Goal: Task Accomplishment & Management: Complete application form

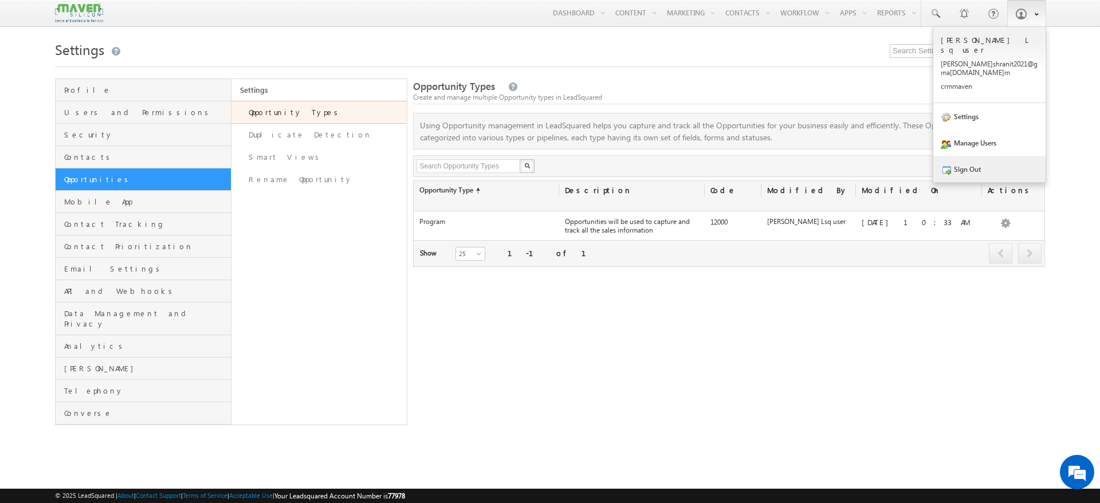
click at [958, 156] on link "Sign Out" at bounding box center [990, 169] width 112 height 26
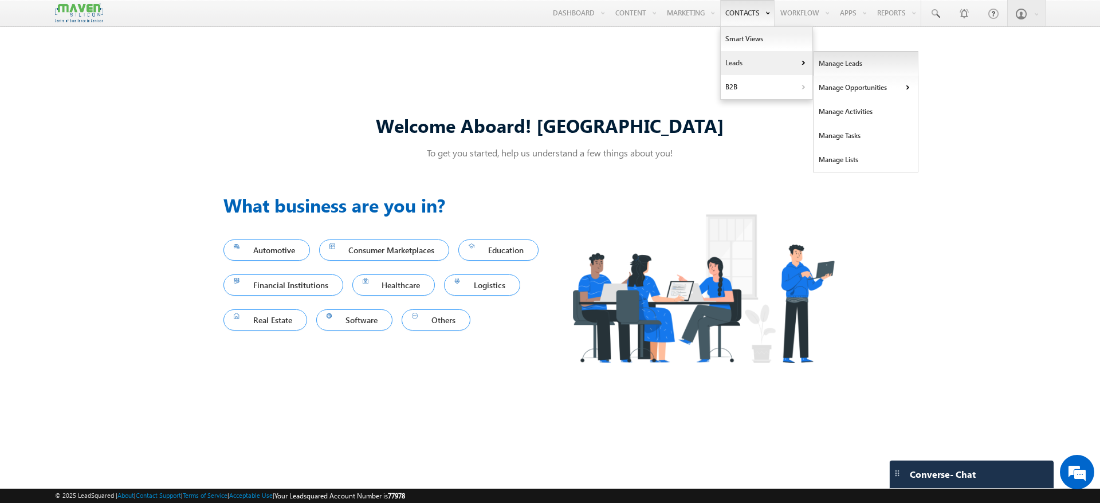
click at [824, 59] on link "Manage Leads" at bounding box center [866, 64] width 105 height 24
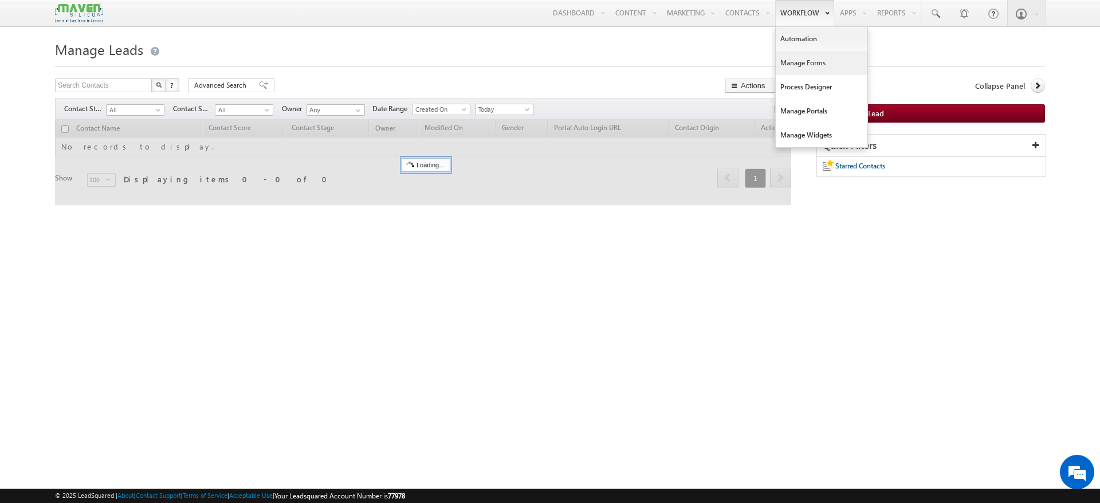
click at [813, 60] on link "Manage Forms" at bounding box center [822, 63] width 92 height 24
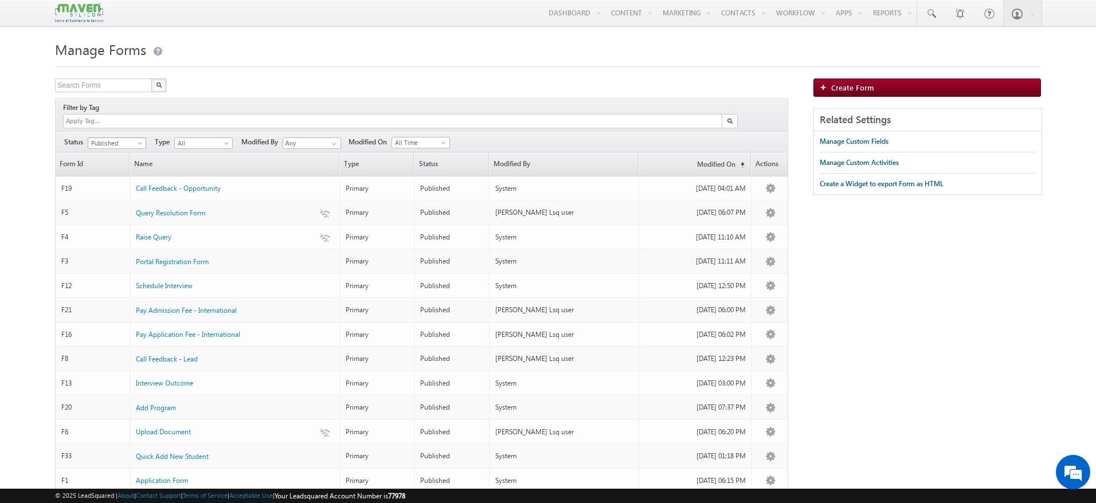
click at [139, 137] on body "Menu Namrata Lsq user priti shran it202 1@gma il.co m" at bounding box center [548, 364] width 1096 height 729
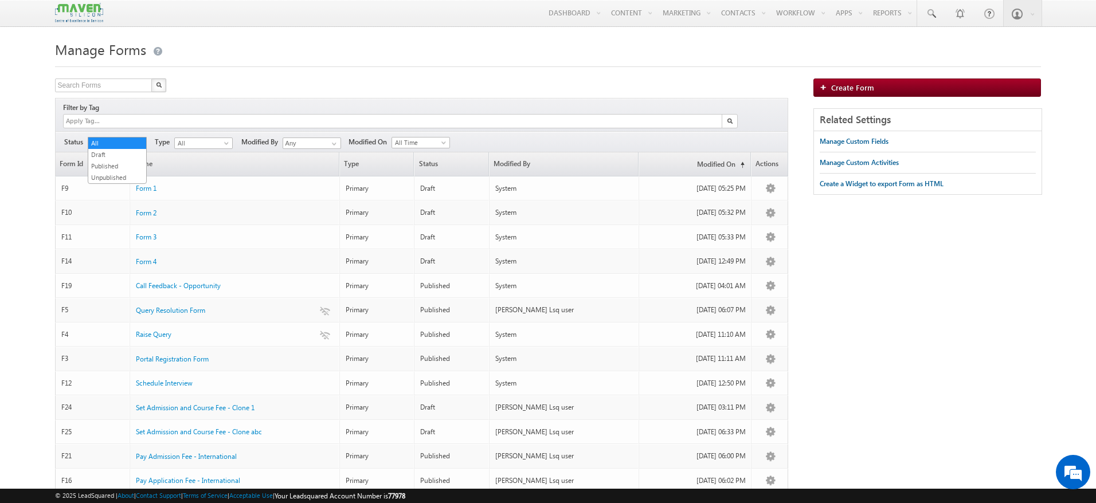
click at [126, 138] on span "All" at bounding box center [115, 143] width 54 height 10
click at [112, 156] on link "Draft" at bounding box center [117, 155] width 58 height 10
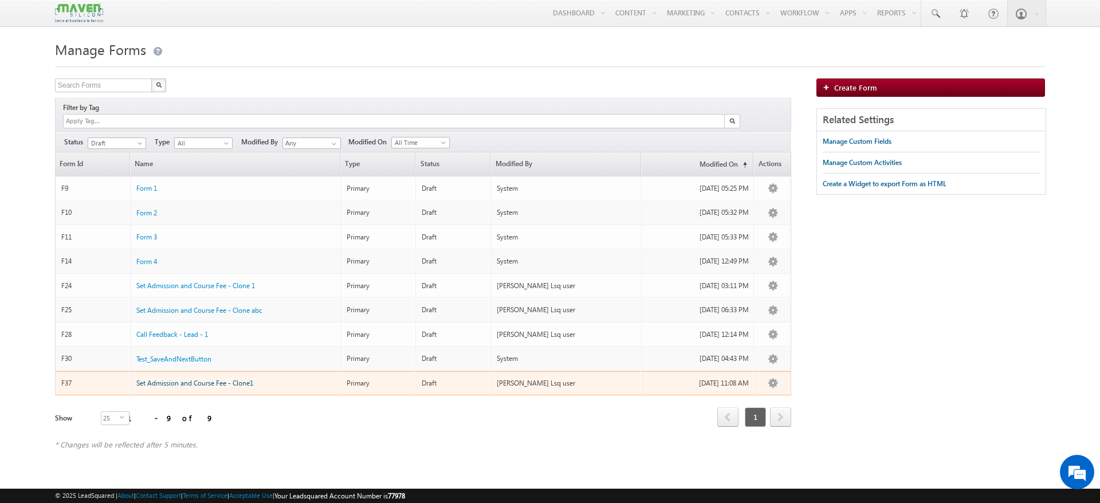
click at [223, 379] on span "Set Admission and Course Fee - Clone1" at bounding box center [194, 383] width 117 height 9
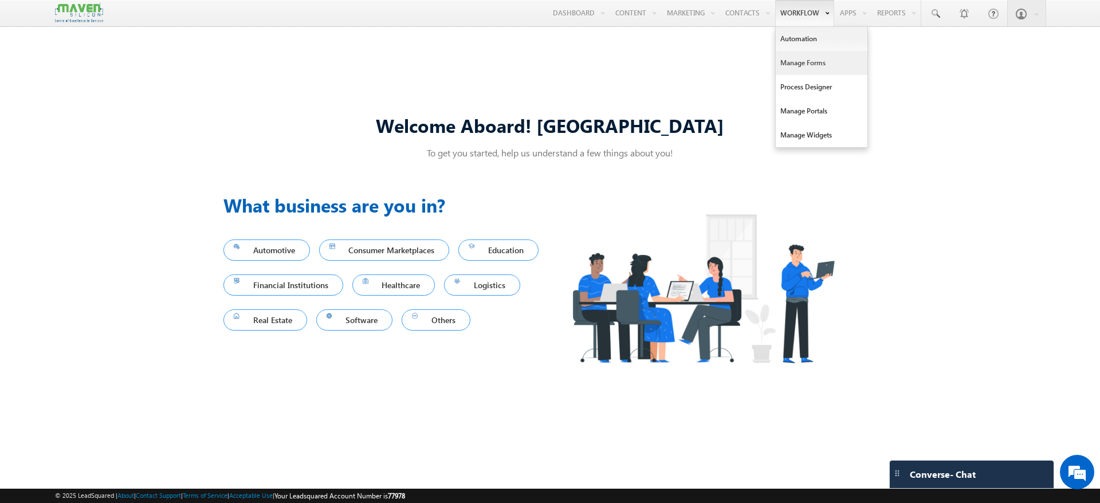
click at [821, 62] on link "Manage Forms" at bounding box center [822, 63] width 92 height 24
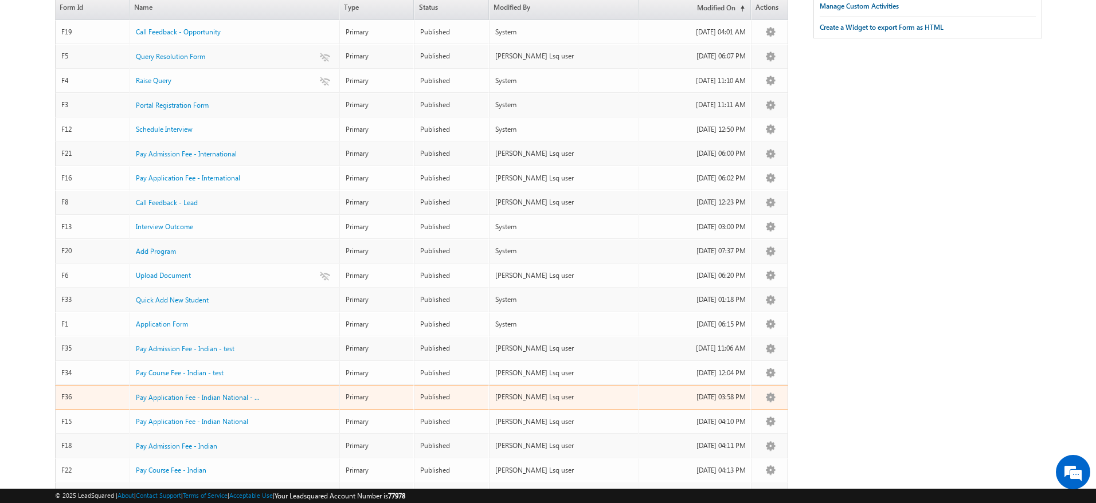
scroll to position [186, 0]
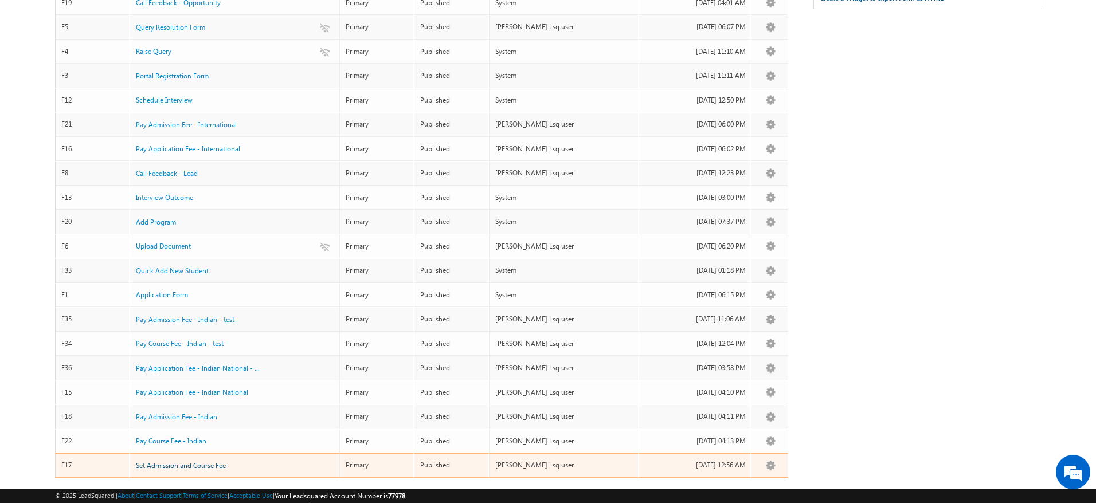
click at [181, 461] on span "Set Admission and Course Fee" at bounding box center [181, 465] width 90 height 9
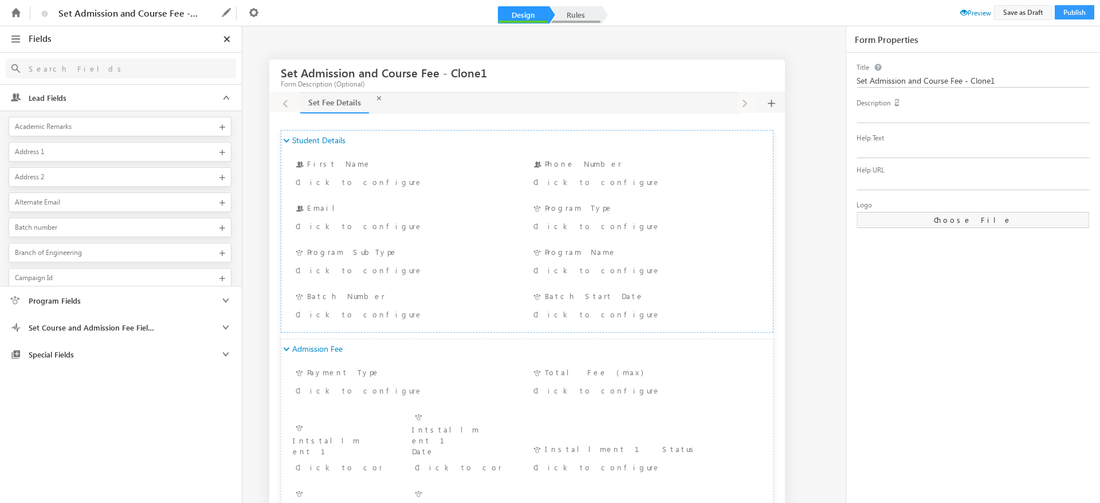
click at [590, 10] on link "Rules" at bounding box center [576, 14] width 50 height 17
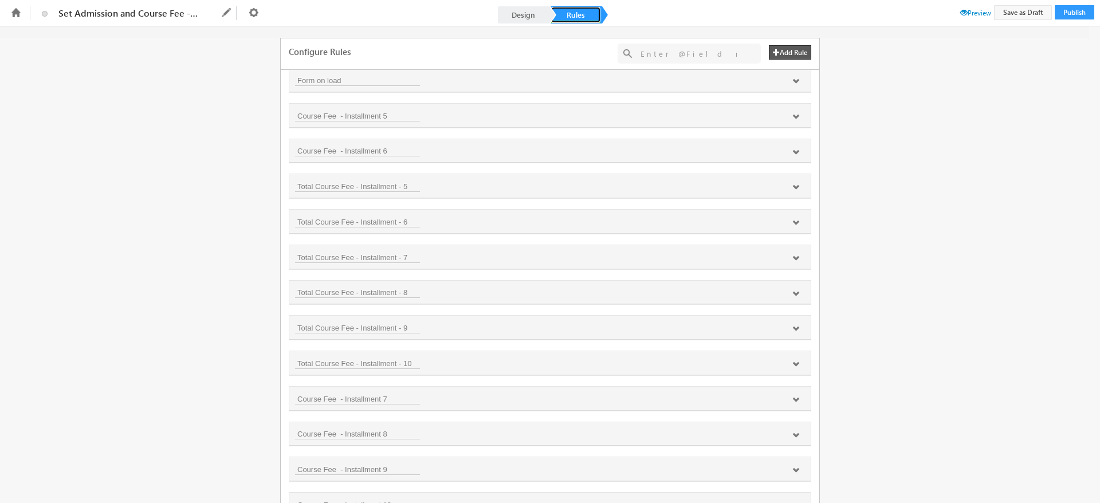
scroll to position [1319, 0]
click at [793, 474] on icon at bounding box center [796, 472] width 7 height 7
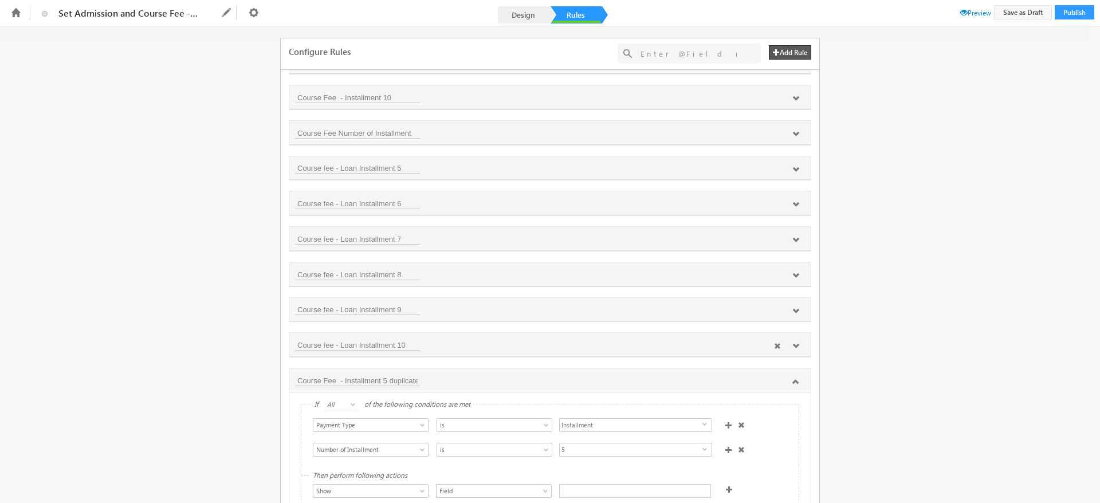
scroll to position [1455, 0]
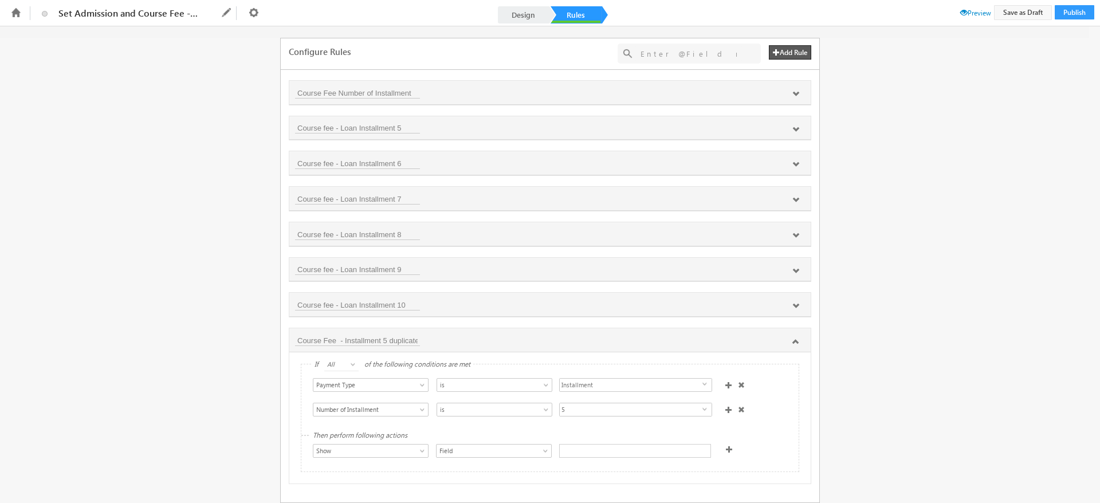
click at [575, 448] on div at bounding box center [635, 451] width 152 height 14
click at [624, 444] on div "Installment 1 ×" at bounding box center [635, 450] width 152 height 13
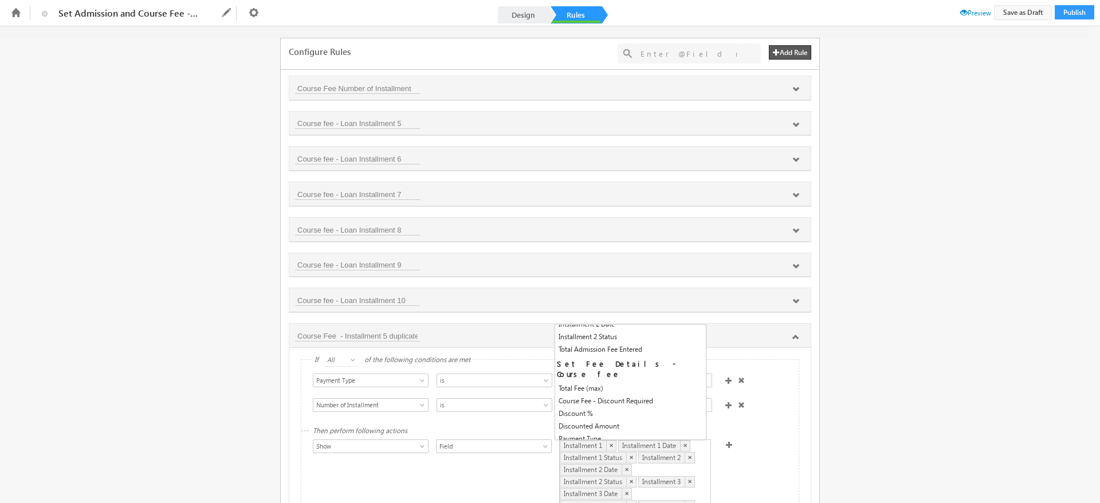
click at [793, 421] on div "If All Any All of the following conditions are met Select Condition Form First …" at bounding box center [550, 445] width 522 height 195
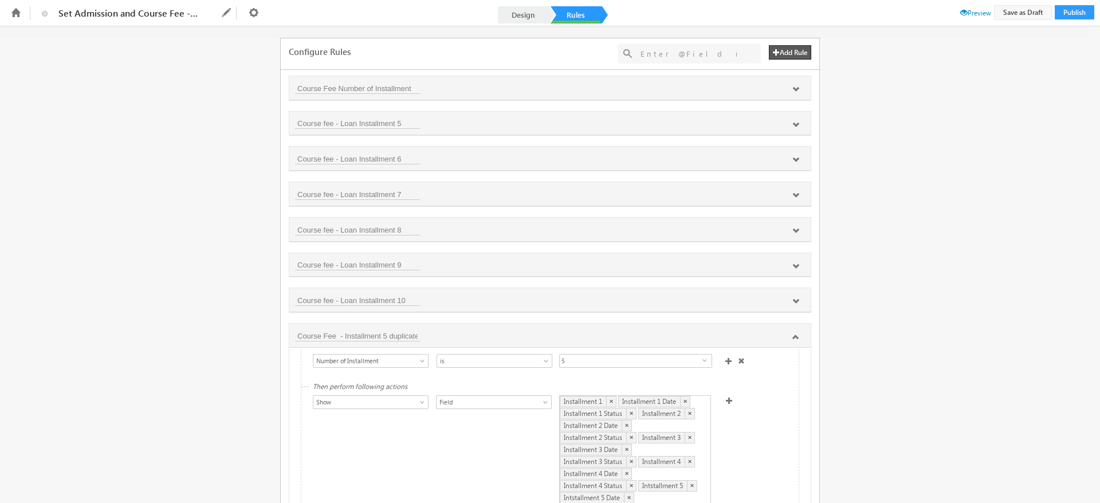
click at [726, 397] on span at bounding box center [729, 400] width 7 height 7
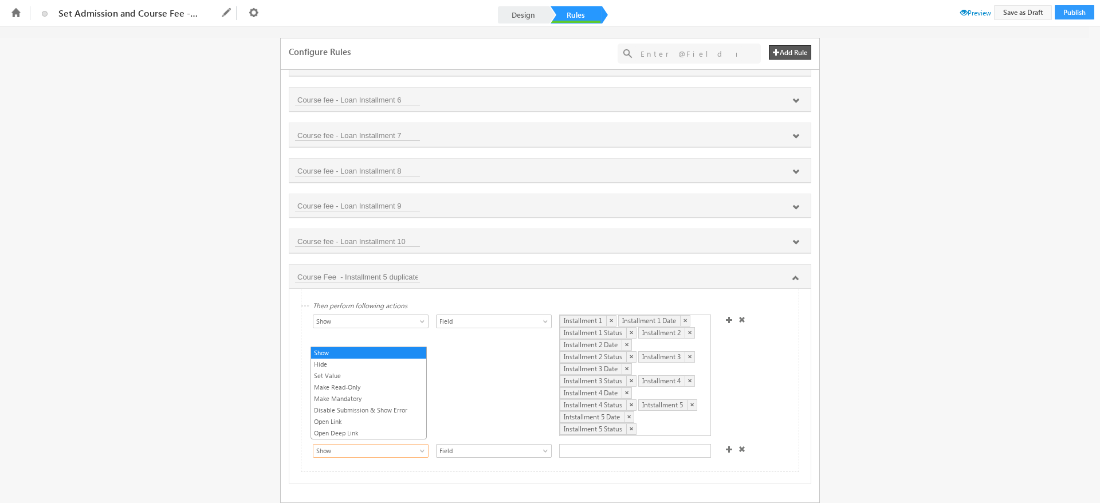
click at [394, 446] on span "Show" at bounding box center [365, 451] width 103 height 10
click at [359, 395] on link "Make Mandatory" at bounding box center [368, 399] width 115 height 10
click at [587, 453] on div at bounding box center [616, 452] width 115 height 16
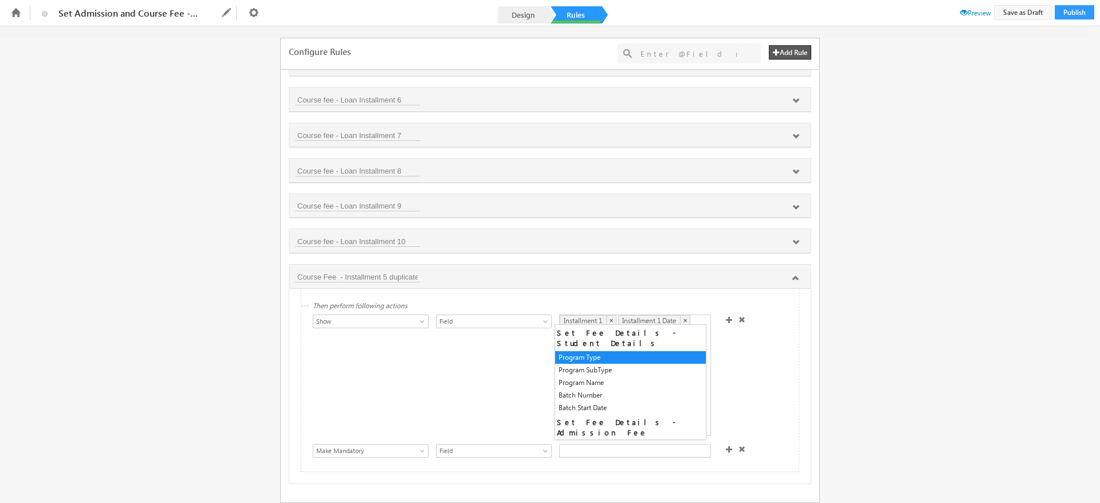
click at [587, 452] on div at bounding box center [635, 451] width 152 height 14
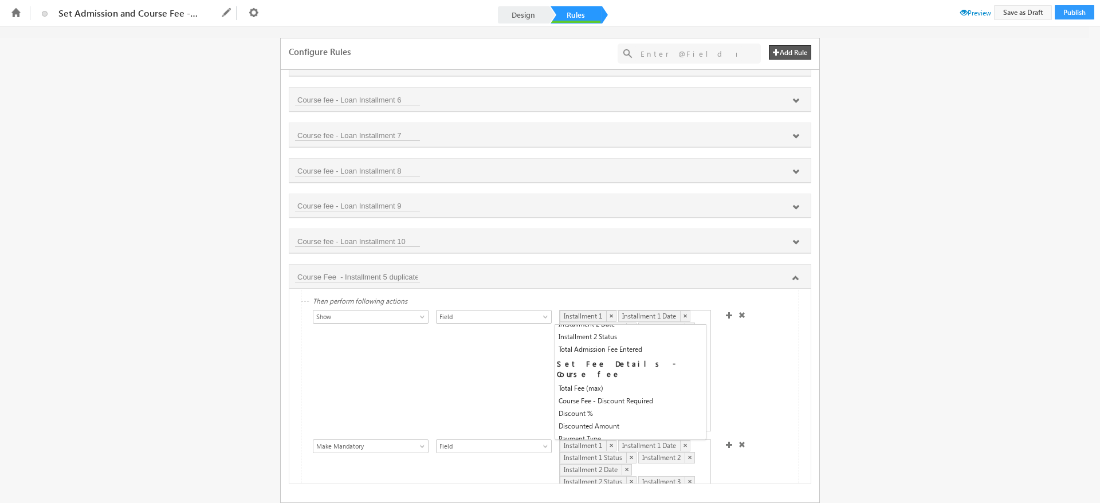
scroll to position [198, 0]
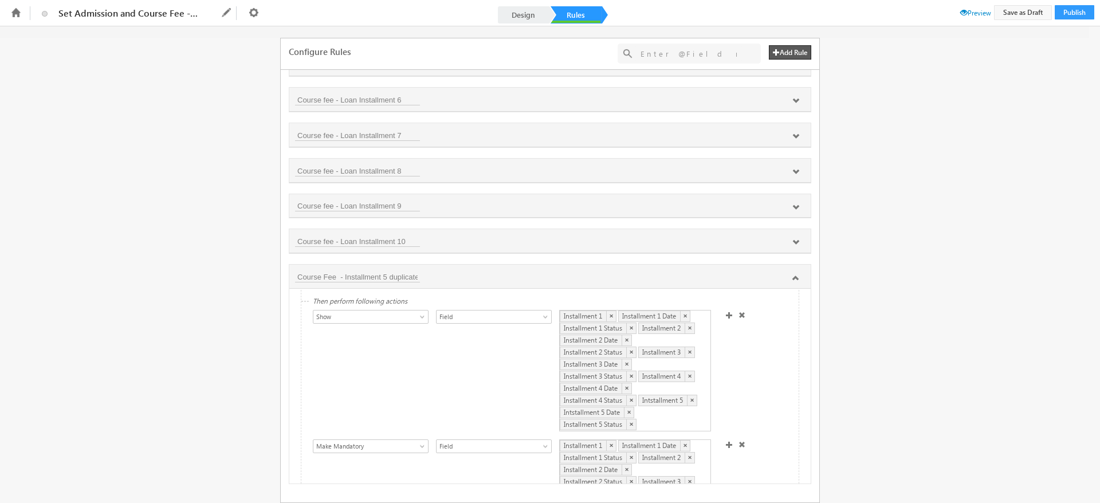
drag, startPoint x: 743, startPoint y: 416, endPoint x: 619, endPoint y: 420, distance: 123.8
click at [619, 420] on div "Show Hide Set Value Make Read-Only Make Mandatory Disable Submission & Show Err…" at bounding box center [553, 372] width 480 height 124
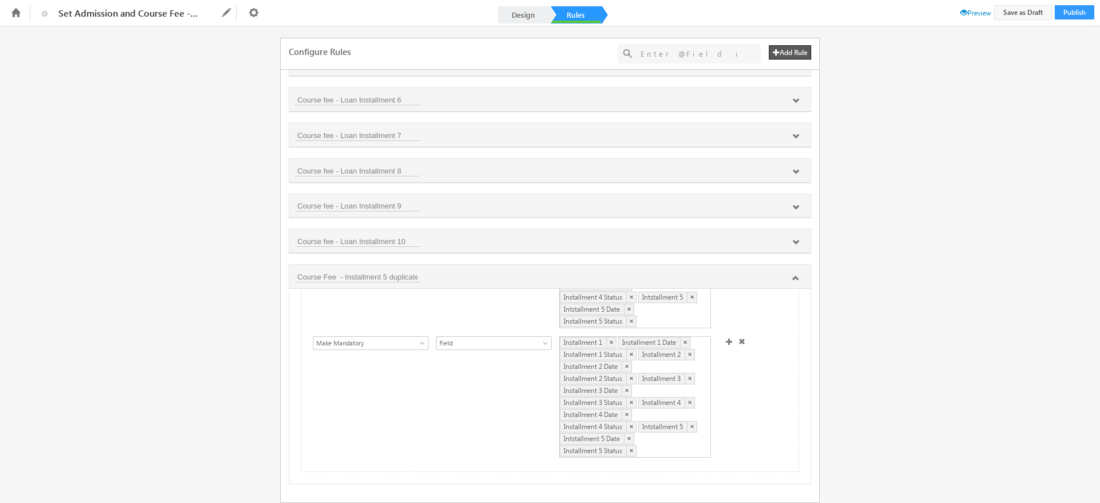
click at [726, 338] on span at bounding box center [729, 341] width 7 height 7
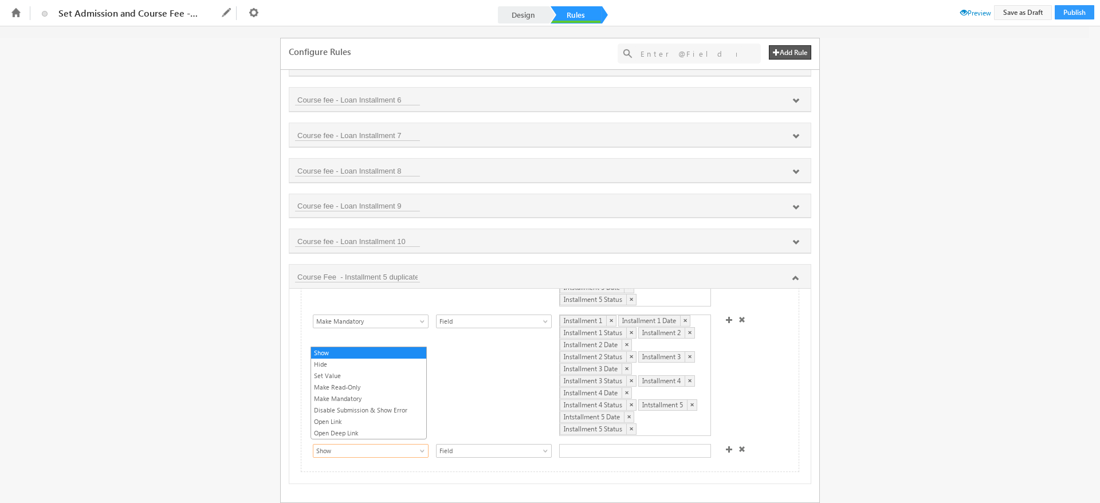
click at [358, 446] on span "Show" at bounding box center [365, 451] width 103 height 10
click at [351, 374] on link "Set Value" at bounding box center [368, 376] width 115 height 10
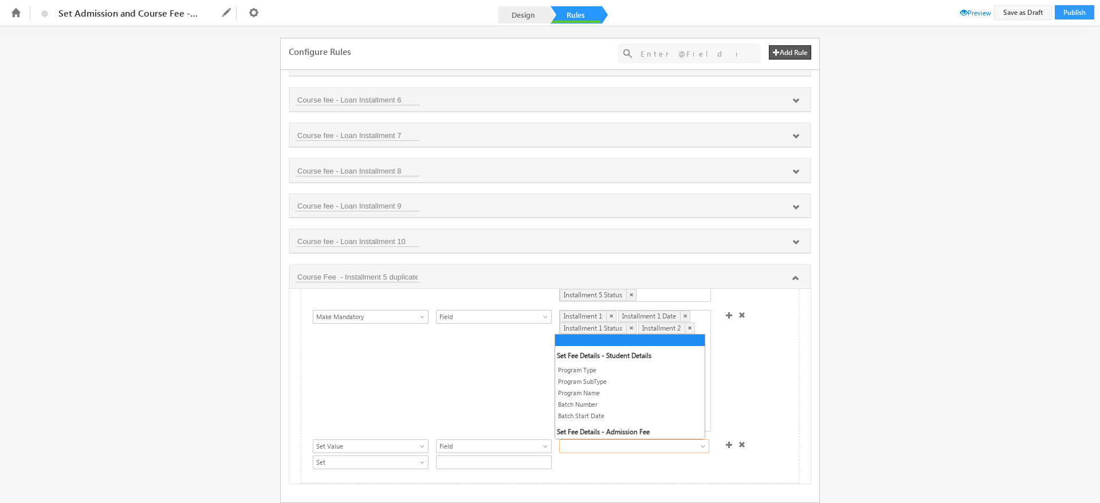
click at [594, 446] on span at bounding box center [626, 446] width 132 height 10
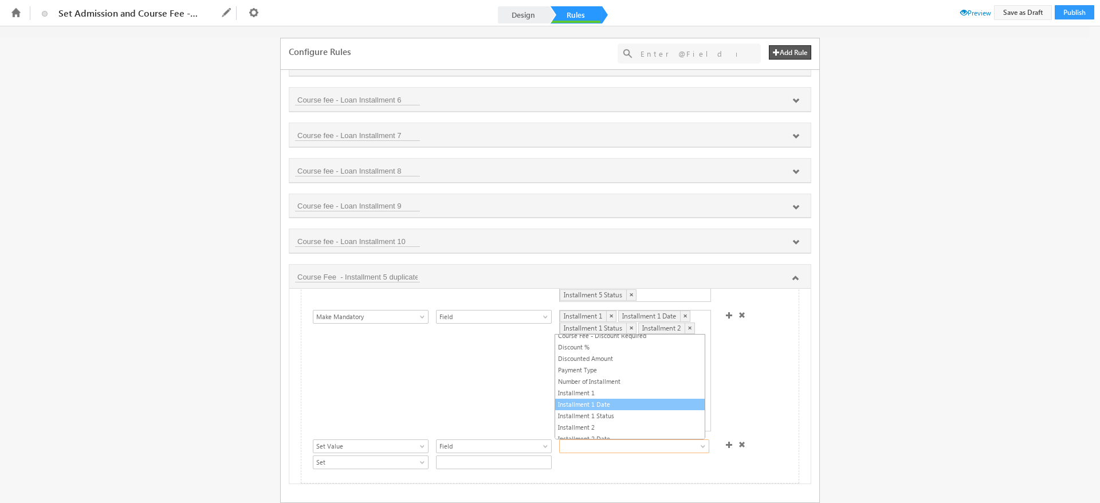
scroll to position [245, 0]
click at [595, 393] on link "Installment 1" at bounding box center [630, 392] width 150 height 10
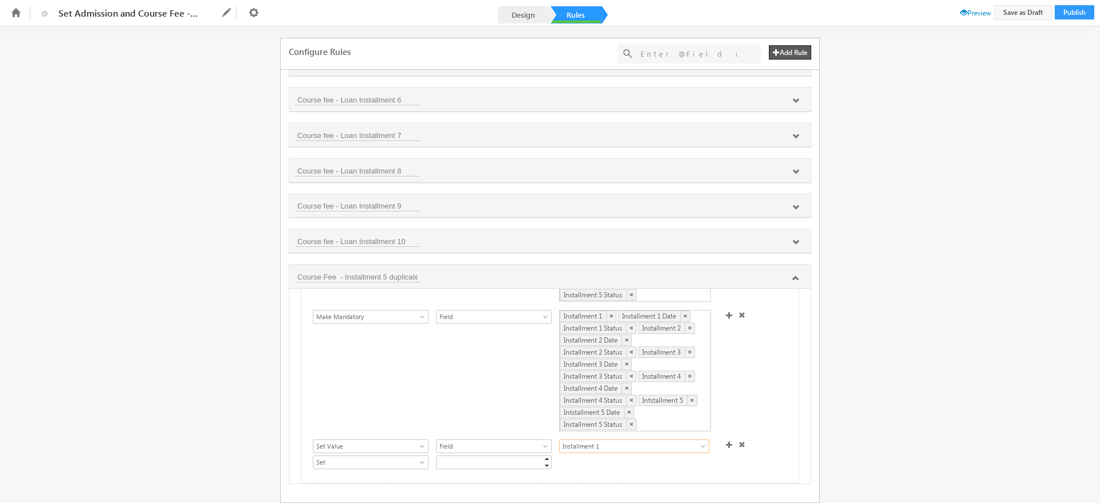
scroll to position [216, 0]
click at [726, 430] on span at bounding box center [729, 433] width 7 height 7
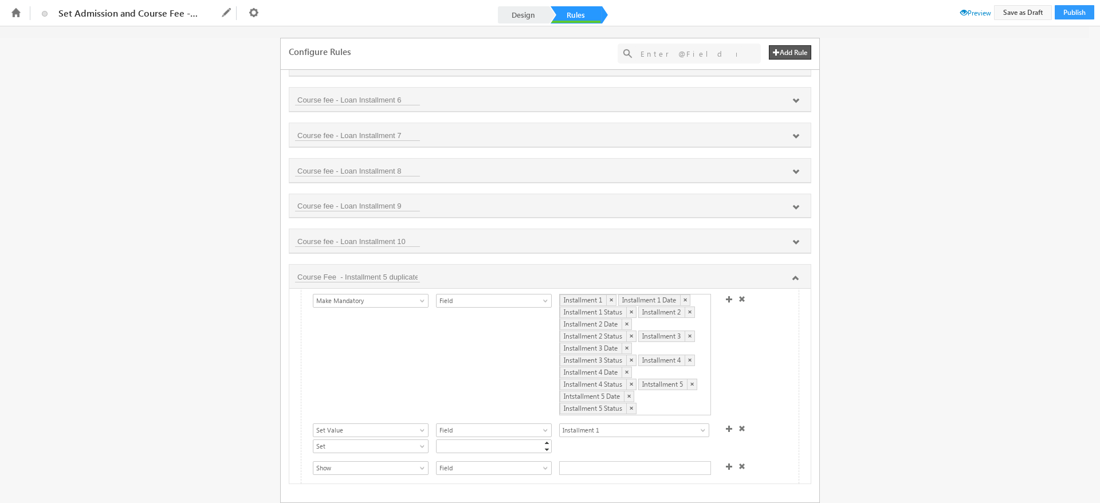
scroll to position [238, 0]
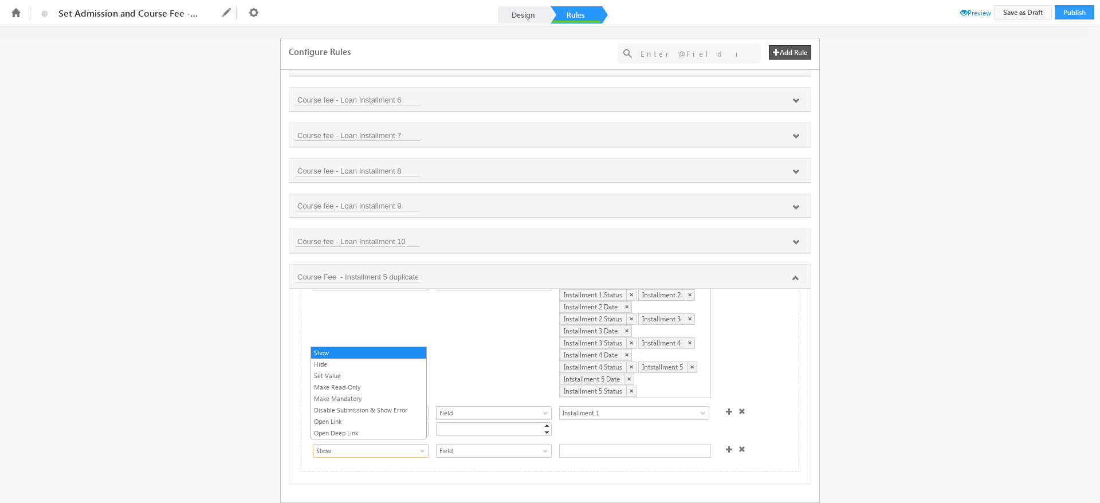
click at [394, 446] on span "Show" at bounding box center [365, 451] width 103 height 10
click at [322, 375] on link "Set Value" at bounding box center [368, 376] width 115 height 10
click at [636, 445] on span at bounding box center [626, 446] width 132 height 10
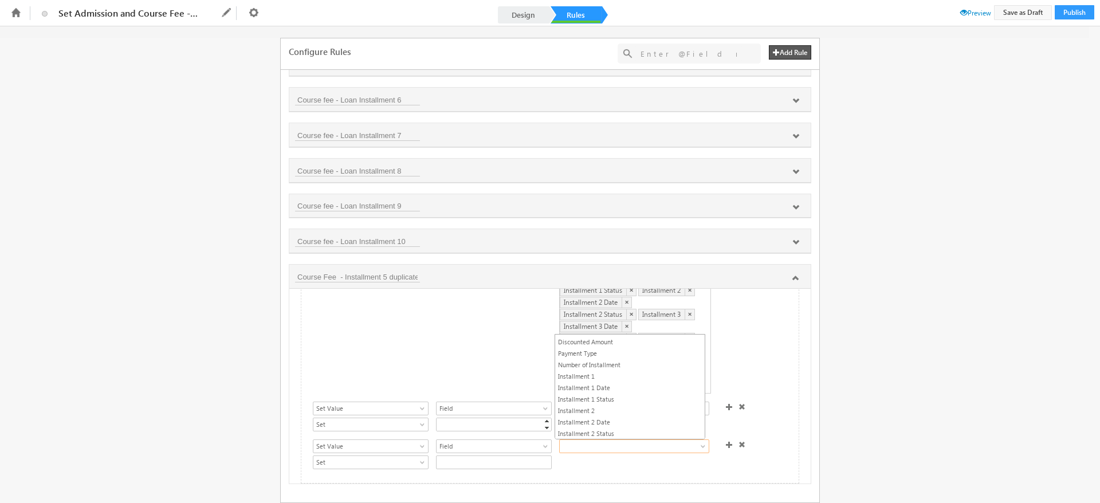
scroll to position [285, 0]
click at [593, 365] on link "Installment 1 Date" at bounding box center [630, 363] width 150 height 10
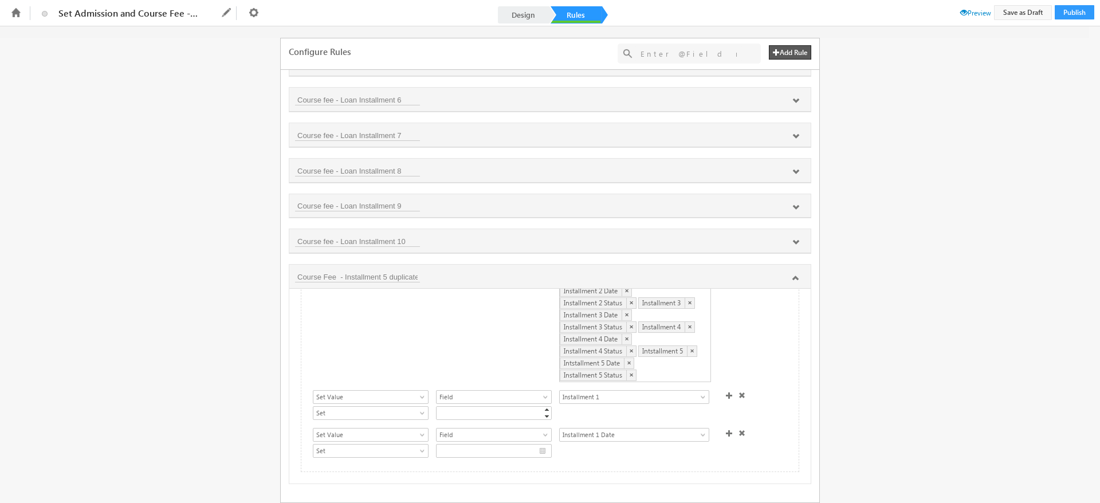
click at [726, 430] on span at bounding box center [729, 433] width 7 height 7
click at [726, 430] on span at bounding box center [729, 431] width 7 height 7
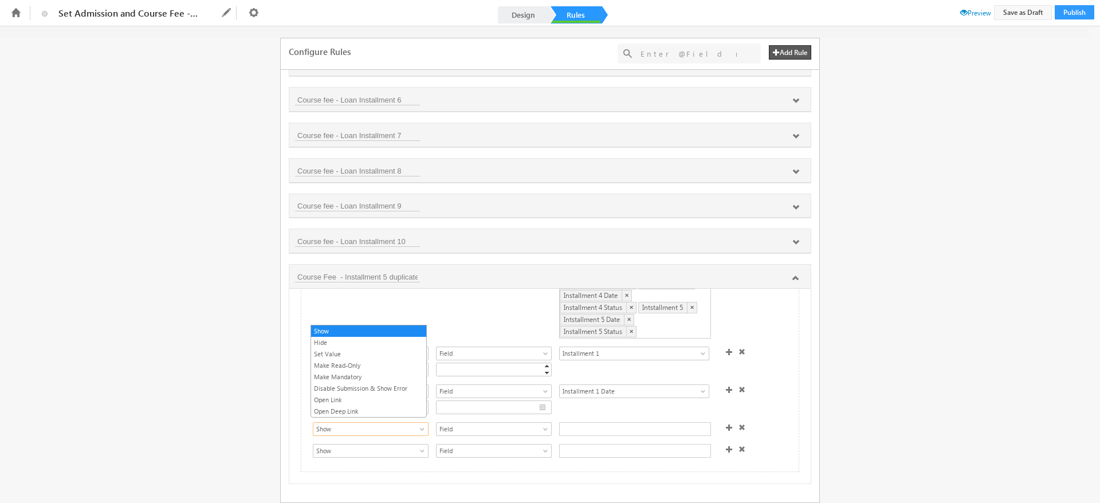
click at [424, 427] on span at bounding box center [423, 431] width 9 height 9
click at [314, 346] on link "Hide" at bounding box center [368, 343] width 115 height 10
click at [376, 424] on span "Hide" at bounding box center [365, 429] width 103 height 10
click at [325, 349] on link "Set Value" at bounding box center [368, 354] width 115 height 10
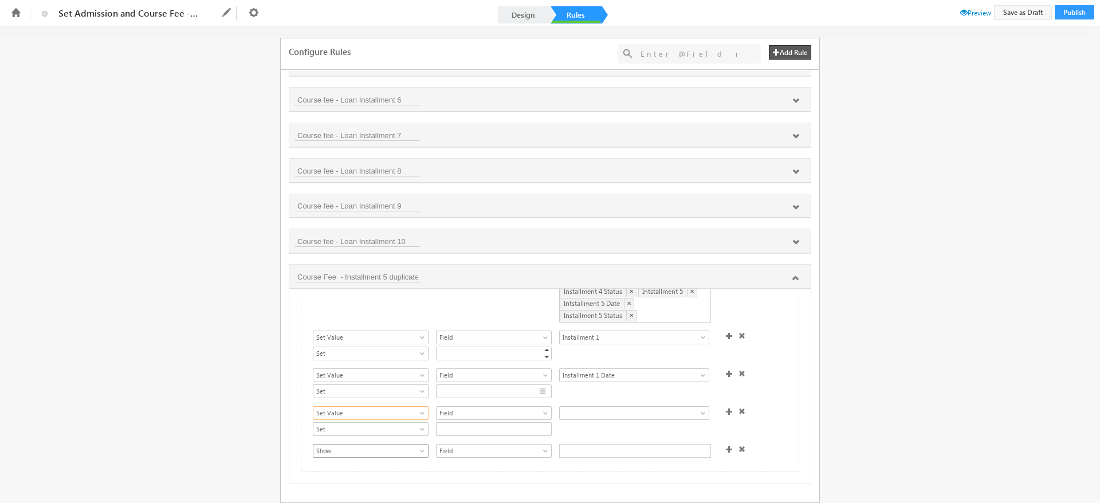
click at [423, 449] on span at bounding box center [423, 453] width 9 height 9
click at [345, 376] on link "Set Value" at bounding box center [368, 376] width 115 height 10
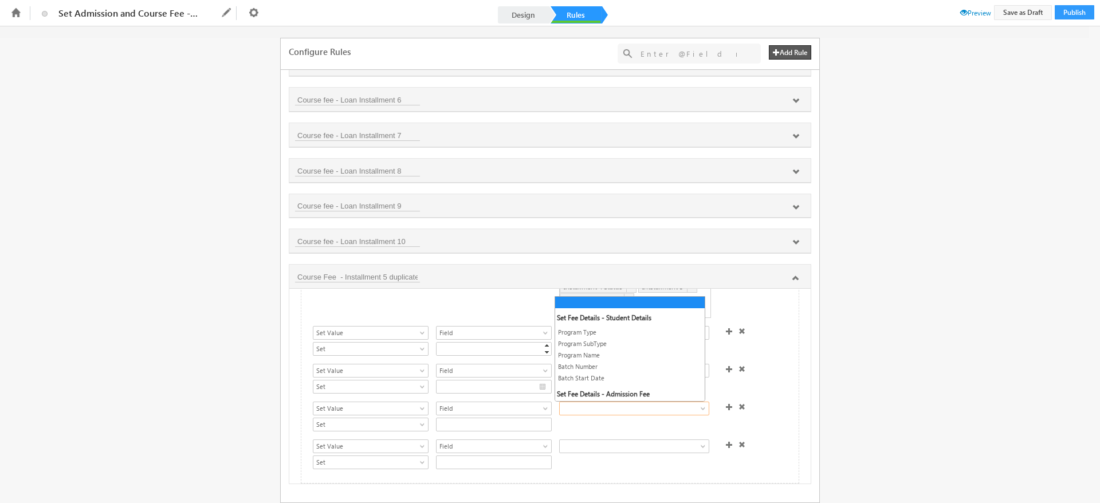
click at [608, 406] on span at bounding box center [626, 408] width 132 height 10
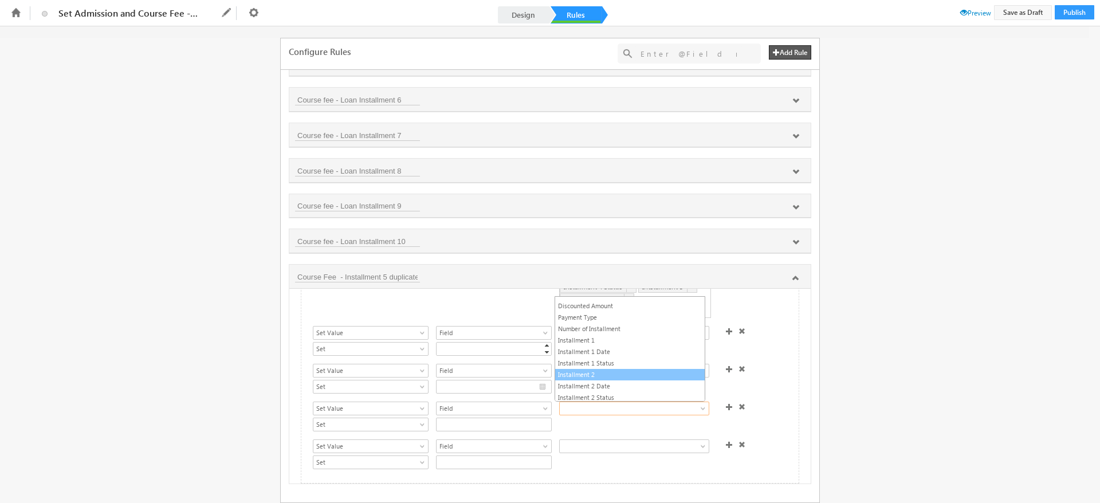
click at [598, 380] on link "Installment 2" at bounding box center [630, 375] width 150 height 10
click at [601, 452] on link at bounding box center [634, 447] width 150 height 14
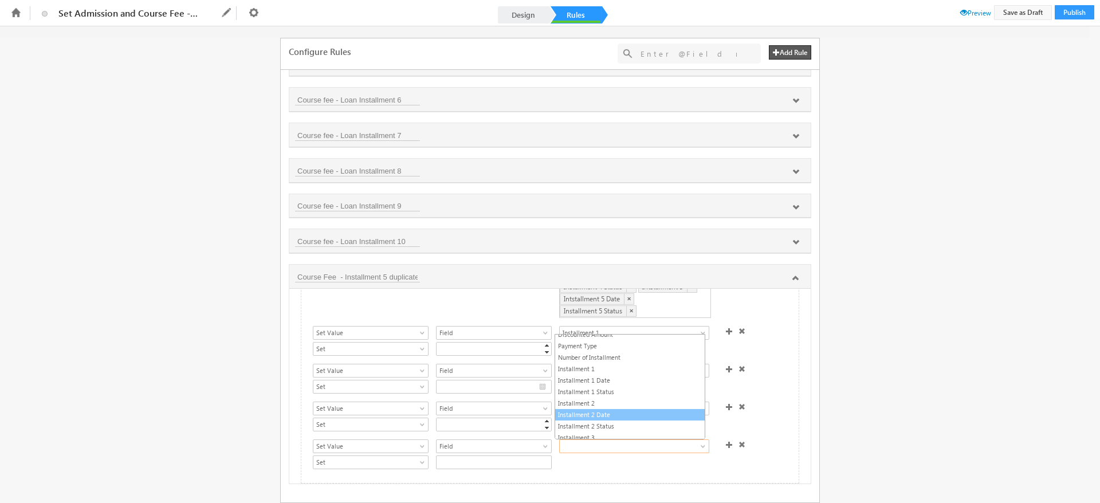
click at [598, 418] on link "Installment 2 Date" at bounding box center [630, 415] width 150 height 10
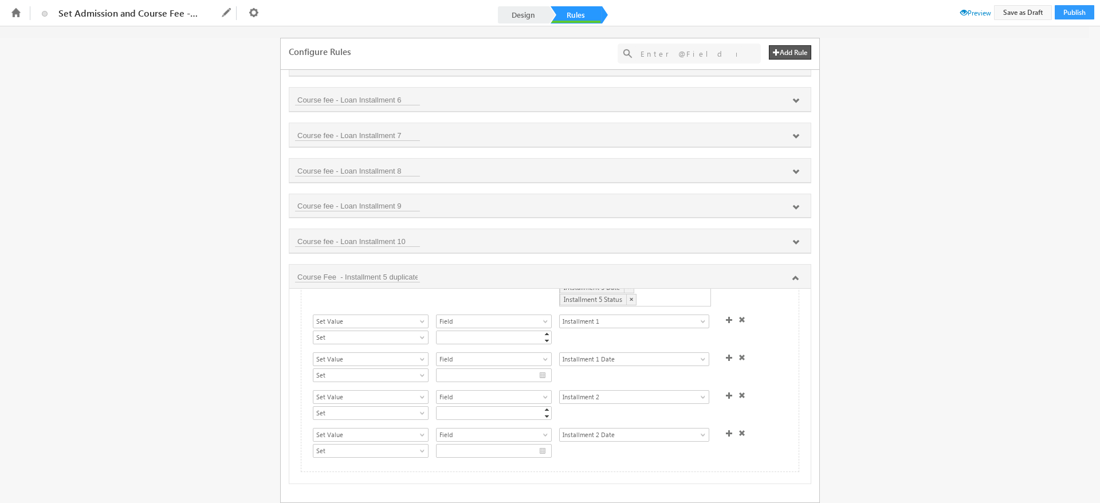
click at [726, 430] on span at bounding box center [729, 433] width 7 height 7
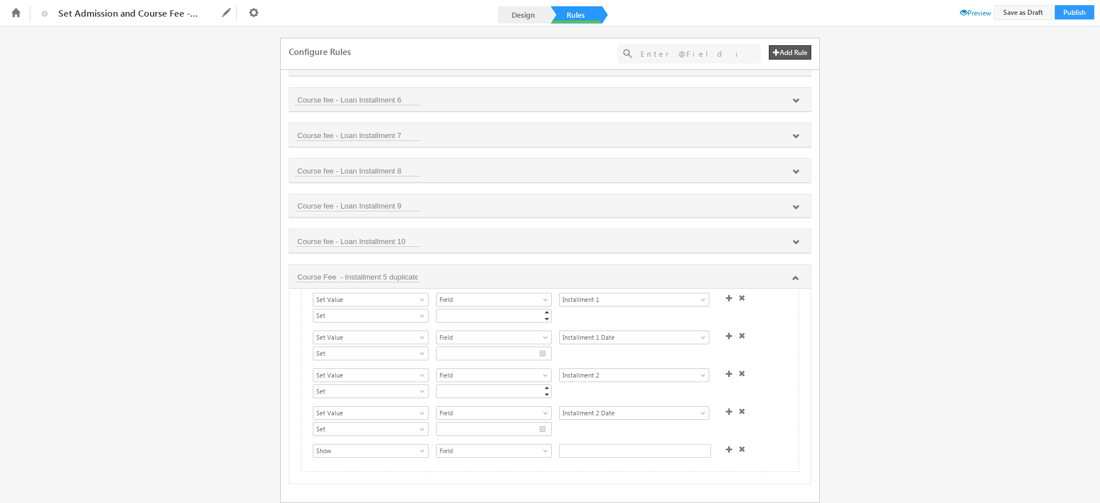
click at [726, 408] on span at bounding box center [729, 411] width 7 height 7
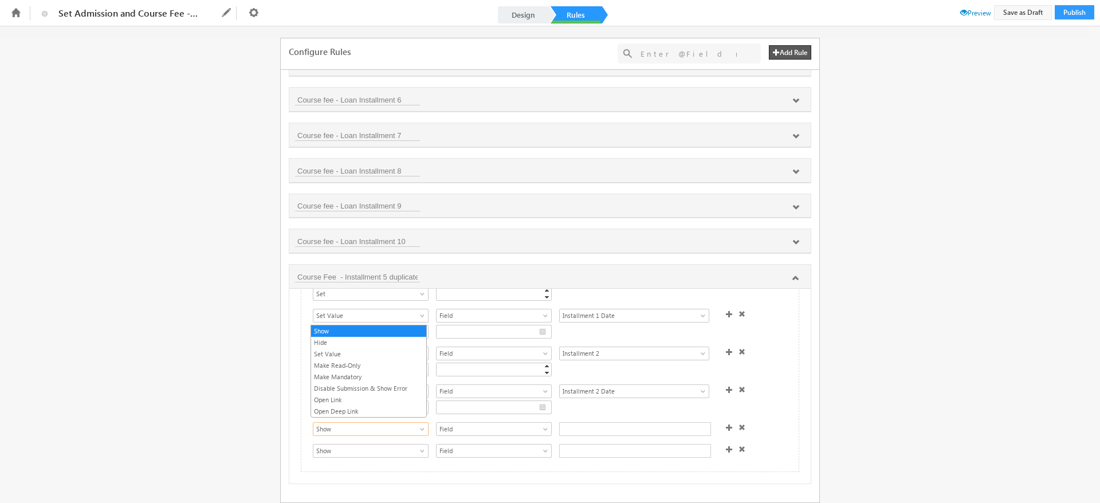
click at [409, 424] on span "Show" at bounding box center [365, 429] width 103 height 10
click at [341, 354] on link "Set Value" at bounding box center [368, 354] width 115 height 10
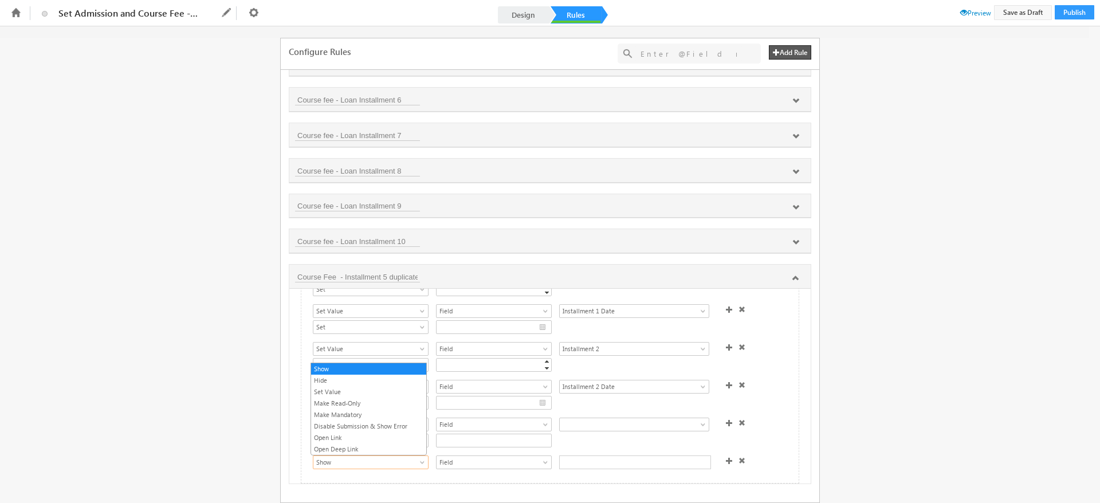
click at [413, 465] on span "Show" at bounding box center [365, 462] width 103 height 10
click at [347, 395] on link "Set Value" at bounding box center [368, 392] width 115 height 10
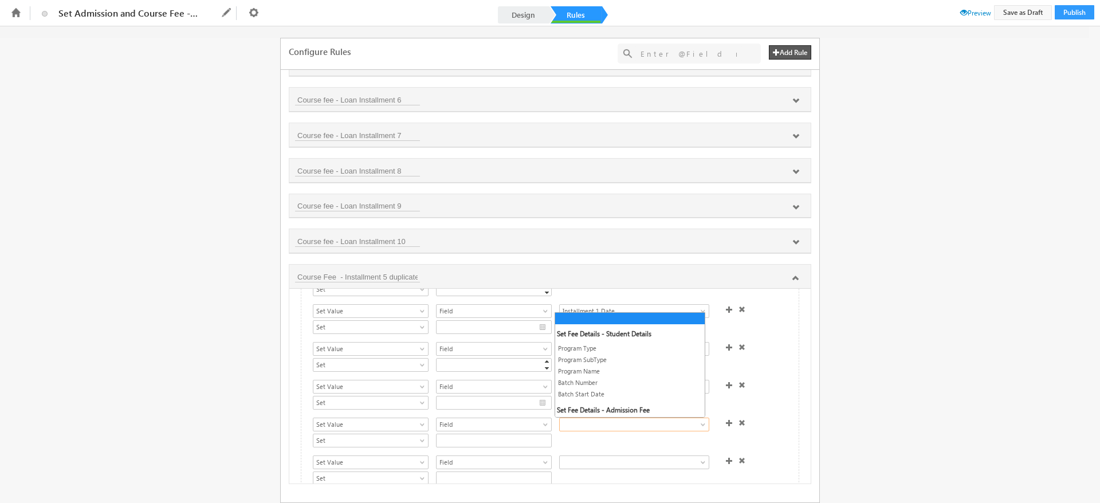
click at [583, 428] on span at bounding box center [626, 425] width 132 height 10
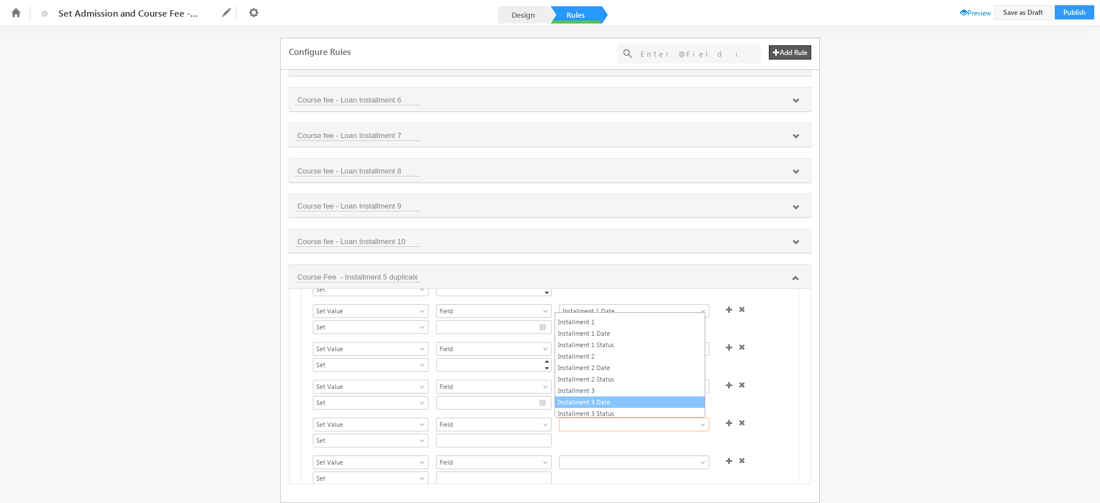
scroll to position [294, 0]
click at [594, 393] on link "Installment 3" at bounding box center [630, 390] width 150 height 10
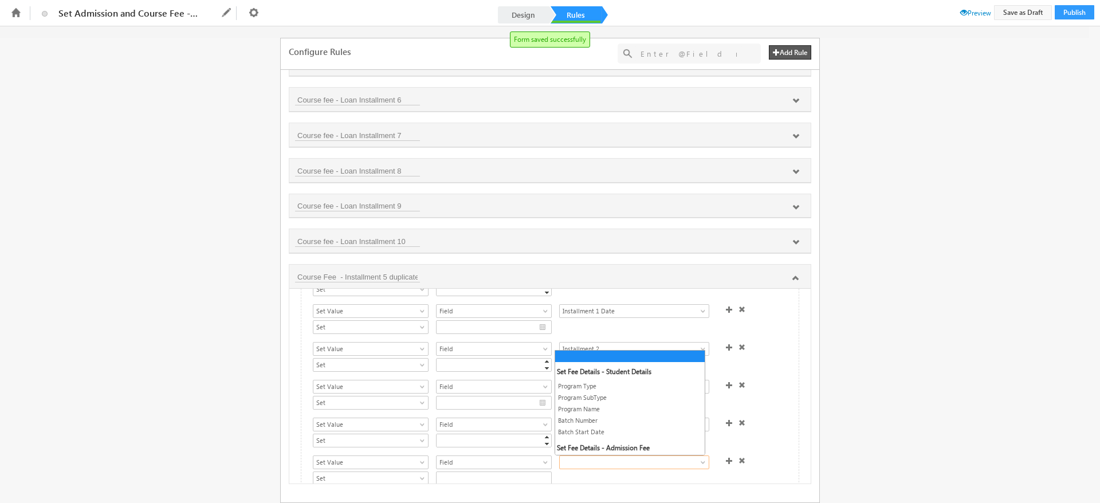
click at [611, 459] on span at bounding box center [626, 462] width 132 height 10
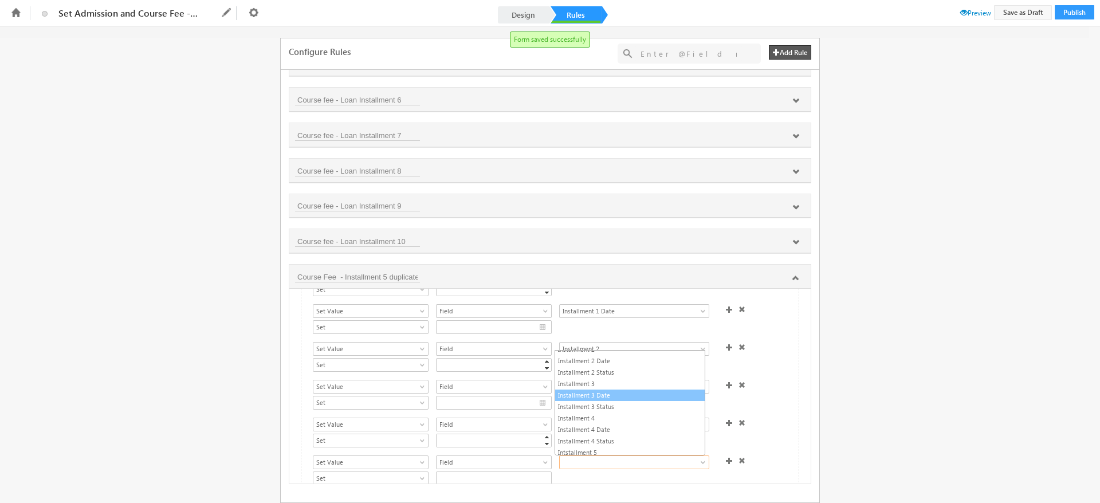
click at [600, 392] on link "Installment 3 Date" at bounding box center [630, 395] width 150 height 10
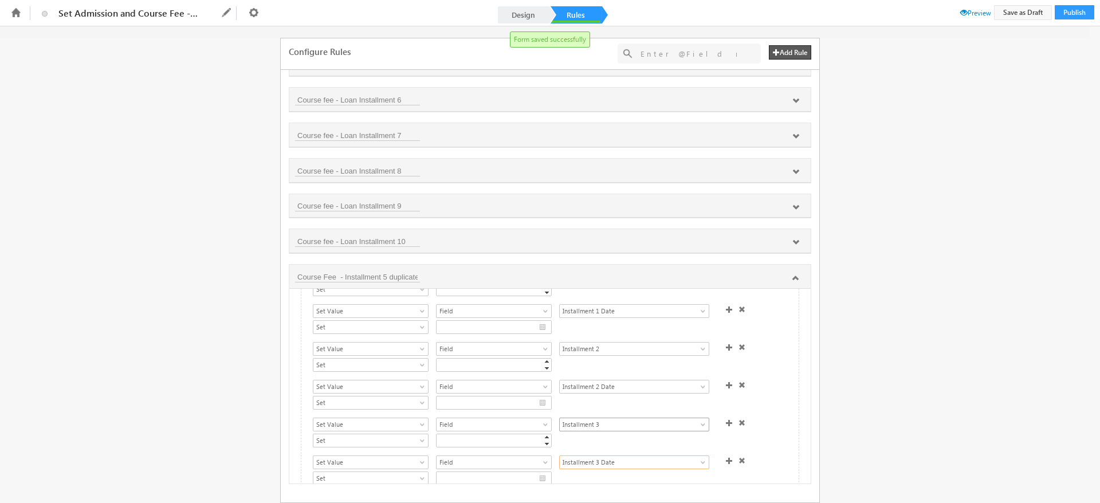
scroll to position [405, 0]
click at [726, 430] on span at bounding box center [729, 433] width 7 height 7
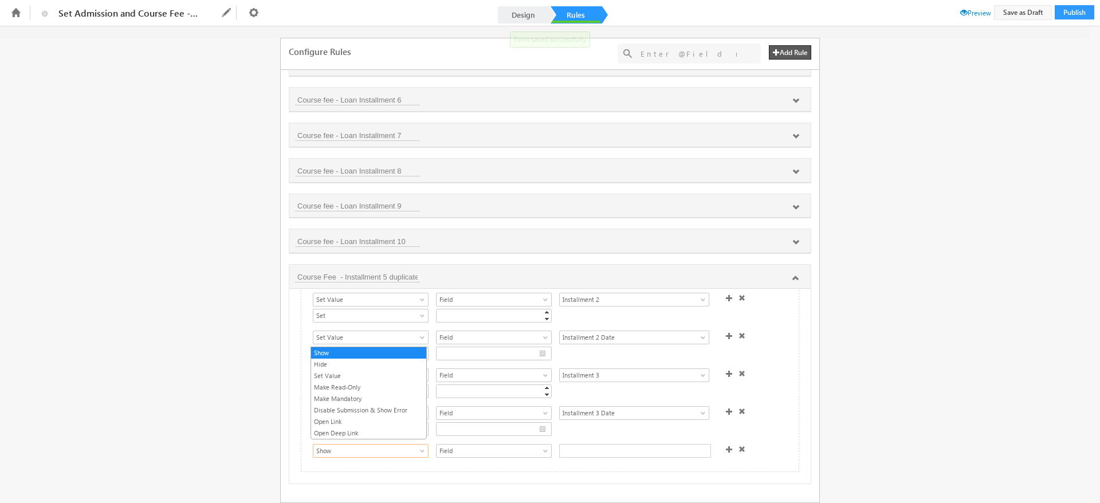
click at [412, 446] on span "Show" at bounding box center [365, 451] width 103 height 10
click at [340, 374] on link "Set Value" at bounding box center [368, 376] width 115 height 10
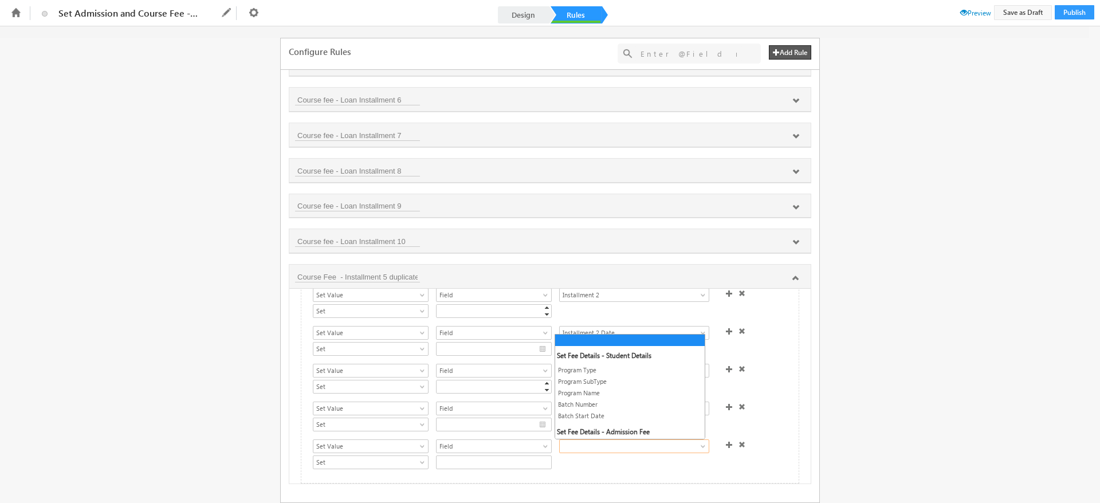
click at [595, 446] on span at bounding box center [626, 446] width 132 height 10
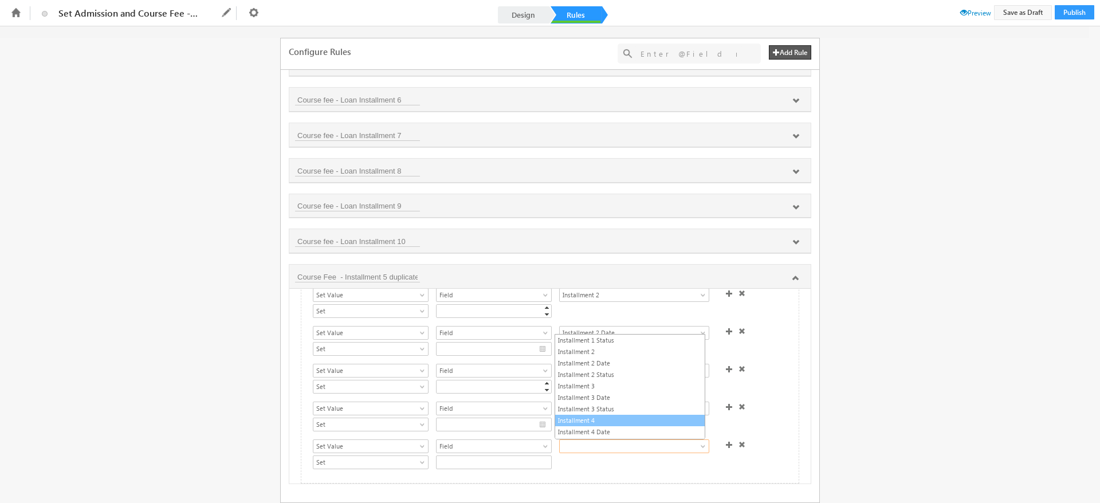
click at [595, 422] on link "Installment 4" at bounding box center [630, 421] width 150 height 10
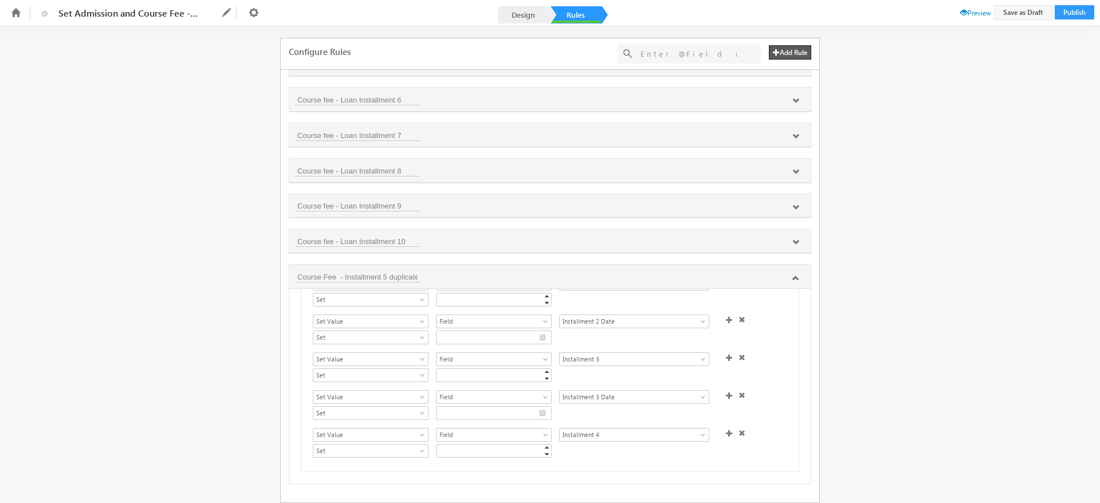
click at [726, 430] on span at bounding box center [729, 433] width 7 height 7
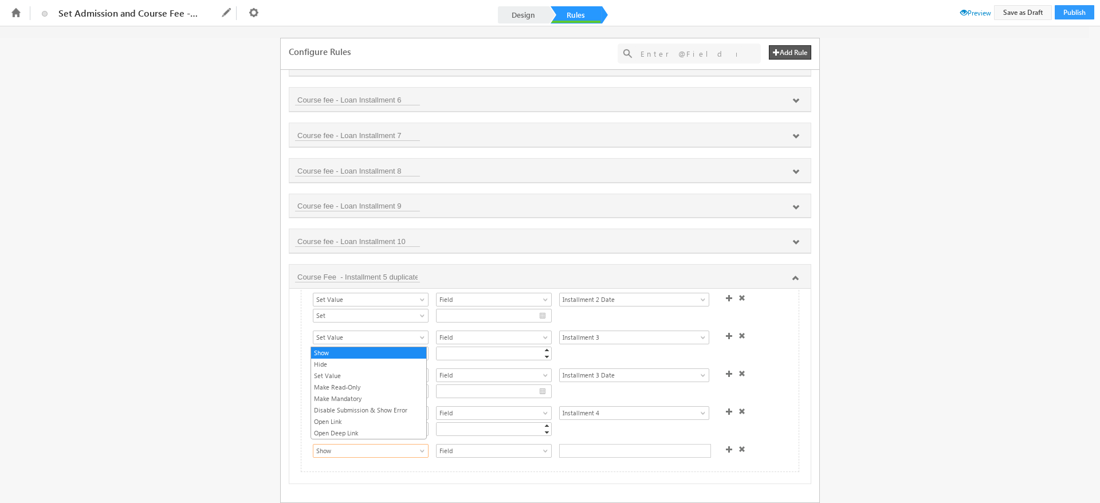
click at [402, 450] on span "Show" at bounding box center [365, 451] width 103 height 10
click at [318, 373] on link "Set Value" at bounding box center [368, 376] width 115 height 10
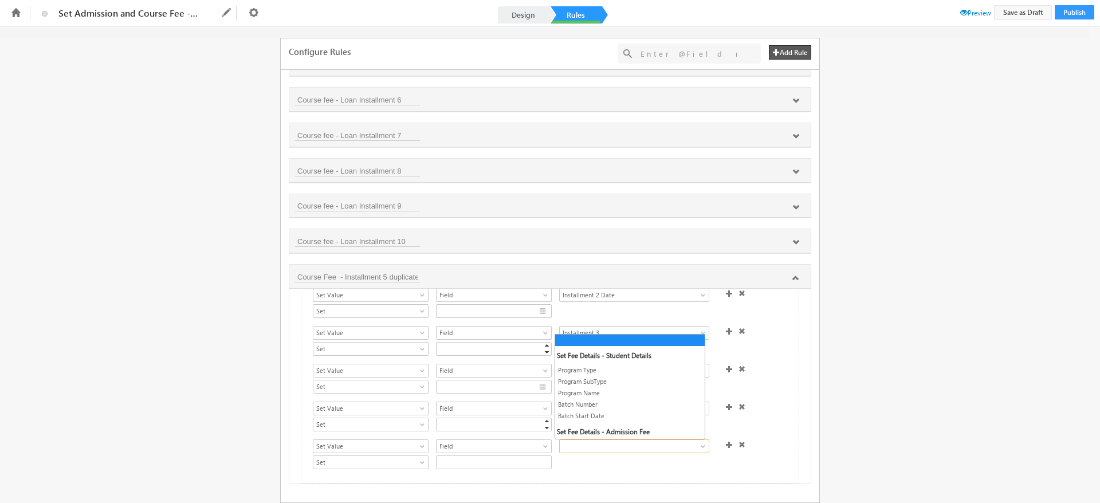
click at [610, 449] on span at bounding box center [626, 446] width 132 height 10
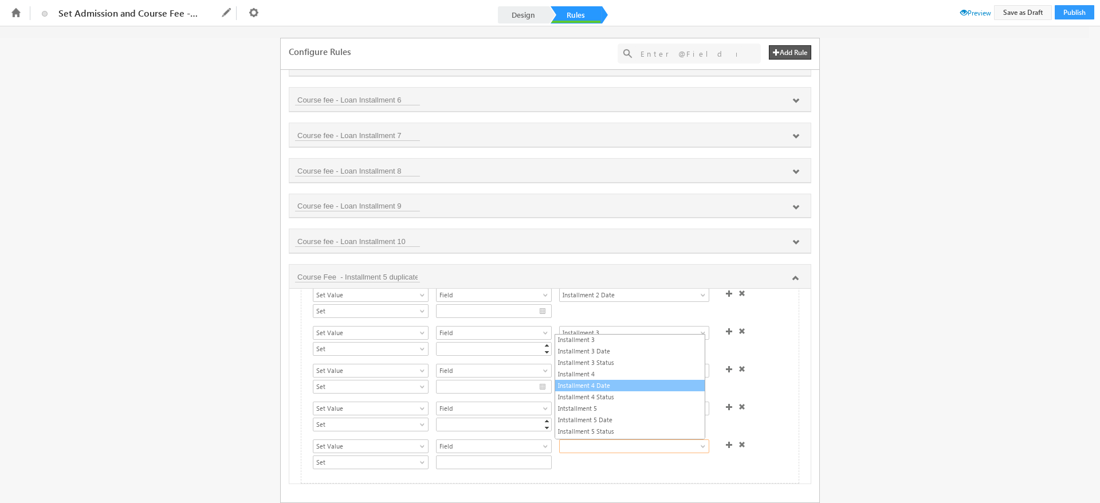
click at [610, 384] on link "Installment 4 Date" at bounding box center [630, 386] width 150 height 10
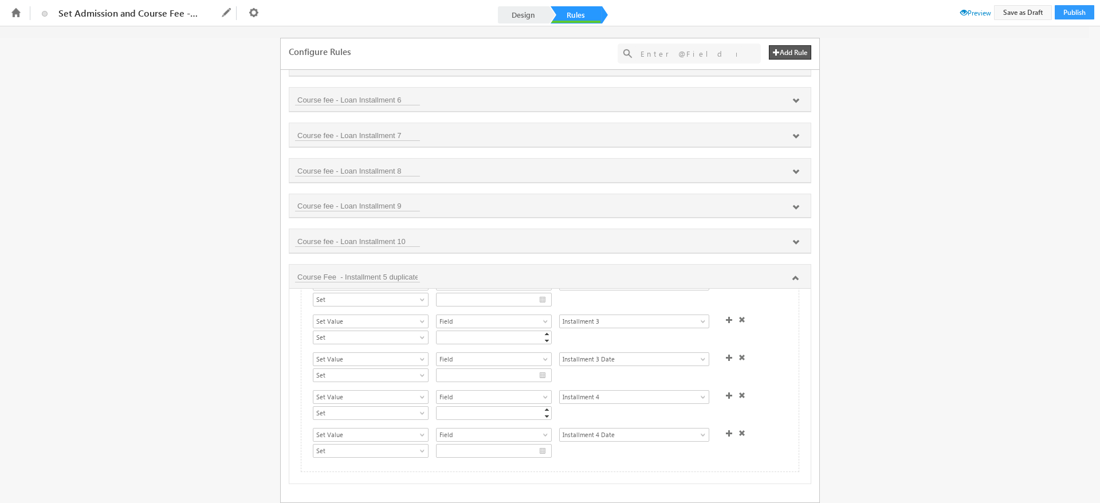
click at [726, 430] on span at bounding box center [729, 433] width 7 height 7
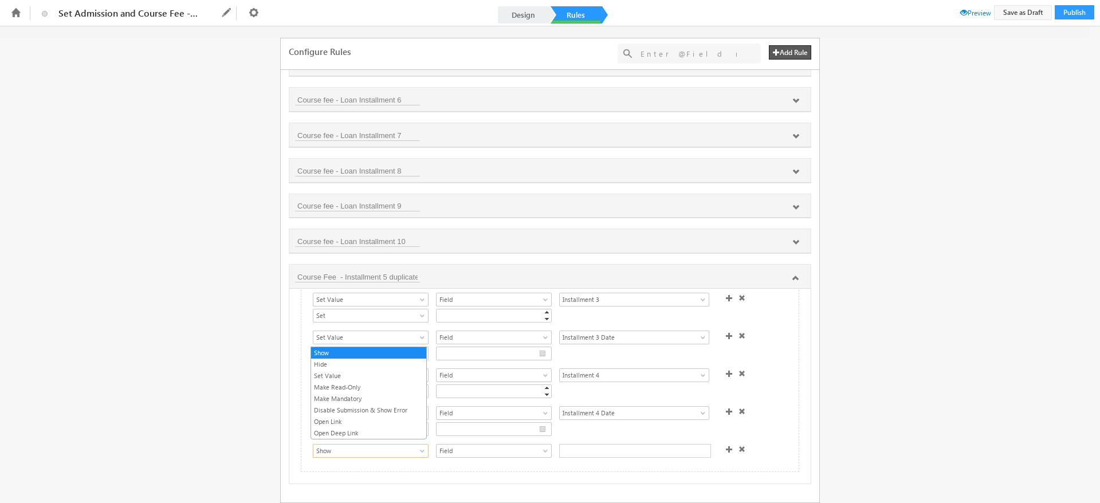
click at [419, 449] on span at bounding box center [423, 453] width 9 height 9
click at [332, 377] on link "Set Value" at bounding box center [368, 376] width 115 height 10
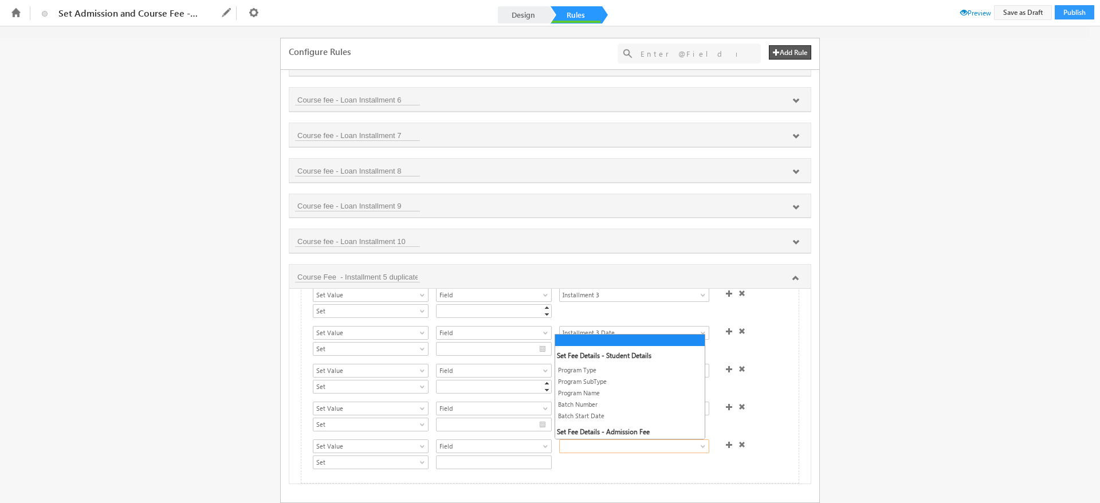
click at [610, 449] on span at bounding box center [626, 446] width 132 height 10
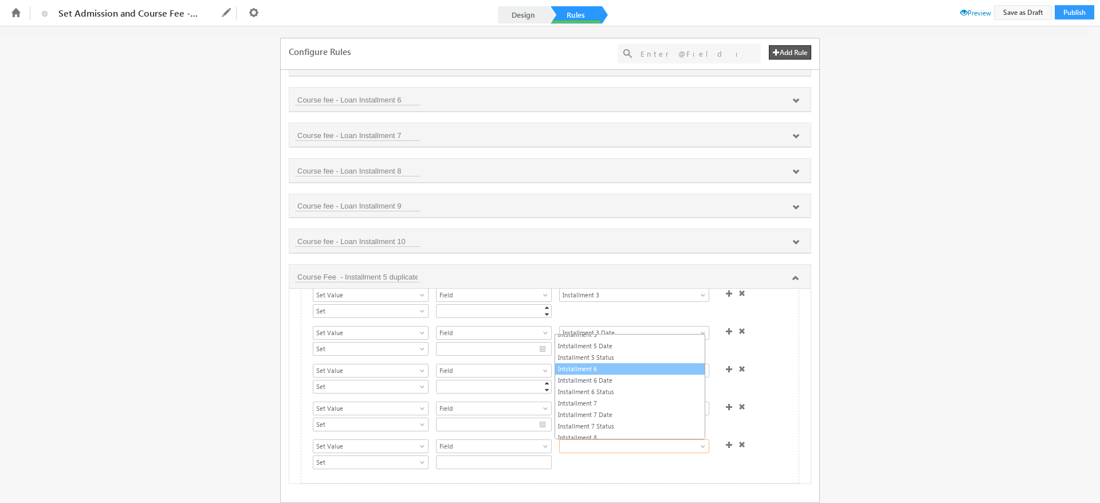
scroll to position [440, 0]
click at [588, 338] on link "Intstallment 5" at bounding box center [630, 335] width 150 height 10
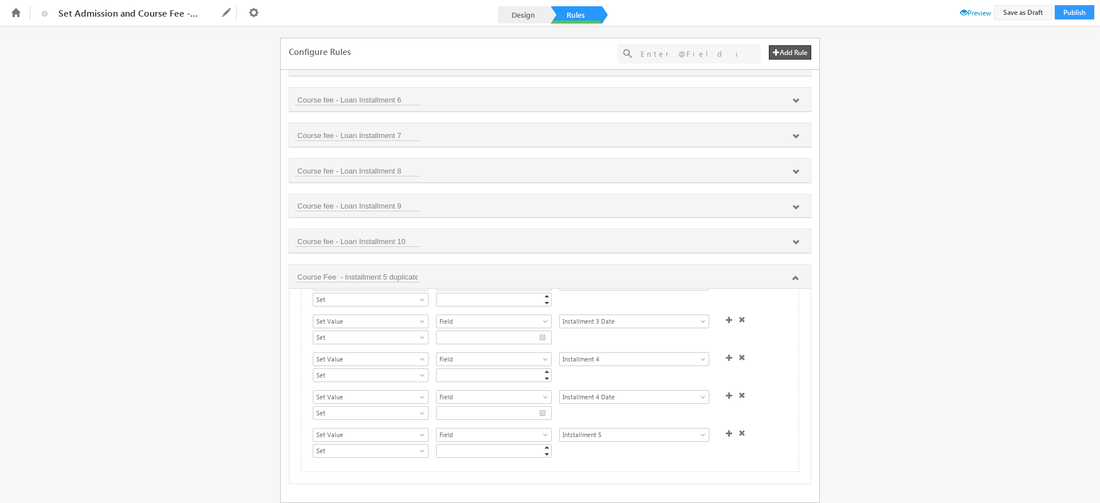
click at [726, 430] on span at bounding box center [729, 433] width 7 height 7
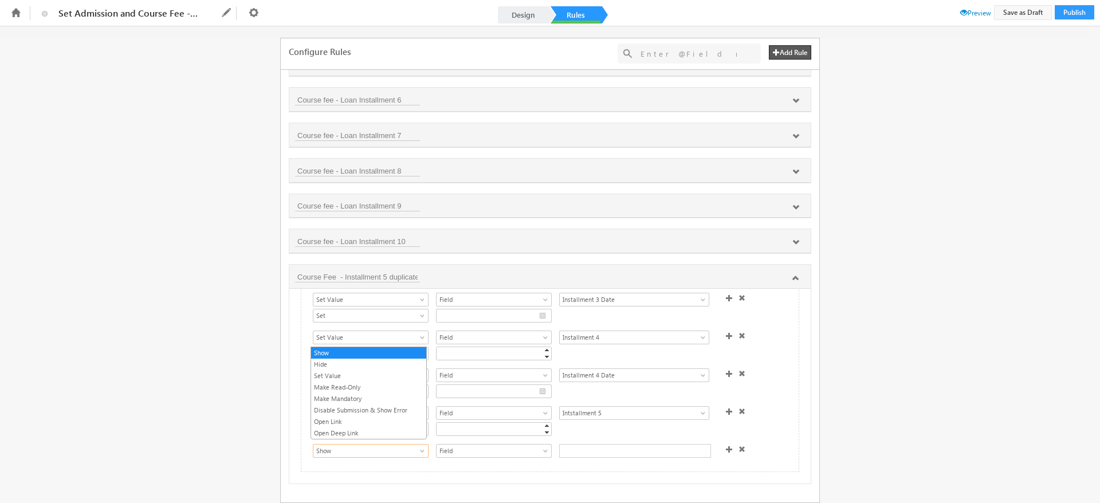
click at [422, 449] on span at bounding box center [423, 453] width 9 height 9
click at [328, 378] on link "Set Value" at bounding box center [368, 376] width 115 height 10
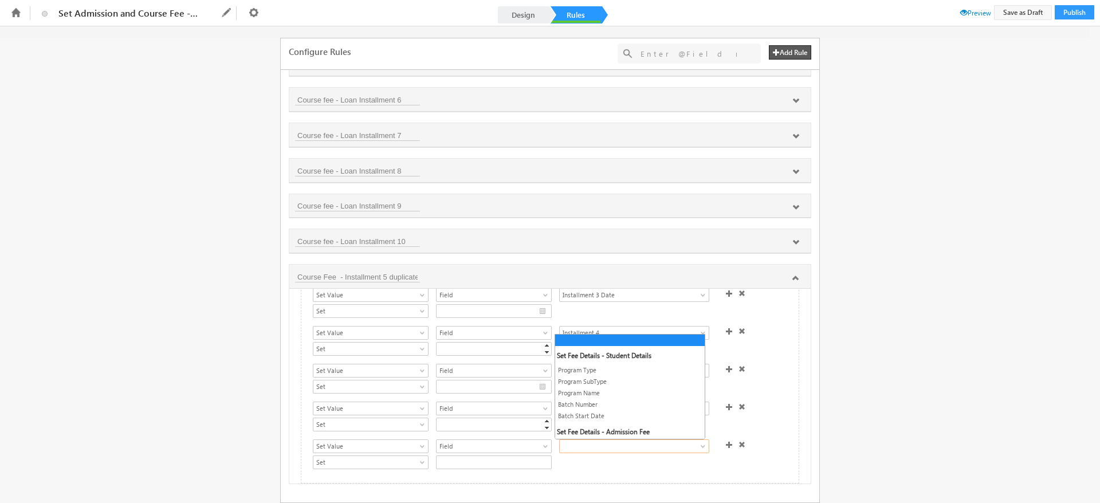
click at [624, 446] on span at bounding box center [626, 446] width 132 height 10
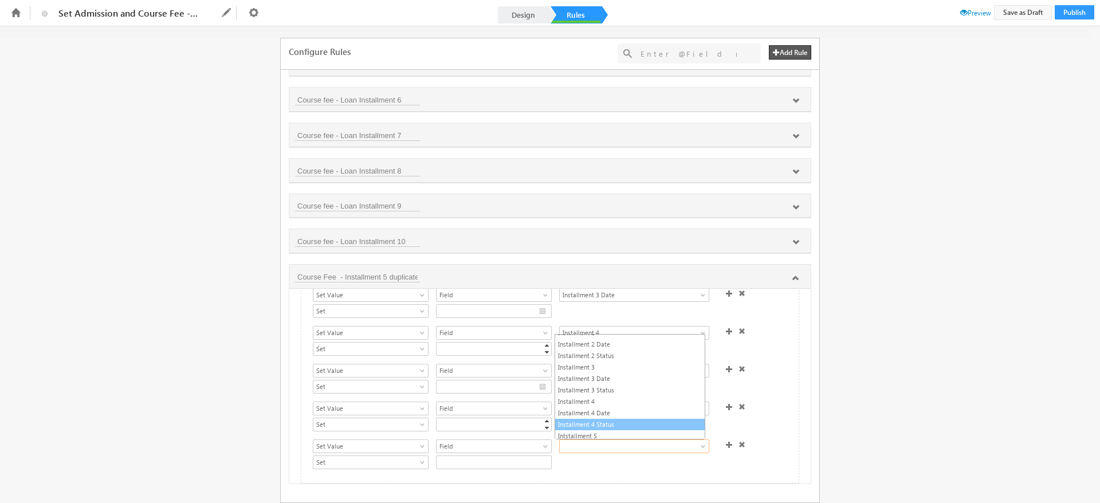
scroll to position [370, 0]
click at [601, 415] on link "Intstallment 5 Date" at bounding box center [630, 417] width 150 height 10
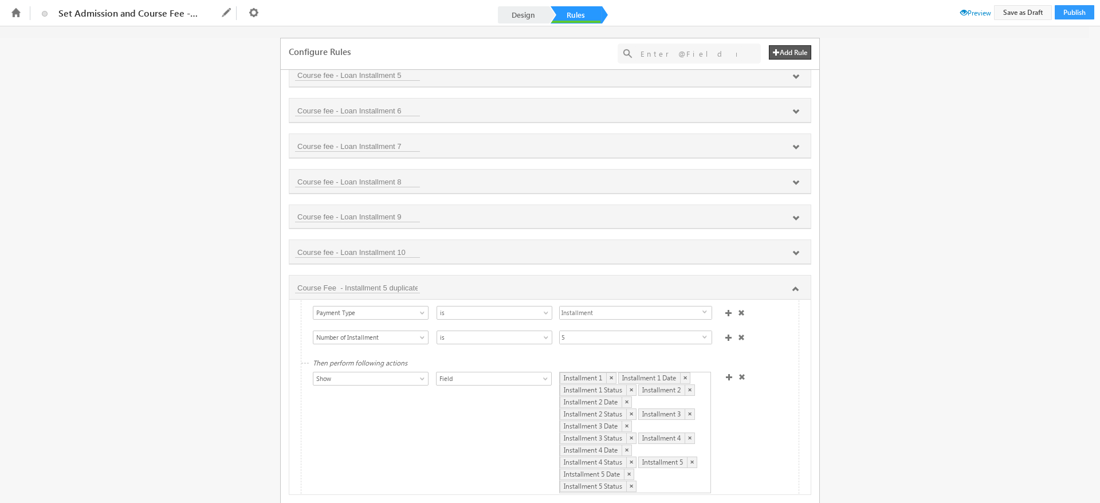
scroll to position [3, 0]
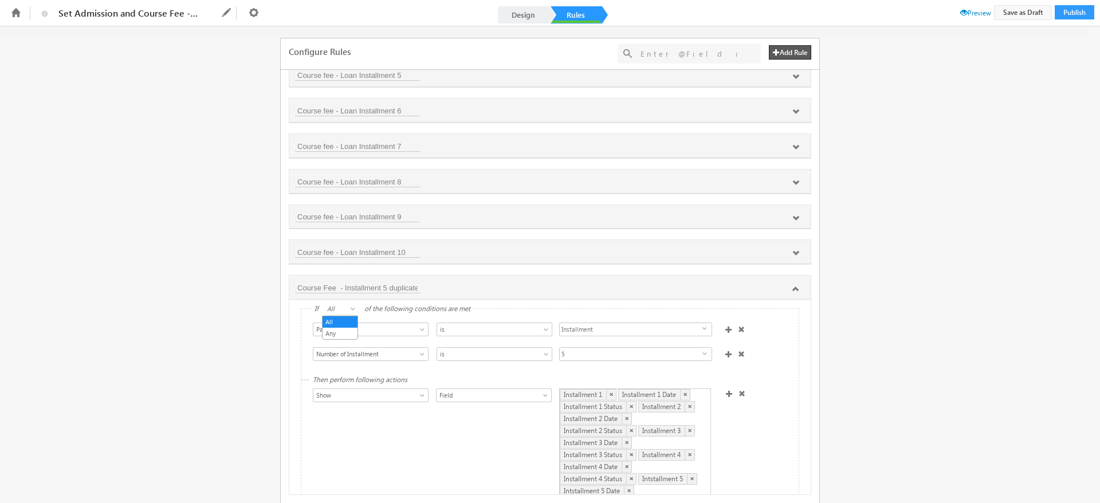
click at [339, 310] on span "All" at bounding box center [341, 309] width 35 height 10
click at [1022, 9] on button "Save as Draft" at bounding box center [1023, 12] width 58 height 15
click at [981, 11] on span "Preview" at bounding box center [976, 13] width 31 height 9
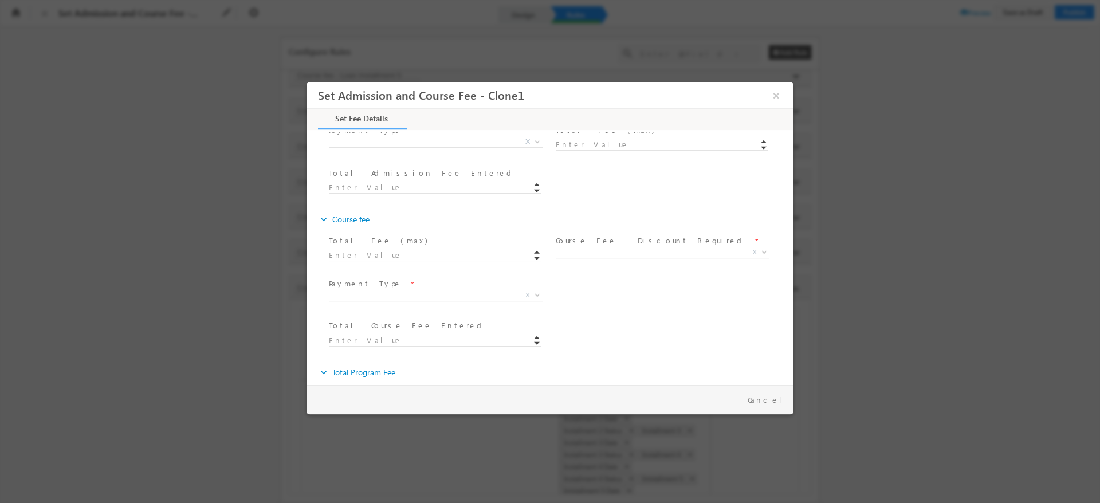
scroll to position [242, 0]
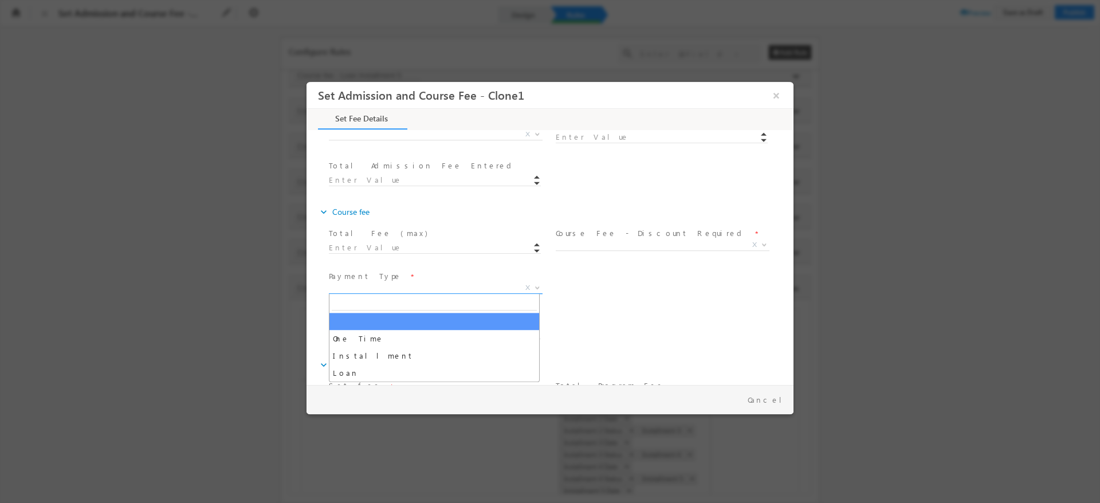
click at [531, 284] on span at bounding box center [536, 287] width 11 height 15
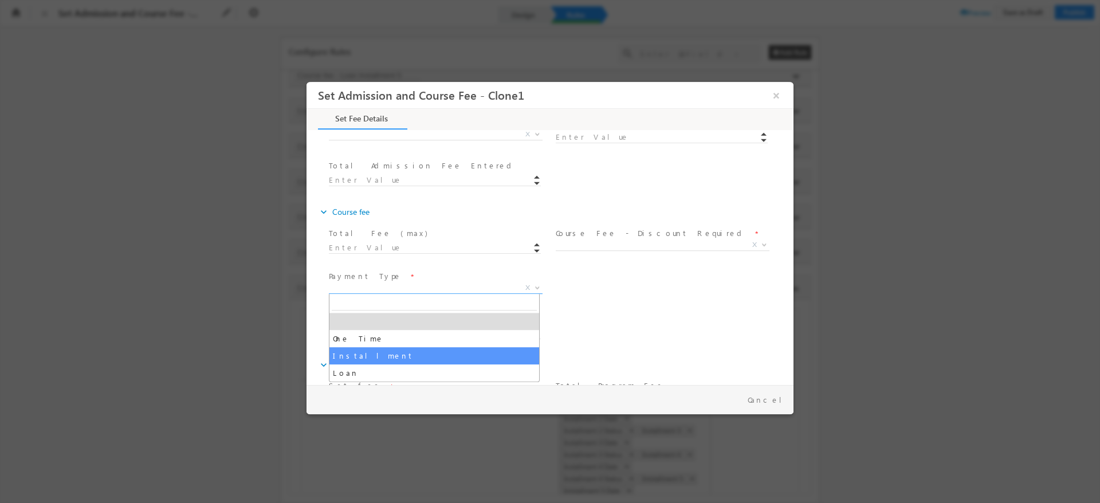
select select "Installment"
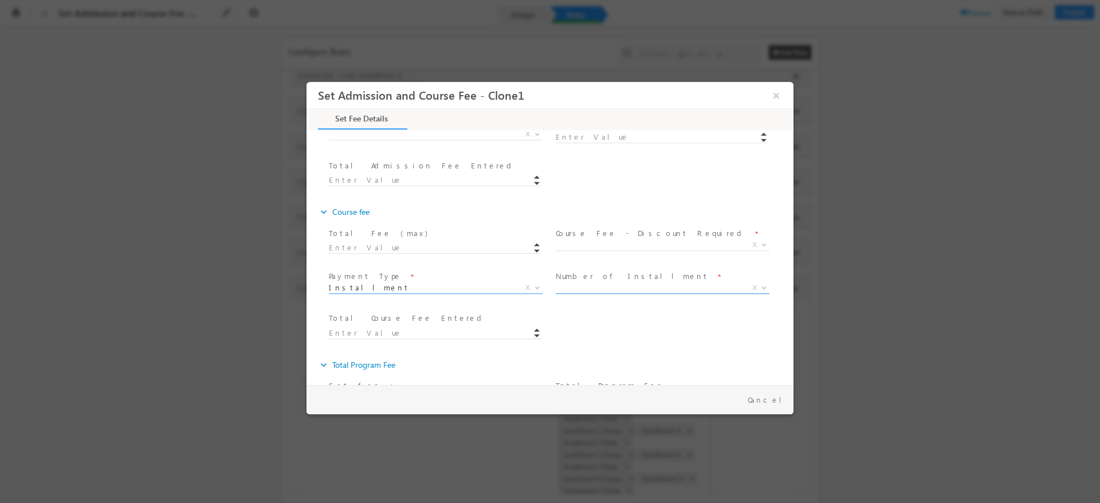
click at [616, 287] on span "X" at bounding box center [663, 288] width 214 height 11
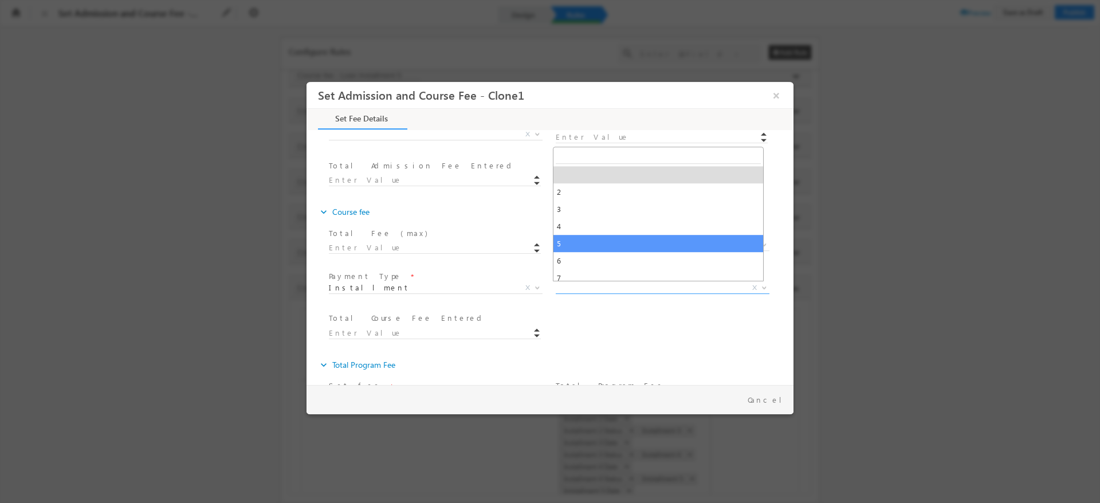
select select "5"
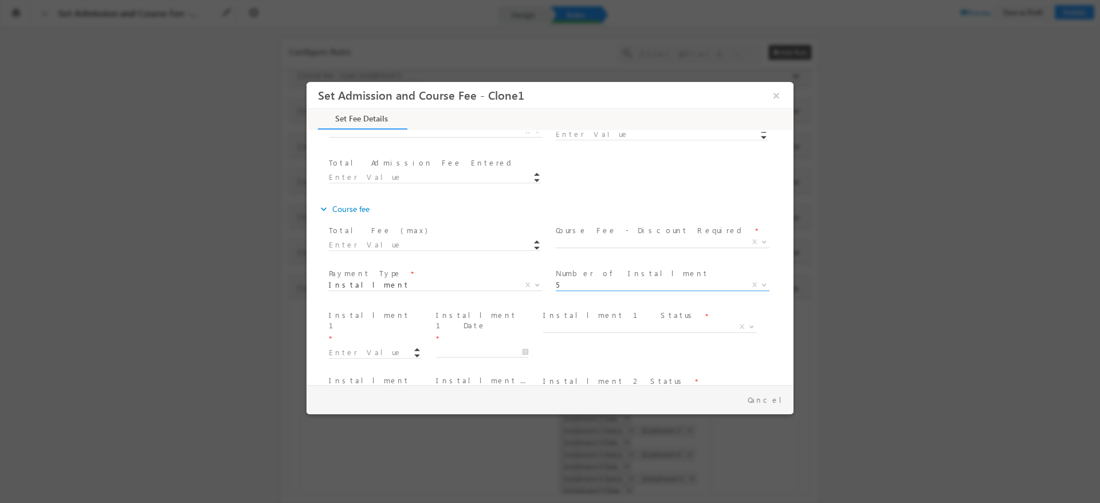
scroll to position [237, 0]
click at [779, 93] on button "×" at bounding box center [776, 95] width 19 height 21
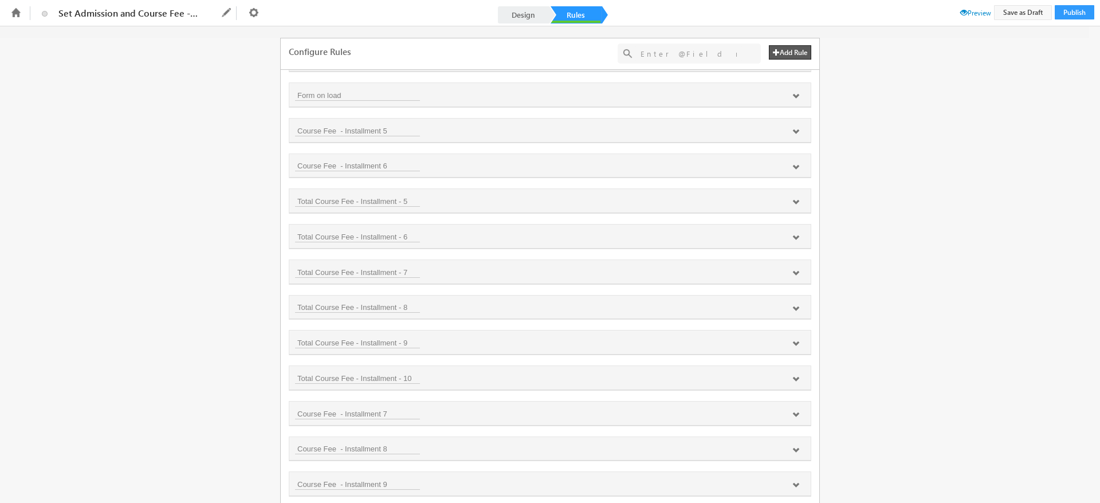
scroll to position [987, 0]
click at [796, 132] on icon at bounding box center [796, 132] width 7 height 7
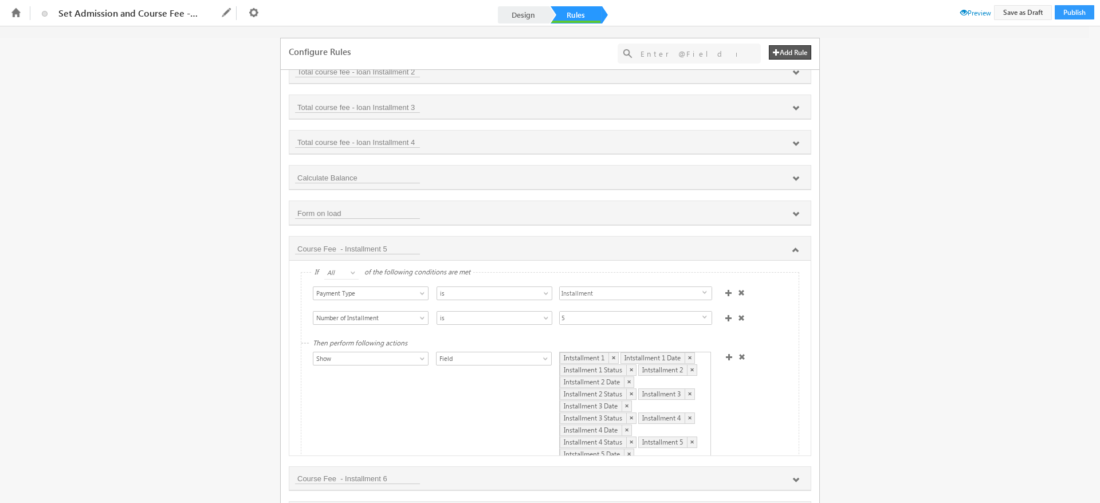
scroll to position [869, 0]
click at [774, 249] on icon at bounding box center [777, 250] width 7 height 7
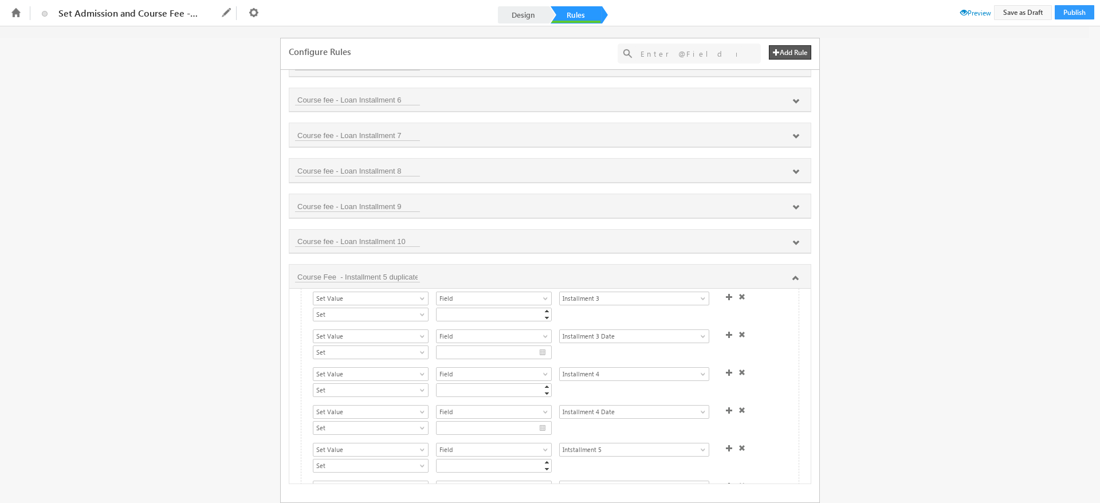
scroll to position [557, 0]
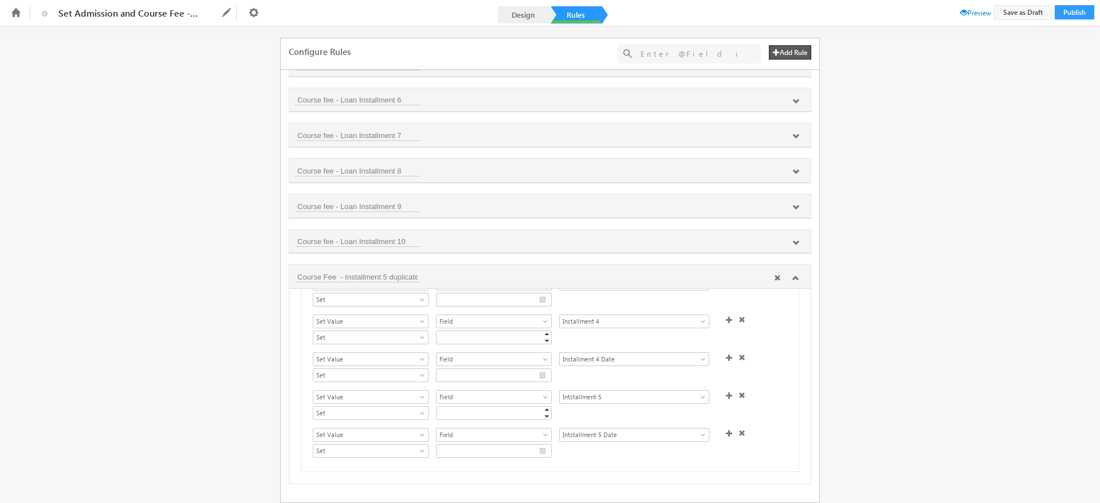
click at [420, 277] on div "Course Fee - Installment 5 duplicate" at bounding box center [550, 277] width 510 height 12
click at [417, 275] on input "Course Fee - Installment 5 duplicate" at bounding box center [357, 276] width 125 height 11
click at [412, 275] on input "Course Fee - Installment 5 duplicate" at bounding box center [357, 276] width 125 height 11
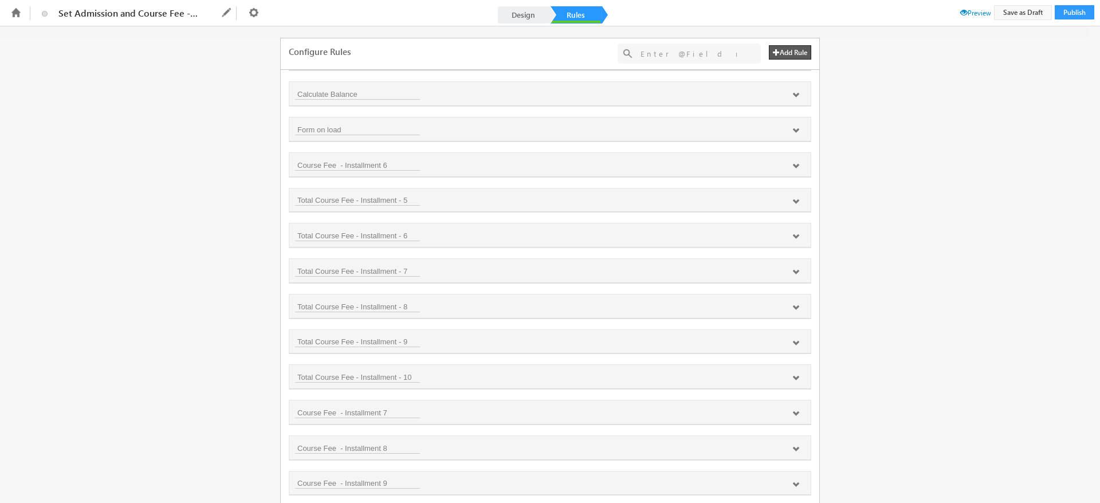
scroll to position [954, 0]
type input "Course Fee - Installment 5"
click at [1004, 12] on button "Save as Draft" at bounding box center [1023, 12] width 58 height 15
click at [973, 9] on span "Preview" at bounding box center [976, 13] width 31 height 9
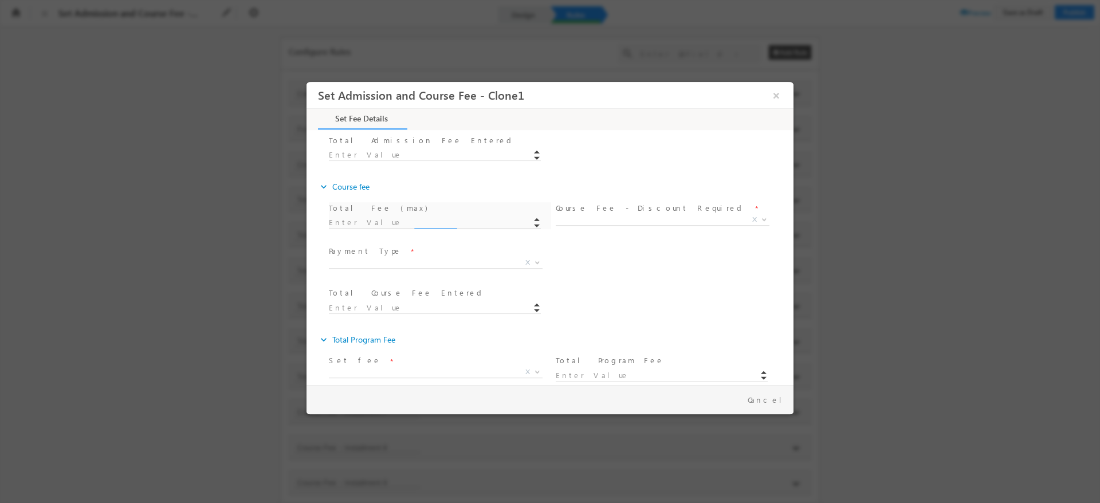
scroll to position [326, 0]
click at [531, 206] on span at bounding box center [536, 204] width 11 height 15
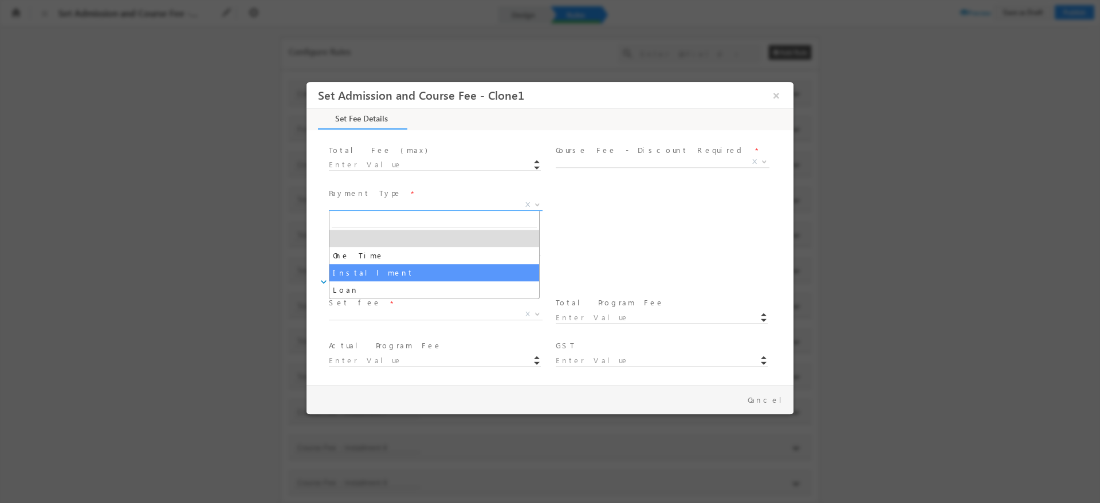
select select "Installment"
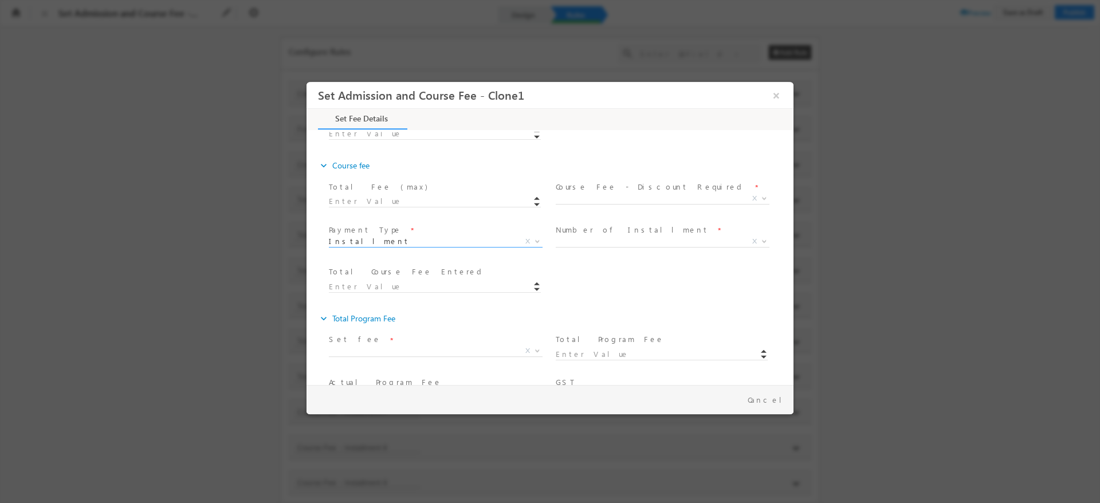
scroll to position [287, 0]
click at [615, 245] on span "X" at bounding box center [663, 243] width 214 height 11
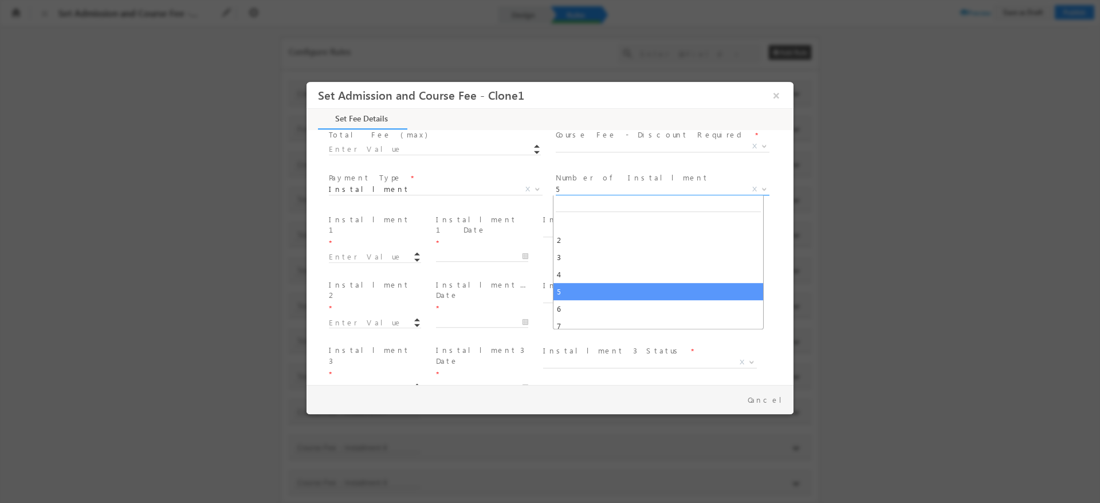
click at [616, 194] on span "5" at bounding box center [649, 189] width 186 height 10
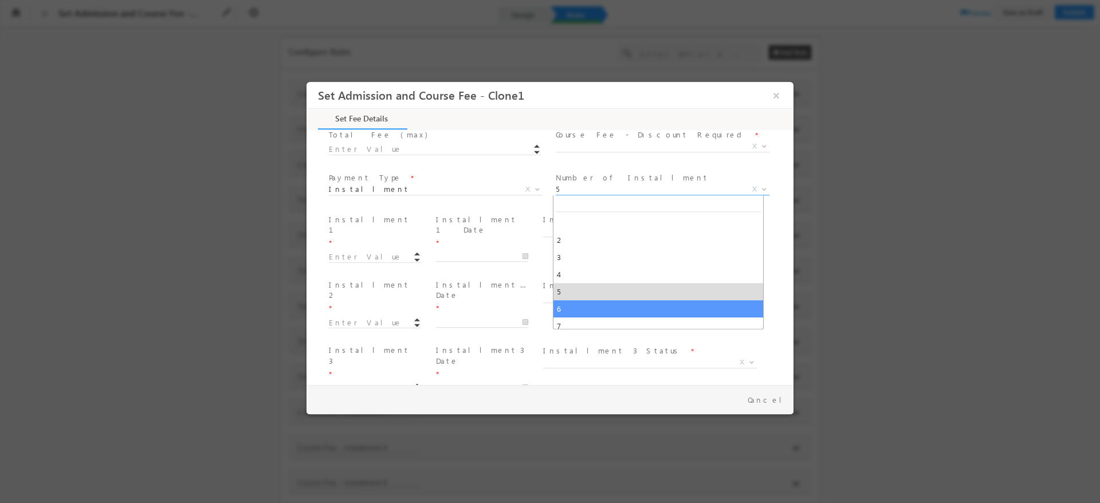
select select "6"
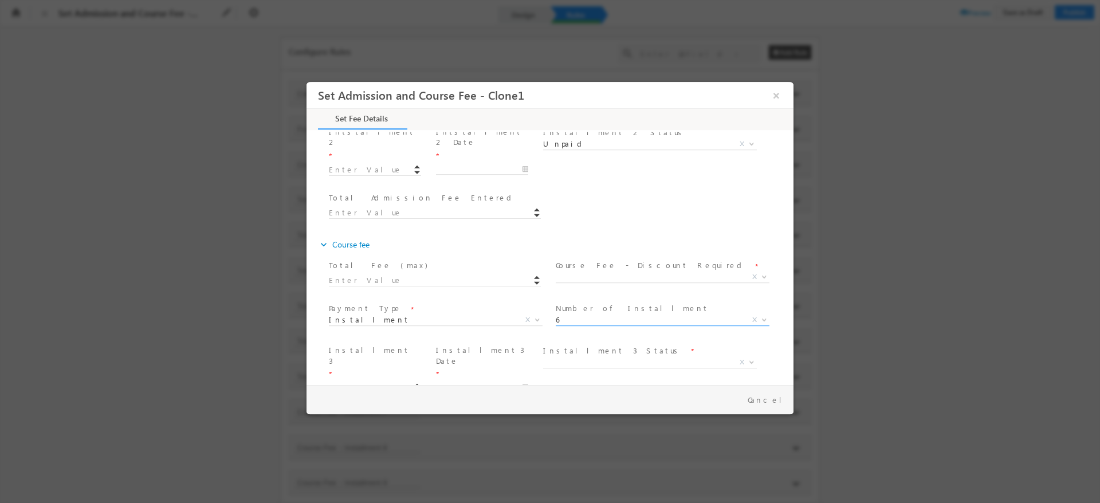
scroll to position [427, 0]
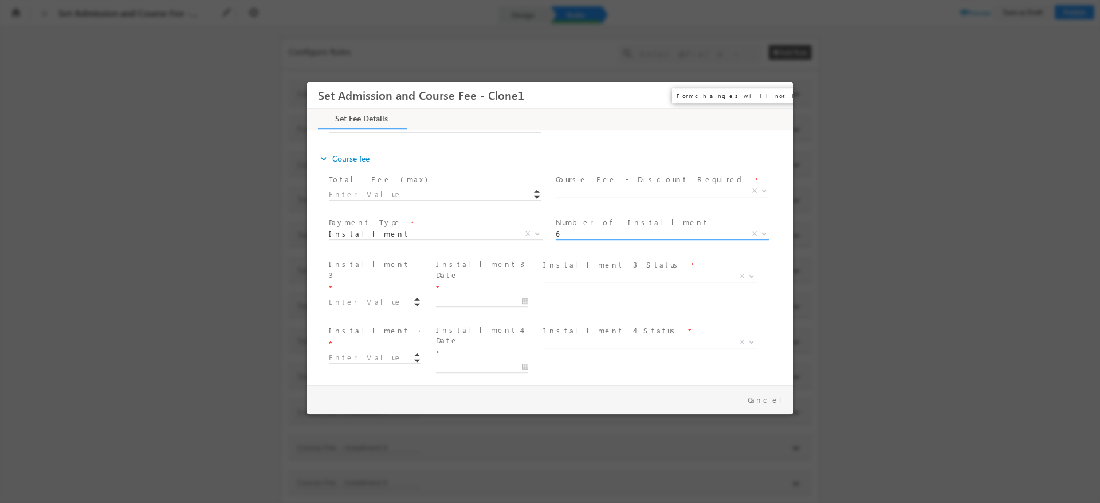
click at [777, 96] on button "×" at bounding box center [776, 95] width 19 height 21
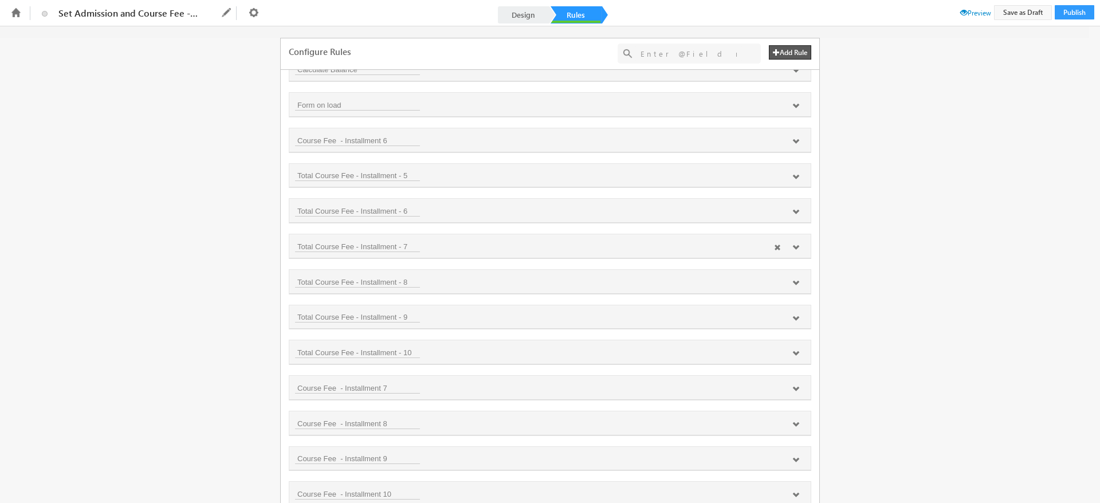
scroll to position [908, 0]
drag, startPoint x: 402, startPoint y: 206, endPoint x: 290, endPoint y: 211, distance: 111.9
click at [290, 211] on div "Course Fee - Installment 6" at bounding box center [550, 210] width 522 height 24
click at [793, 210] on icon at bounding box center [796, 210] width 7 height 7
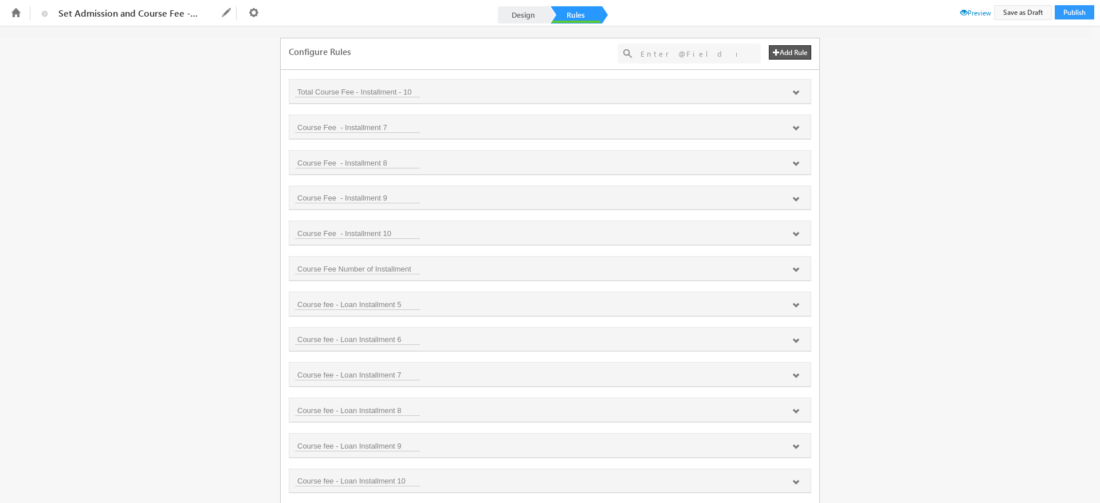
scroll to position [1673, 0]
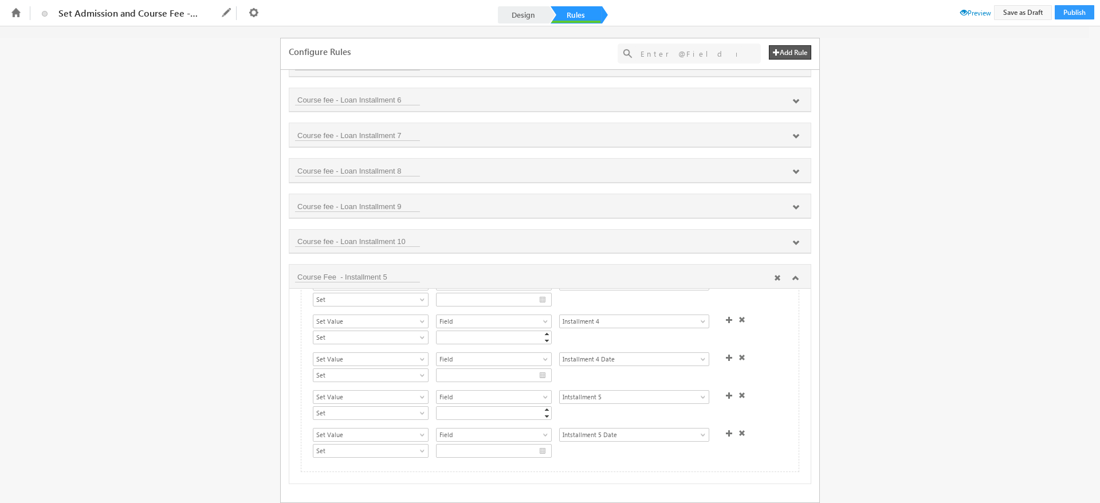
click at [796, 277] on icon at bounding box center [796, 278] width 7 height 7
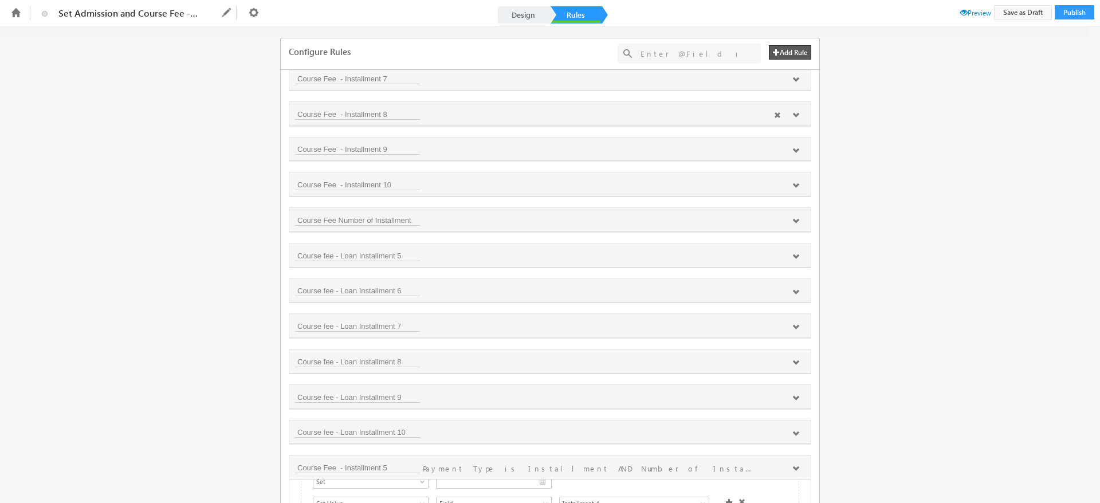
scroll to position [1478, 0]
click at [782, 50] on button "Add Rule" at bounding box center [790, 52] width 42 height 14
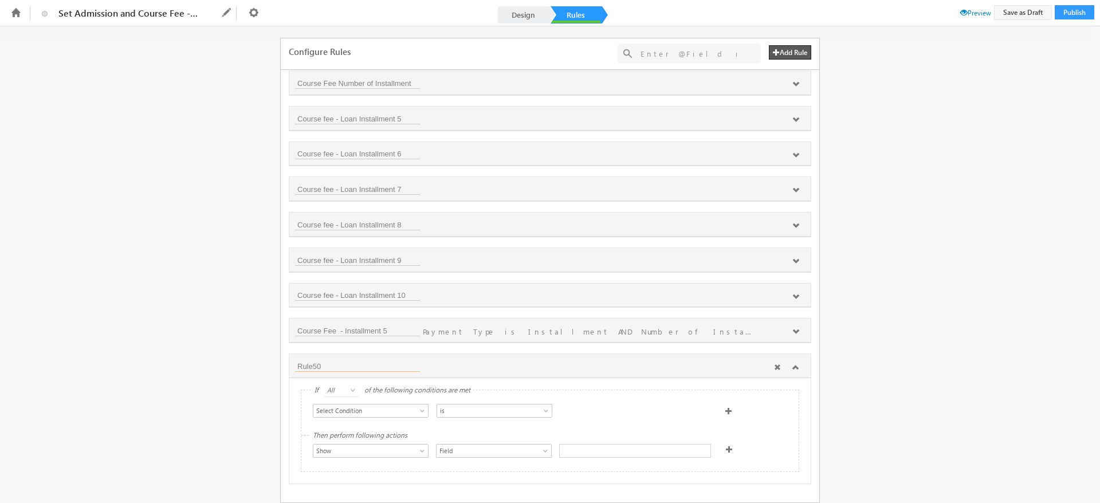
click at [342, 366] on input "Rule50" at bounding box center [357, 366] width 125 height 11
type input "R"
paste input "Course Fee - Installment 6"
type input "Course Fee - Installment 6 duplicate"
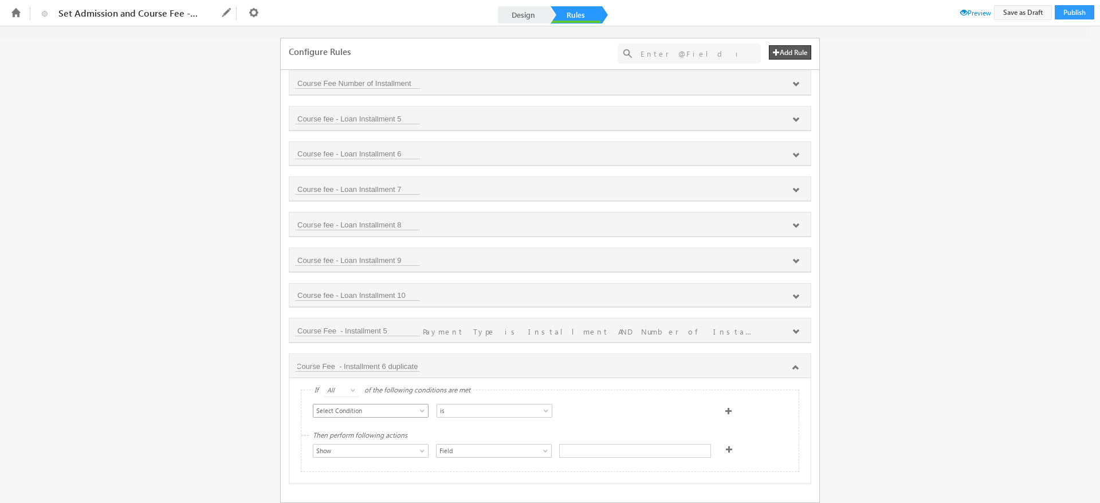
scroll to position [0, 0]
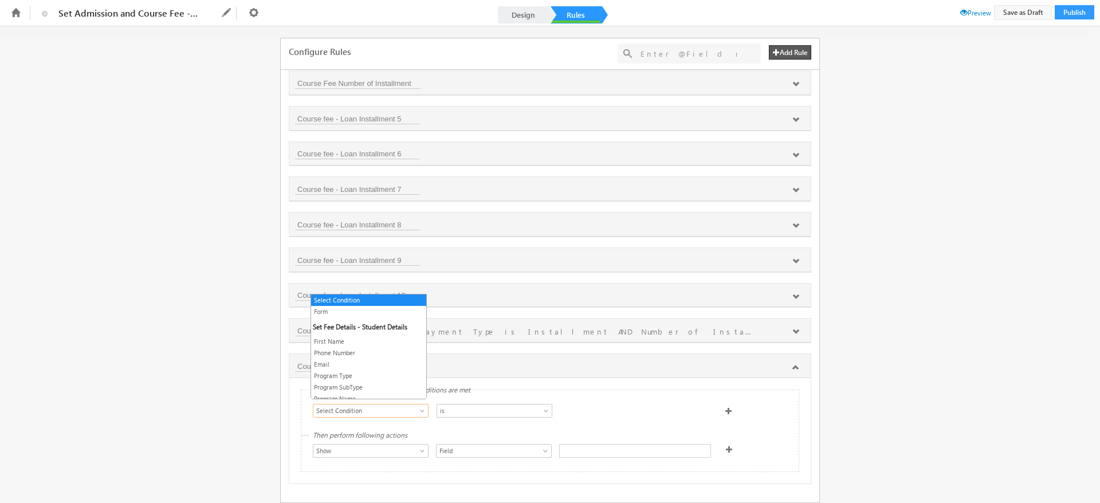
click at [347, 412] on link "Select Condition" at bounding box center [371, 411] width 116 height 14
click at [346, 394] on link "Payment Type" at bounding box center [368, 390] width 115 height 10
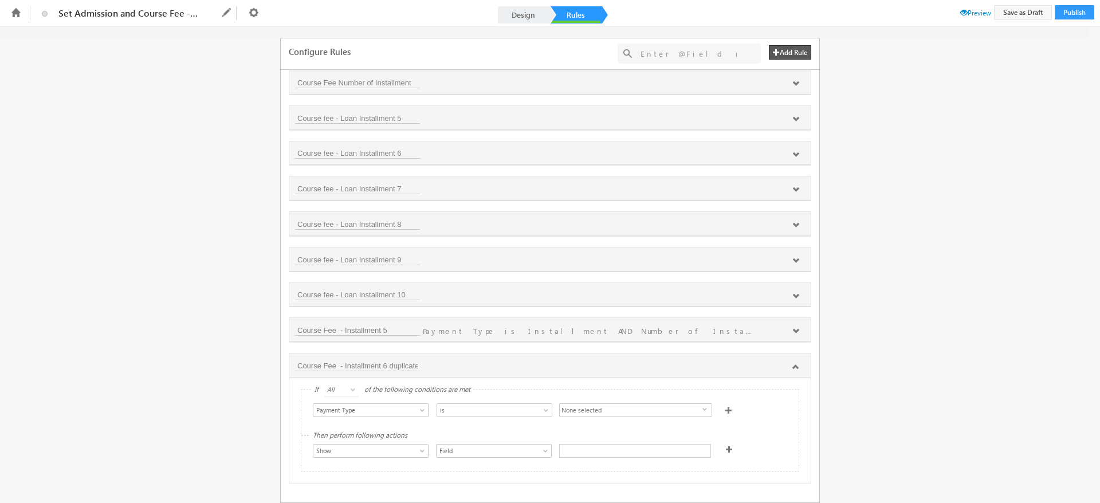
click at [570, 404] on span "None selected" at bounding box center [631, 411] width 143 height 14
click at [570, 460] on label "Installment" at bounding box center [578, 462] width 36 height 18
click at [570, 460] on input "Installment" at bounding box center [566, 460] width 7 height 7
checkbox input "true"
click at [751, 416] on div "Select Condition Form First Name Phone Number Email Program Type Program SubTyp…" at bounding box center [549, 412] width 497 height 45
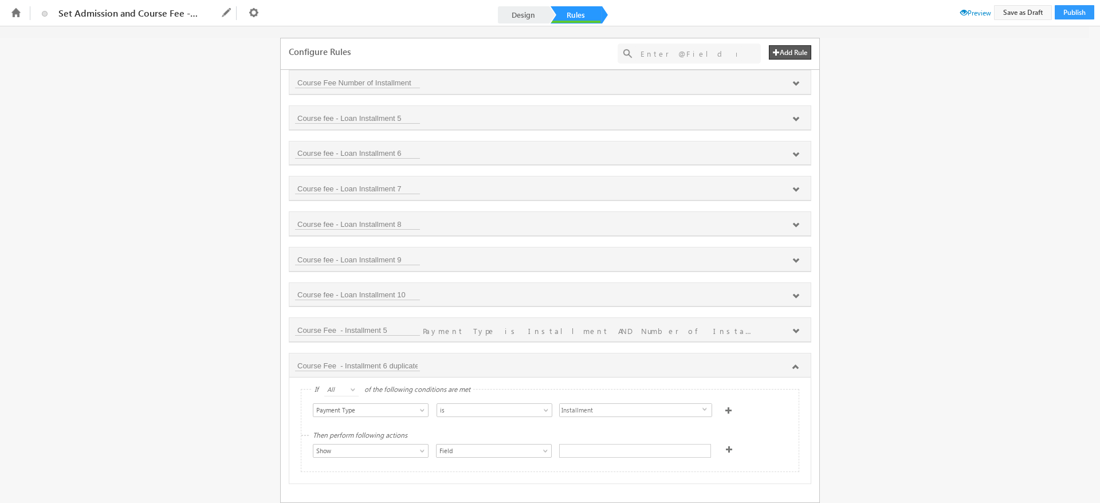
click at [726, 407] on span at bounding box center [729, 410] width 7 height 7
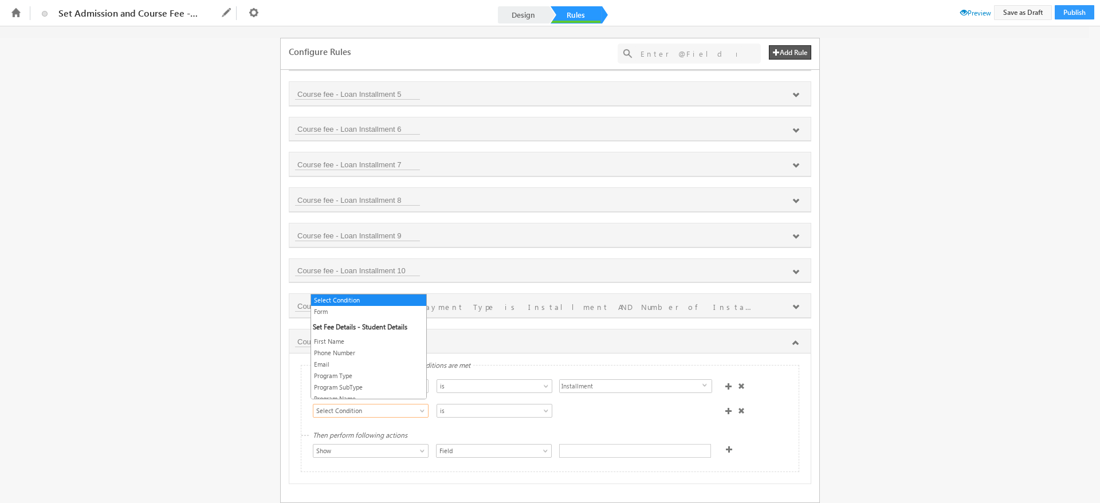
click at [408, 411] on span "Select Condition" at bounding box center [365, 411] width 103 height 10
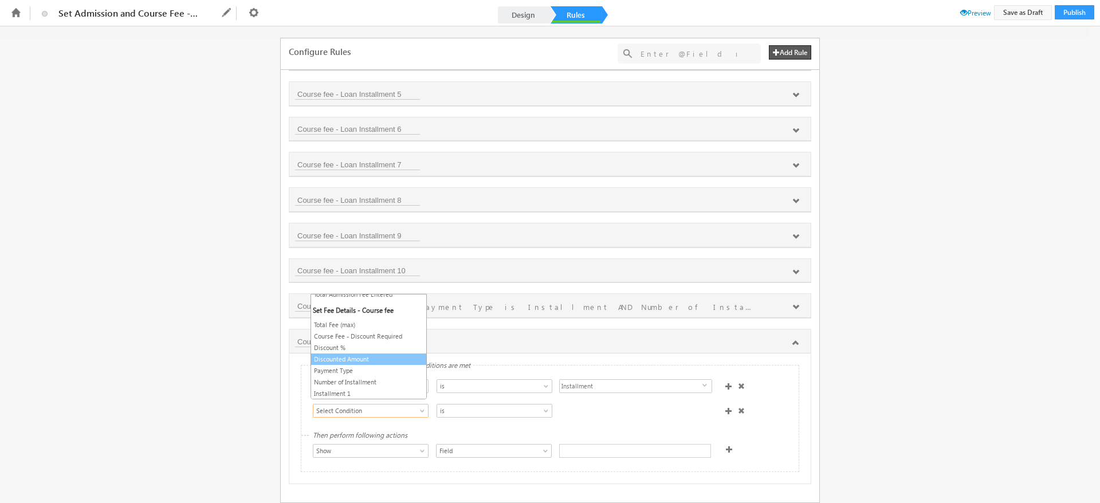
scroll to position [253, 0]
click at [360, 378] on link "Number of Installment" at bounding box center [368, 379] width 115 height 10
click at [664, 393] on span "None selected" at bounding box center [631, 386] width 143 height 14
click at [563, 458] on input "6" at bounding box center [566, 461] width 7 height 7
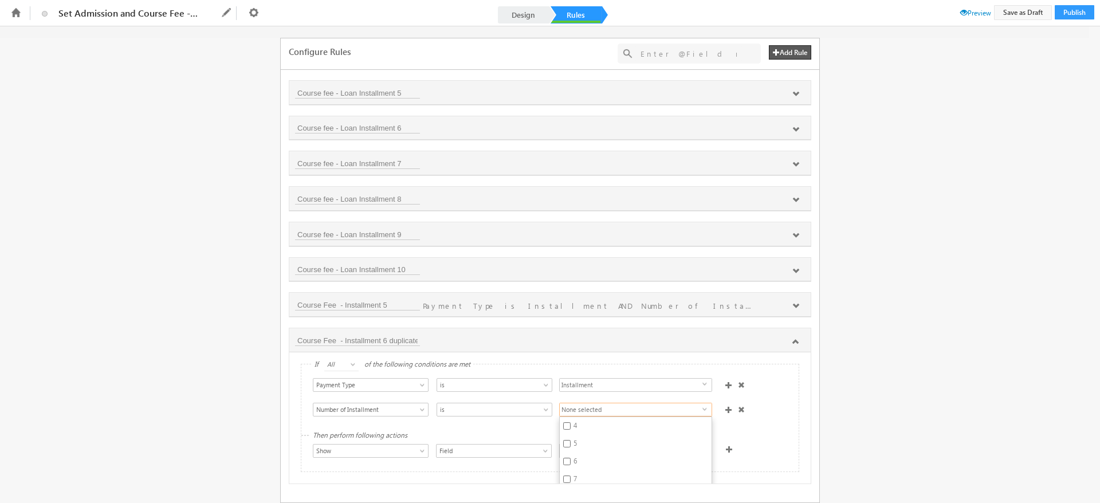
checkbox input "true"
click at [751, 436] on div "Then perform following actions Show Hide Set Value Make Read-Only Make Mandator…" at bounding box center [549, 454] width 497 height 36
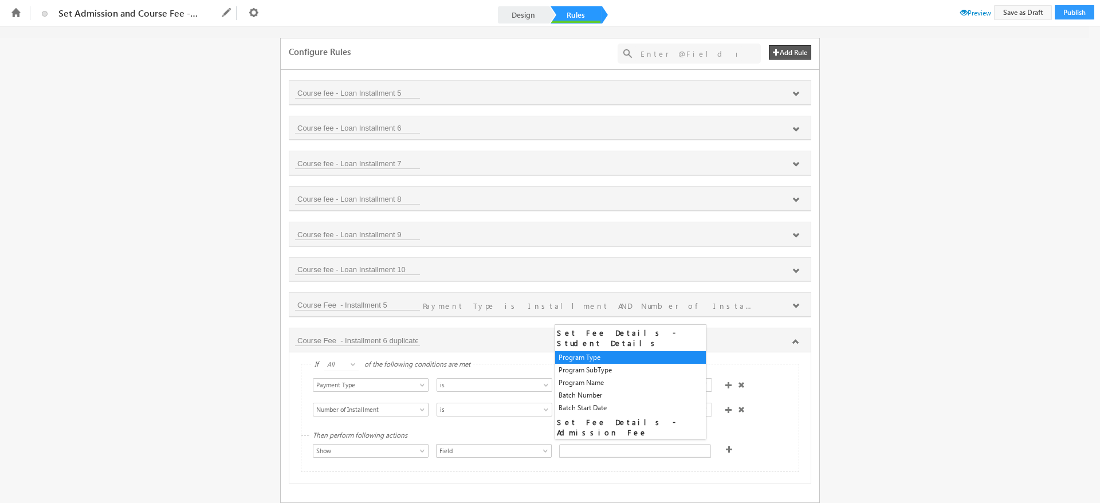
click at [591, 444] on div at bounding box center [635, 451] width 152 height 14
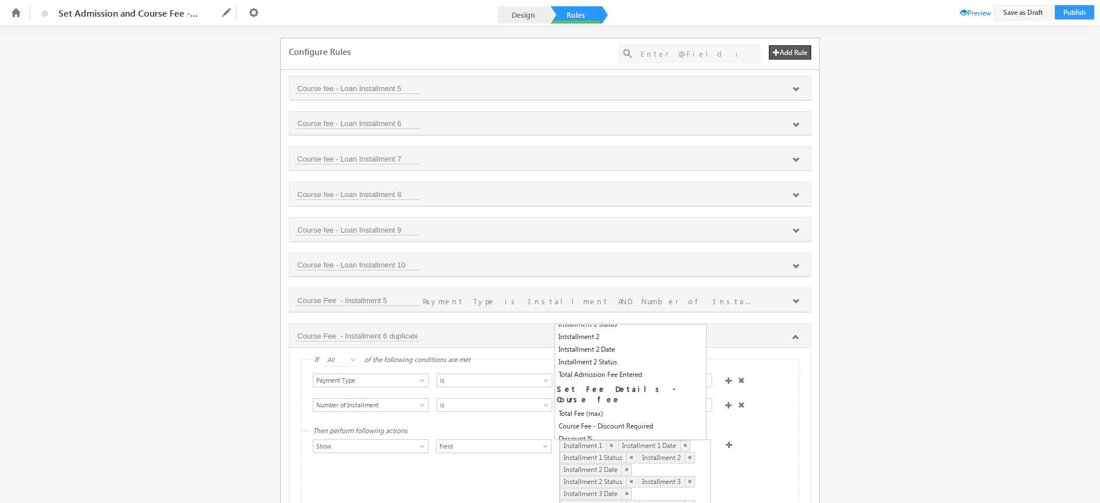
scroll to position [173, 0]
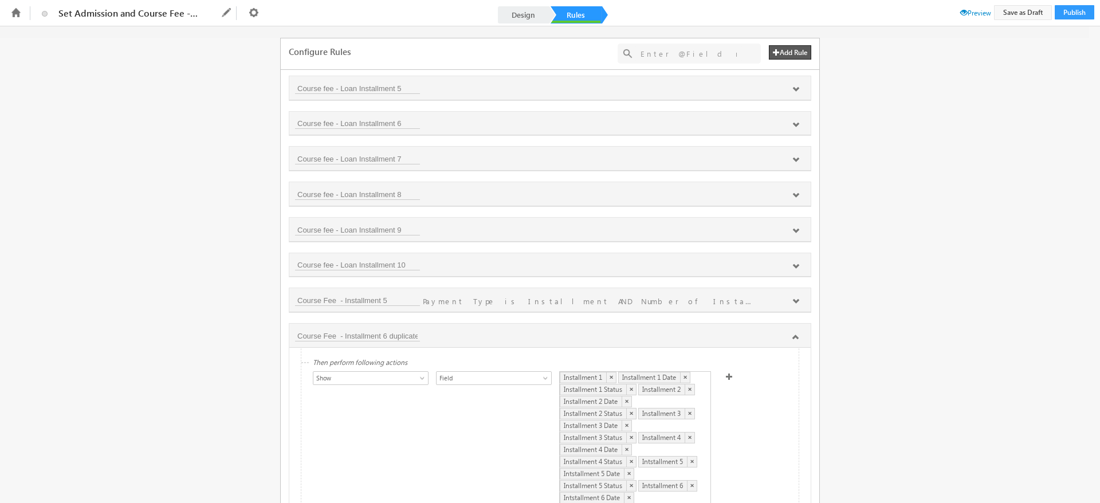
click at [726, 373] on span at bounding box center [729, 376] width 7 height 7
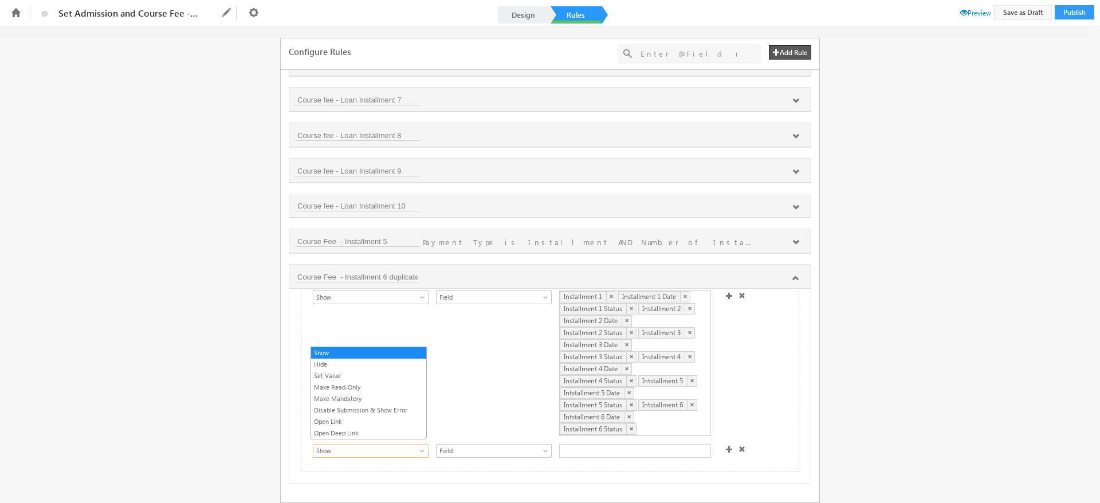
click at [419, 449] on span at bounding box center [423, 453] width 9 height 9
click at [330, 397] on link "Make Mandatory" at bounding box center [368, 399] width 115 height 10
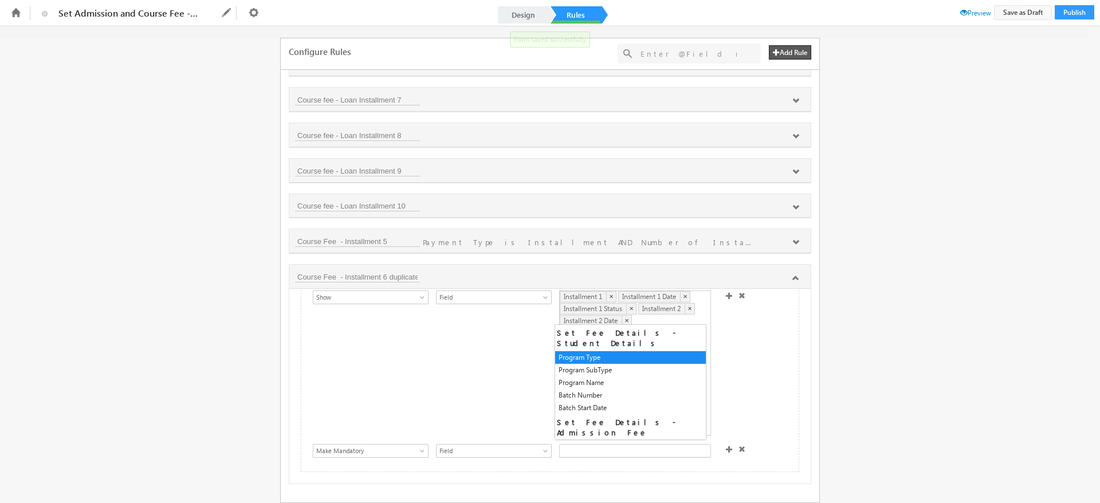
click at [571, 451] on div at bounding box center [635, 451] width 152 height 14
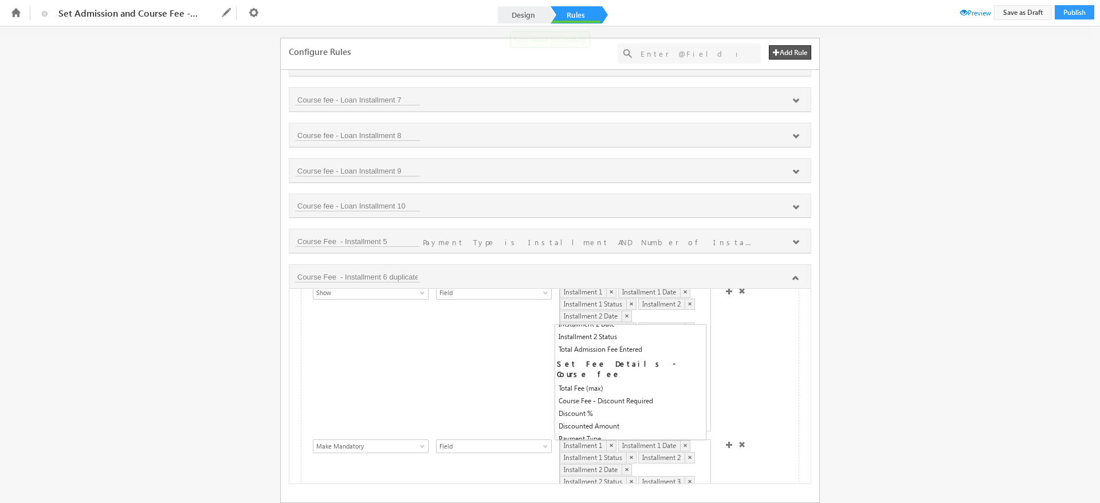
scroll to position [198, 0]
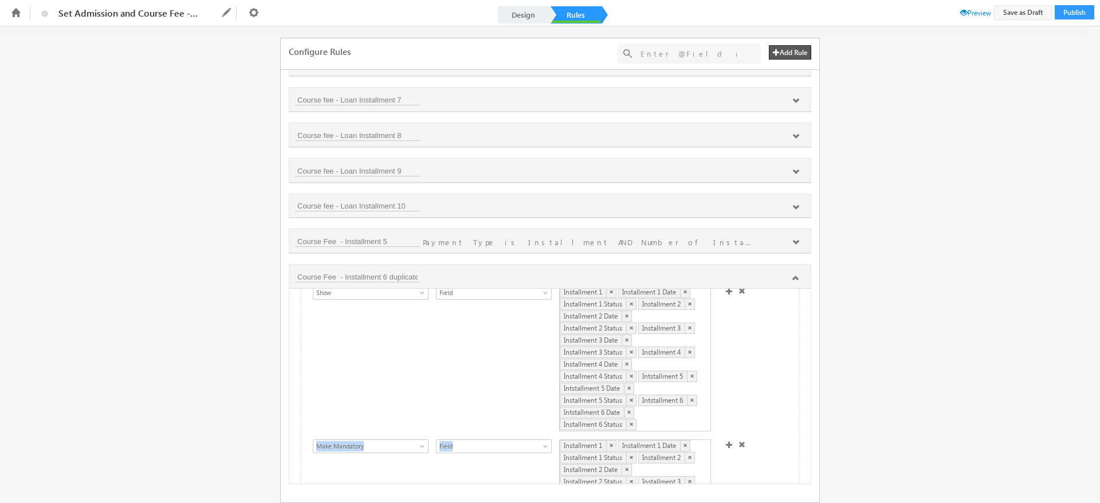
drag, startPoint x: 760, startPoint y: 398, endPoint x: 608, endPoint y: 435, distance: 156.3
click at [608, 435] on div "Show Hide Set Value Make Read-Only Make Mandatory Disable Submission & Show Err…" at bounding box center [553, 436] width 480 height 301
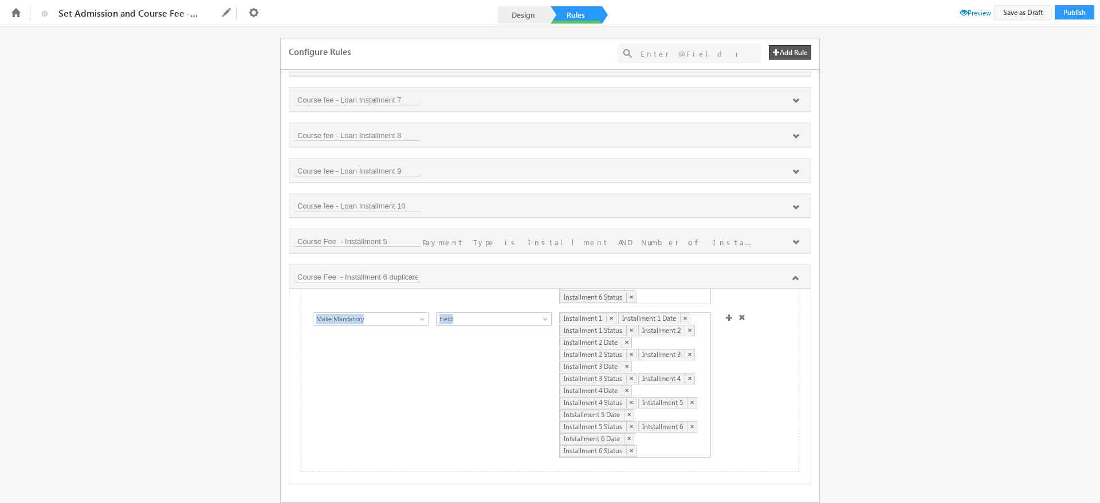
click at [481, 409] on div "Show Hide Set Value Make Read-Only Make Mandatory Disable Submission & Show Err…" at bounding box center [553, 386] width 480 height 148
click at [726, 314] on span at bounding box center [729, 317] width 7 height 7
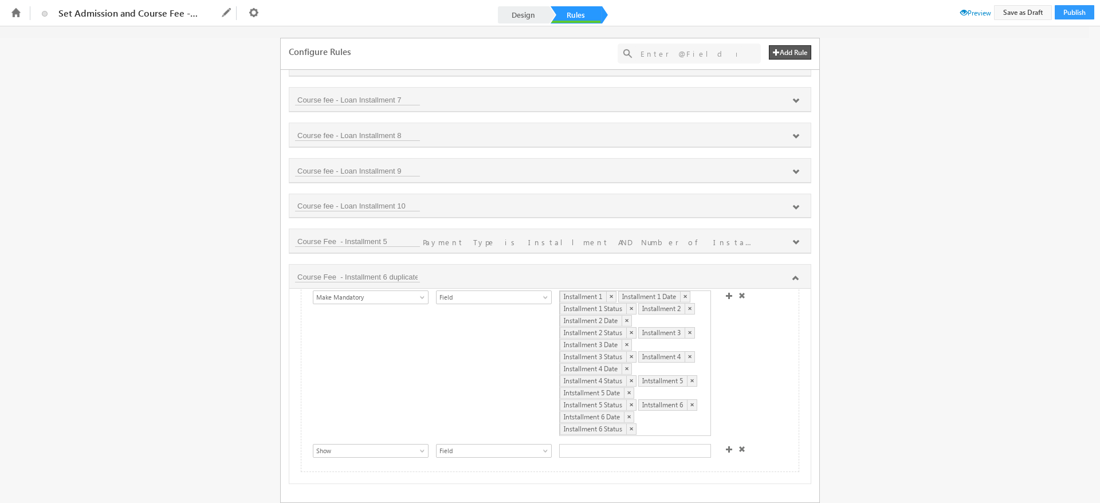
click at [726, 446] on span at bounding box center [729, 449] width 7 height 7
click at [387, 431] on div "Show Hide Set Value Make Read-Only Make Mandatory Disable Submission & Show Err…" at bounding box center [368, 430] width 111 height 16
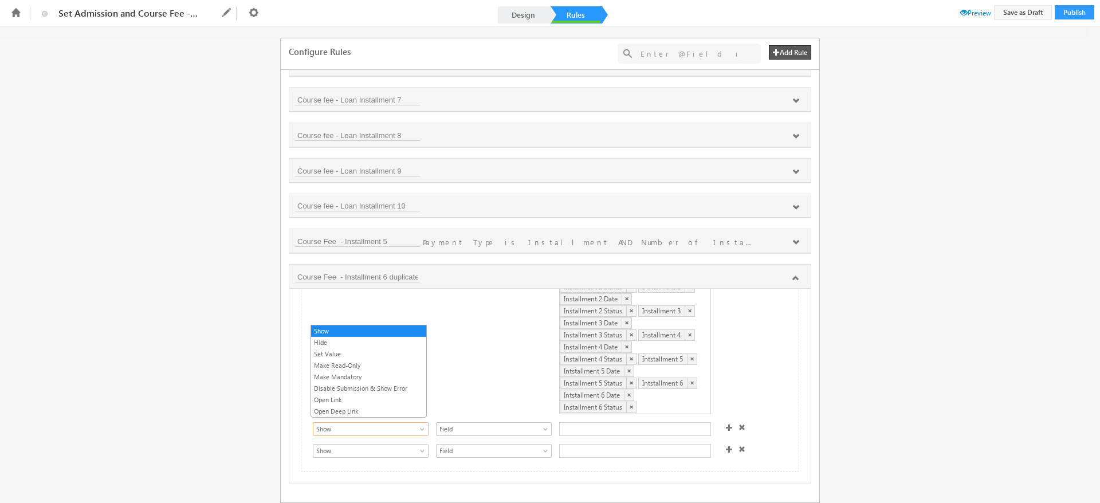
click at [356, 424] on span "Show" at bounding box center [365, 429] width 103 height 10
click at [351, 355] on link "Set Value" at bounding box center [368, 354] width 115 height 10
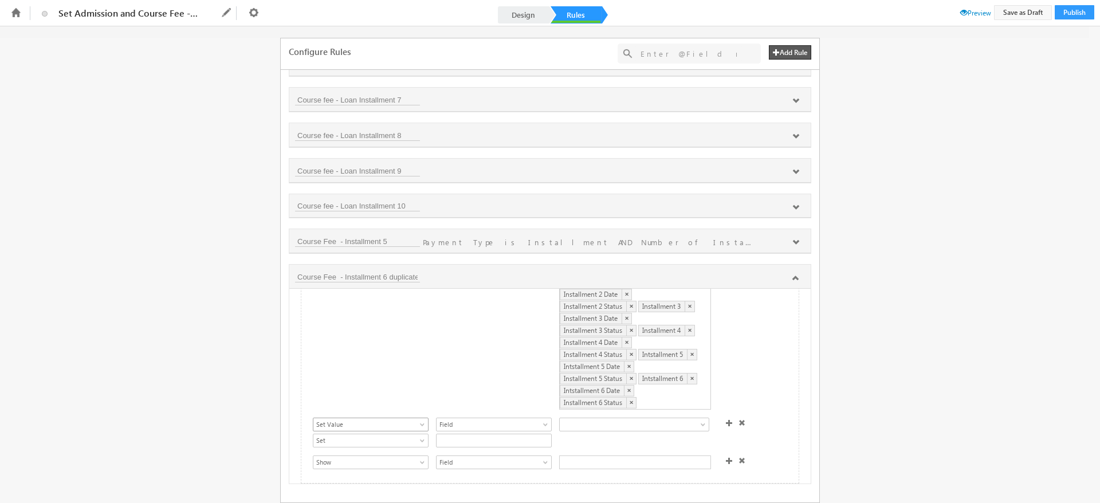
scroll to position [286, 0]
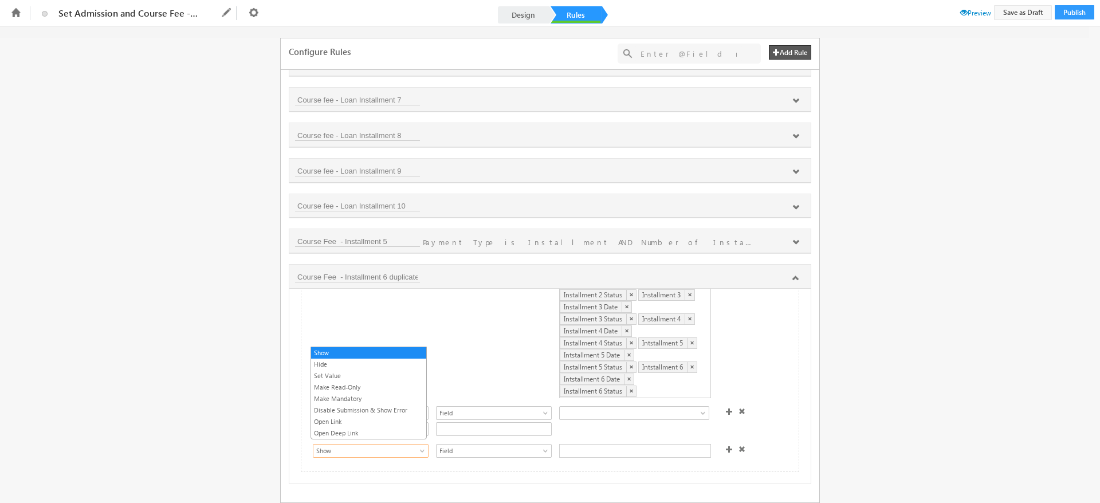
click at [423, 449] on span at bounding box center [423, 453] width 9 height 9
click at [342, 375] on link "Set Value" at bounding box center [368, 376] width 115 height 10
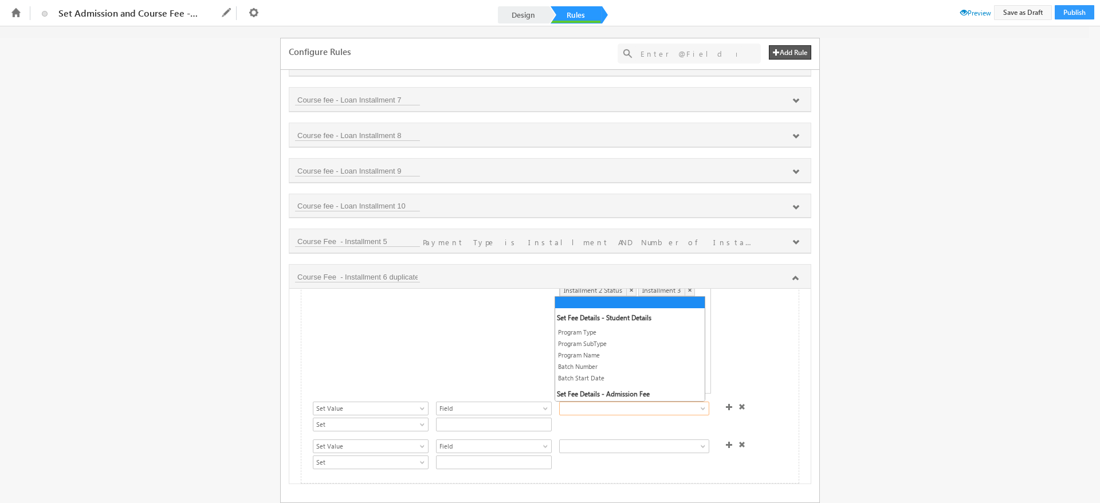
click at [574, 408] on span at bounding box center [626, 408] width 132 height 10
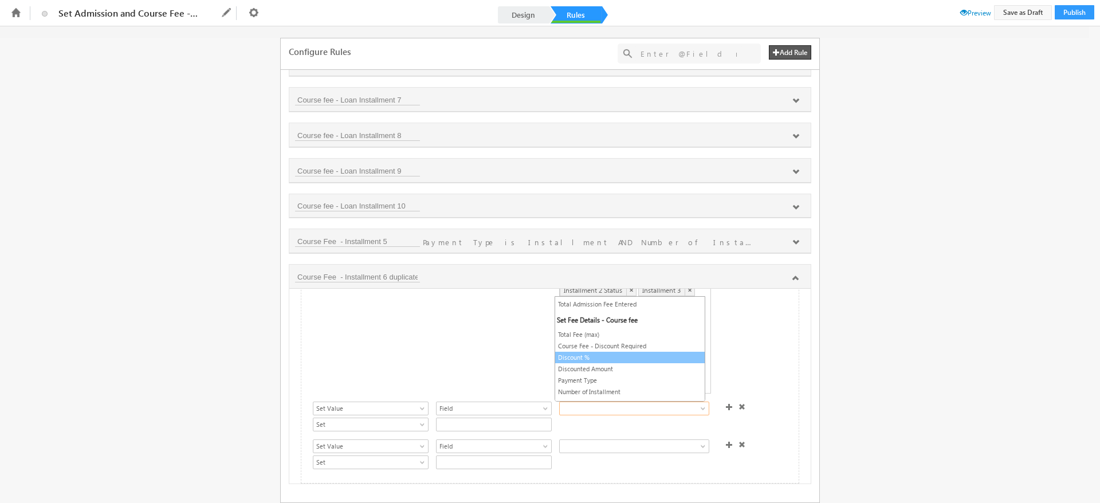
scroll to position [201, 0]
click at [588, 397] on link "Installment 1" at bounding box center [630, 398] width 150 height 10
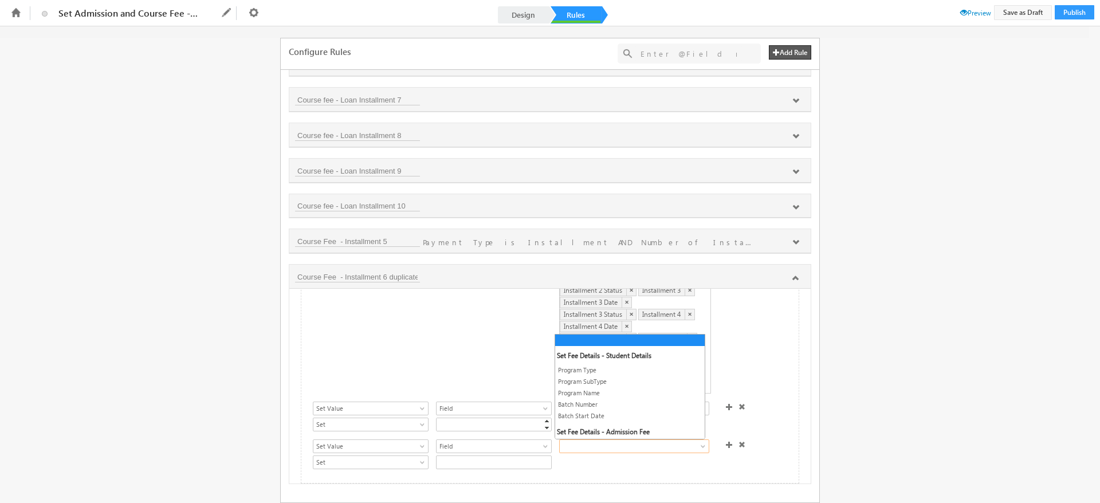
click at [616, 450] on span at bounding box center [626, 446] width 132 height 10
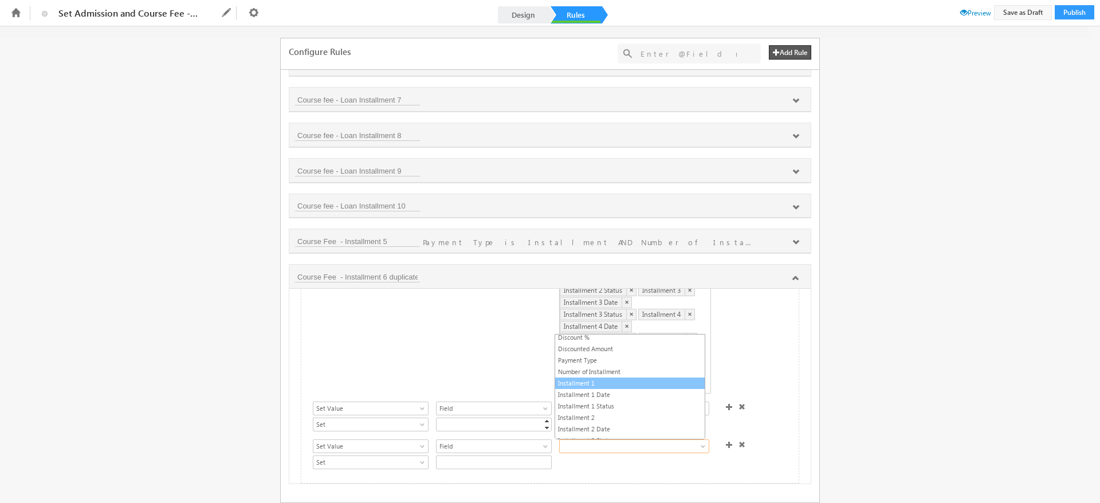
scroll to position [254, 0]
click at [602, 398] on link "Installment 1 Date" at bounding box center [630, 394] width 150 height 10
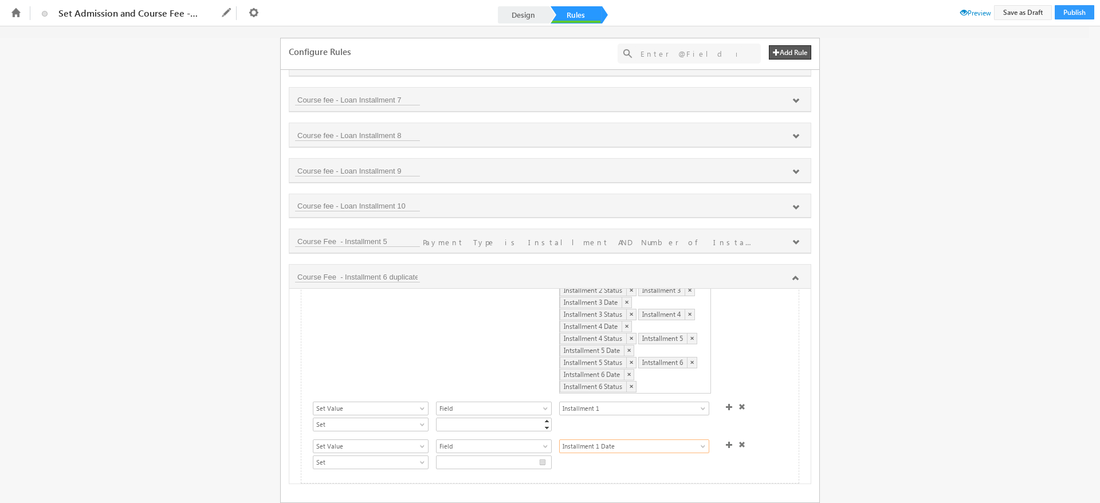
scroll to position [302, 0]
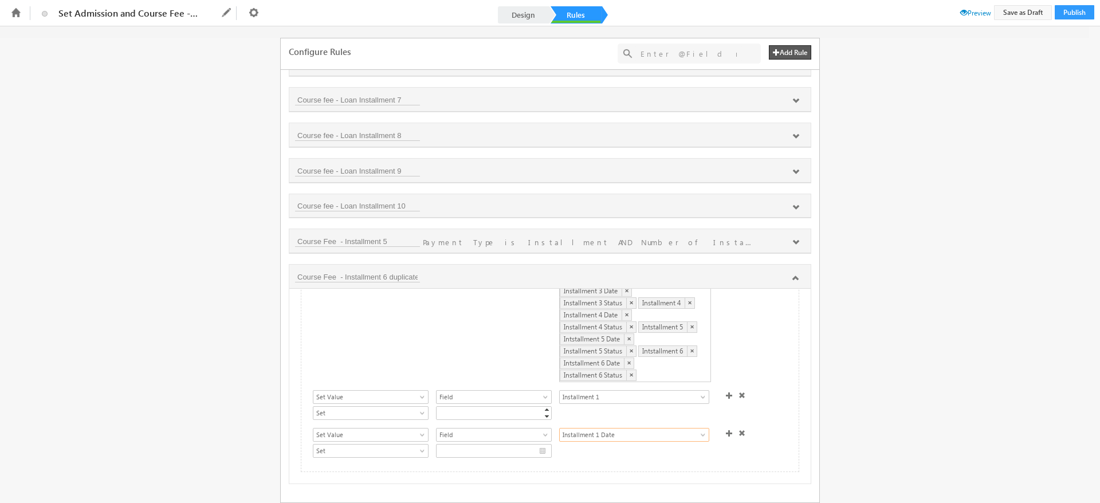
click at [726, 430] on span at bounding box center [729, 433] width 7 height 7
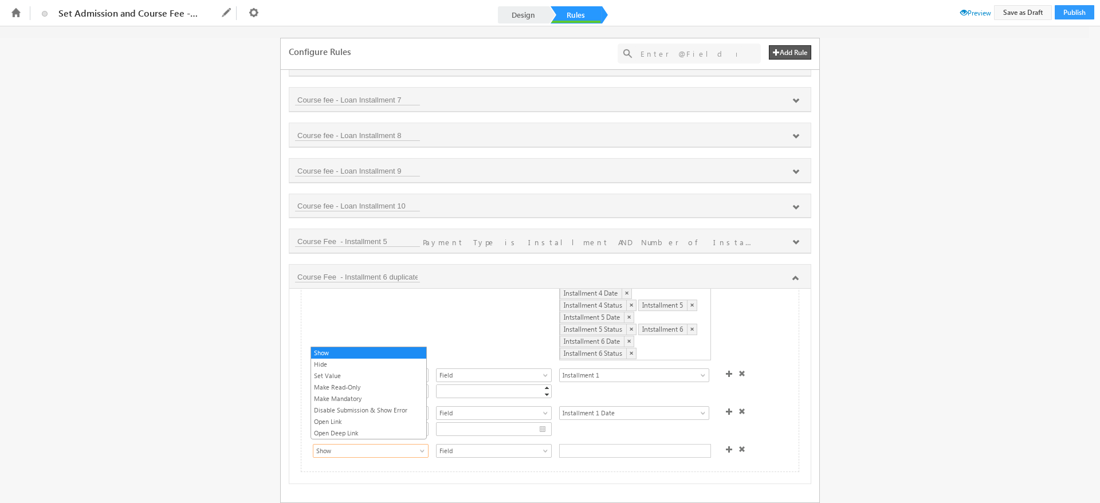
click at [353, 449] on span "Show" at bounding box center [365, 451] width 103 height 10
click at [321, 376] on link "Set Value" at bounding box center [368, 376] width 115 height 10
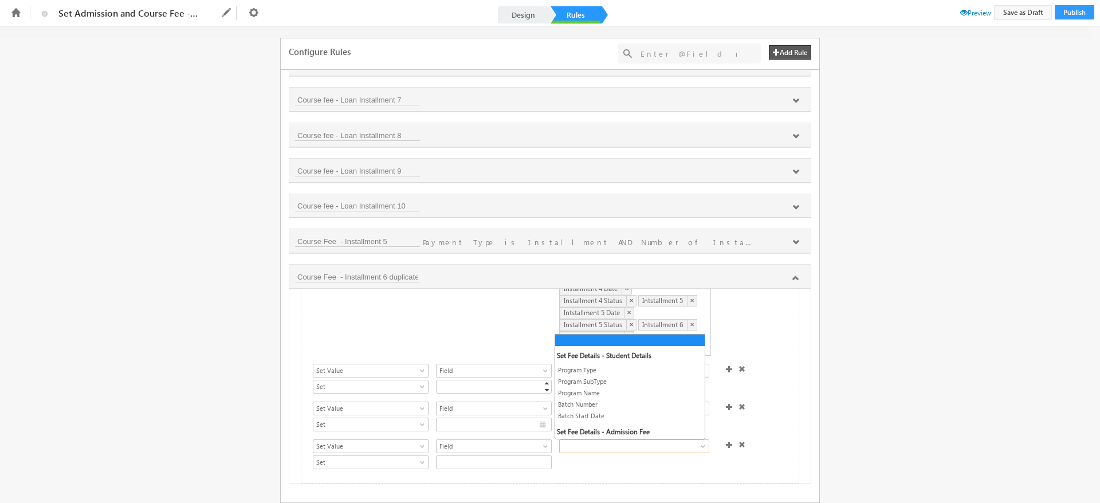
click at [597, 445] on span at bounding box center [626, 446] width 132 height 10
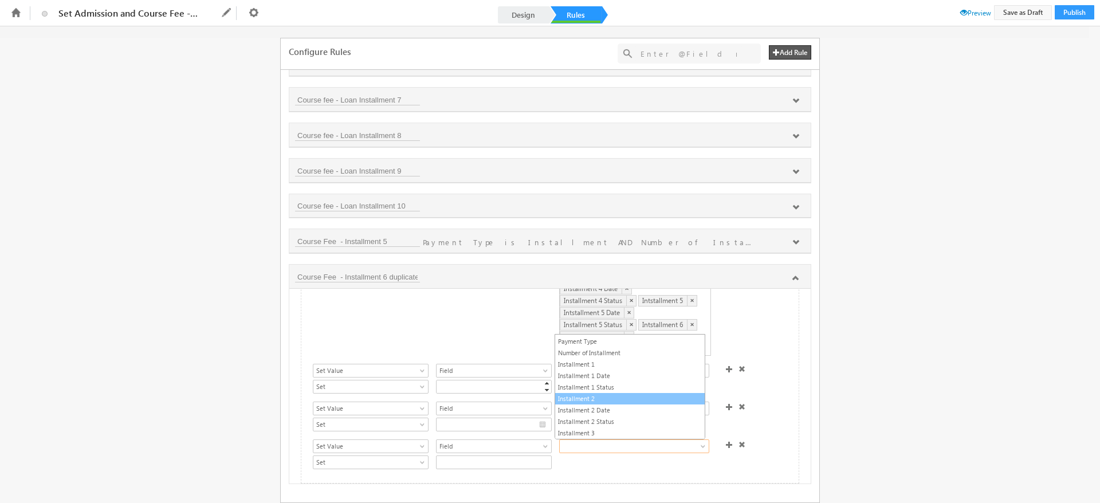
click at [589, 399] on link "Installment 2" at bounding box center [630, 399] width 150 height 10
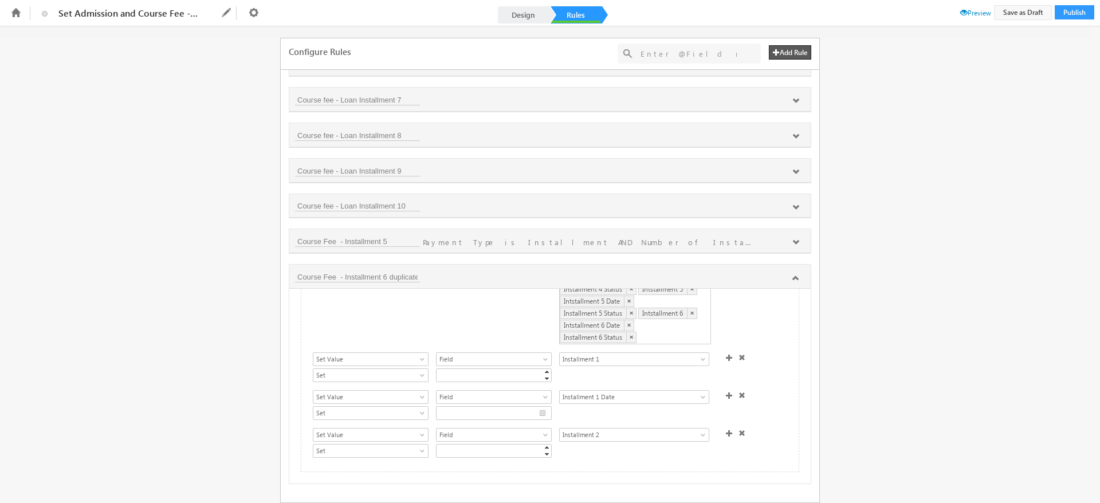
click at [726, 430] on span at bounding box center [729, 433] width 7 height 7
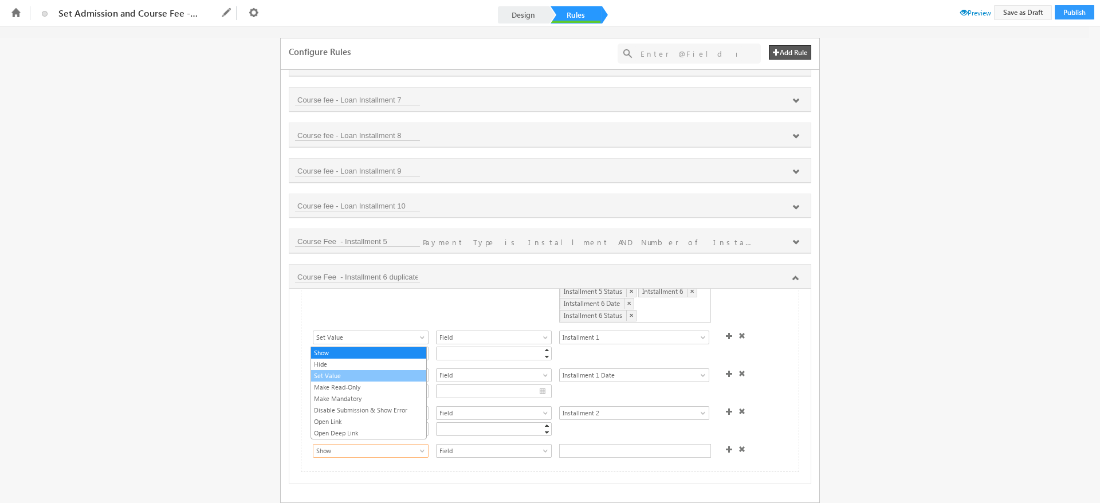
drag, startPoint x: 421, startPoint y: 442, endPoint x: 351, endPoint y: 374, distance: 97.3
click at [351, 374] on body "Another user is editing this form. Please try again later. Set Admission and Co…" at bounding box center [550, 251] width 1100 height 503
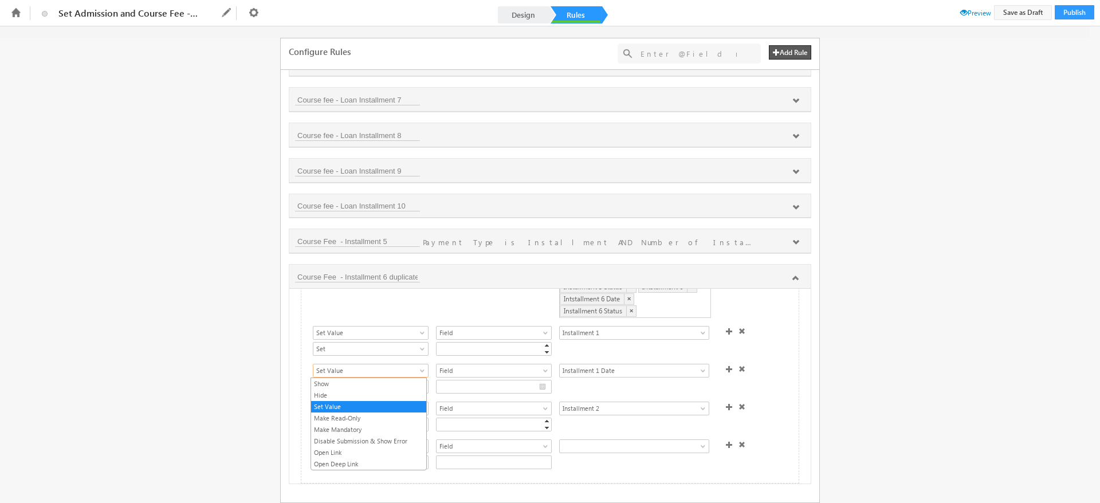
click at [351, 374] on span "Set Value" at bounding box center [365, 371] width 103 height 10
click at [352, 403] on link "Set Value" at bounding box center [368, 407] width 115 height 10
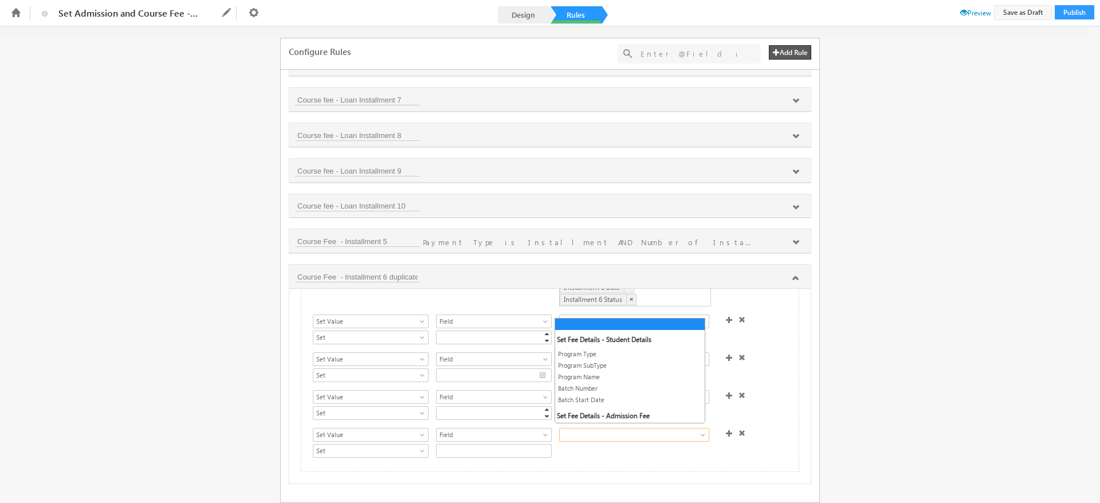
click at [620, 430] on span at bounding box center [626, 435] width 132 height 10
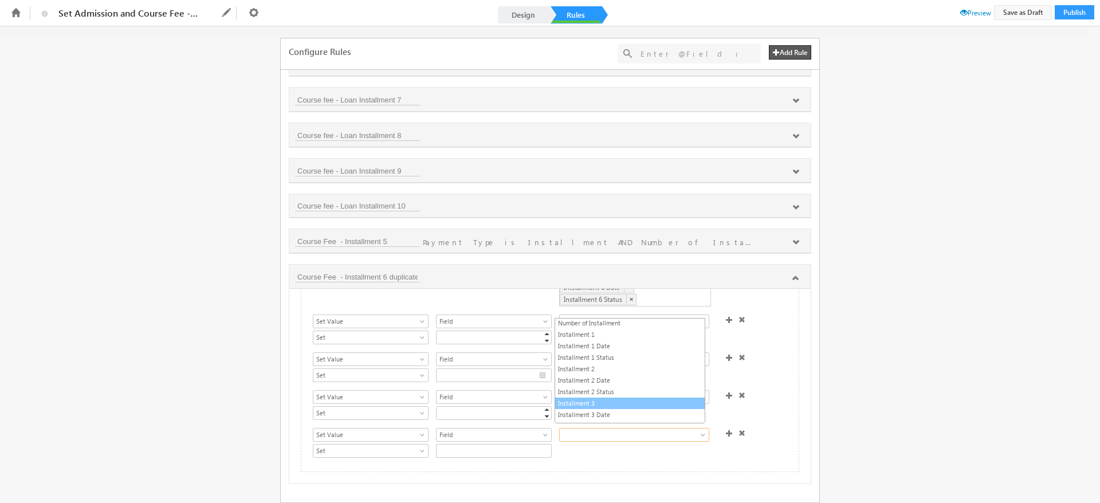
scroll to position [287, 0]
click at [597, 383] on link "Installment 2 Date" at bounding box center [630, 380] width 150 height 10
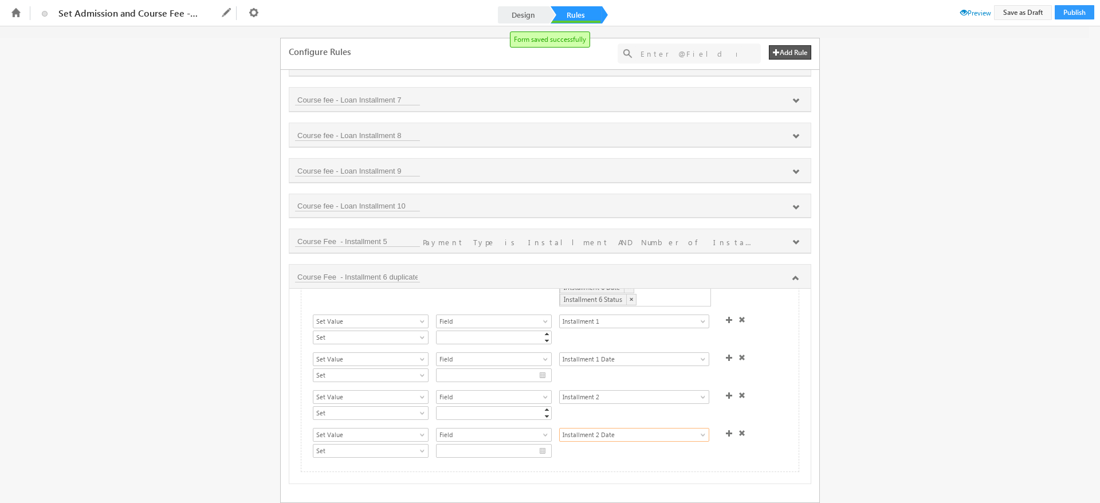
click at [726, 431] on span at bounding box center [729, 433] width 7 height 7
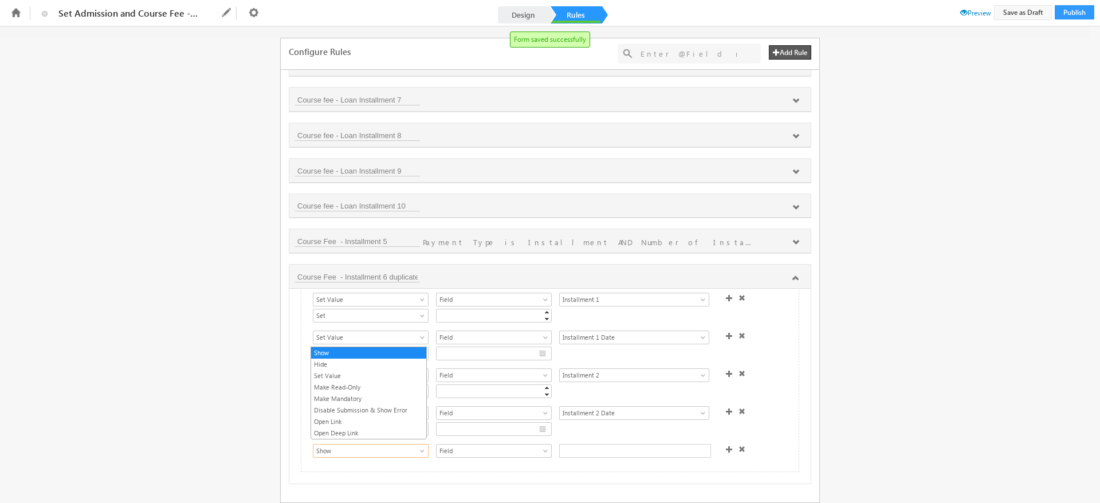
click at [420, 449] on span at bounding box center [423, 453] width 9 height 9
click at [328, 374] on link "Set Value" at bounding box center [368, 376] width 115 height 10
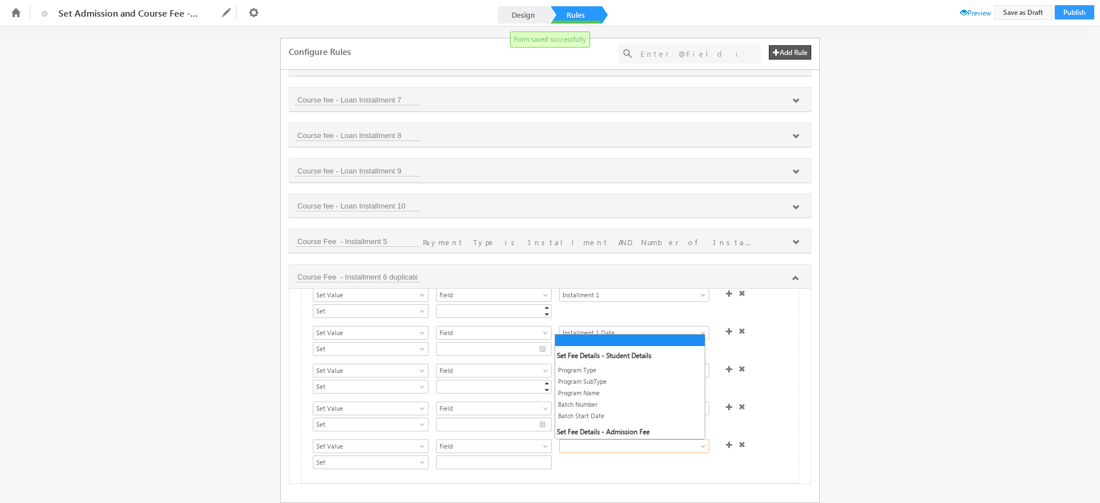
click at [603, 449] on span at bounding box center [626, 446] width 132 height 10
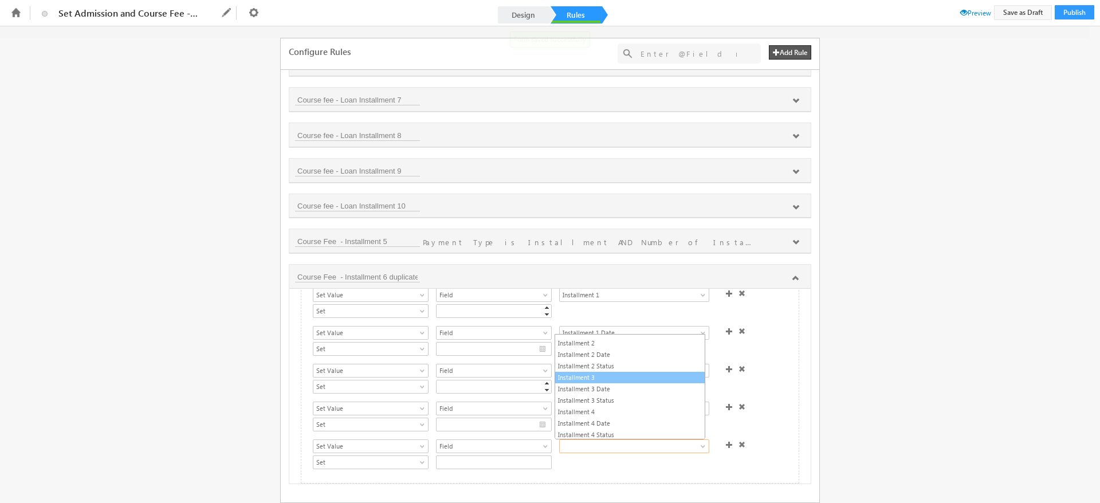
click at [598, 379] on link "Installment 3" at bounding box center [630, 378] width 150 height 10
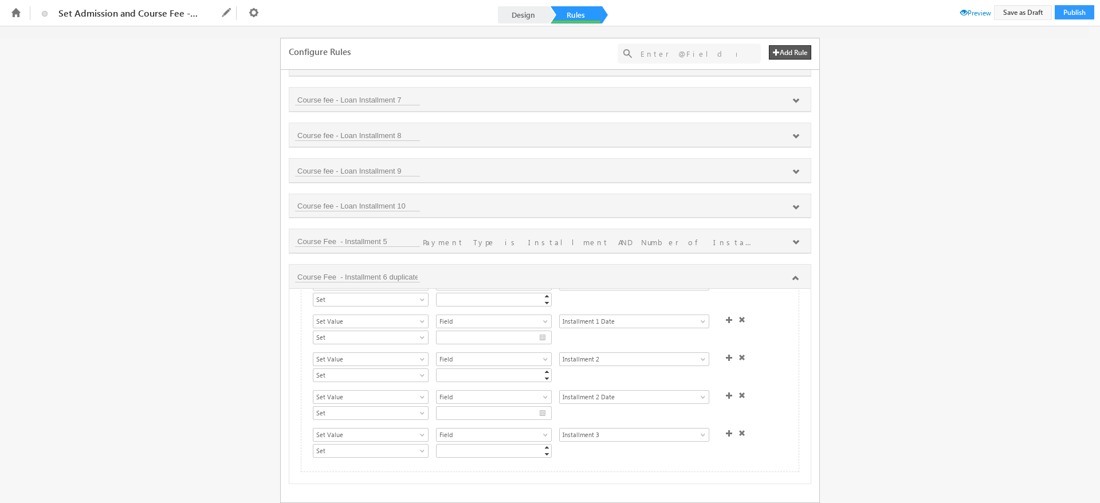
click at [726, 430] on span at bounding box center [729, 433] width 7 height 7
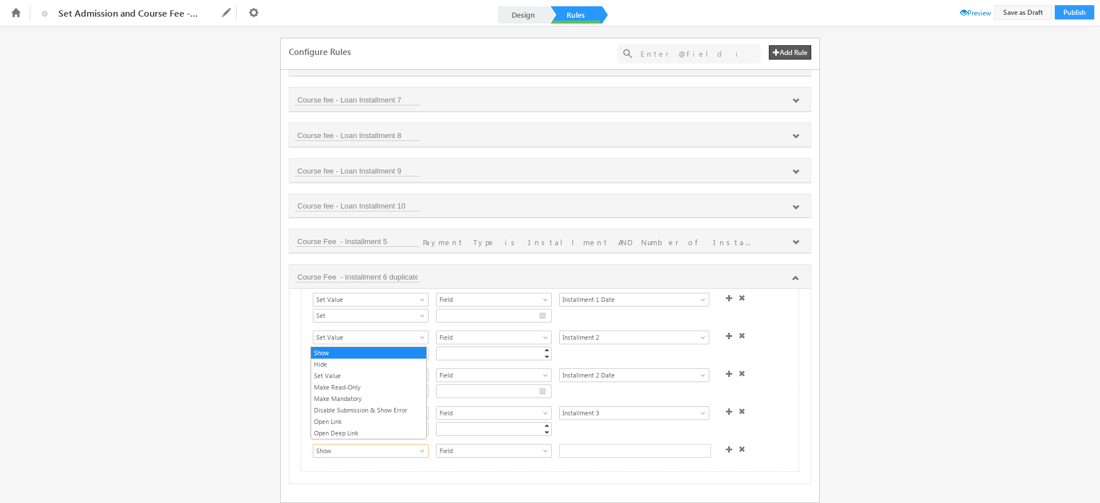
click at [390, 446] on span "Show" at bounding box center [365, 451] width 103 height 10
click at [352, 373] on link "Set Value" at bounding box center [368, 376] width 115 height 10
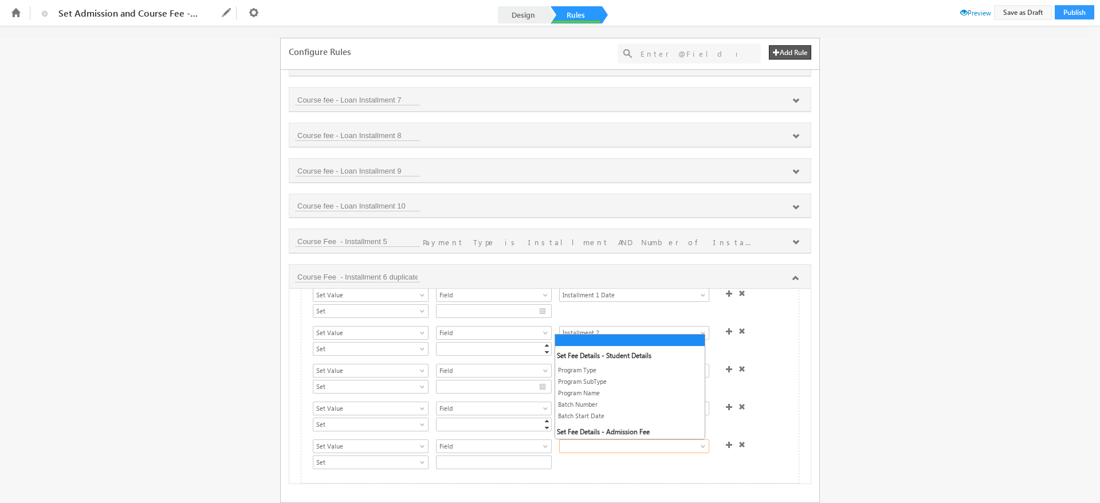
click at [613, 444] on span at bounding box center [626, 446] width 132 height 10
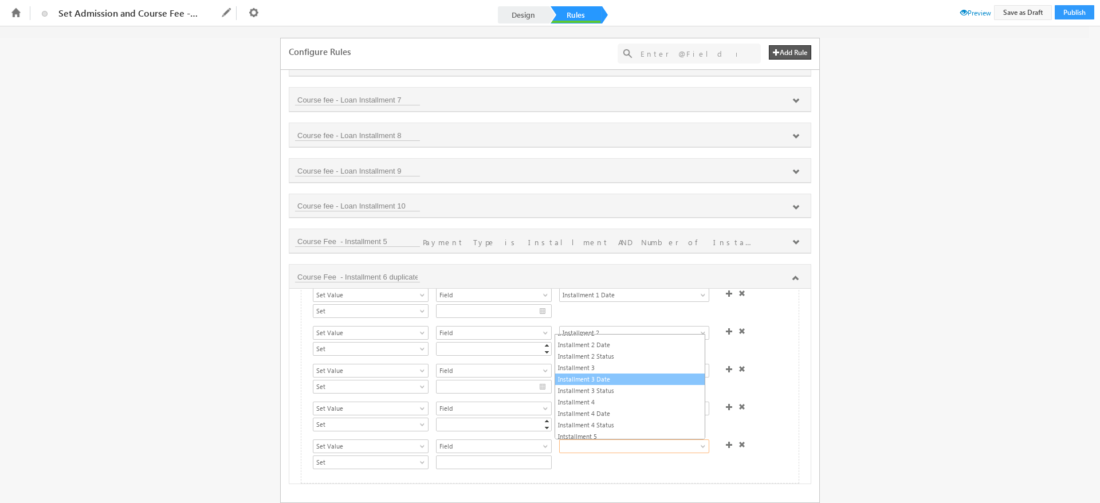
click at [601, 377] on link "Installment 3 Date" at bounding box center [630, 379] width 150 height 10
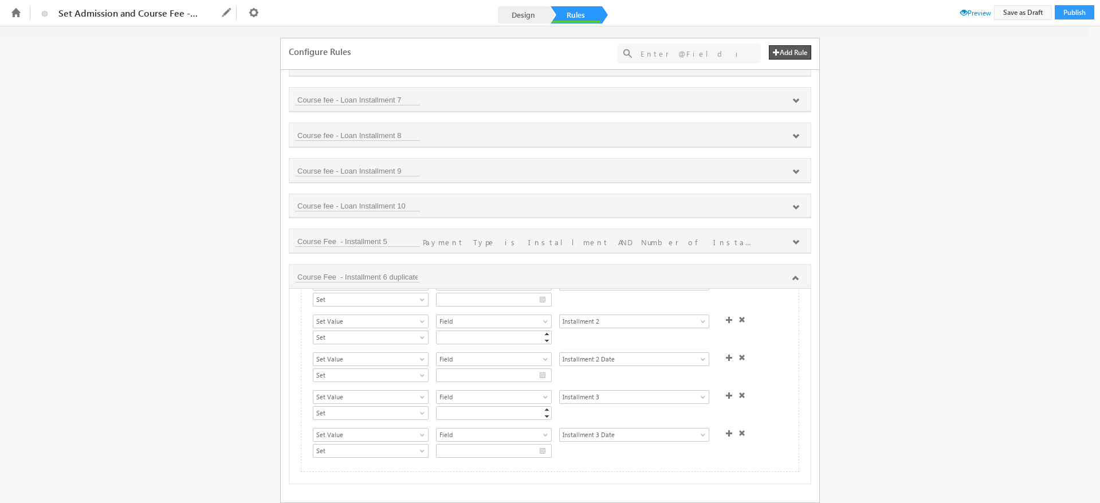
click at [726, 431] on span at bounding box center [729, 433] width 7 height 7
click at [726, 431] on span at bounding box center [729, 428] width 7 height 7
click at [420, 422] on link "Show" at bounding box center [371, 429] width 116 height 14
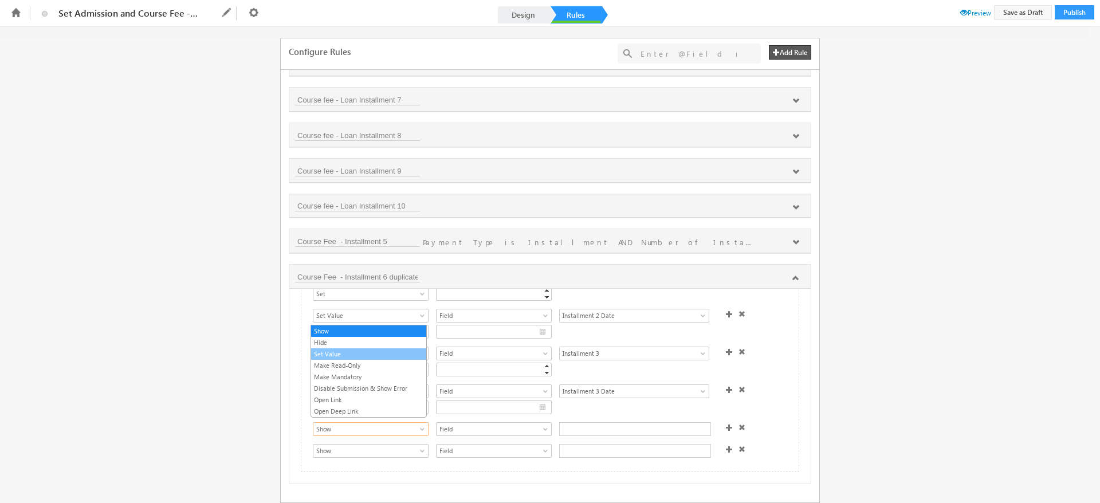
click at [329, 355] on link "Set Value" at bounding box center [368, 354] width 115 height 10
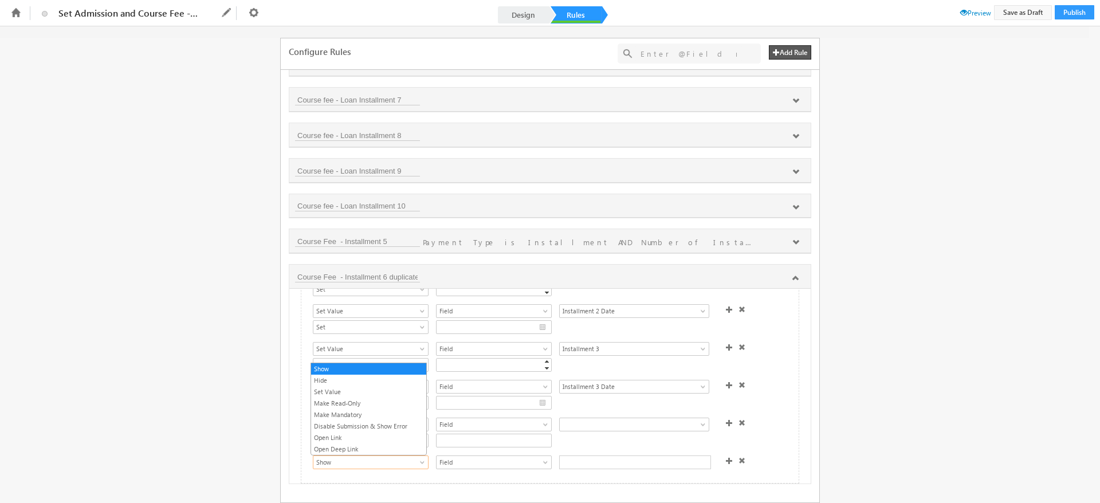
click at [426, 462] on link "Show" at bounding box center [371, 463] width 116 height 14
click at [344, 395] on link "Set Value" at bounding box center [368, 392] width 115 height 10
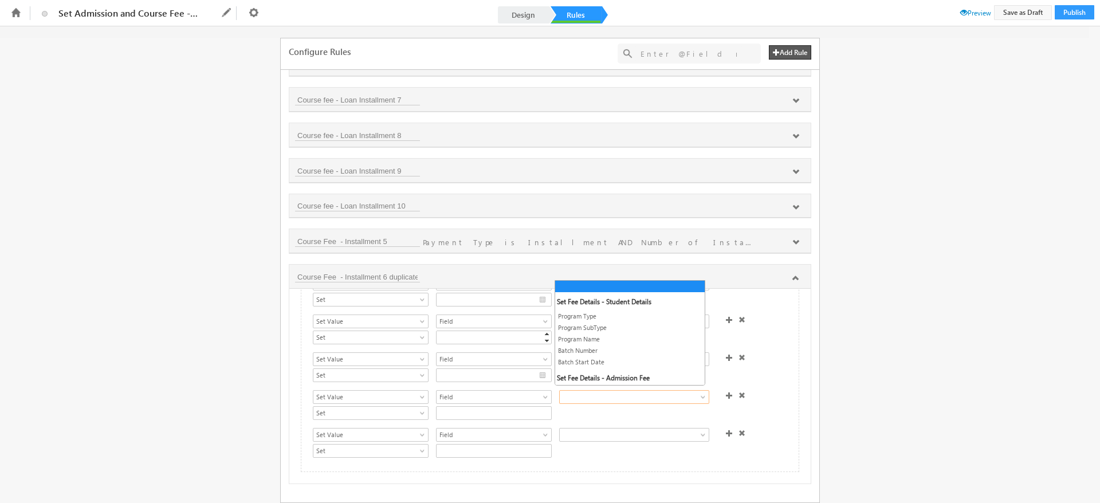
click at [600, 394] on span at bounding box center [626, 397] width 132 height 10
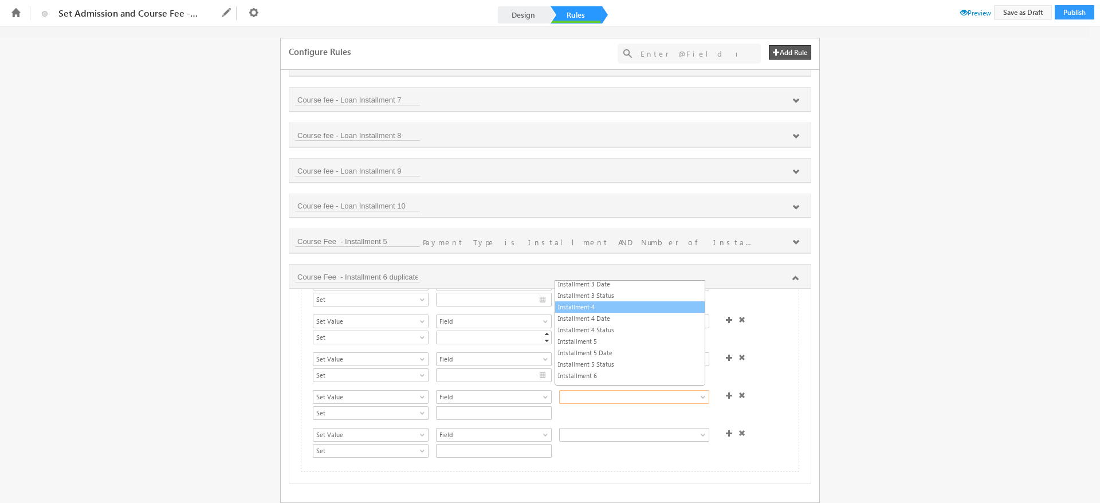
click at [582, 310] on link "Installment 4" at bounding box center [630, 307] width 150 height 10
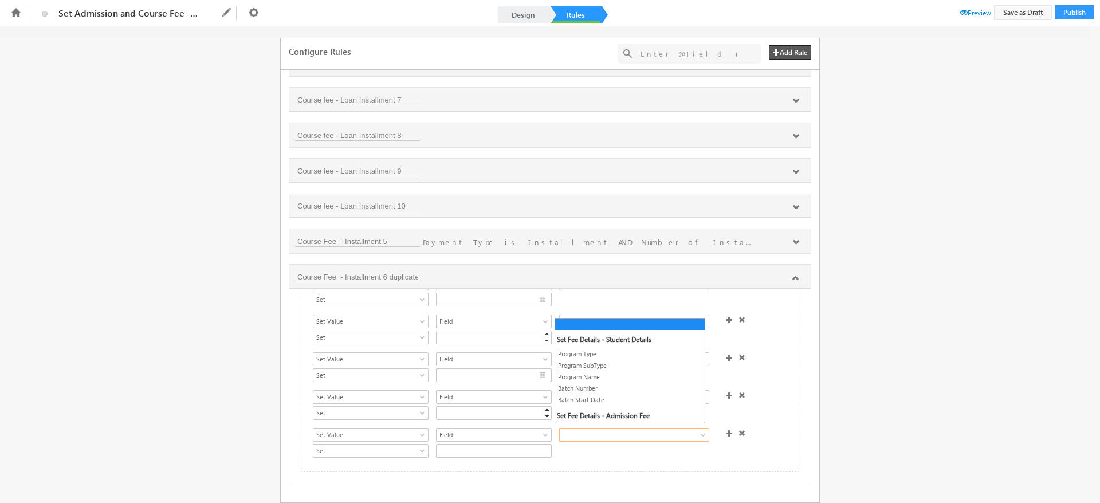
click at [602, 428] on link at bounding box center [634, 435] width 150 height 14
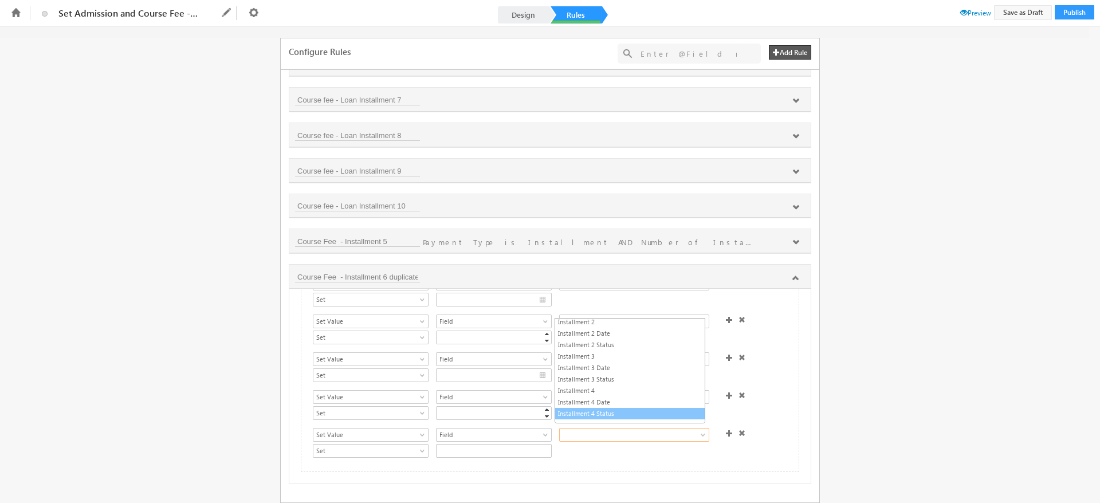
scroll to position [335, 0]
click at [609, 399] on link "Installment 4 Date" at bounding box center [630, 401] width 150 height 10
click at [726, 430] on span at bounding box center [729, 433] width 7 height 7
click at [726, 425] on span at bounding box center [729, 428] width 7 height 7
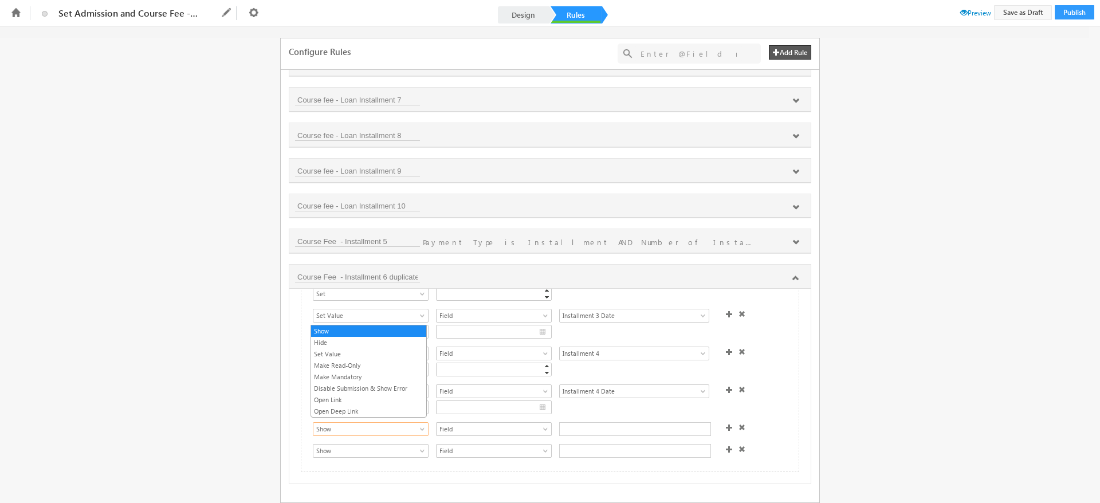
click at [422, 429] on span at bounding box center [423, 431] width 9 height 9
click at [335, 357] on link "Set Value" at bounding box center [368, 354] width 115 height 10
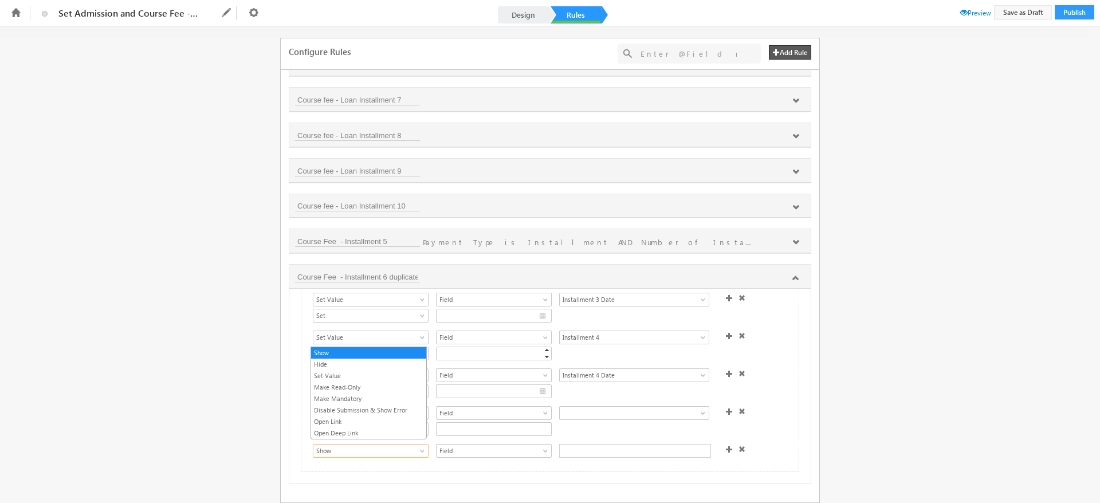
click at [419, 449] on span at bounding box center [423, 453] width 9 height 9
click at [350, 377] on link "Set Value" at bounding box center [368, 376] width 115 height 10
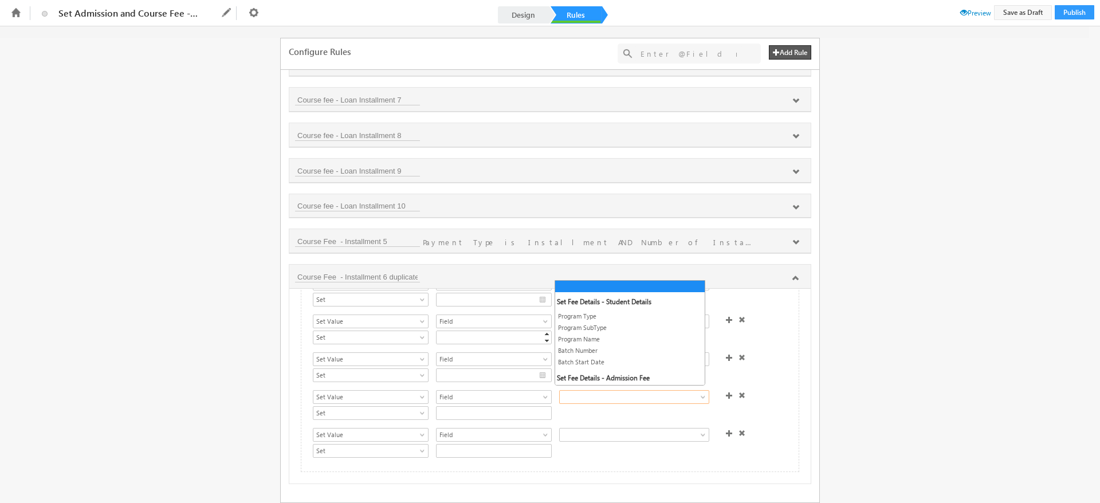
click at [593, 392] on span at bounding box center [626, 397] width 132 height 10
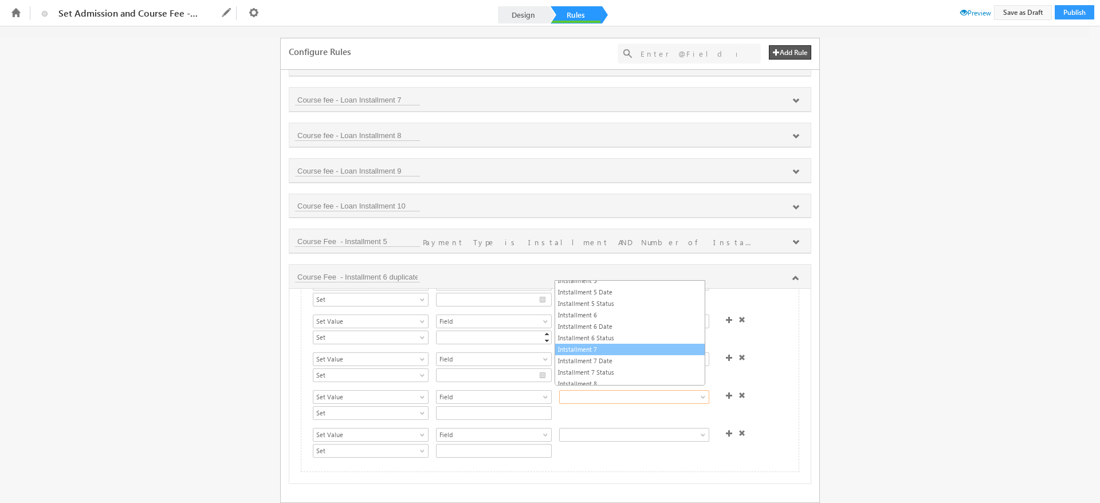
scroll to position [434, 0]
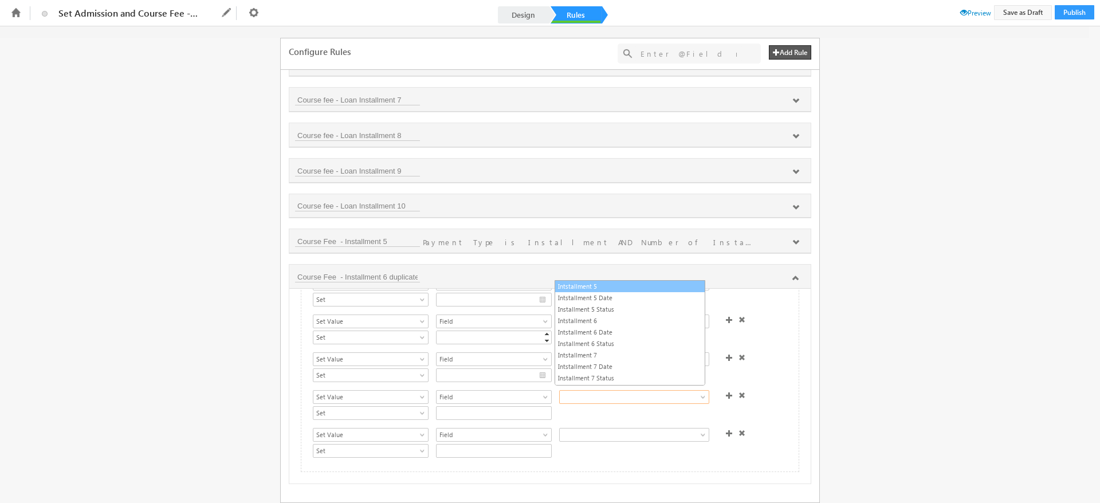
click at [582, 289] on link "Intstallment 5" at bounding box center [630, 286] width 150 height 10
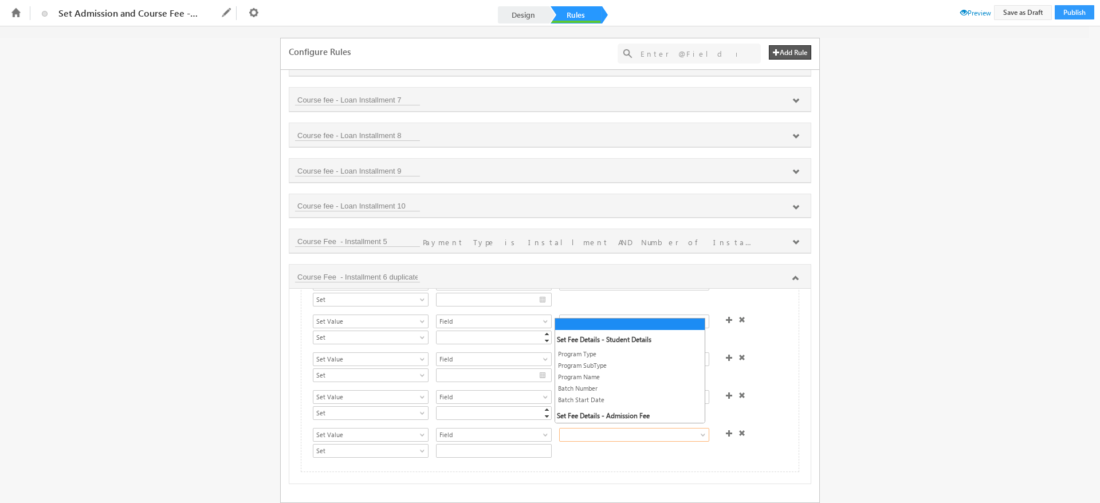
click at [622, 433] on span at bounding box center [626, 435] width 132 height 10
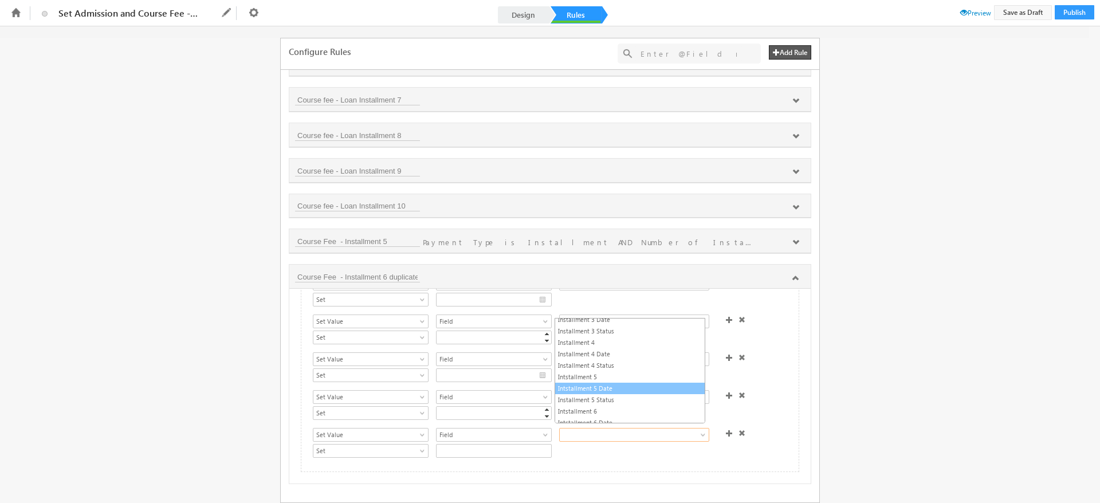
click at [597, 389] on link "Intstallment 5 Date" at bounding box center [630, 388] width 150 height 10
click at [726, 430] on span at bounding box center [729, 433] width 7 height 7
click at [726, 428] on span at bounding box center [729, 428] width 7 height 7
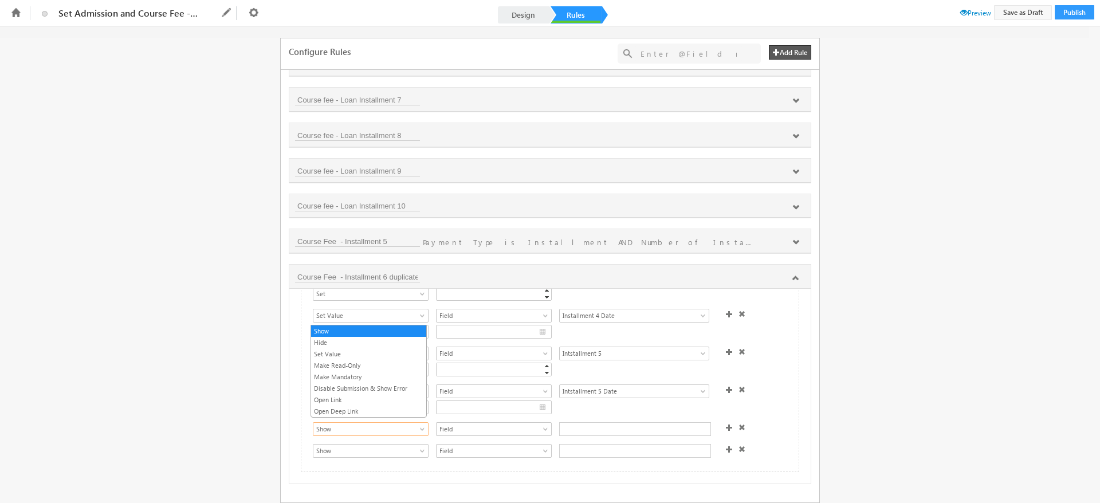
click at [414, 424] on link "Show" at bounding box center [371, 429] width 116 height 14
click at [355, 356] on link "Set Value" at bounding box center [368, 354] width 115 height 10
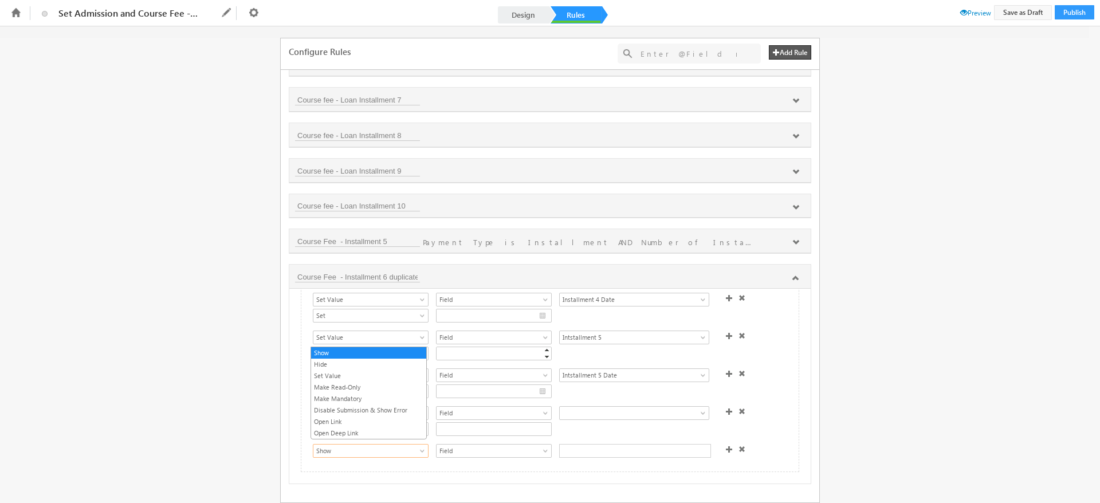
click at [418, 444] on link "Show" at bounding box center [371, 451] width 116 height 14
click at [355, 378] on link "Set Value" at bounding box center [368, 376] width 115 height 10
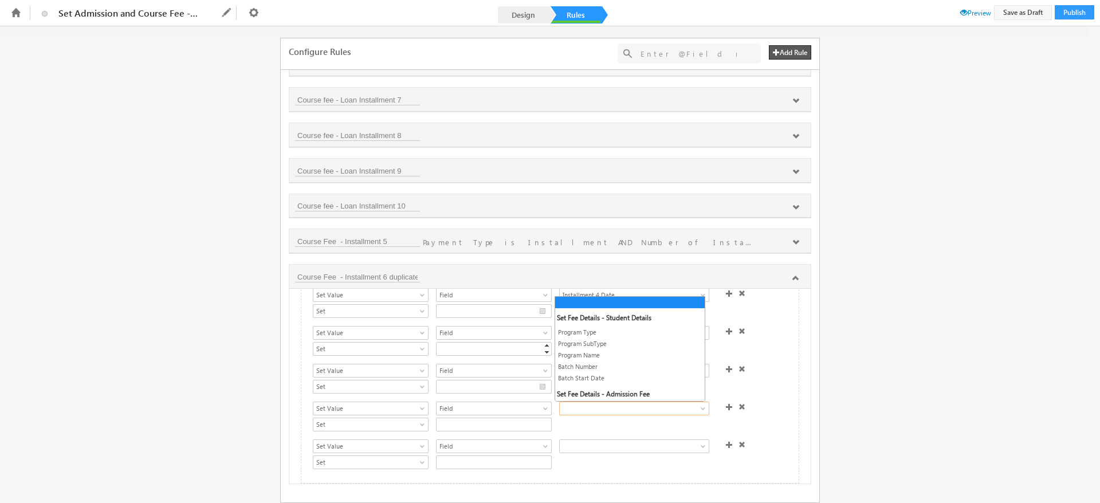
click at [594, 404] on span at bounding box center [626, 408] width 132 height 10
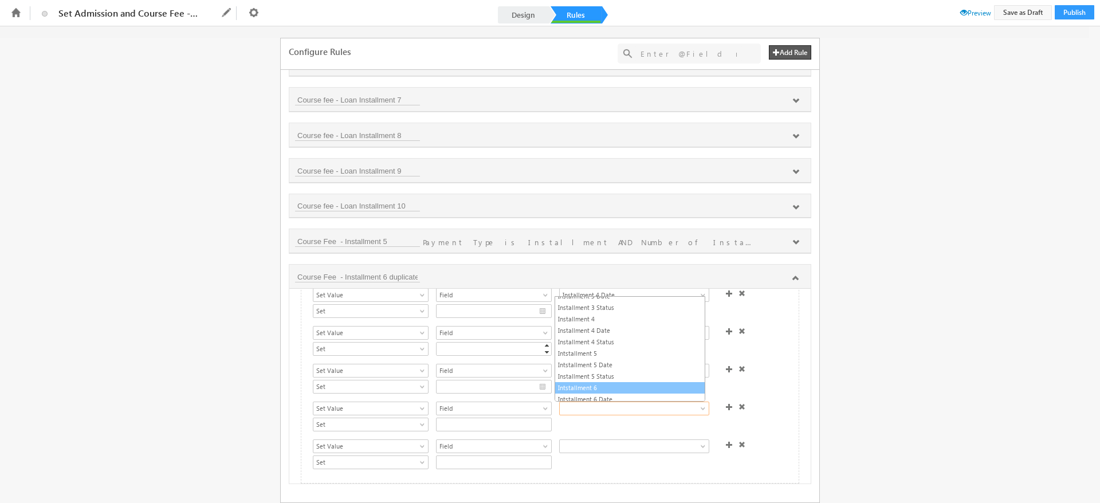
click at [612, 386] on link "Intstallment 6" at bounding box center [630, 388] width 150 height 10
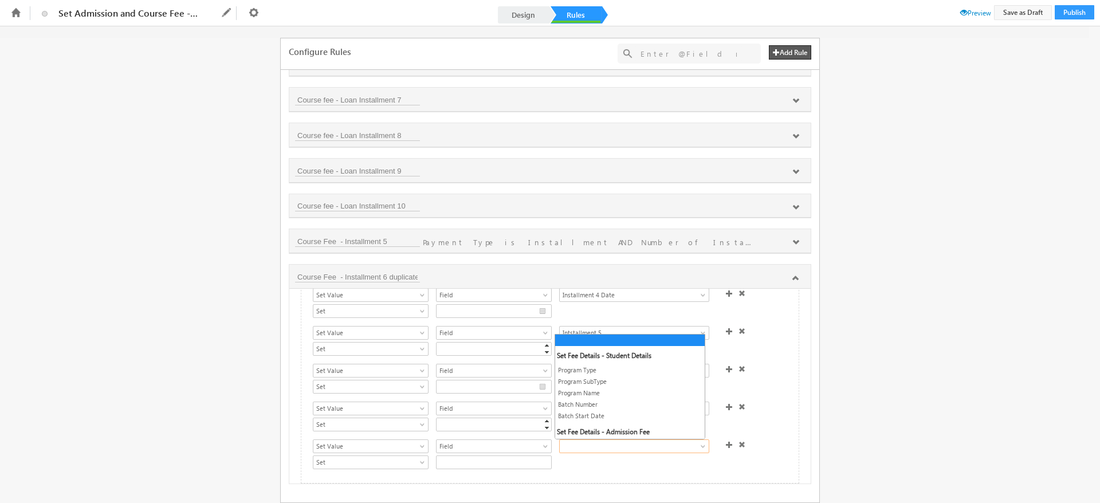
click at [606, 445] on span at bounding box center [626, 446] width 132 height 10
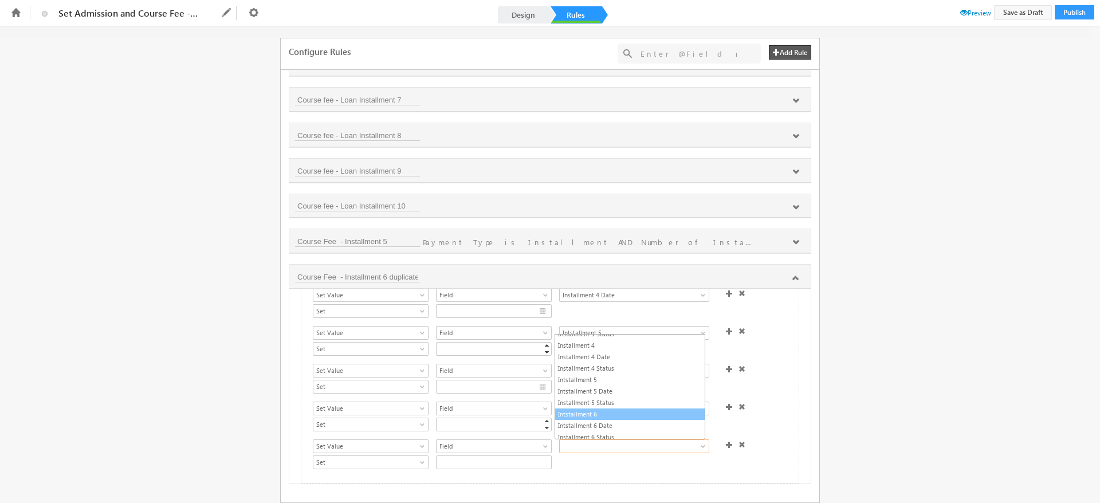
scroll to position [395, 0]
click at [612, 423] on link "Intstallment 6 Date" at bounding box center [630, 425] width 150 height 10
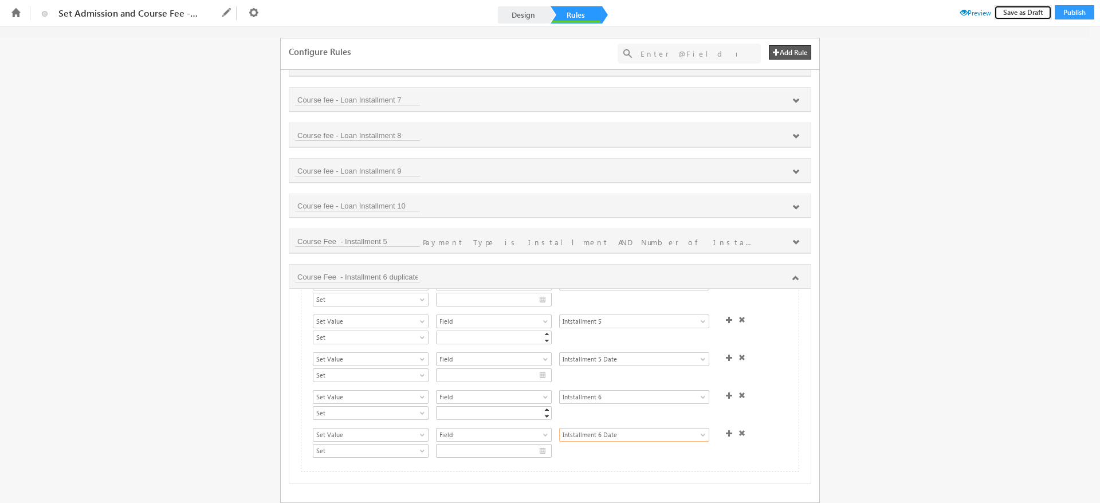
click at [1024, 13] on button "Save as Draft" at bounding box center [1023, 12] width 58 height 15
click at [976, 11] on span "Preview" at bounding box center [976, 13] width 31 height 9
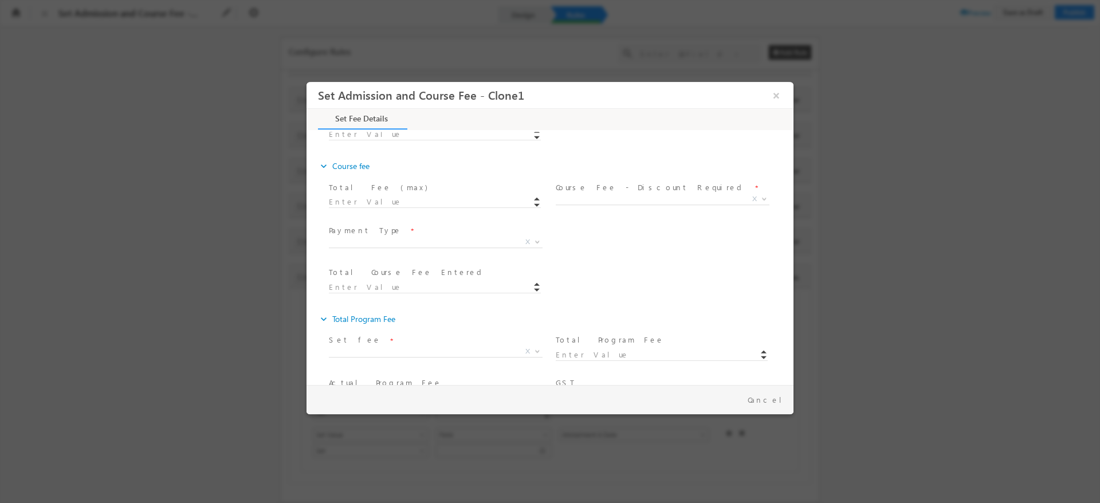
scroll to position [290, 0]
click at [526, 244] on span "X" at bounding box center [528, 240] width 5 height 10
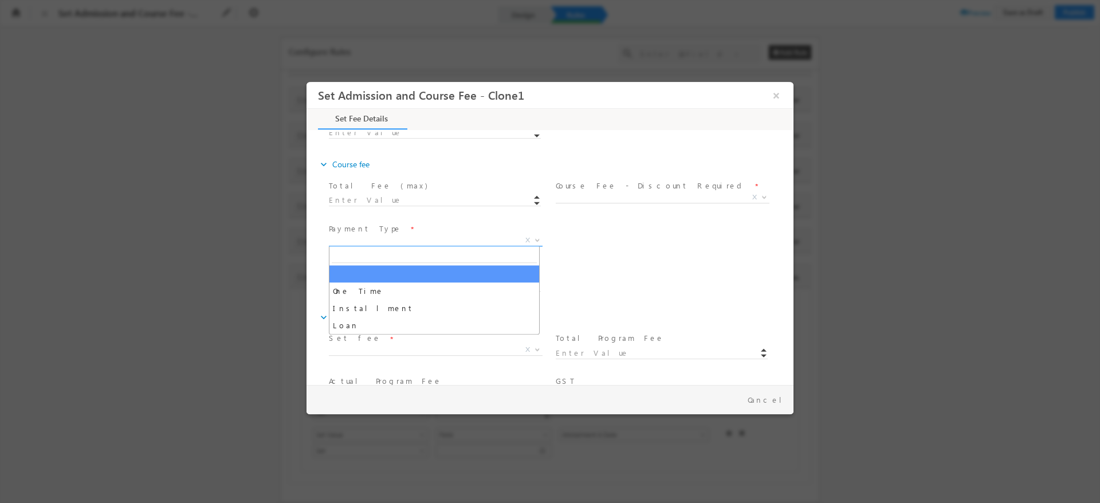
click at [532, 236] on span at bounding box center [536, 240] width 11 height 15
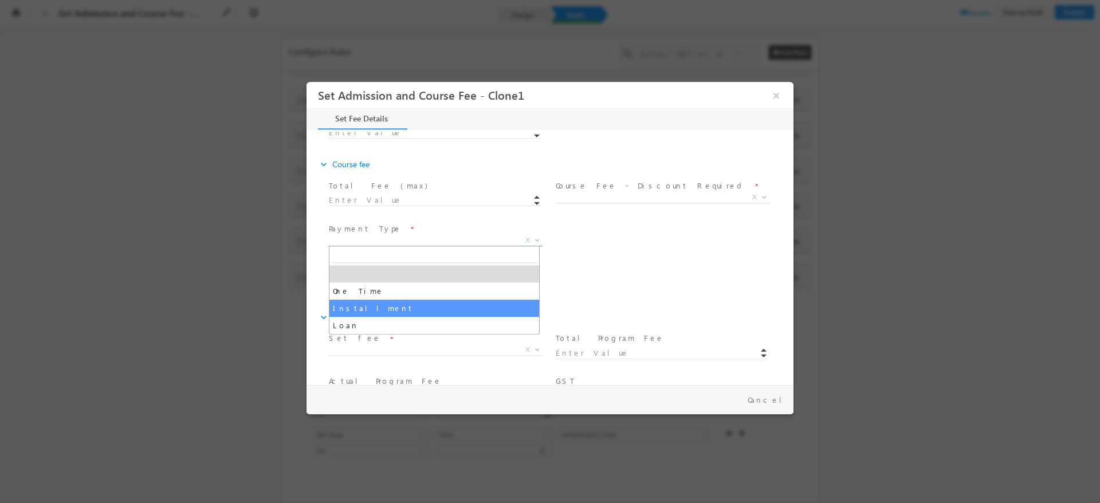
select select "Installment"
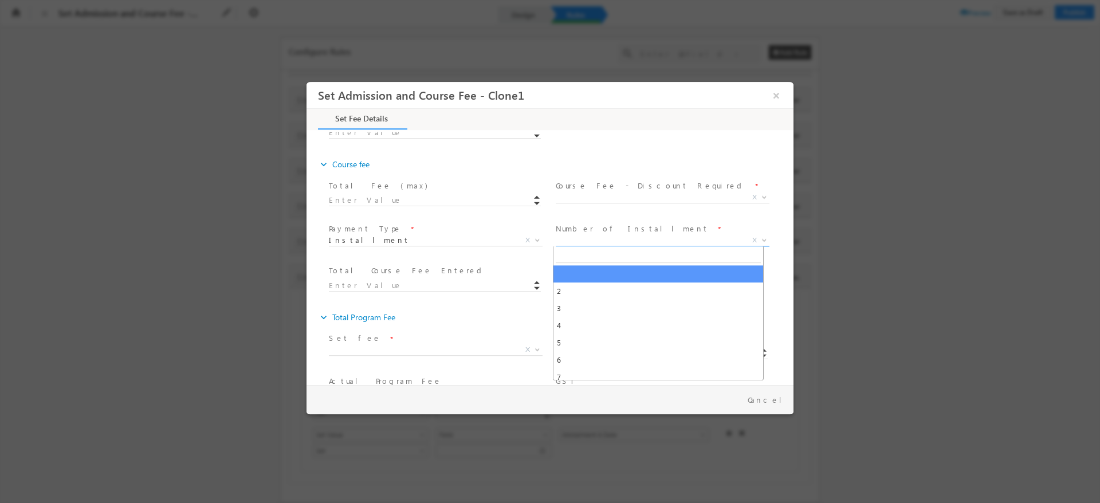
click at [584, 240] on span "X" at bounding box center [663, 240] width 214 height 11
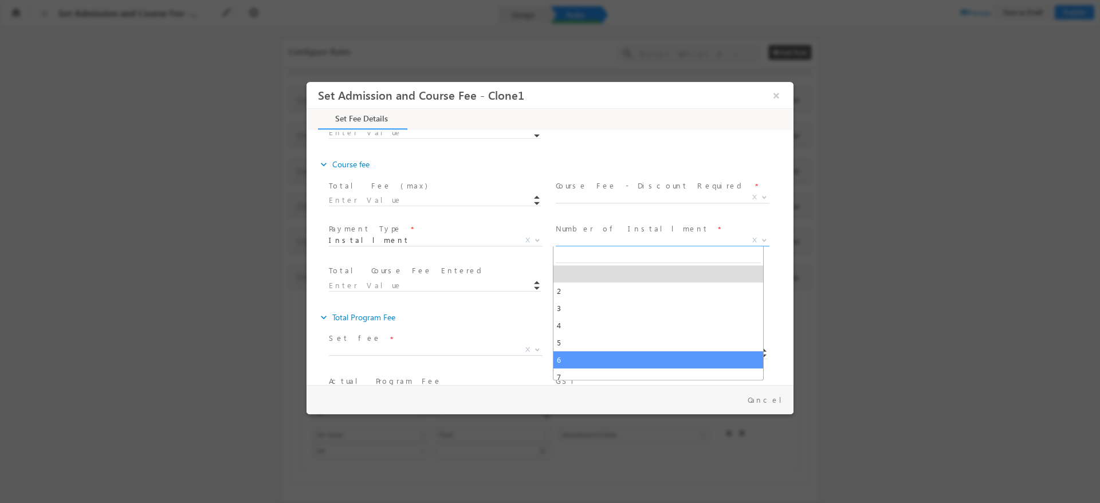
select select "6"
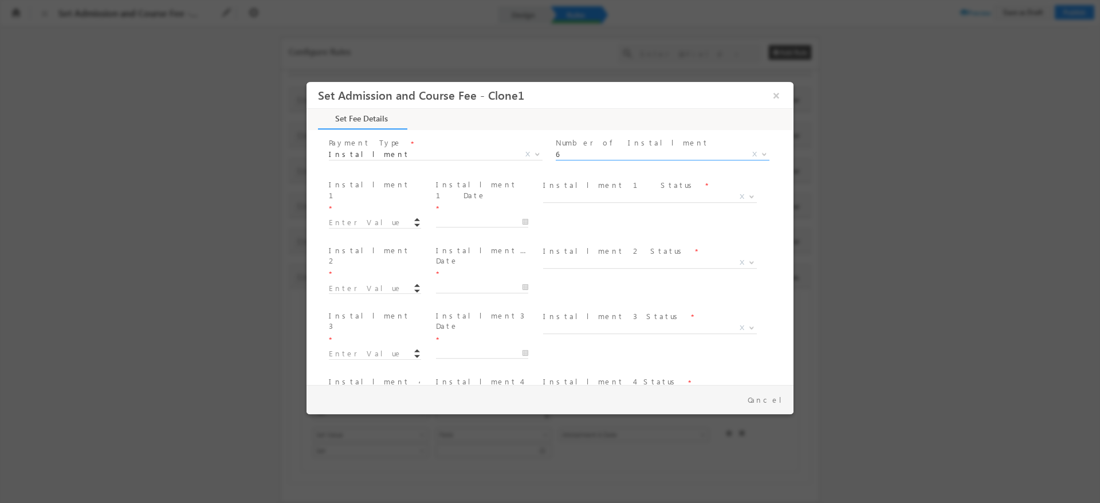
scroll to position [491, 0]
click at [371, 233] on input at bounding box center [375, 238] width 92 height 11
type input "10.00"
click at [346, 299] on input "1" at bounding box center [375, 304] width 92 height 11
type input "10.00"
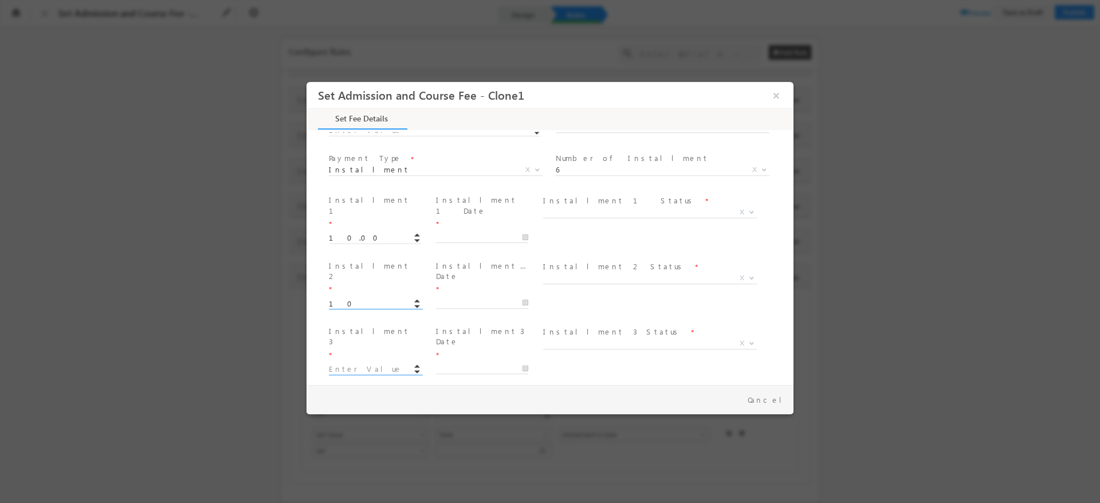
type input "20"
click at [339, 364] on input "1" at bounding box center [375, 369] width 92 height 11
type input "10.00"
type input "30"
click at [356, 420] on input at bounding box center [375, 425] width 92 height 11
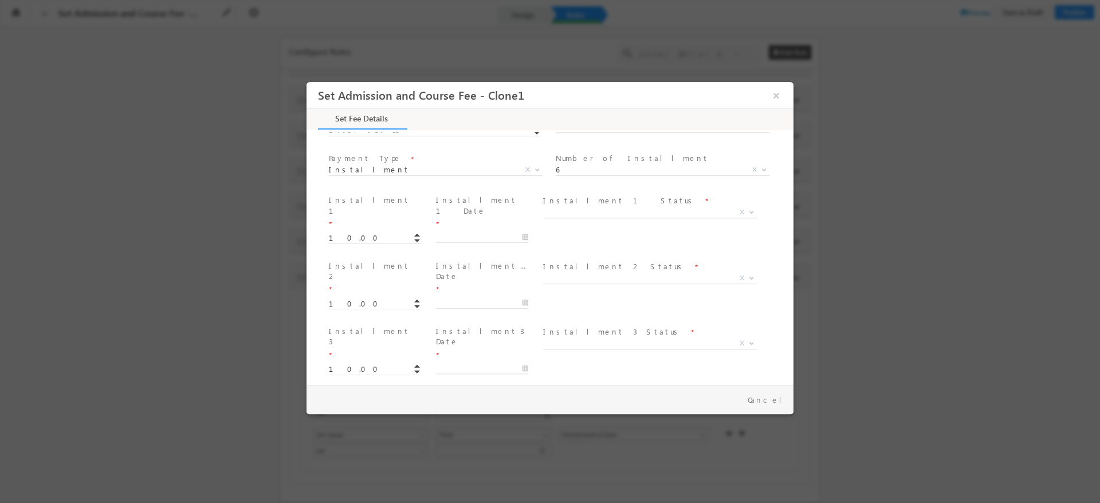
type input "10.00"
type input "40"
click at [358, 456] on span "Intstallment 5 *" at bounding box center [377, 473] width 97 height 35
click at [354, 494] on input "1" at bounding box center [375, 499] width 92 height 11
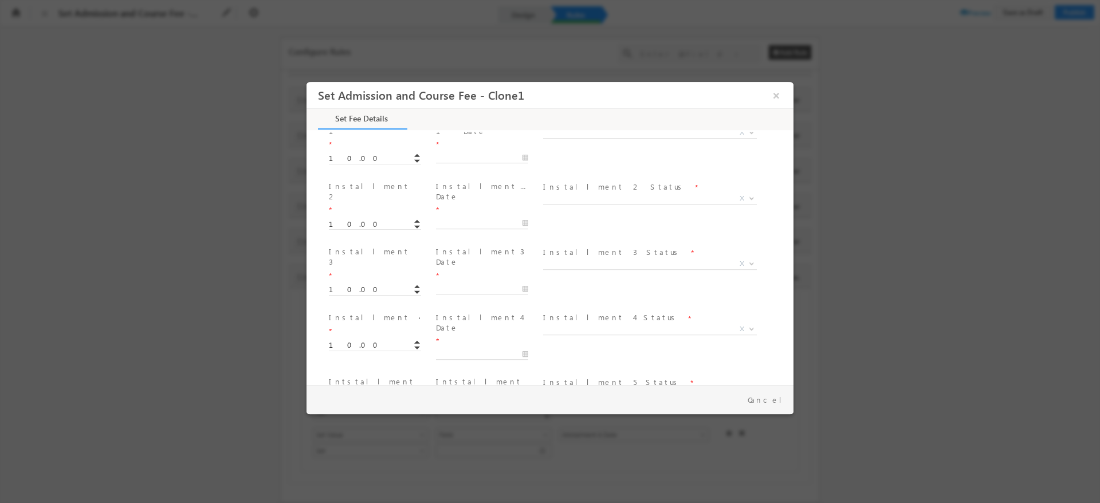
type input "10.00"
type input "40"
click at [351, 480] on input at bounding box center [375, 485] width 92 height 11
type input "1"
type input "20.00"
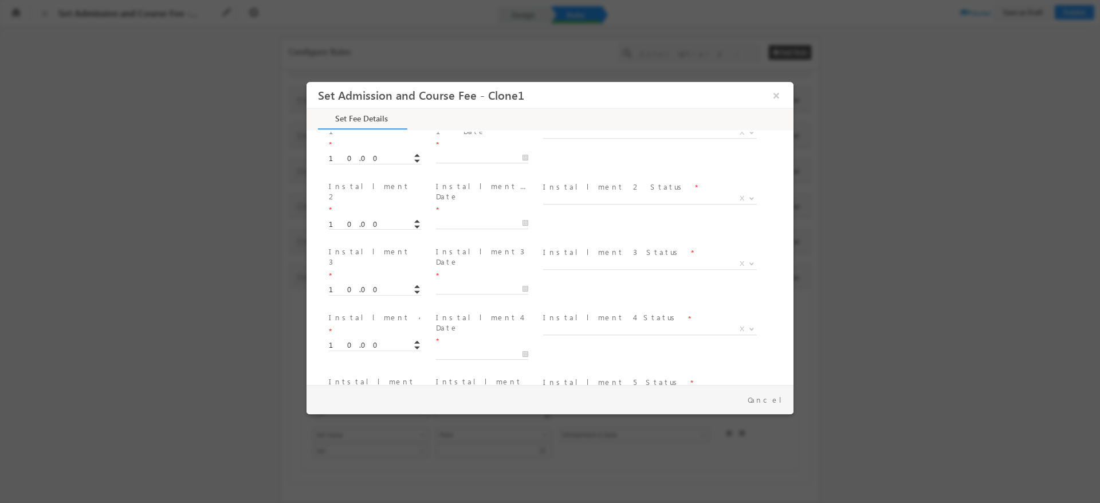
type input "40"
click at [567, 460] on div "Loan ID * Total Course Fee Entered * 40" at bounding box center [560, 481] width 467 height 43
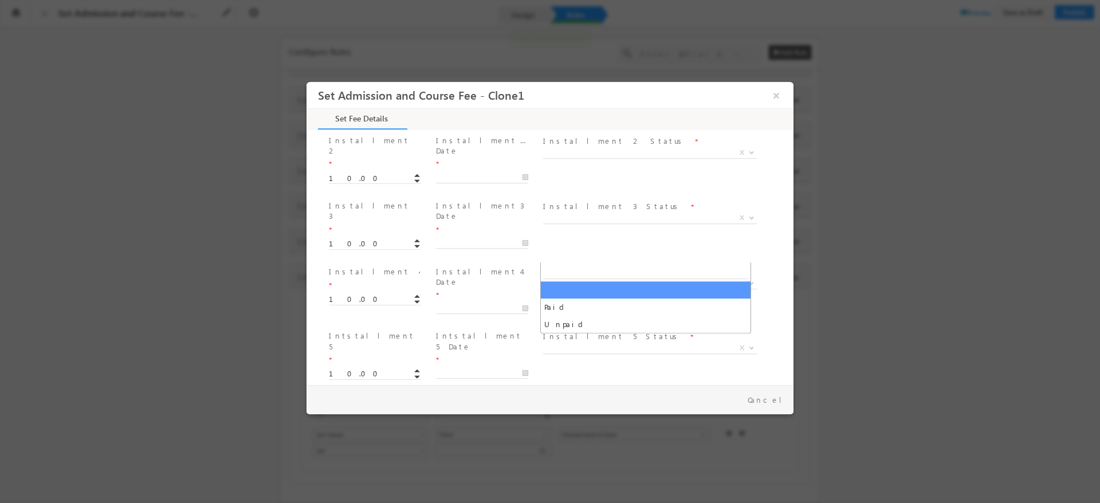
click at [605, 409] on span "X" at bounding box center [650, 414] width 214 height 11
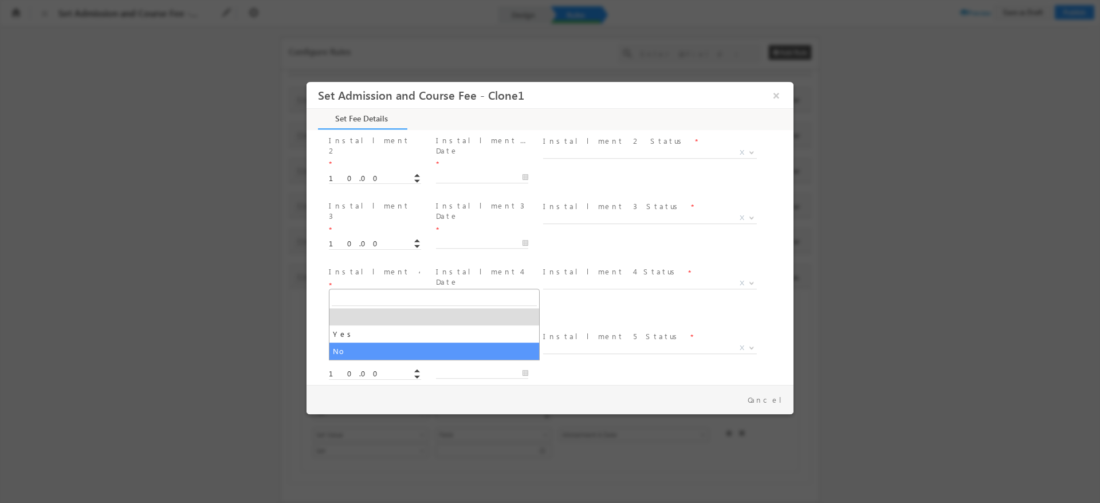
click at [632, 460] on div "Loan ID * Total Course Fee Entered * 40" at bounding box center [560, 481] width 467 height 43
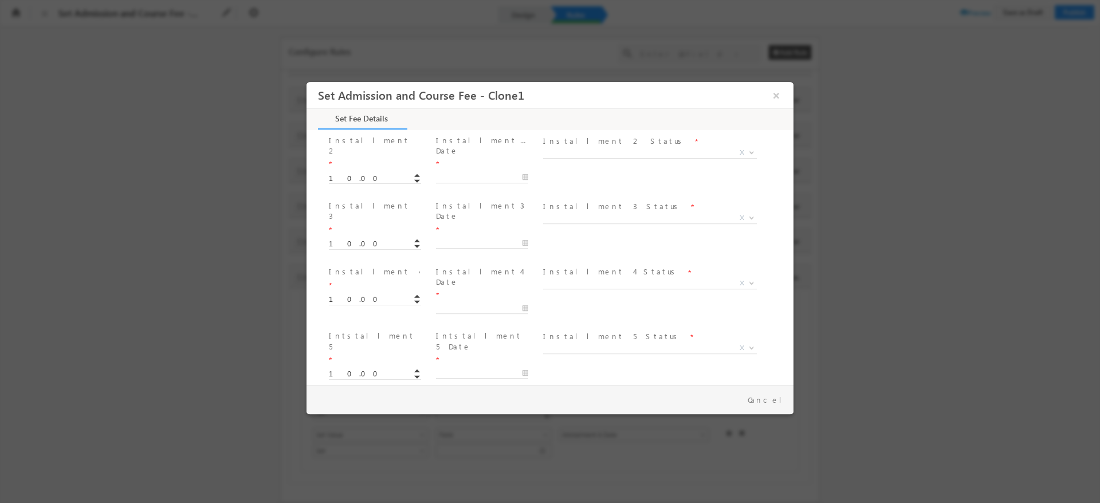
click at [381, 434] on input "20.00" at bounding box center [375, 439] width 92 height 11
click at [363, 395] on input "10.00" at bounding box center [375, 400] width 92 height 11
type input "1"
type input "30.00"
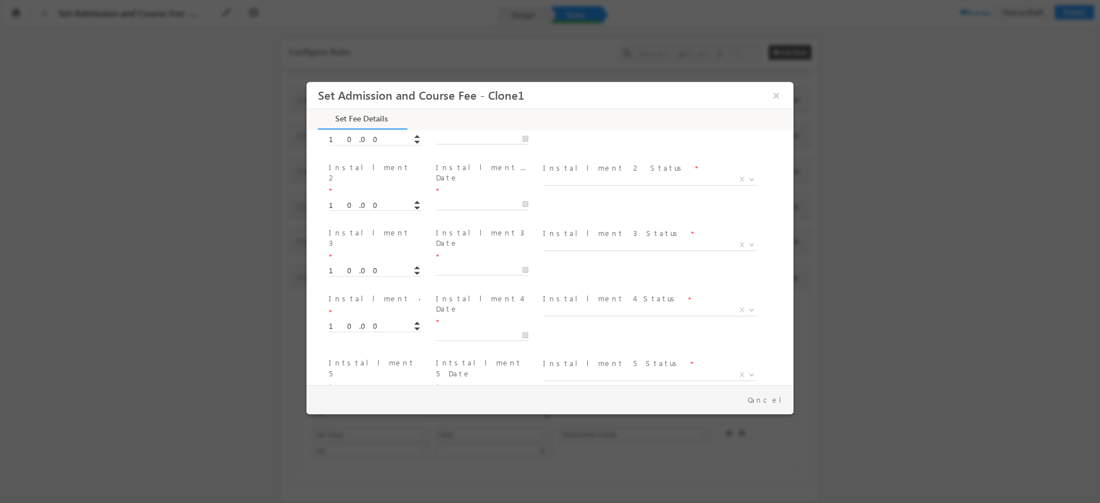
type input "40"
click at [610, 421] on div "Installment 6 Status * Paid Unpaid X" at bounding box center [654, 442] width 227 height 42
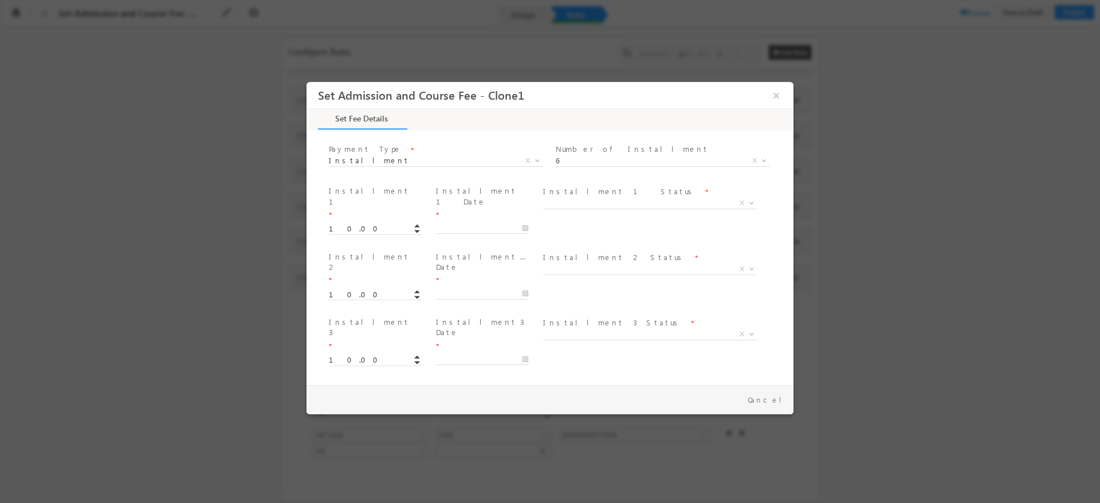
click at [346, 410] on input "10.00" at bounding box center [375, 415] width 92 height 11
type input "1"
type input "20.00"
type input "50"
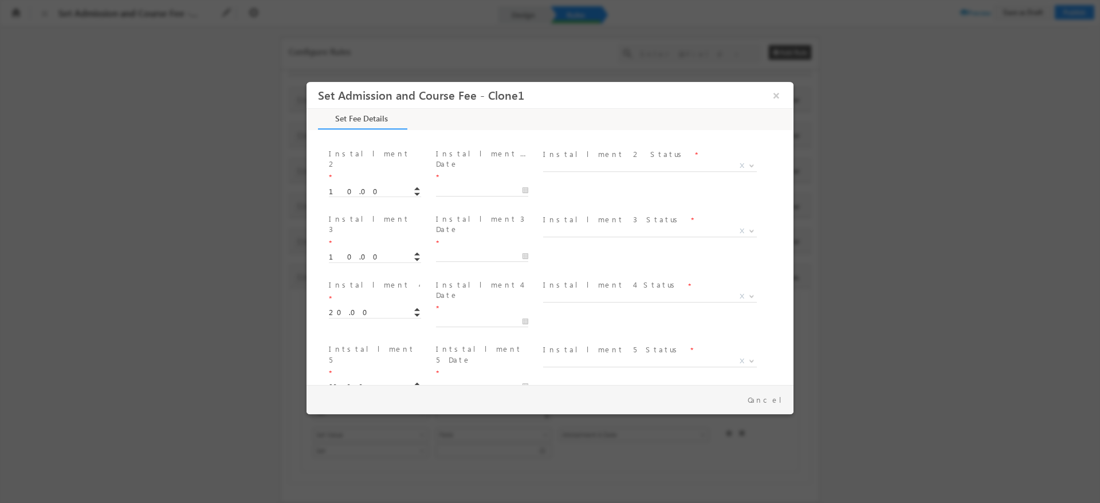
click at [366, 382] on input "30.00" at bounding box center [375, 387] width 92 height 11
type input "3"
type input "20.00"
type input "50"
click at [541, 408] on div "Installment 6 Status * Paid Unpaid X" at bounding box center [654, 429] width 227 height 42
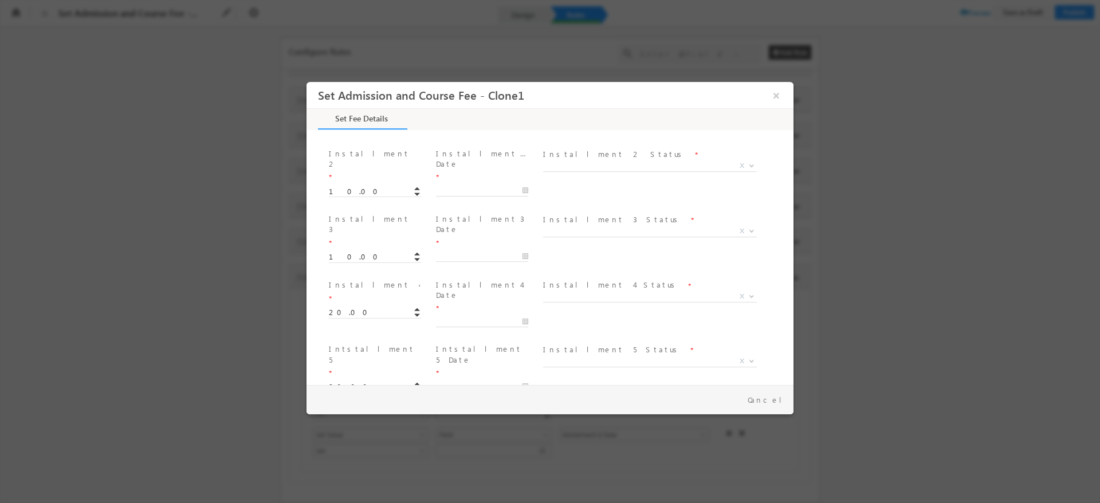
click at [365, 448] on input "20.00" at bounding box center [375, 453] width 92 height 11
type input "2"
type input "30.00"
type input "50"
click at [522, 475] on span "Total Course Fee Entered *" at bounding box center [434, 481] width 211 height 13
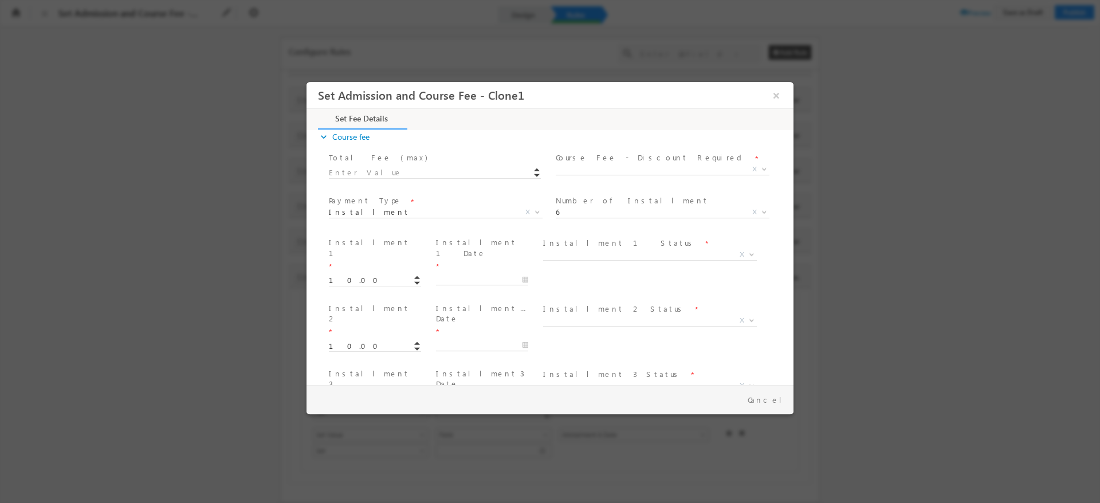
scroll to position [392, 0]
click at [775, 92] on button "×" at bounding box center [776, 95] width 19 height 21
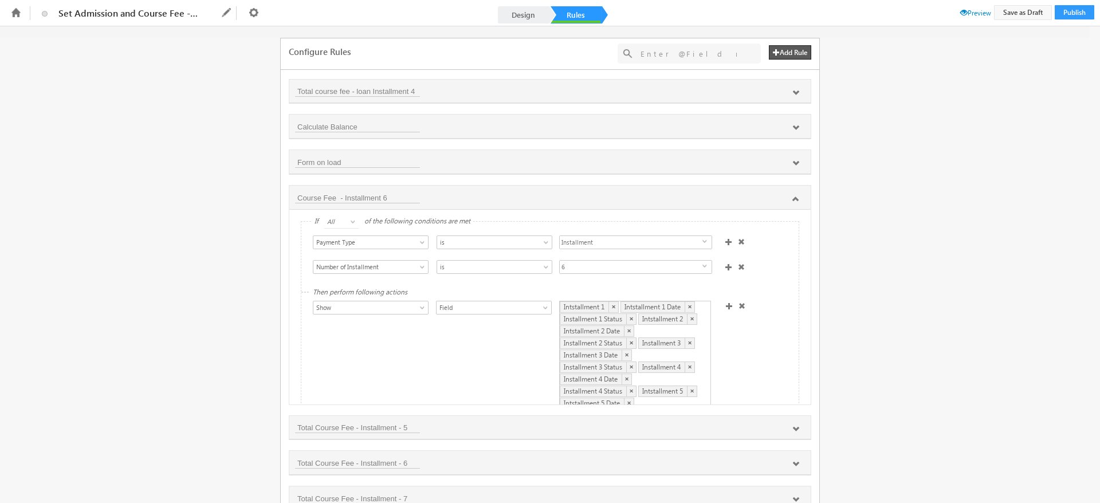
scroll to position [919, 0]
click at [775, 198] on icon at bounding box center [777, 200] width 7 height 7
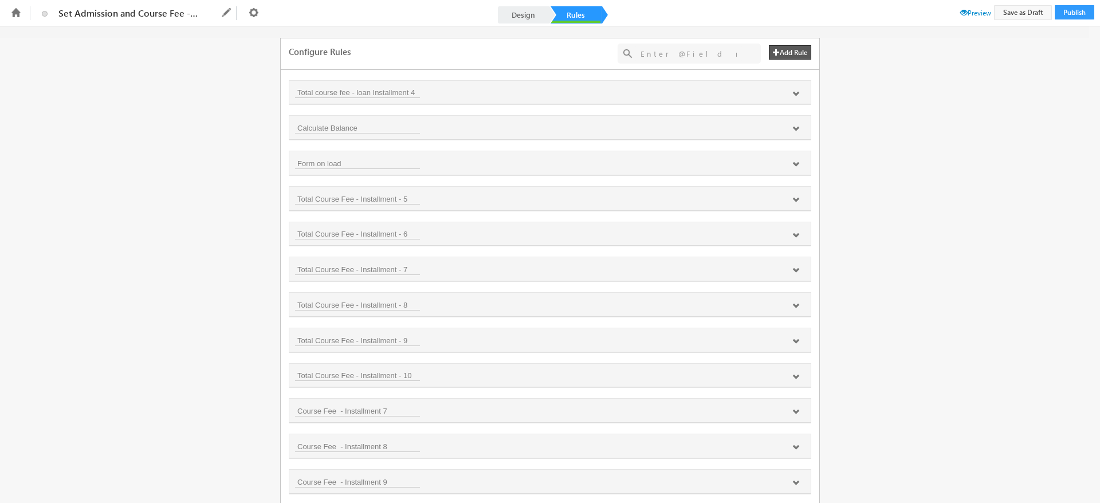
scroll to position [1478, 0]
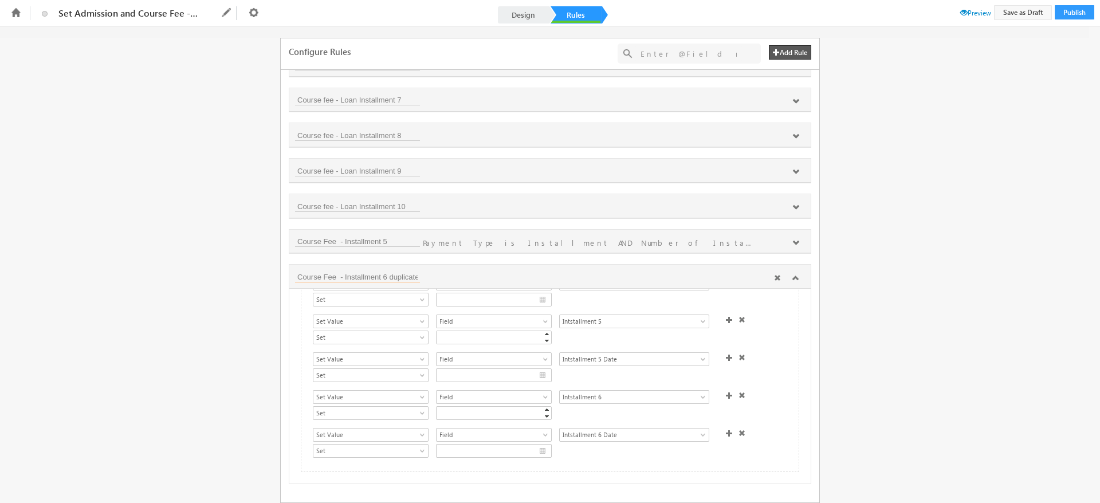
click at [412, 275] on input "Course Fee - Installment 6 duplicate" at bounding box center [357, 276] width 125 height 11
type input "Course Fee - Installment 6"
click at [1020, 9] on button "Save as Draft" at bounding box center [1023, 12] width 58 height 15
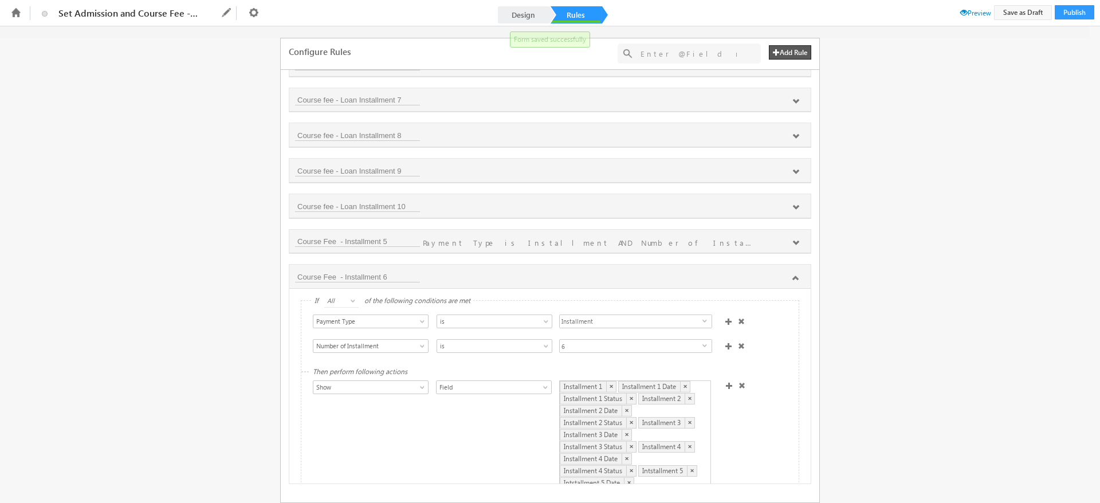
click at [971, 13] on span "Preview" at bounding box center [976, 13] width 31 height 9
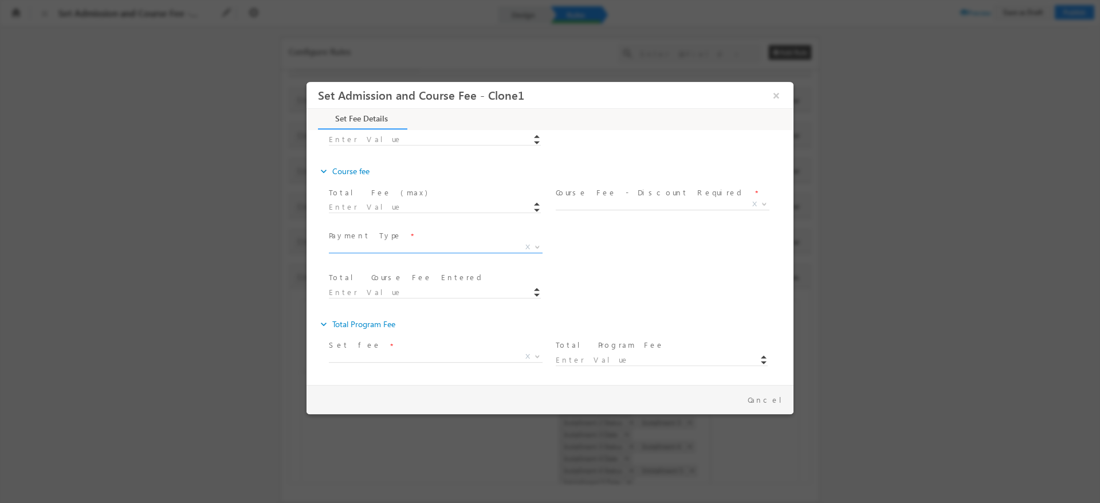
scroll to position [285, 0]
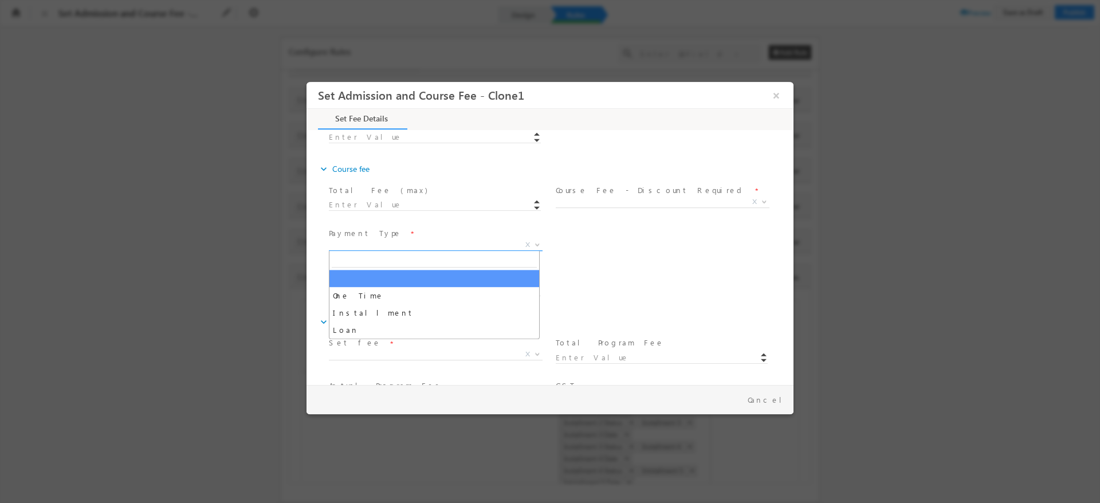
click at [536, 248] on span at bounding box center [536, 244] width 11 height 15
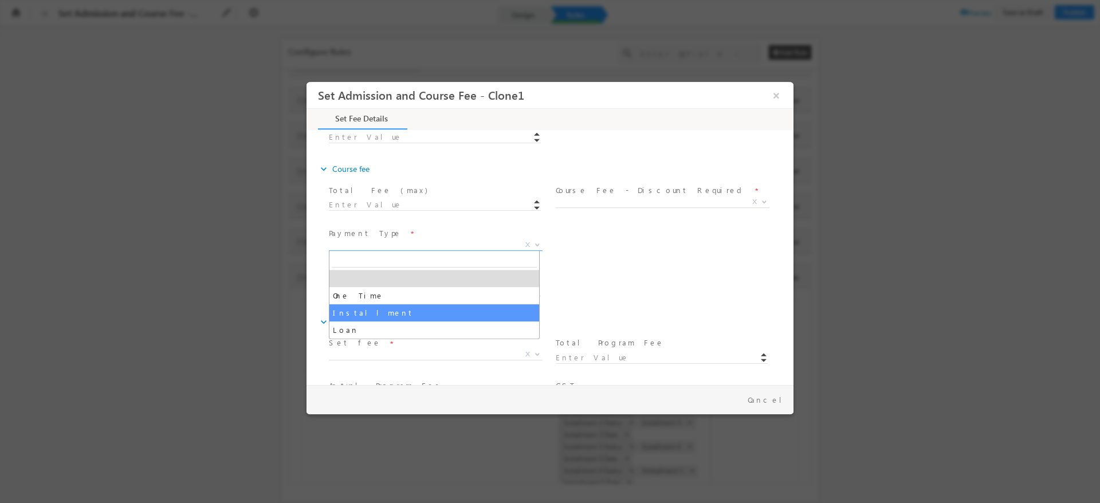
select select "Installment"
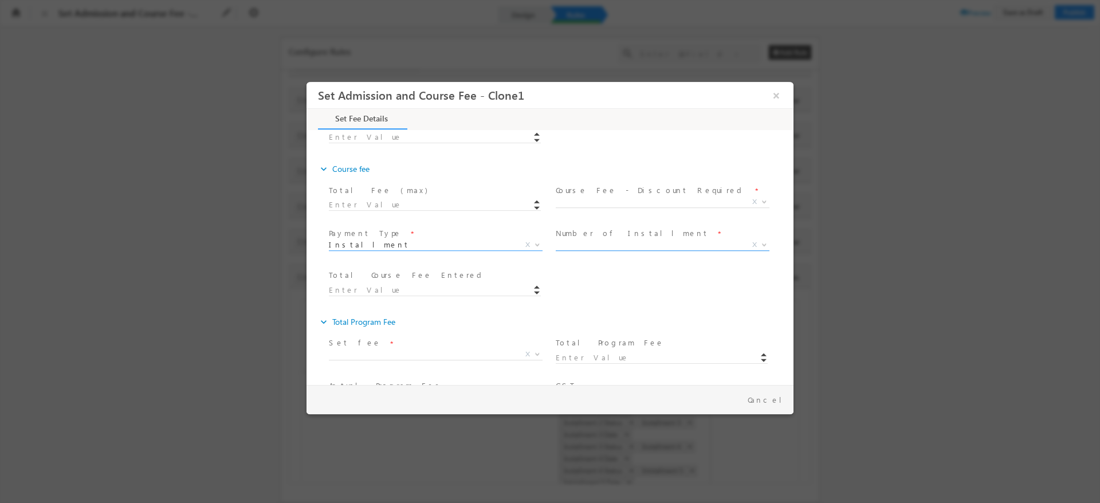
click at [590, 249] on span "X" at bounding box center [663, 245] width 214 height 11
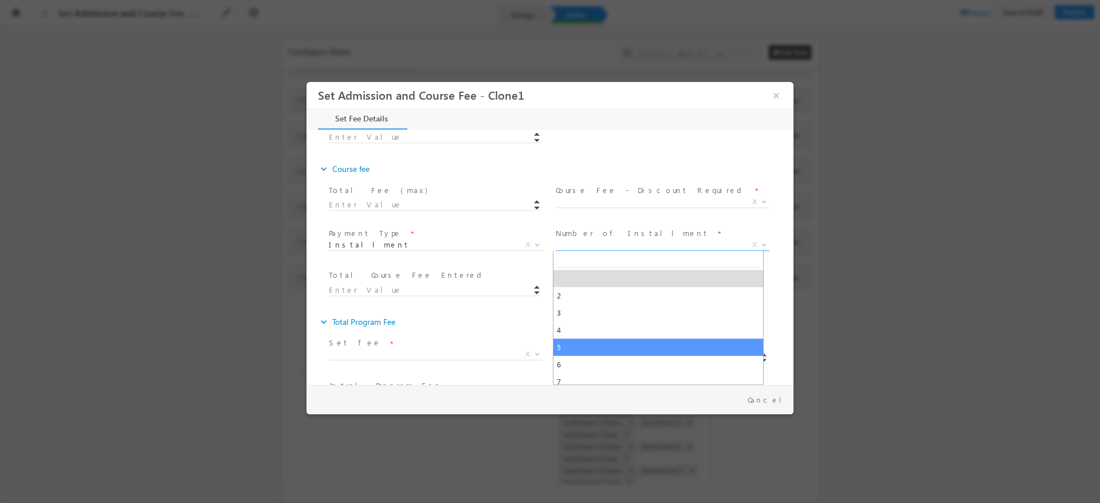
select select "5"
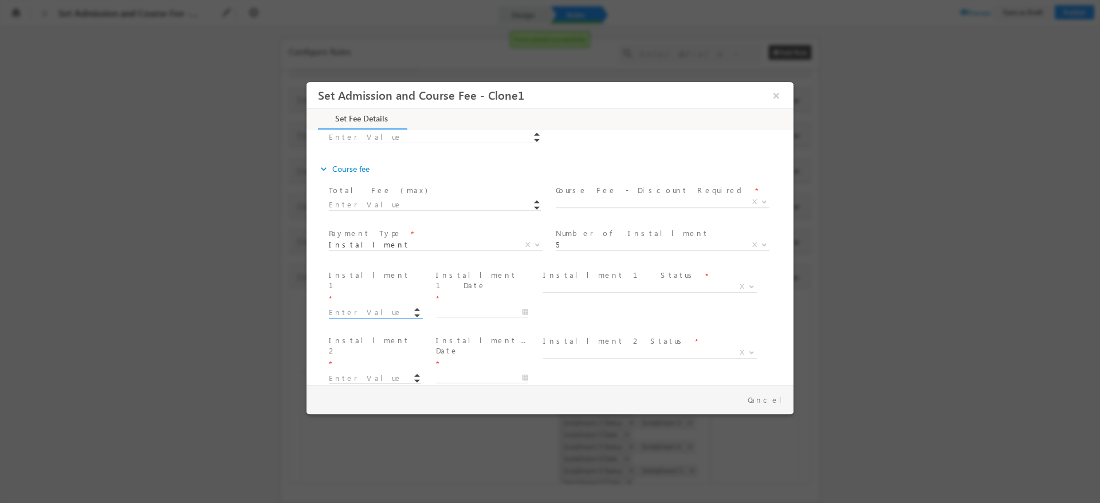
click at [361, 307] on input at bounding box center [375, 312] width 92 height 11
type input "10.00"
click at [350, 383] on span at bounding box center [377, 389] width 97 height 13
click at [347, 373] on input at bounding box center [375, 378] width 92 height 11
type input "10.00"
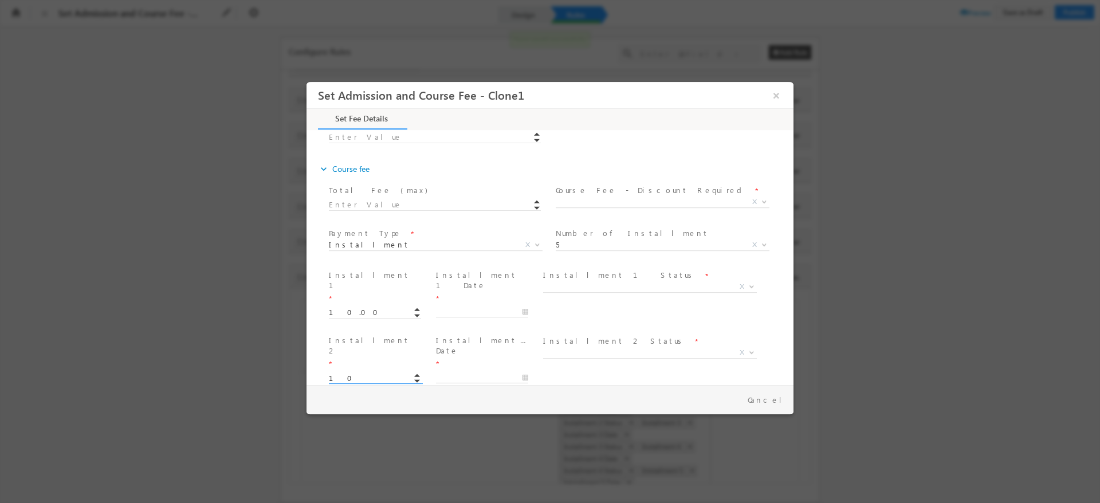
type input "20"
click at [351, 373] on input at bounding box center [375, 378] width 92 height 11
type input "20.00"
type input "20"
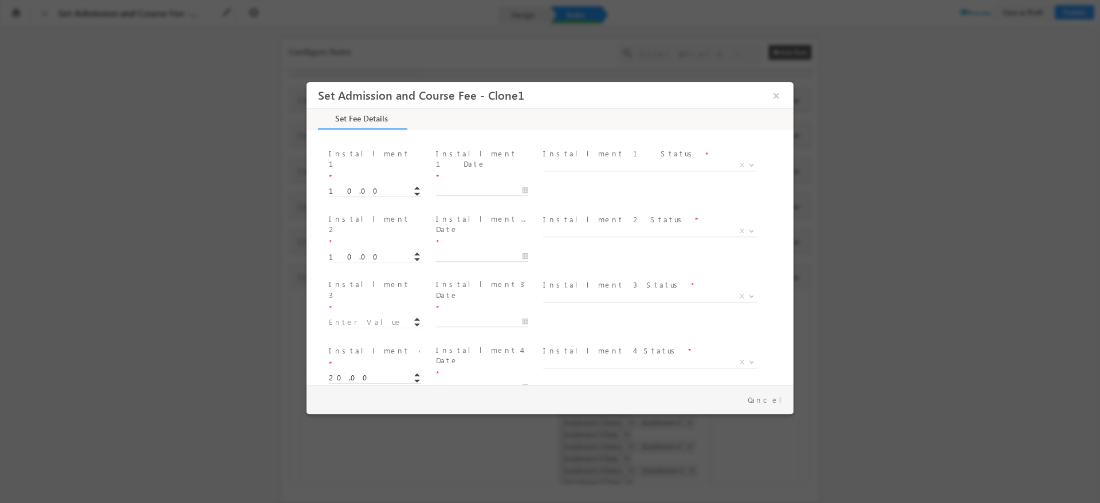
click at [340, 447] on input at bounding box center [375, 452] width 92 height 11
type input "10.00"
type input "20"
click at [345, 312] on input "1" at bounding box center [375, 317] width 92 height 11
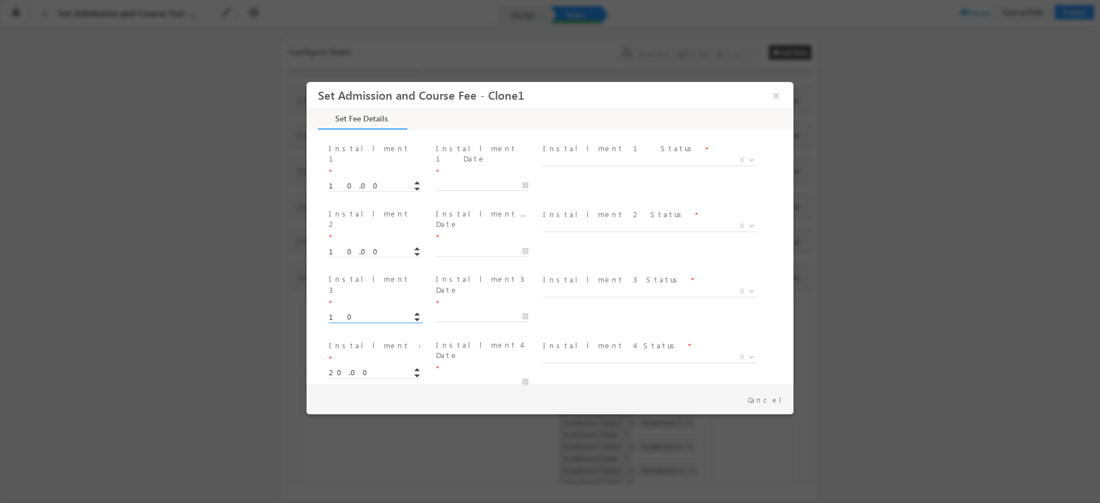
type input "10.00"
type input "50"
click at [566, 340] on span at bounding box center [648, 346] width 211 height 13
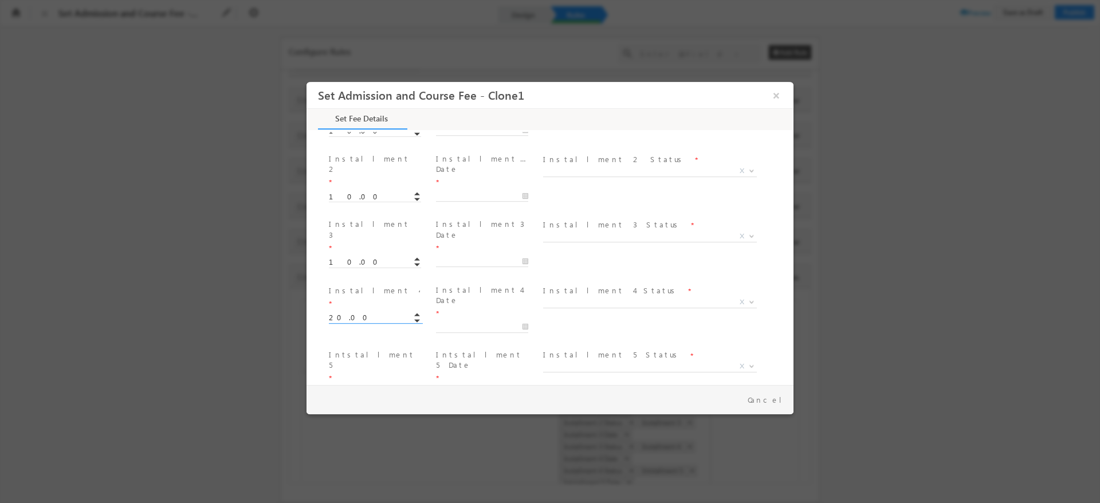
click at [361, 312] on input "20.00" at bounding box center [375, 317] width 92 height 11
type input "2"
type input "10.00"
type input "40"
click at [506, 397] on span at bounding box center [484, 403] width 97 height 13
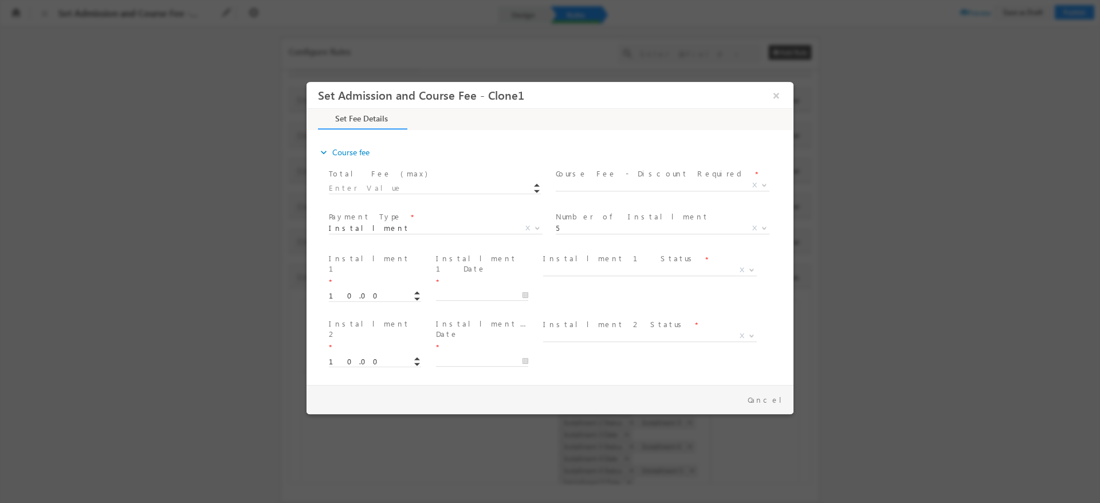
scroll to position [295, 0]
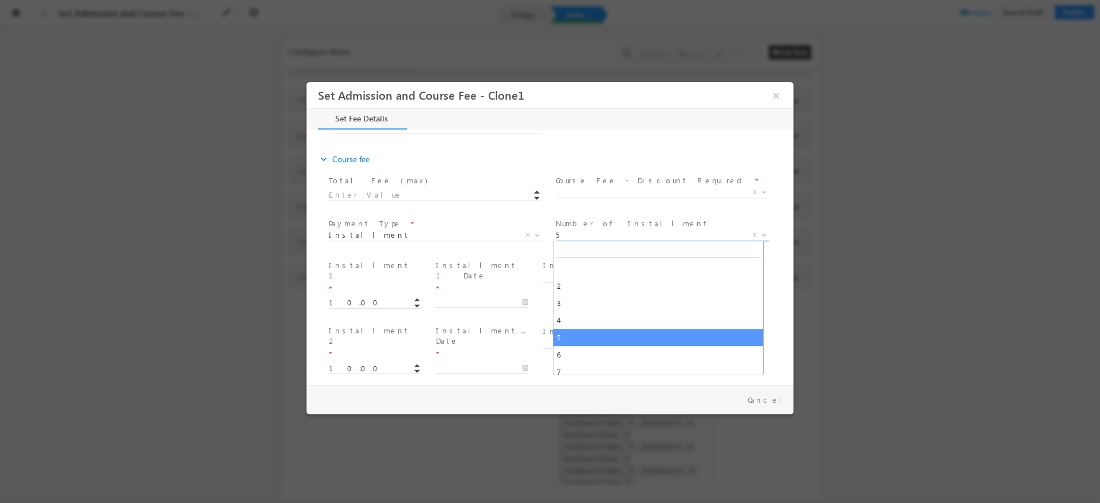
click at [605, 237] on span "5" at bounding box center [649, 235] width 186 height 10
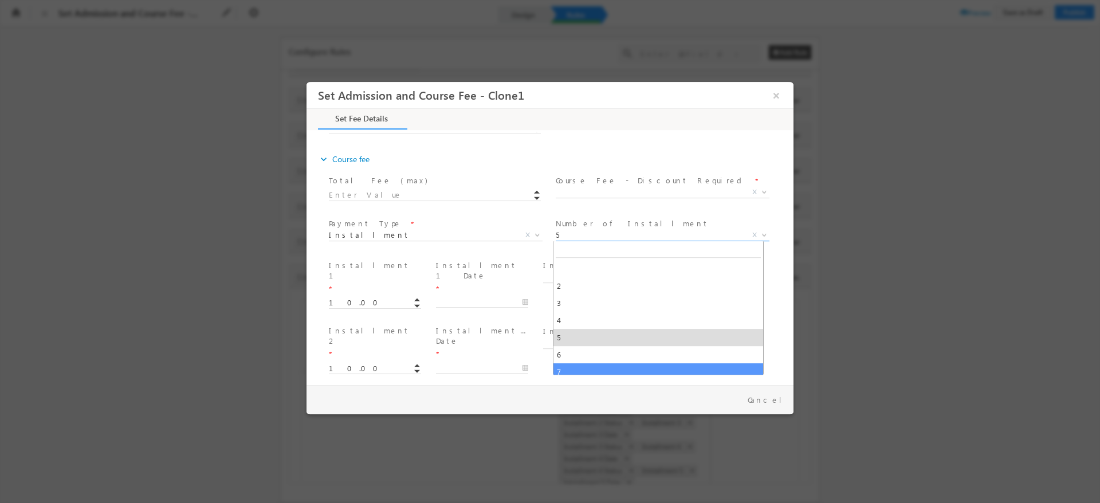
select select "7"
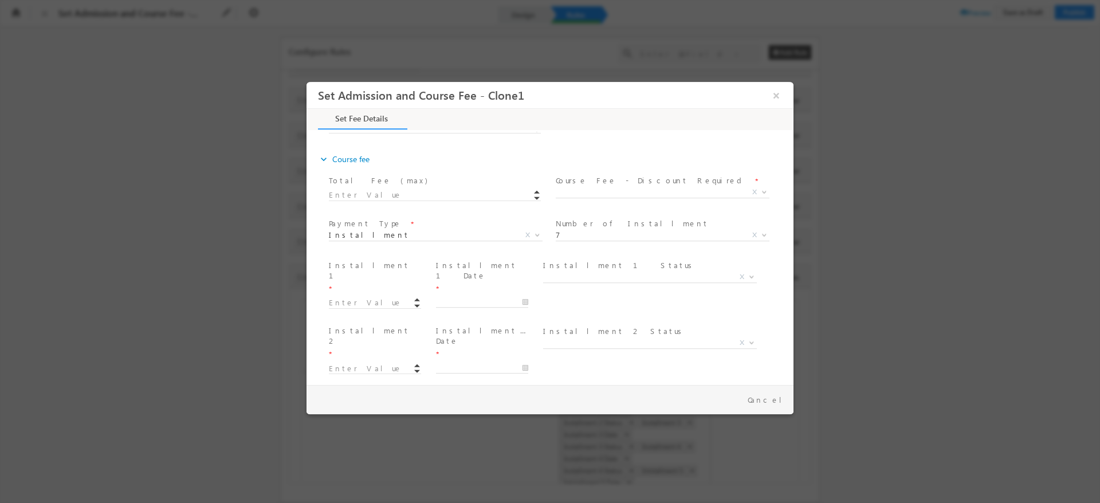
click at [370, 296] on div at bounding box center [380, 302] width 103 height 13
click at [359, 297] on input at bounding box center [375, 302] width 92 height 11
type input "10.00"
click at [343, 363] on input "1" at bounding box center [375, 368] width 92 height 11
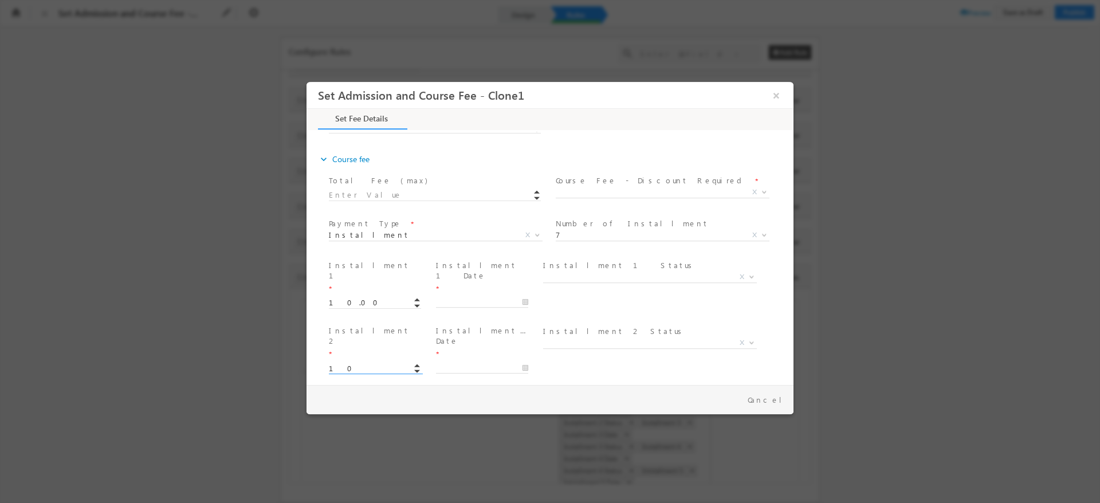
type input "10.00"
type input "20"
click at [347, 429] on input "1" at bounding box center [375, 434] width 92 height 11
type input "10.00"
type input "30"
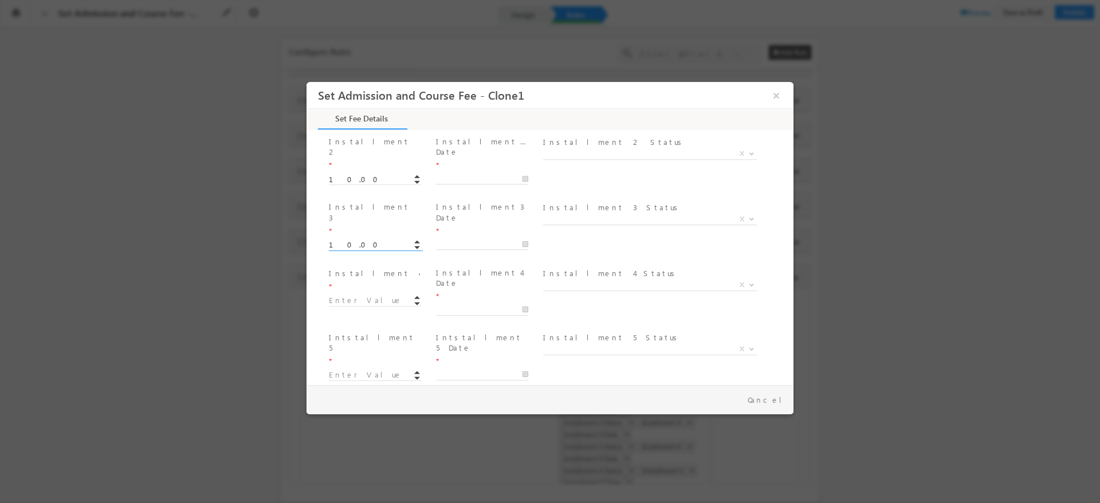
scroll to position [479, 0]
click at [358, 300] on input "1" at bounding box center [375, 305] width 92 height 11
type input "10.00"
type input "40"
click at [347, 375] on input "1" at bounding box center [375, 380] width 92 height 11
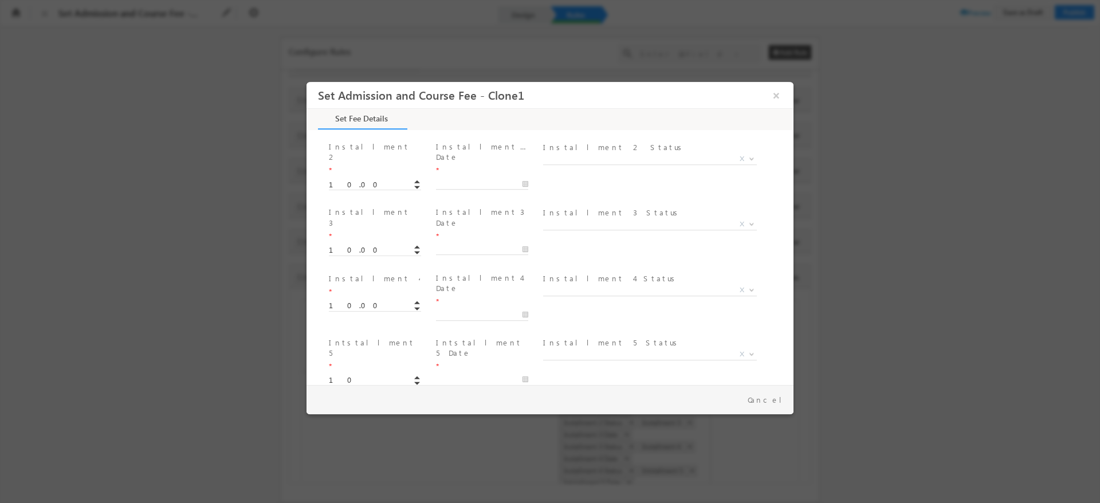
type input "10.00"
type input "40"
click at [348, 441] on input "1" at bounding box center [375, 446] width 92 height 11
type input "10.00"
type input "40"
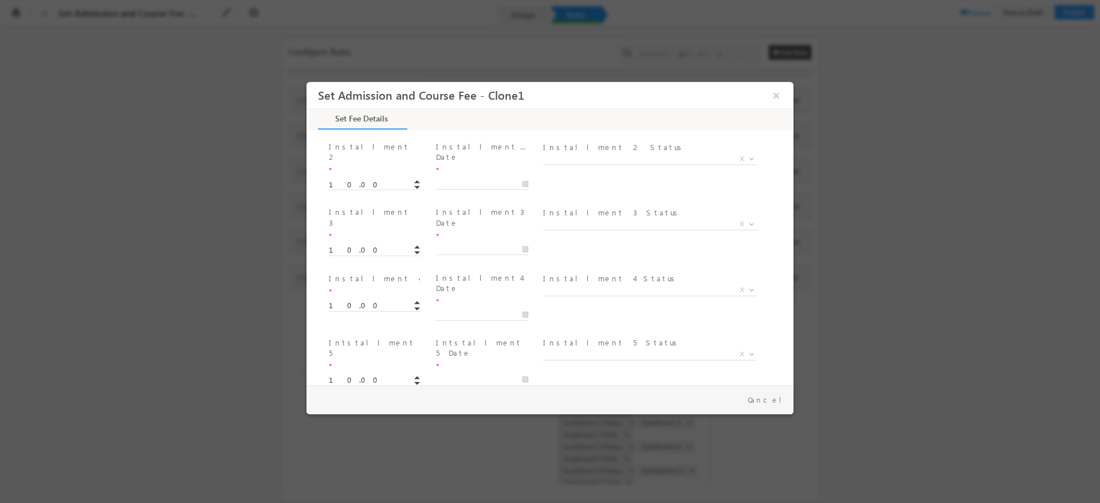
click at [344, 503] on input "1" at bounding box center [375, 511] width 92 height 11
type input "10.00"
type input "40"
click at [620, 458] on div "Loan ID * Total Course Fee Entered * 40" at bounding box center [560, 479] width 467 height 43
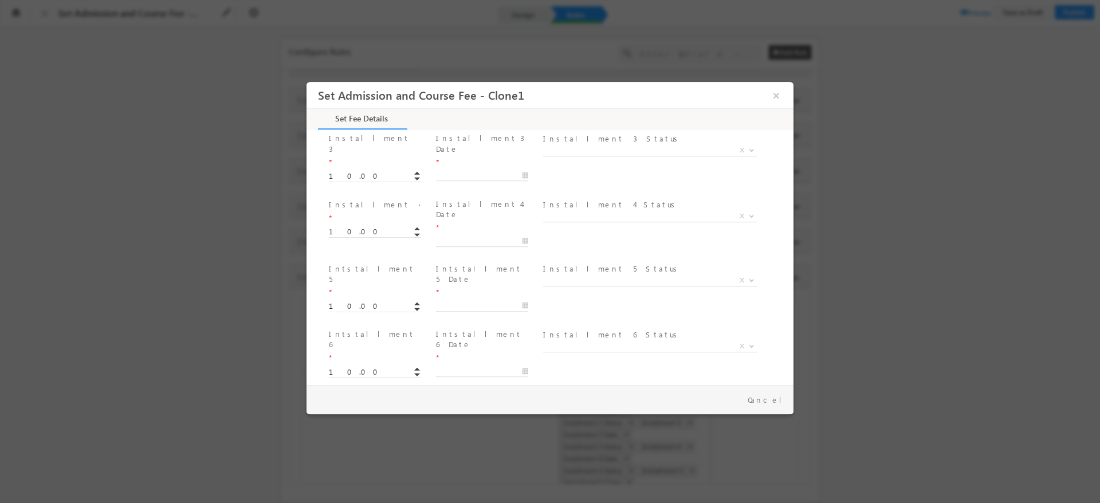
click at [365, 474] on span "40" at bounding box center [440, 480] width 222 height 13
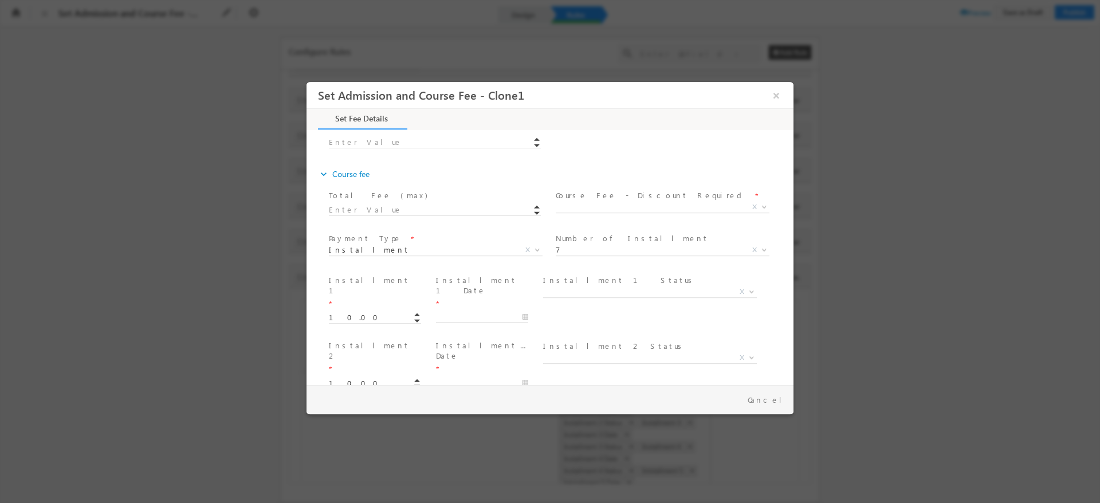
scroll to position [280, 0]
click at [609, 203] on span "X" at bounding box center [663, 207] width 214 height 11
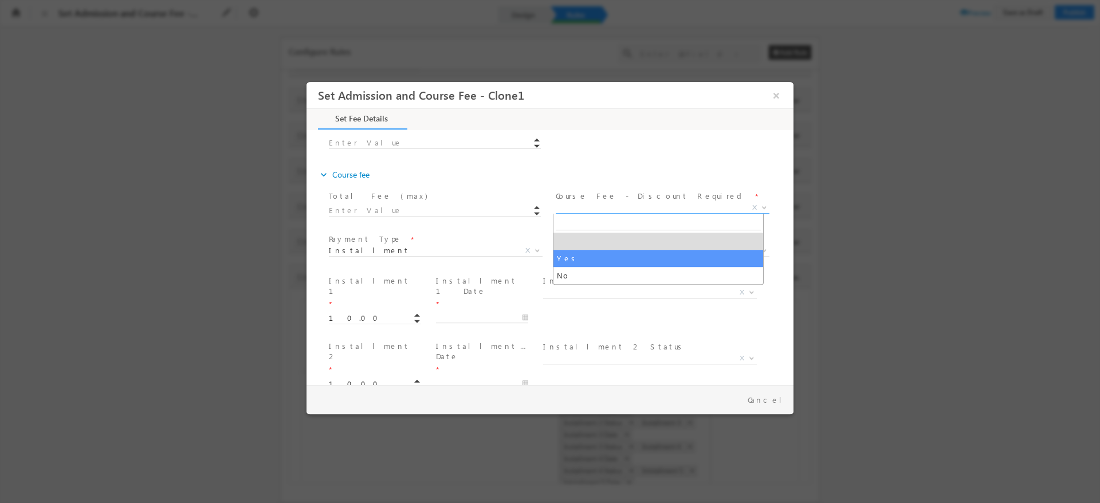
select select "Yes"
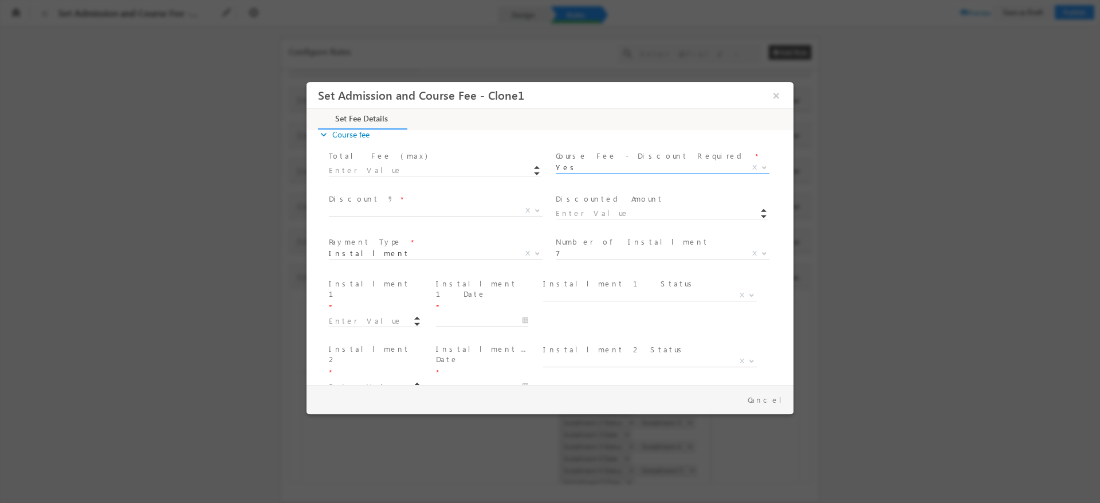
scroll to position [314, 0]
click at [607, 178] on span "Yes No Yes X" at bounding box center [667, 176] width 222 height 14
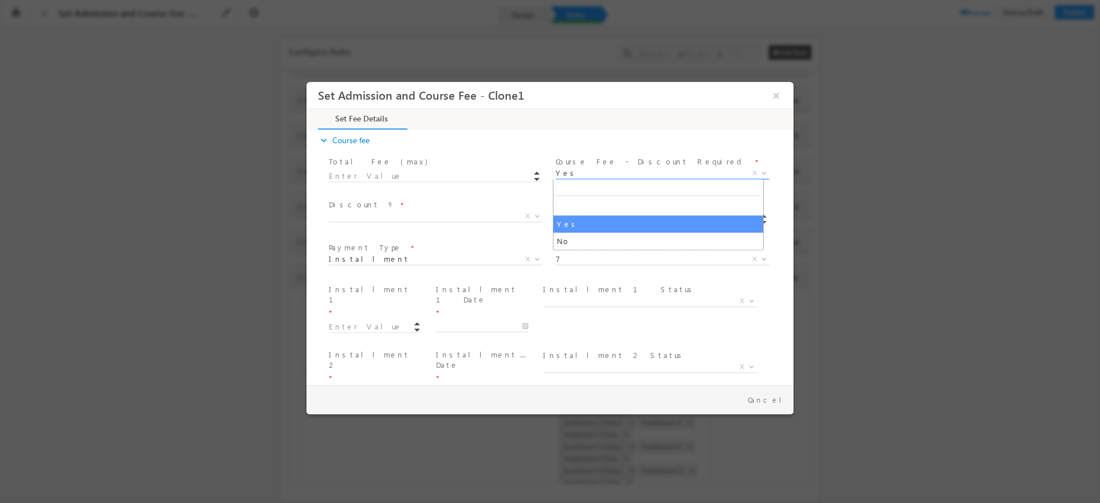
click at [597, 175] on span "Yes" at bounding box center [649, 173] width 186 height 10
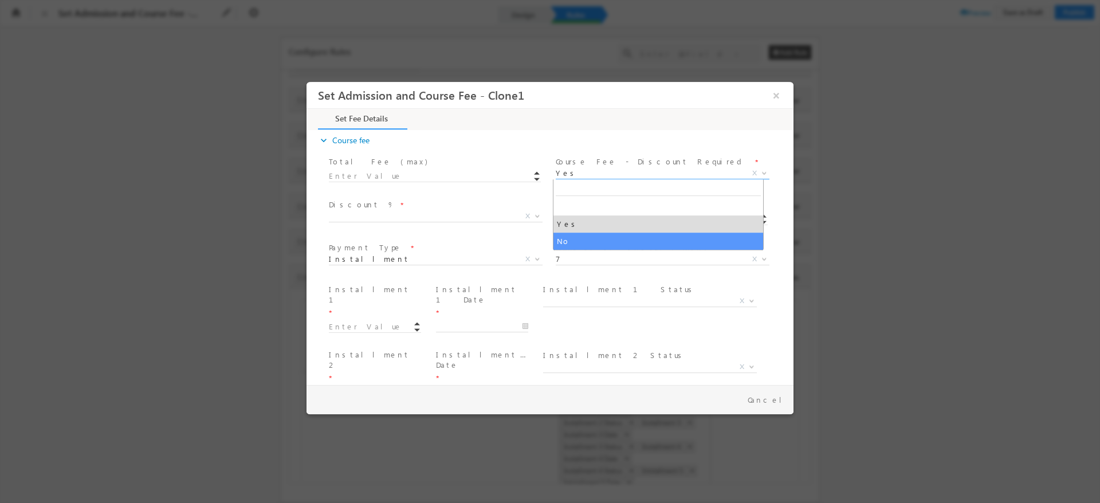
select select "No"
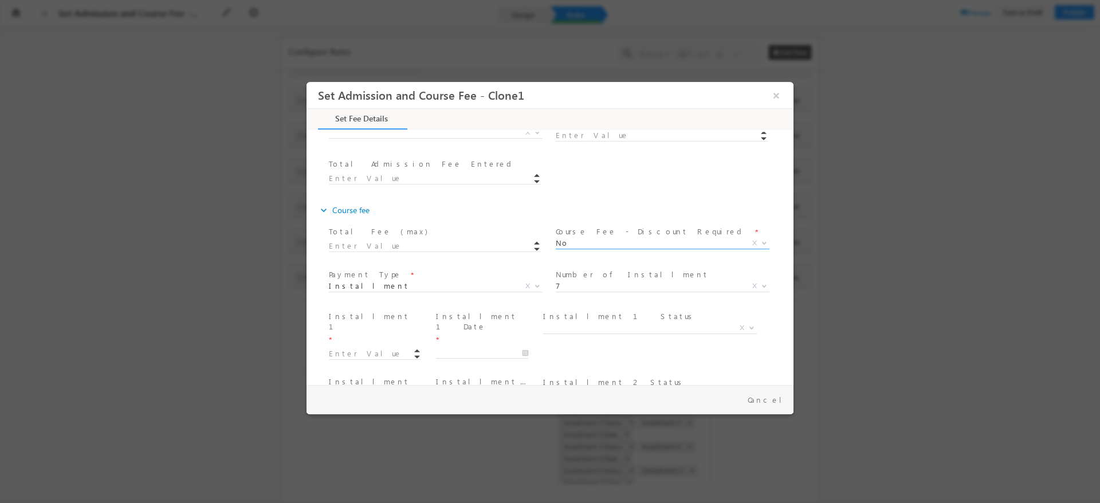
scroll to position [245, 0]
click at [417, 244] on span at bounding box center [440, 244] width 222 height 13
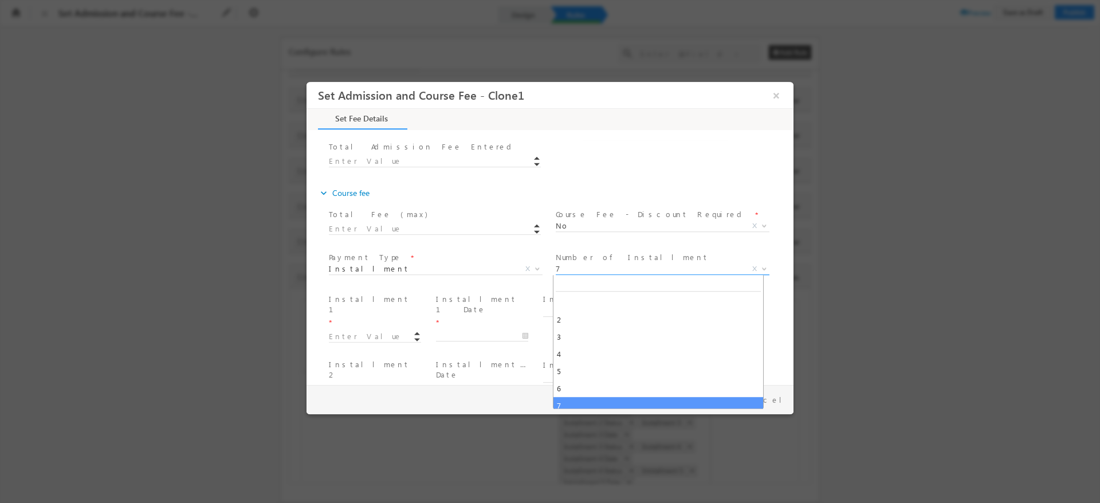
click at [572, 272] on span "7" at bounding box center [649, 269] width 186 height 10
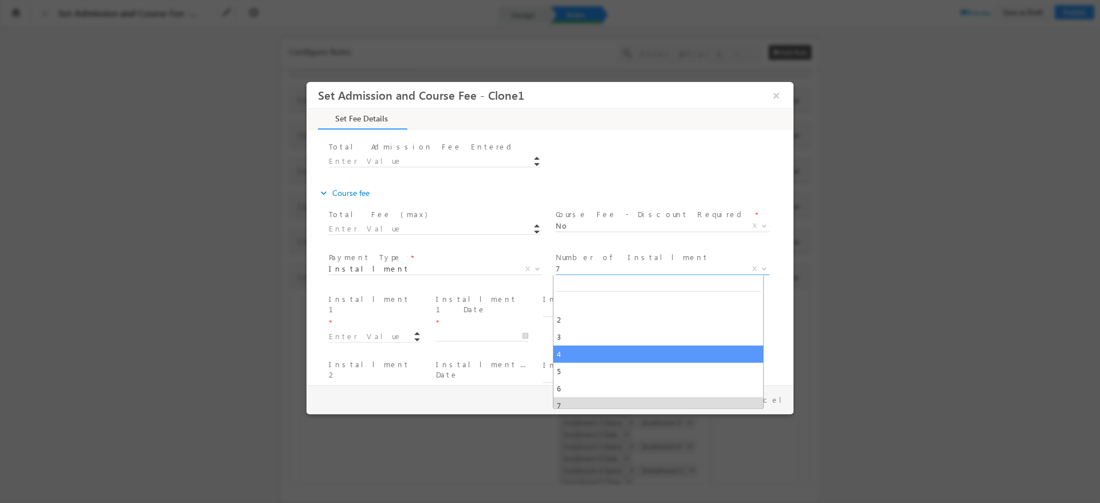
select select "4"
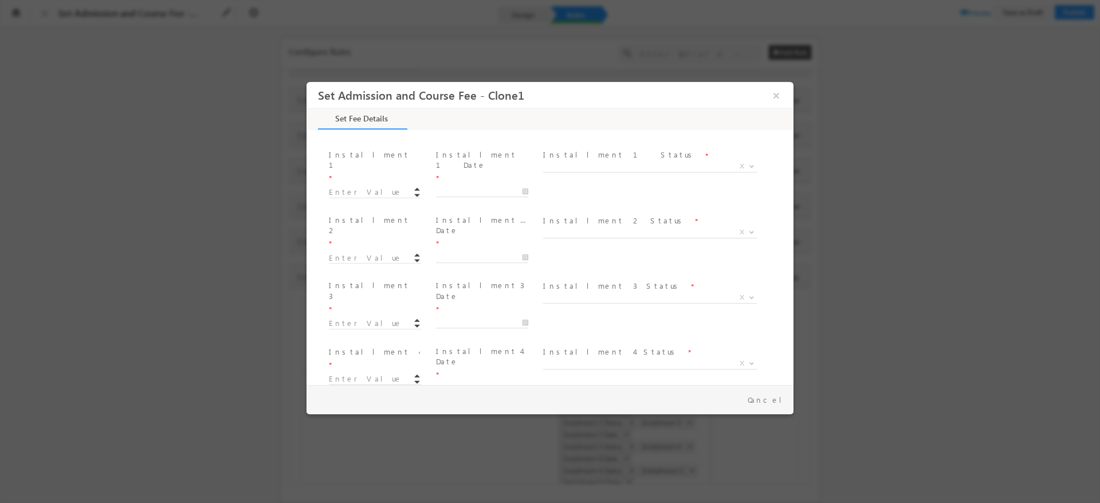
scroll to position [414, 0]
click at [361, 179] on input at bounding box center [375, 184] width 92 height 11
type input "10.00"
click at [335, 245] on input at bounding box center [375, 250] width 92 height 11
type input "20.00"
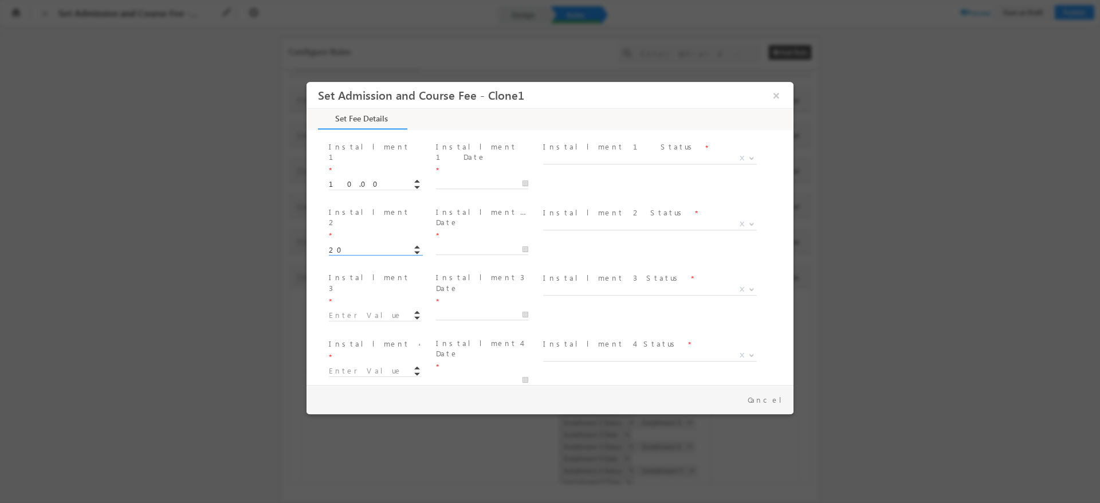
type input "30"
click at [350, 310] on input at bounding box center [375, 315] width 92 height 11
type input "10.00"
type input "40"
click at [338, 366] on input "1" at bounding box center [375, 371] width 92 height 11
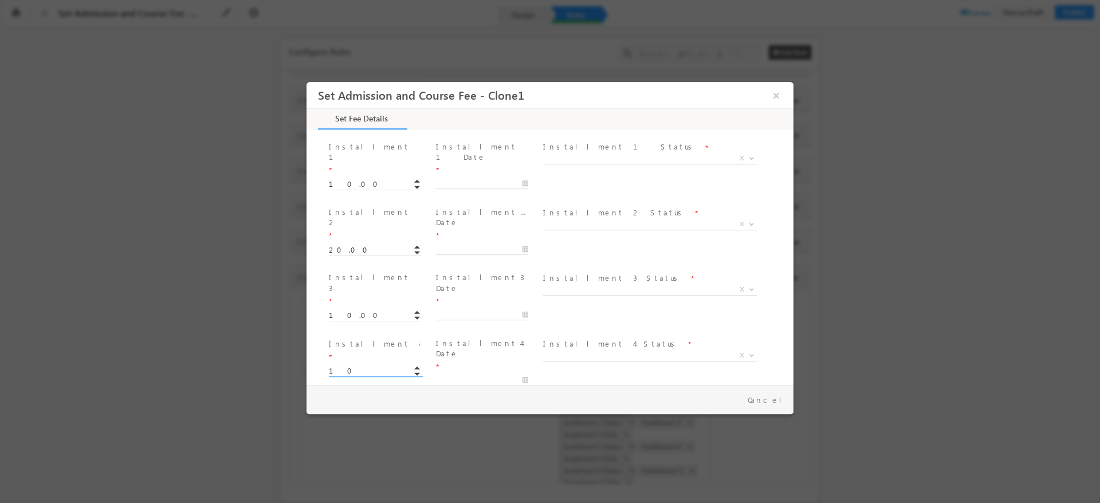
type input "10.00"
type input "50"
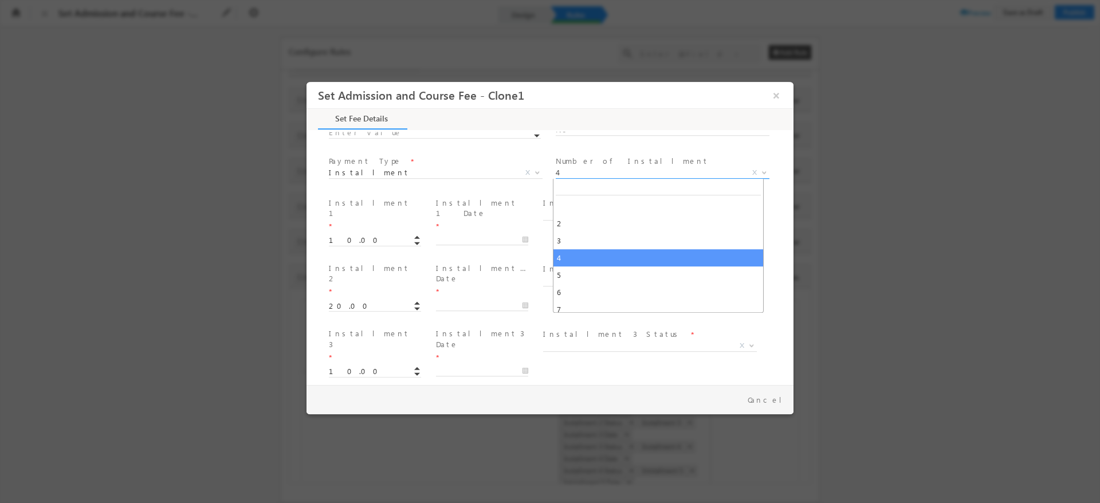
click at [600, 169] on span "4" at bounding box center [649, 172] width 186 height 10
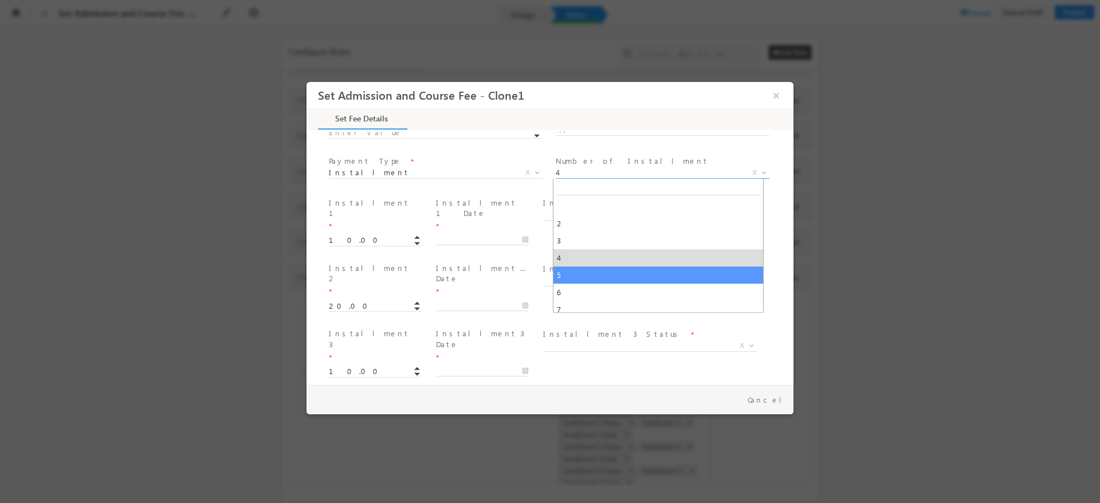
select select "5"
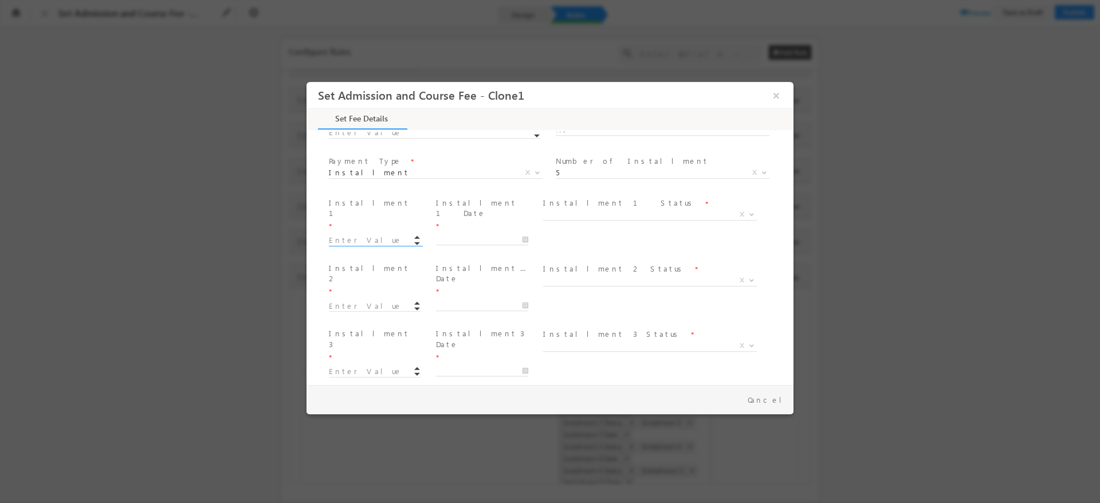
click at [358, 235] on input at bounding box center [375, 240] width 92 height 11
type input "10.00"
click at [337, 301] on input "1" at bounding box center [375, 306] width 92 height 11
type input "10.00"
type input "20"
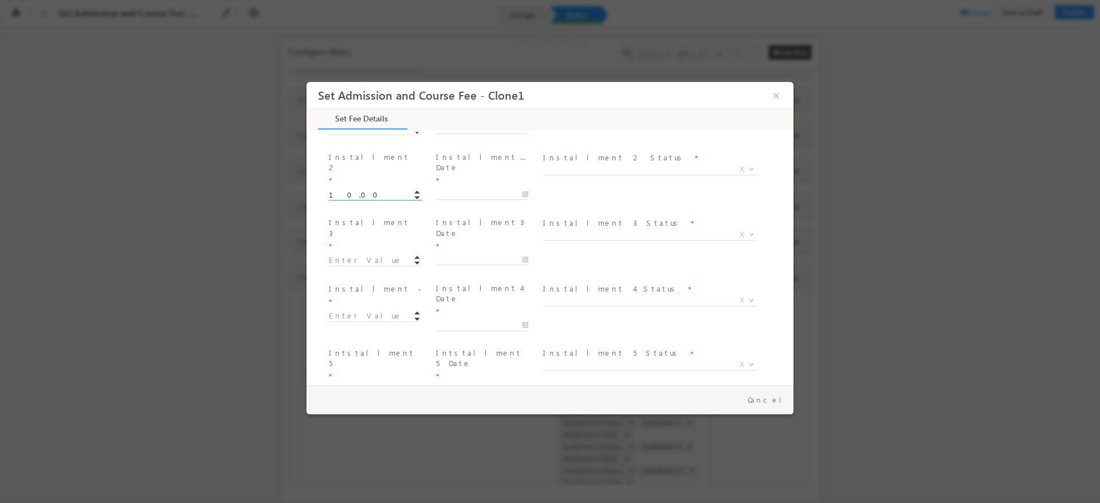
scroll to position [471, 0]
click at [336, 253] on input at bounding box center [375, 258] width 92 height 11
type input "10.00"
type input "30"
click at [347, 308] on input "1" at bounding box center [375, 313] width 92 height 11
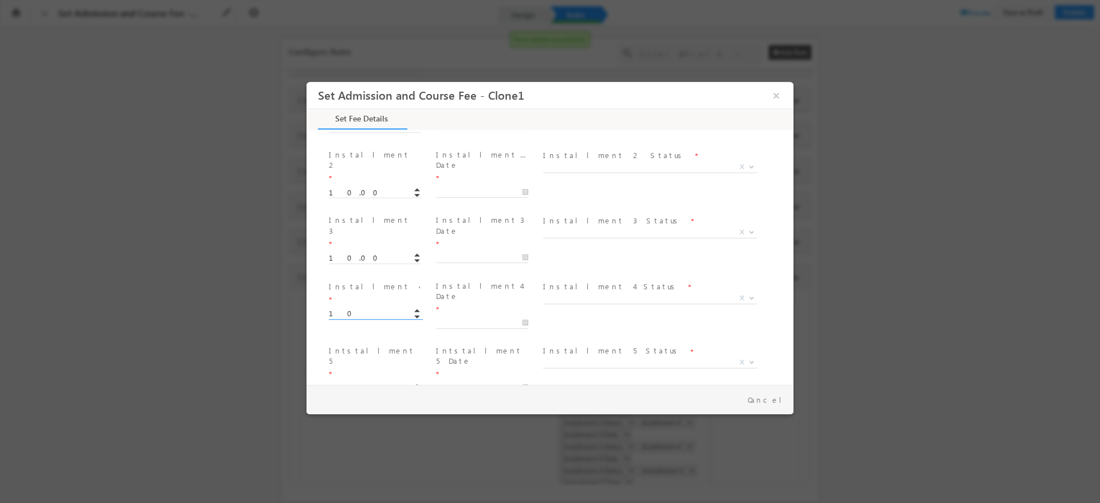
type input "10.00"
type input "40"
click at [338, 383] on input "1" at bounding box center [375, 388] width 92 height 11
type input "10.00"
type input "40"
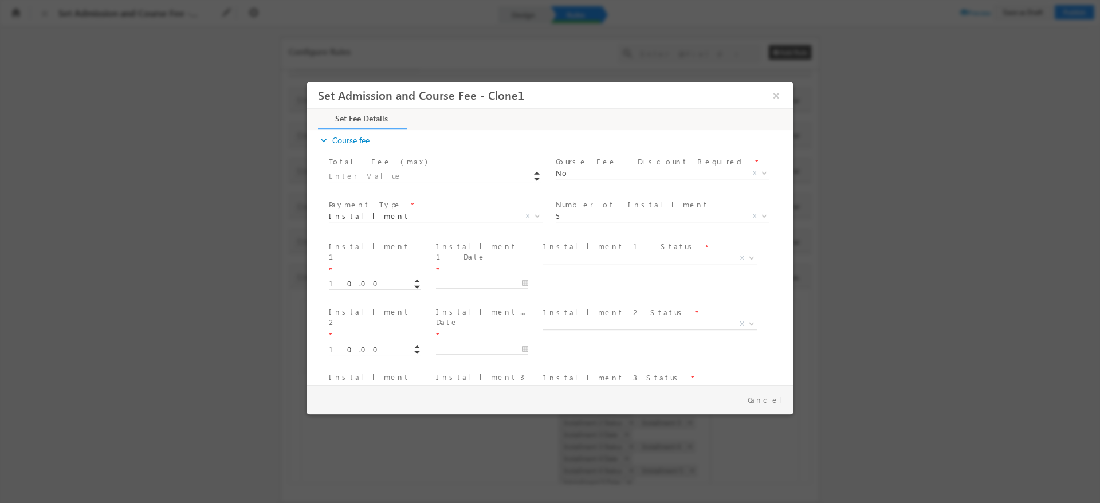
scroll to position [252, 0]
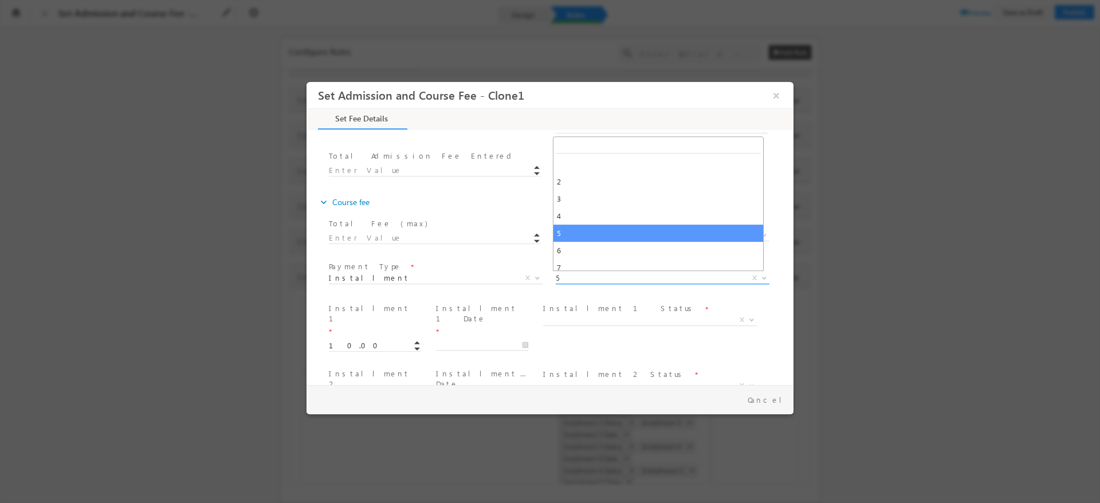
click at [572, 276] on span "5" at bounding box center [649, 278] width 186 height 10
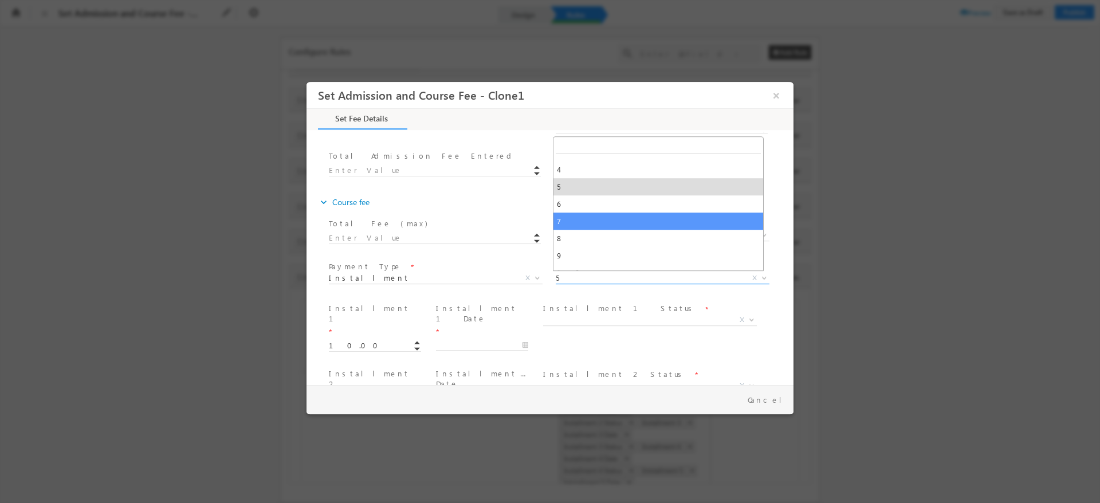
scroll to position [52, 0]
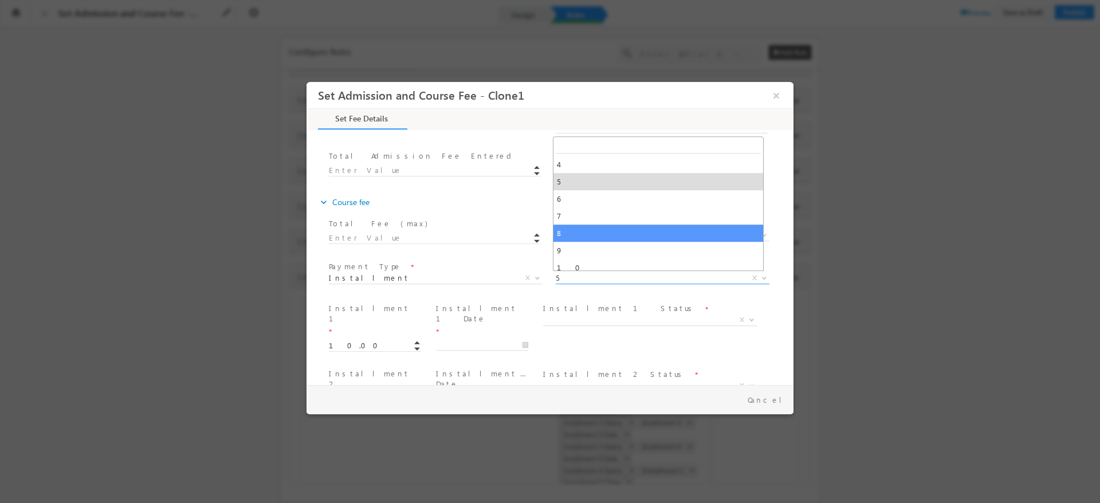
select select "8"
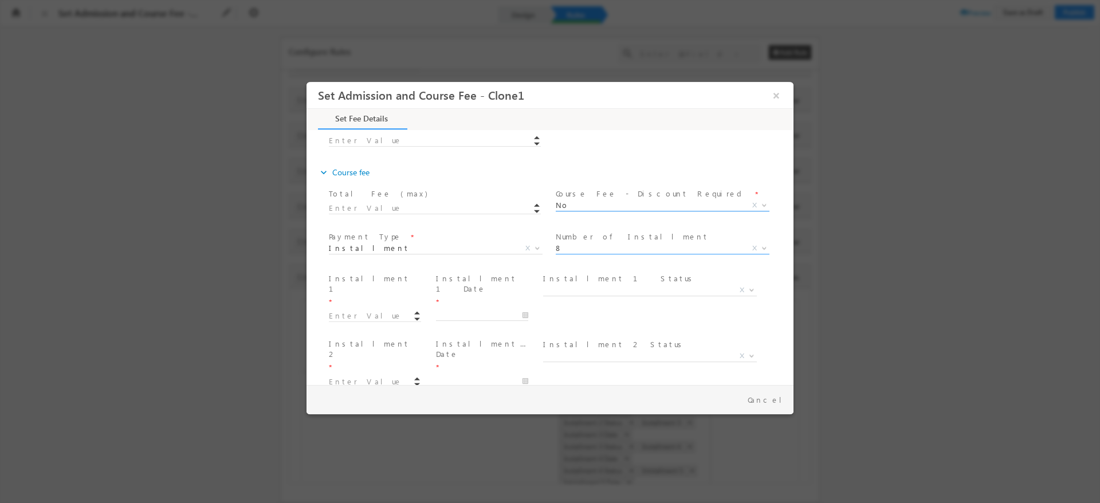
scroll to position [284, 0]
click at [374, 309] on input at bounding box center [375, 314] width 92 height 11
type input "10.00"
click at [344, 241] on input at bounding box center [375, 246] width 92 height 11
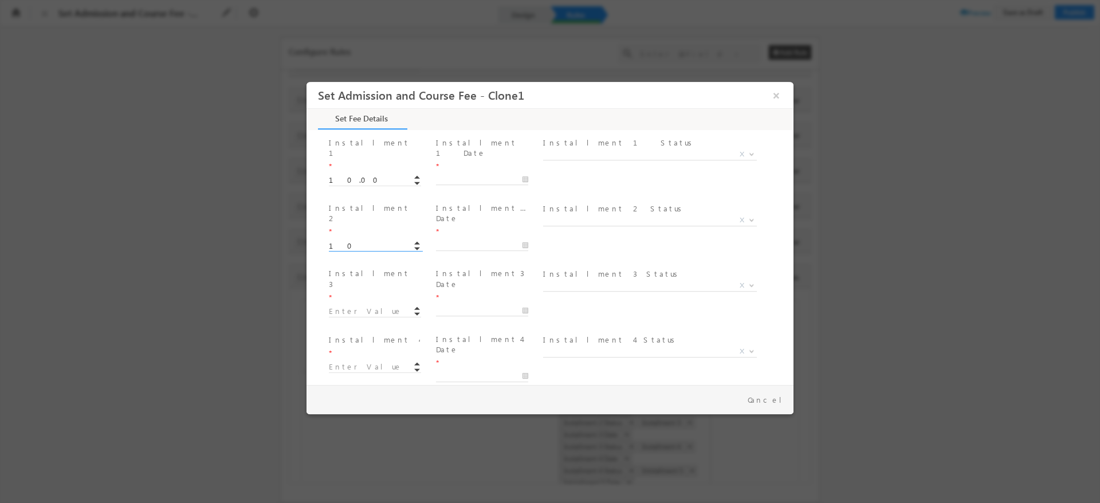
type input "10.00"
type input "20"
click at [342, 306] on input "1" at bounding box center [375, 311] width 92 height 11
type input "10.00"
type input "30"
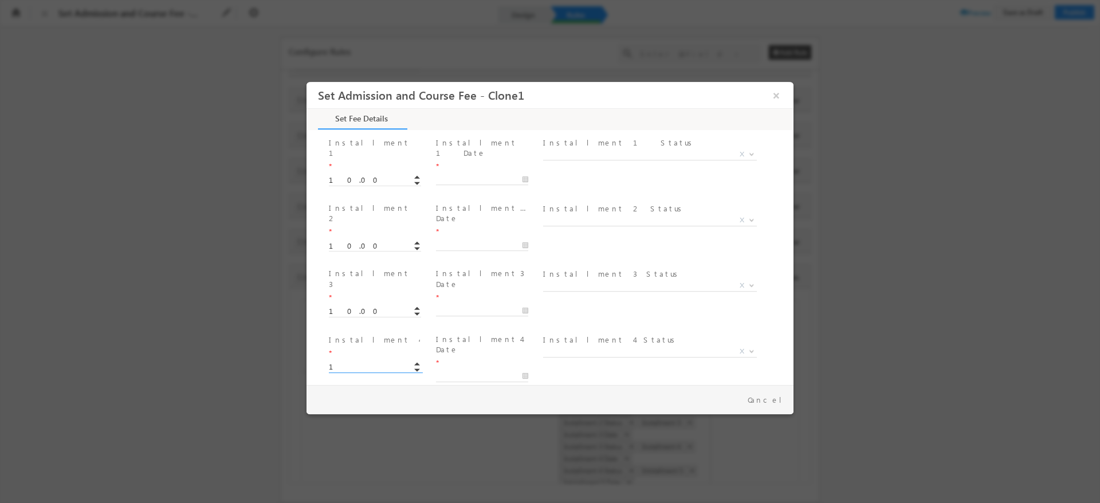
click at [341, 362] on input "1" at bounding box center [375, 367] width 92 height 11
type input "10.00"
type input "40"
click at [352, 436] on input "1" at bounding box center [375, 441] width 92 height 11
type input "10.00"
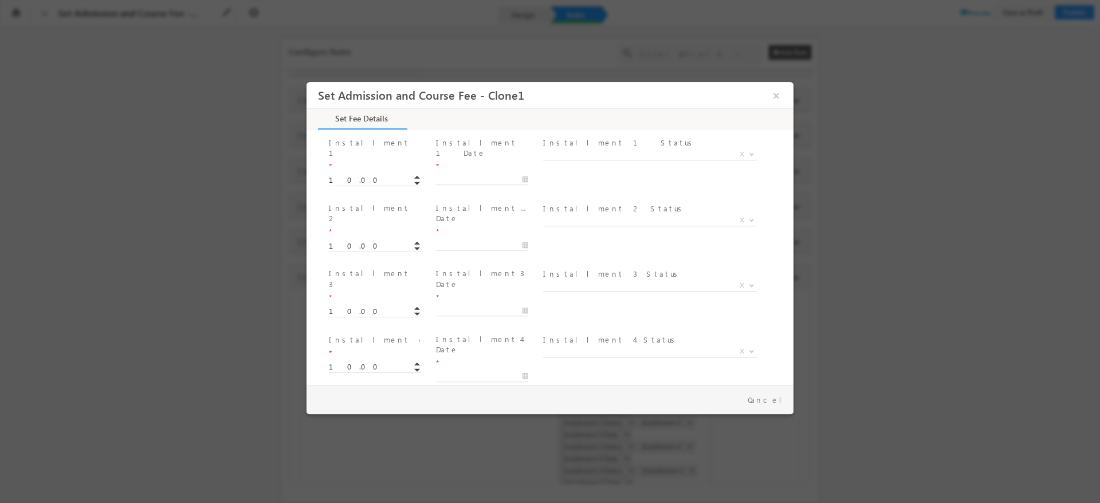
type input "40"
click at [362, 378] on input "1" at bounding box center [375, 383] width 92 height 11
type input "10.00"
type input "40"
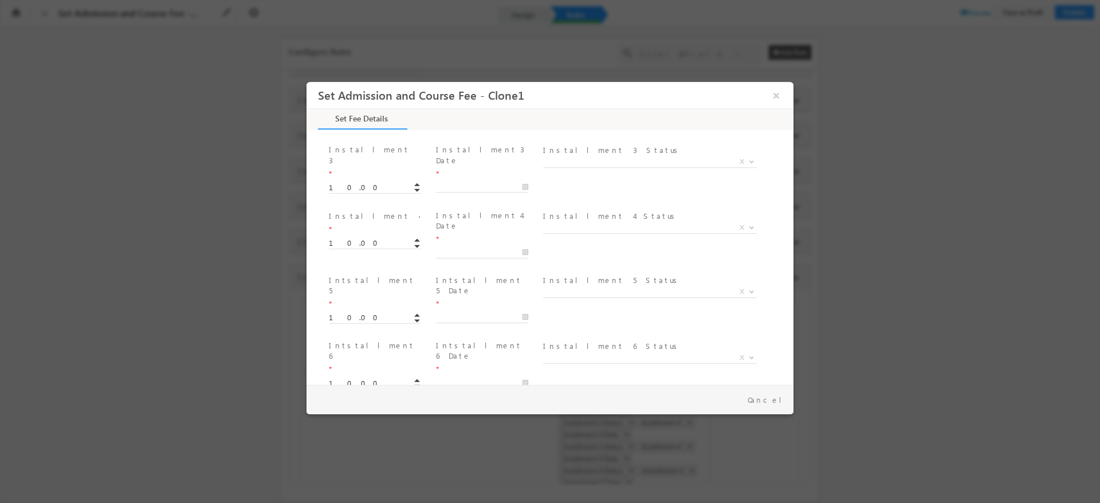
scroll to position [624, 0]
click at [359, 362] on input "1" at bounding box center [375, 367] width 92 height 11
type input "10.00"
type input "40"
click at [346, 428] on input "1" at bounding box center [375, 433] width 92 height 11
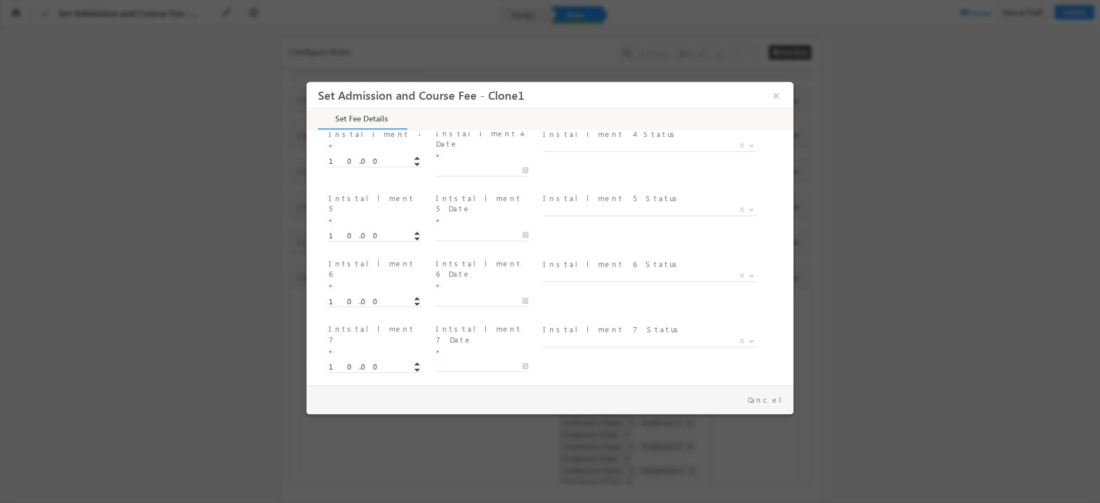
type input "10.00"
type input "40"
click at [528, 437] on span at bounding box center [484, 443] width 97 height 13
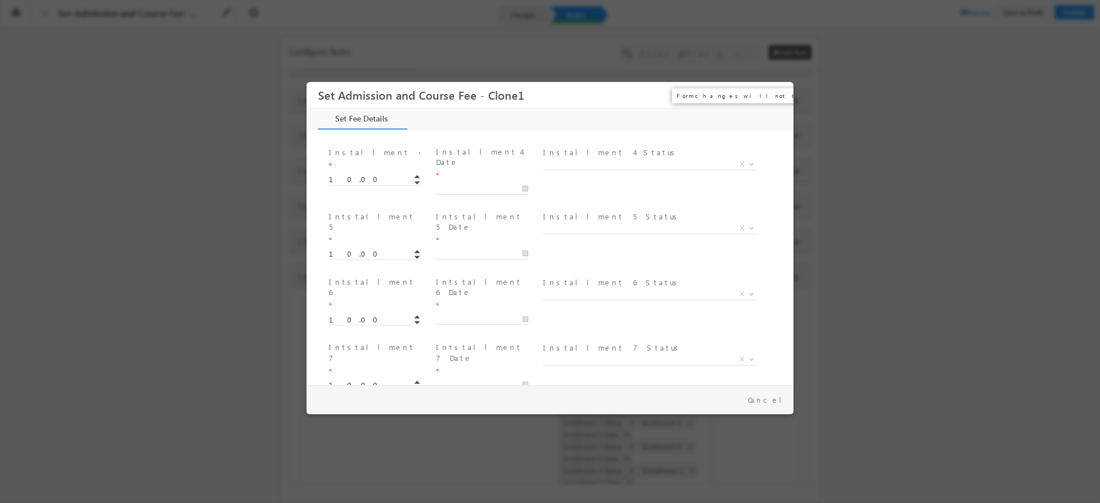
click at [777, 91] on button "×" at bounding box center [776, 95] width 19 height 21
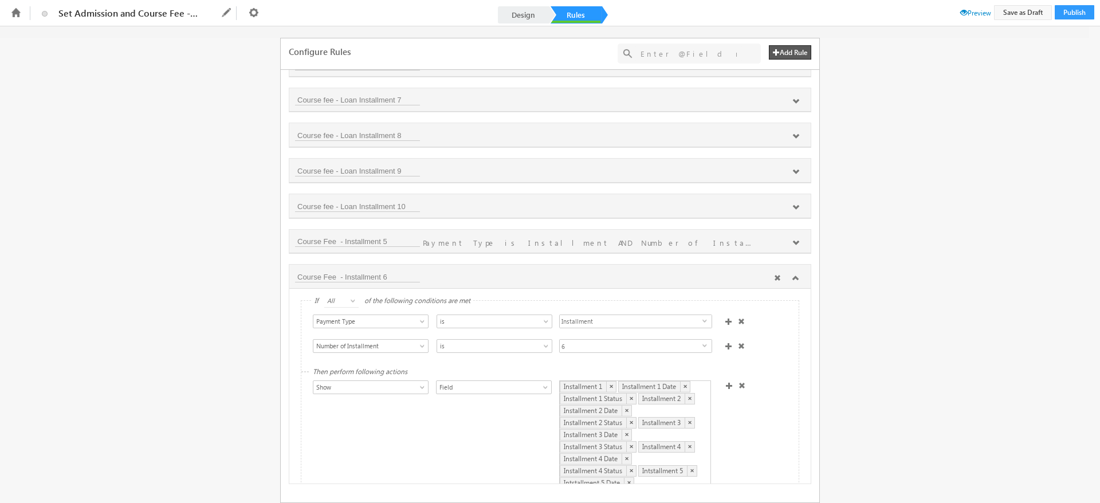
click at [795, 276] on icon at bounding box center [796, 278] width 7 height 7
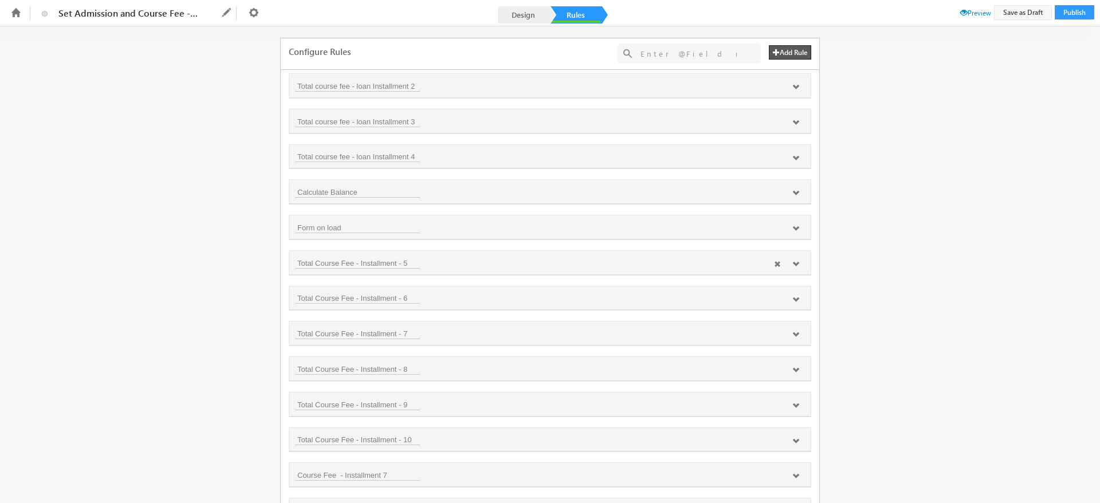
scroll to position [853, 0]
click at [794, 230] on icon at bounding box center [796, 230] width 7 height 7
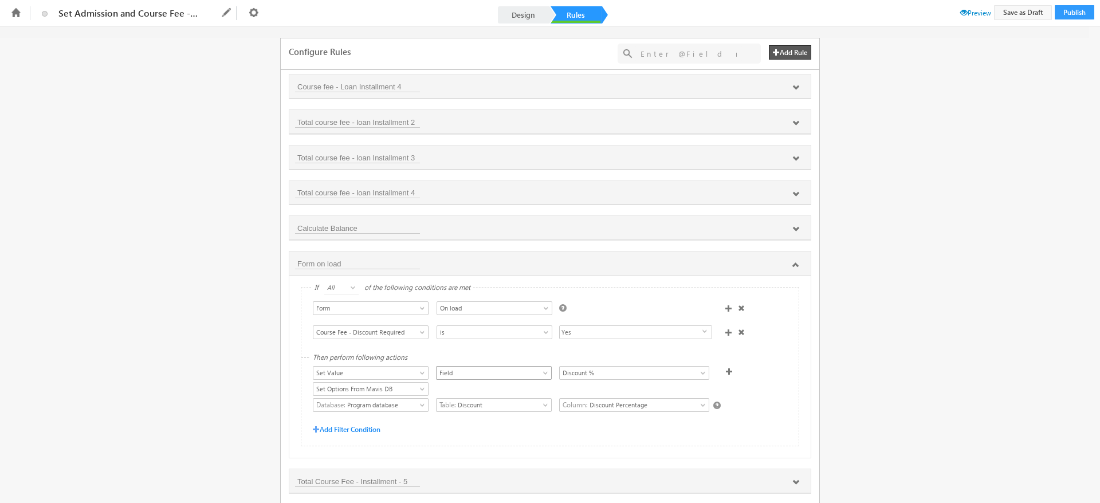
scroll to position [818, 0]
click at [793, 265] on icon at bounding box center [796, 265] width 7 height 7
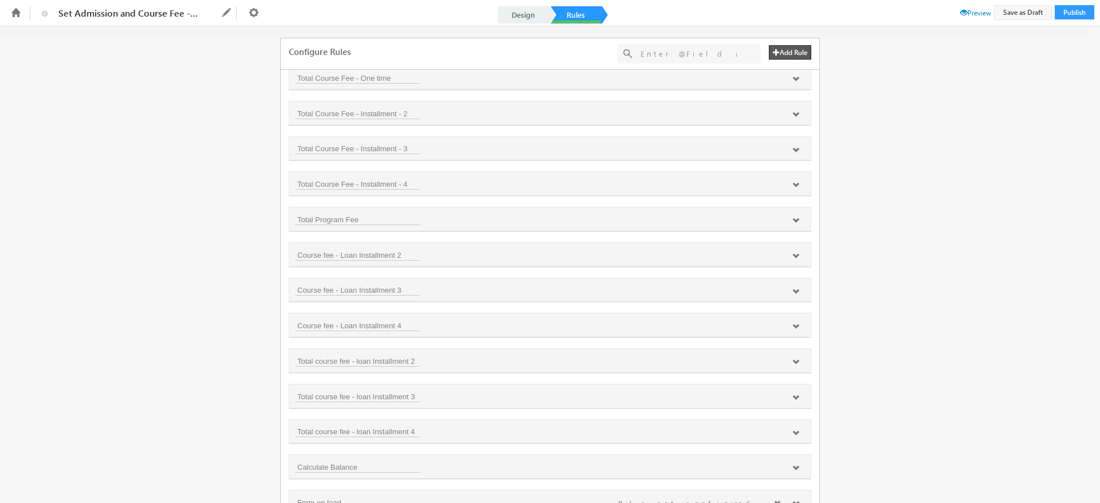
scroll to position [573, 0]
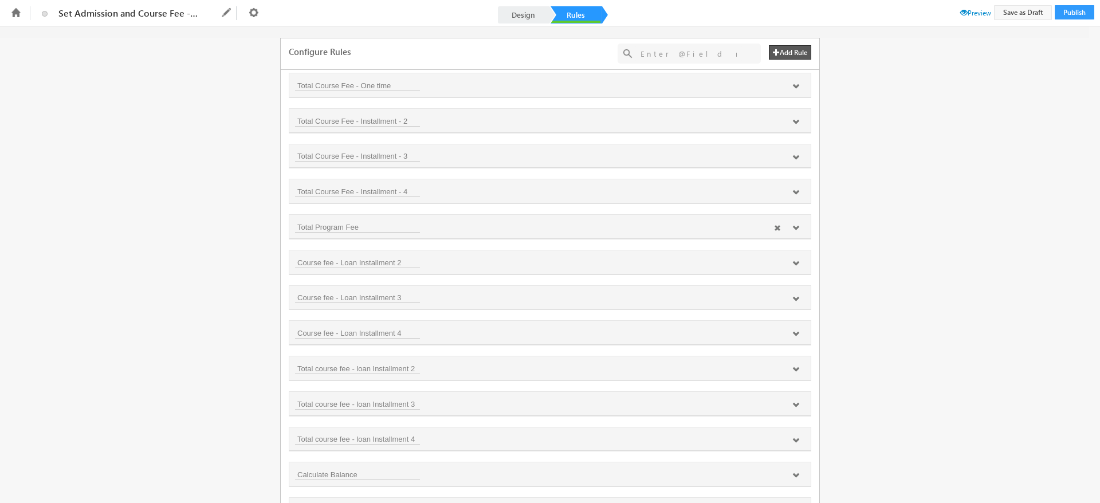
click at [797, 230] on icon at bounding box center [796, 228] width 7 height 7
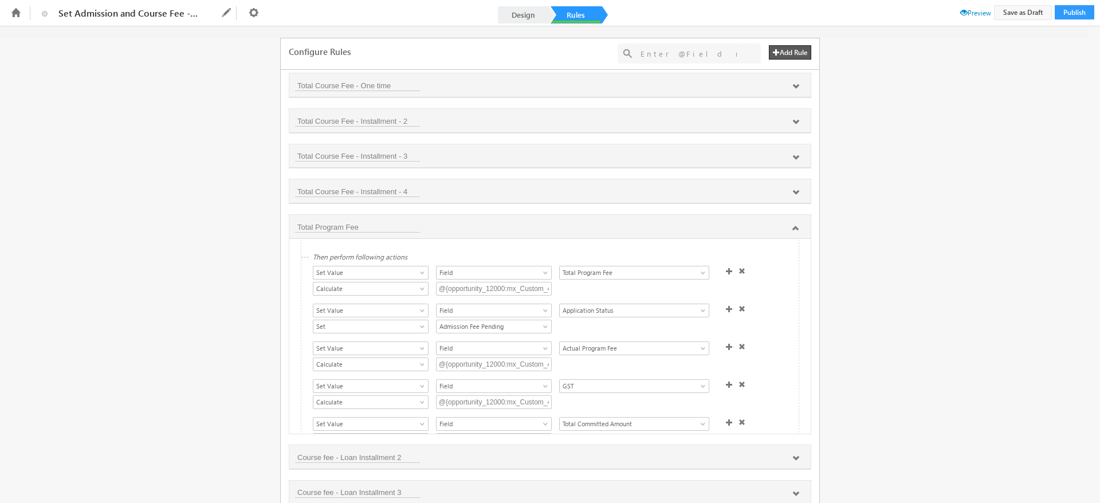
scroll to position [85, 0]
click at [790, 226] on div at bounding box center [787, 229] width 37 height 10
click at [793, 228] on icon at bounding box center [796, 228] width 7 height 7
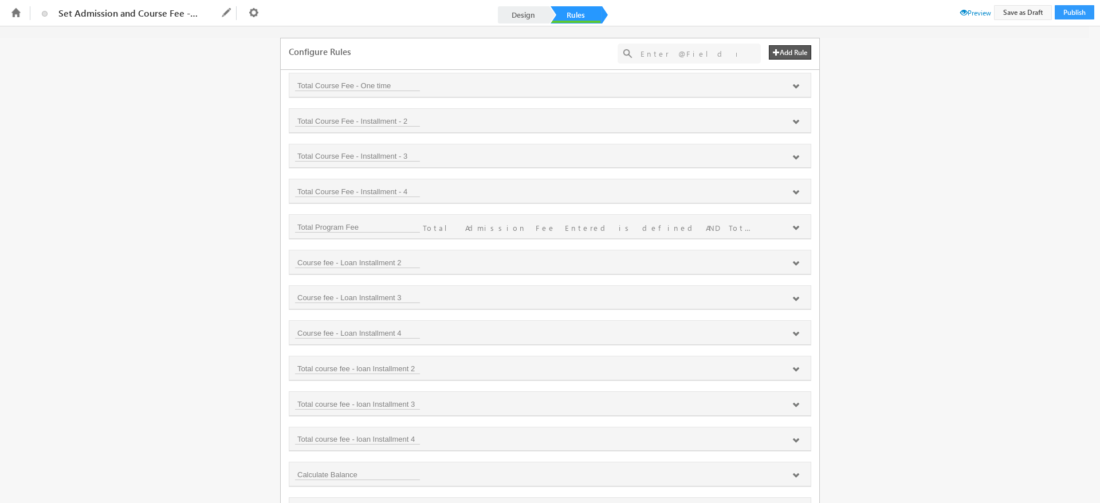
click at [861, 224] on div "Fields Select an Account Fields Select an Account Select an Account Lead Fields…" at bounding box center [550, 264] width 1100 height 477
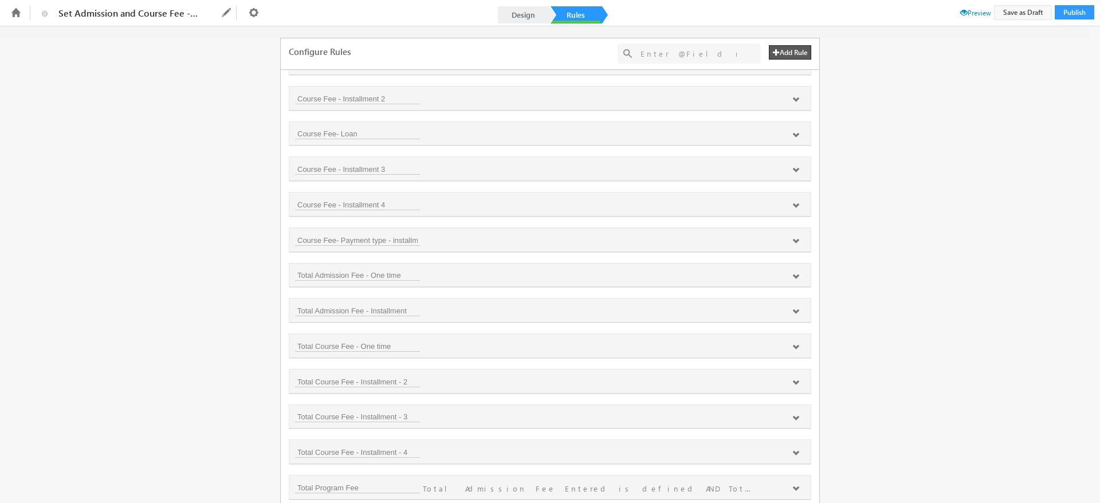
scroll to position [289, 0]
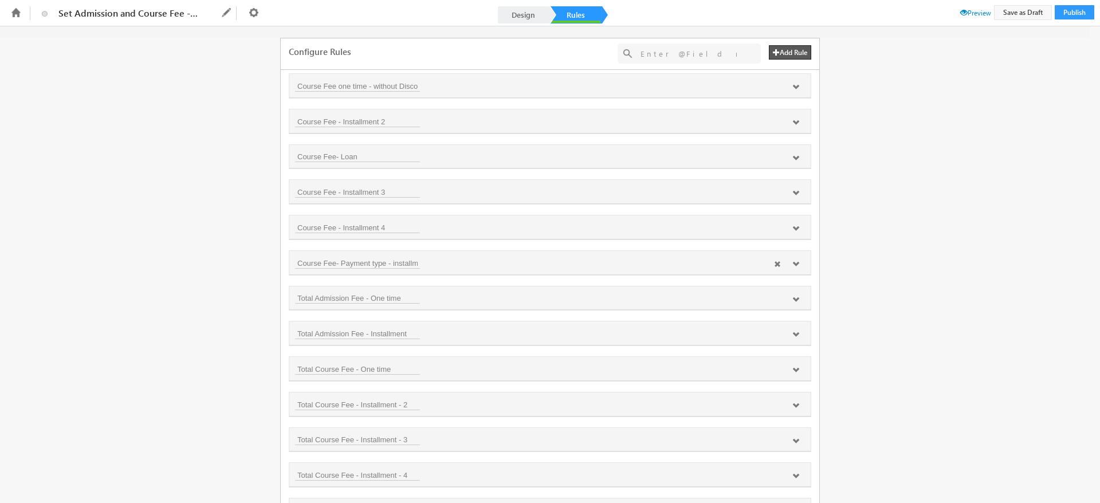
click at [793, 264] on icon at bounding box center [796, 264] width 7 height 7
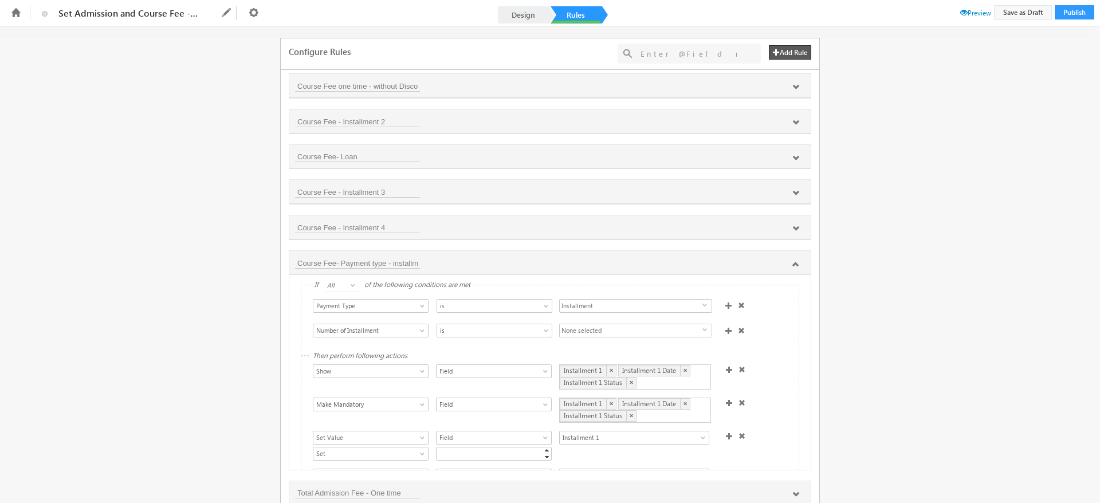
scroll to position [0, 0]
click at [840, 267] on div "Fields Select an Account Fields Select an Account Select an Account Lead Fields…" at bounding box center [550, 264] width 1100 height 477
click at [793, 262] on icon at bounding box center [796, 264] width 7 height 7
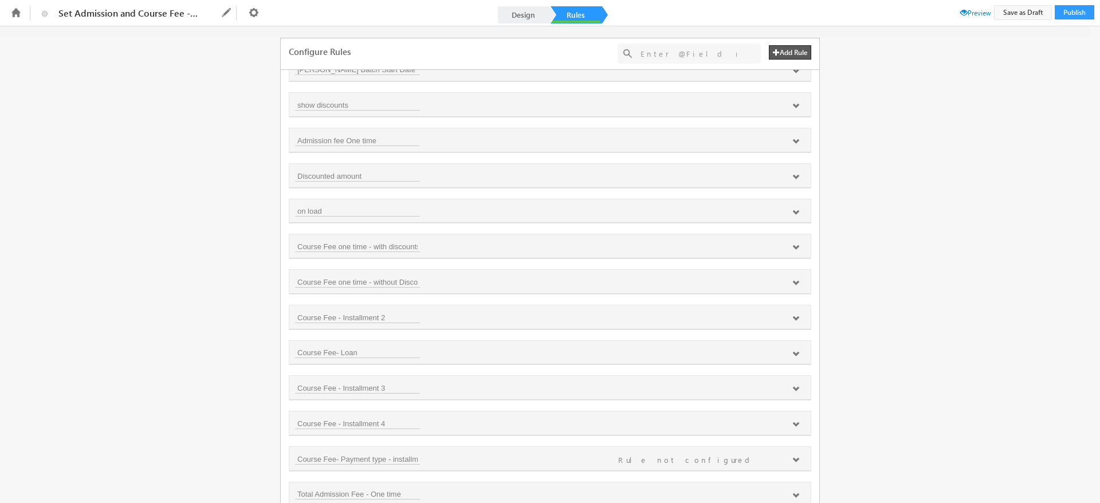
scroll to position [100, 0]
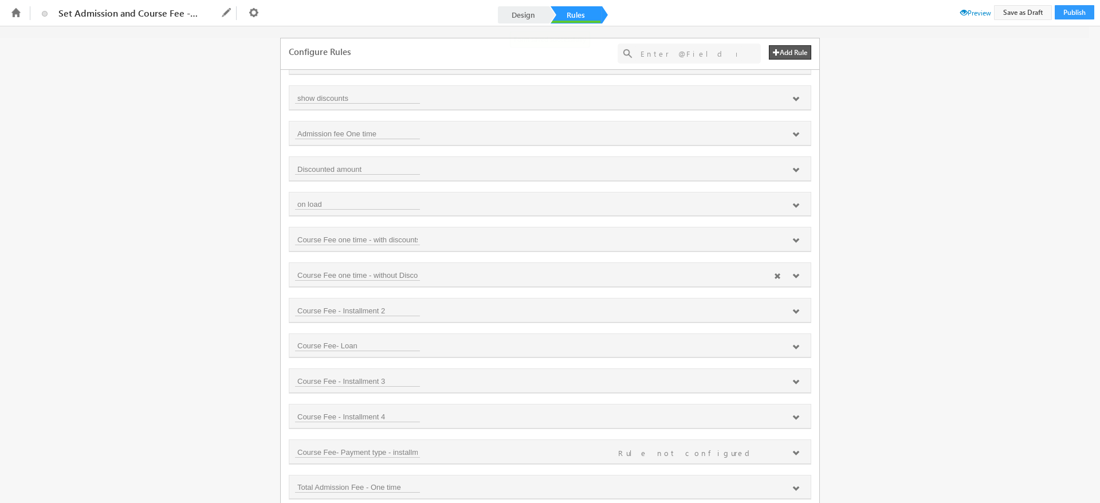
click at [795, 276] on icon at bounding box center [796, 276] width 7 height 7
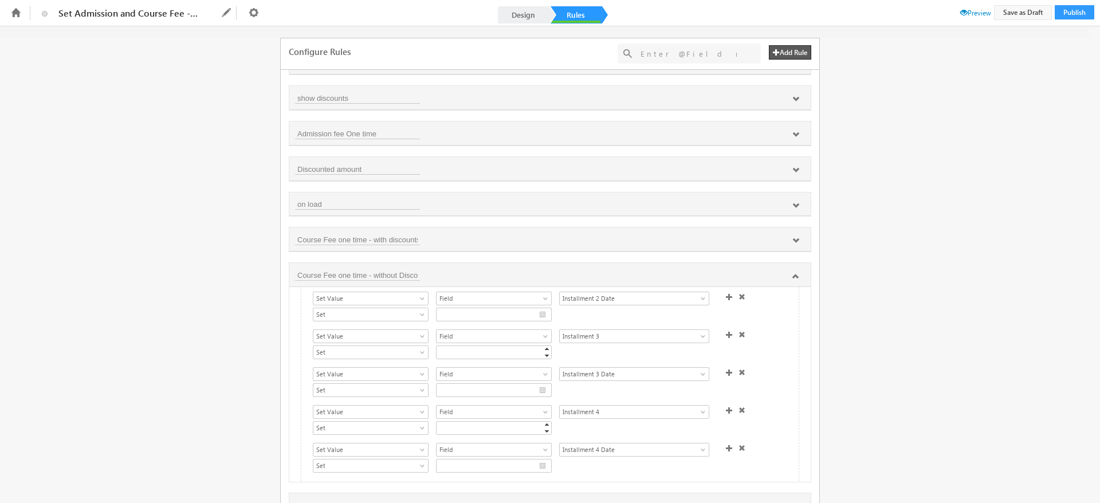
scroll to position [351, 0]
click at [726, 441] on span at bounding box center [729, 444] width 7 height 7
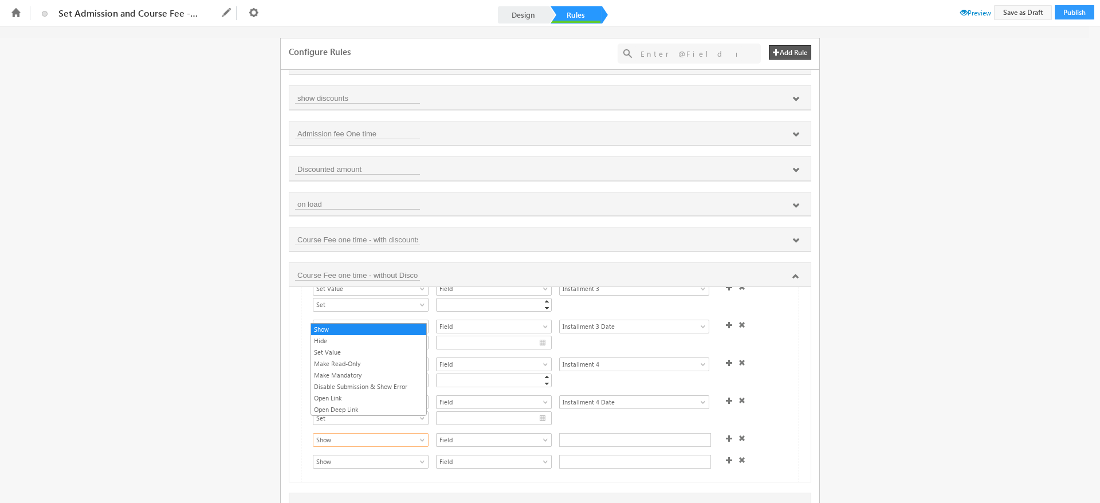
click at [413, 433] on link "Show" at bounding box center [371, 440] width 116 height 14
click at [350, 353] on link "Set Value" at bounding box center [368, 352] width 115 height 10
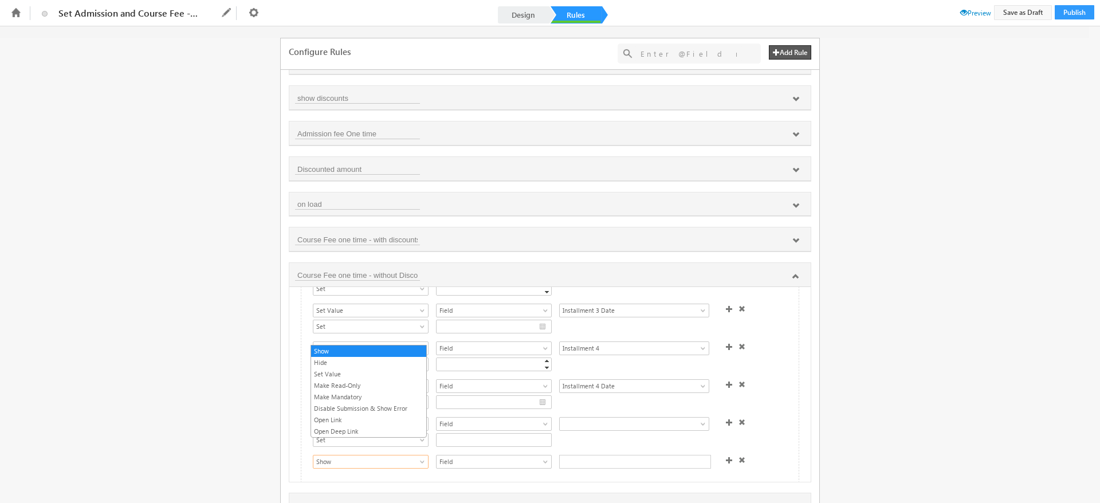
click at [419, 460] on span at bounding box center [423, 464] width 9 height 9
click at [348, 373] on link "Set Value" at bounding box center [368, 374] width 115 height 10
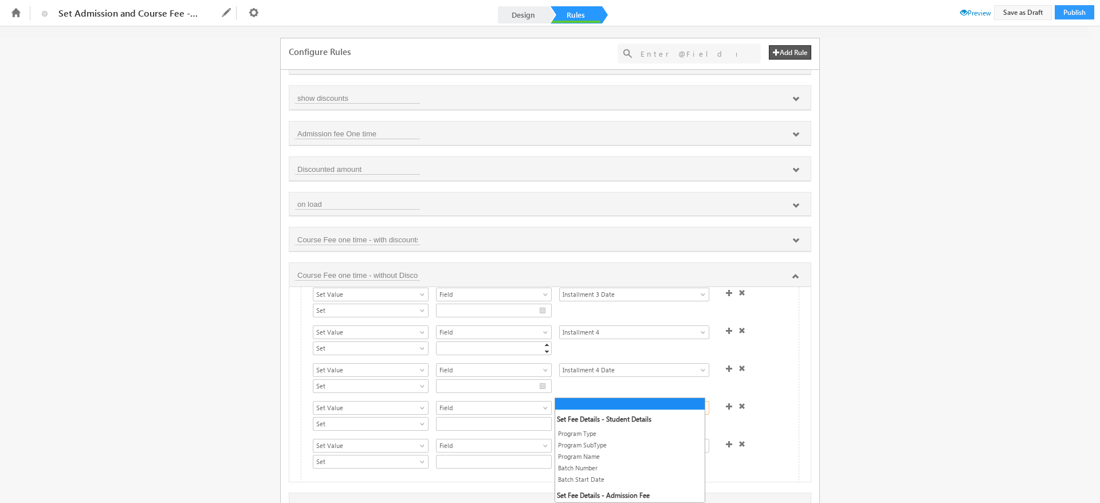
click at [571, 403] on span at bounding box center [626, 408] width 132 height 10
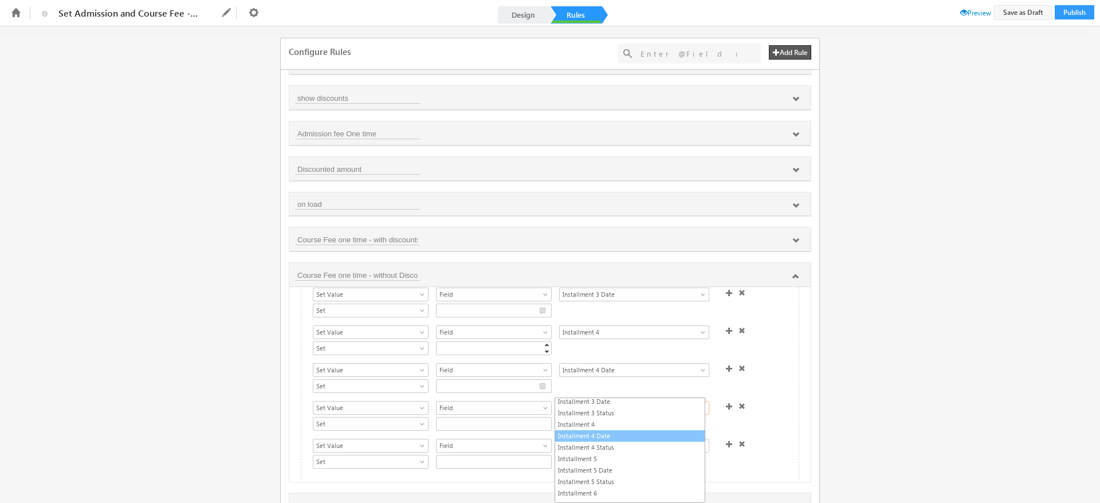
scroll to position [380, 0]
click at [596, 456] on link "Intstallment 5" at bounding box center [630, 458] width 150 height 10
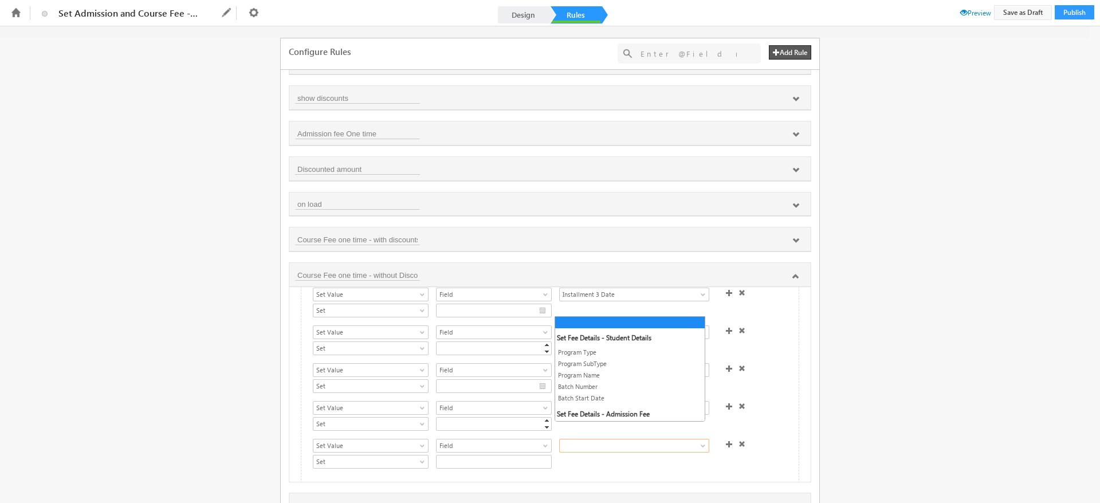
click at [618, 441] on span at bounding box center [626, 446] width 132 height 10
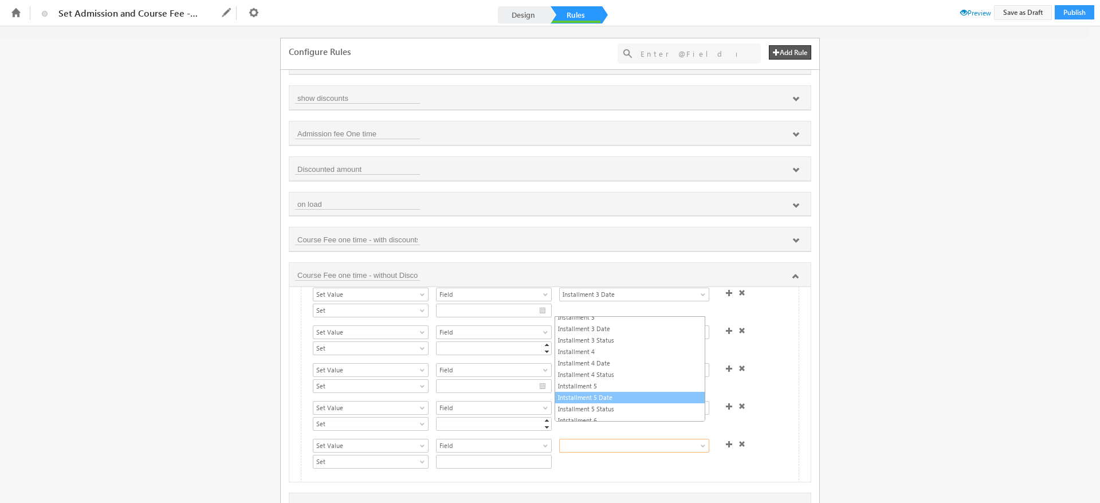
scroll to position [371, 0]
click at [590, 399] on link "Intstallment 5 Date" at bounding box center [630, 397] width 150 height 10
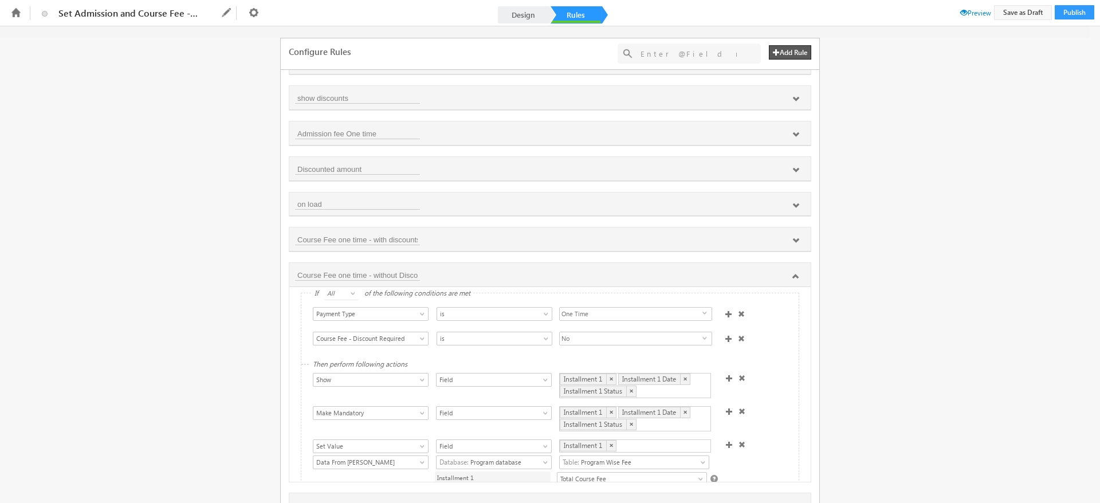
scroll to position [0, 0]
click at [1003, 10] on button "Save as Draft" at bounding box center [1023, 12] width 58 height 15
click at [970, 9] on span "Preview" at bounding box center [976, 13] width 31 height 9
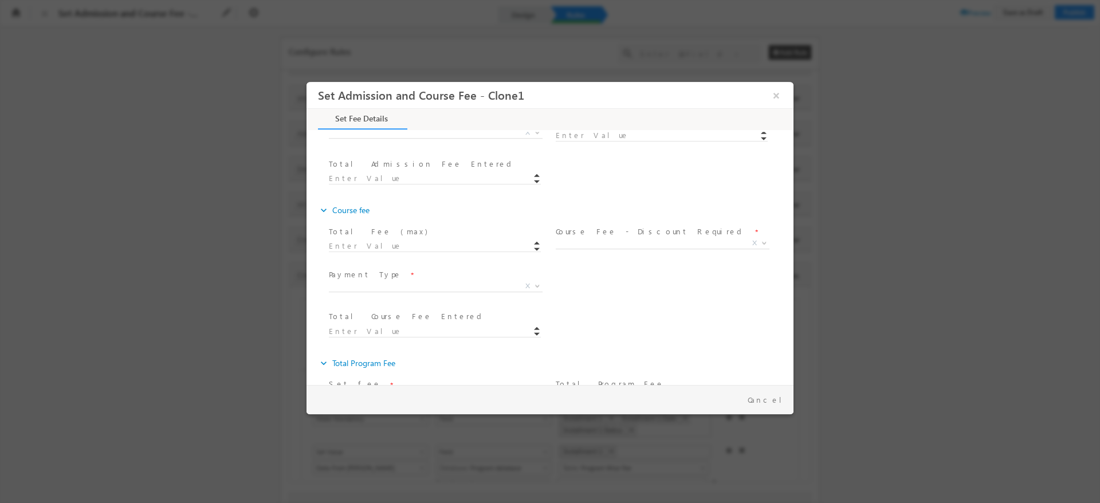
scroll to position [249, 0]
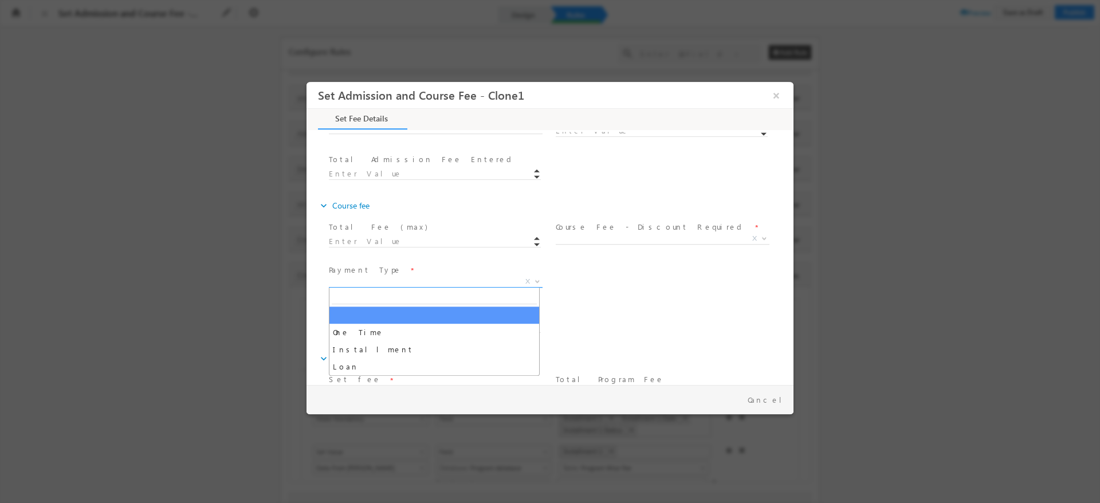
click at [493, 281] on span "X" at bounding box center [436, 281] width 214 height 11
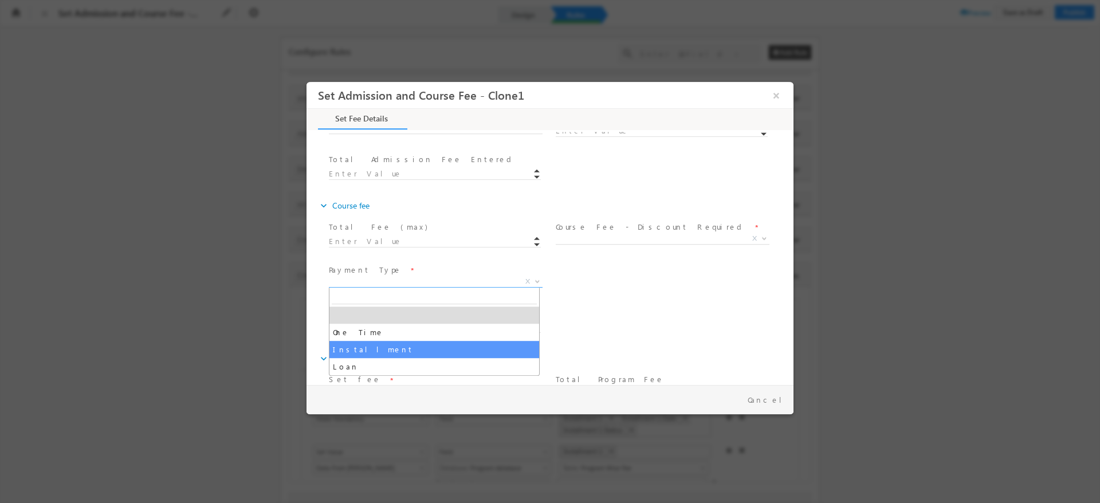
select select "Installment"
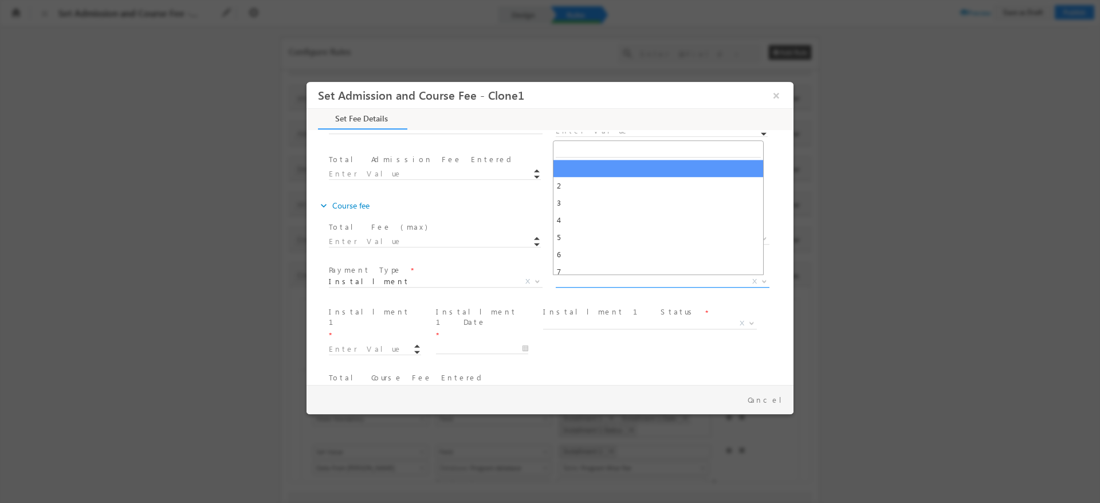
click at [622, 284] on span "X" at bounding box center [663, 281] width 214 height 11
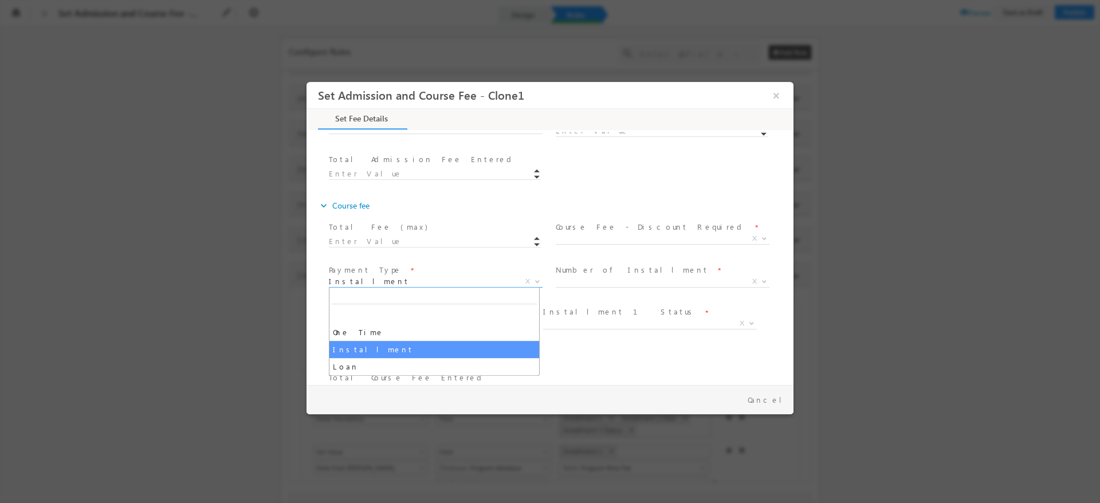
click at [452, 287] on body "Set Admission and Course Fee - Clone1 ×" at bounding box center [550, 233] width 487 height 303
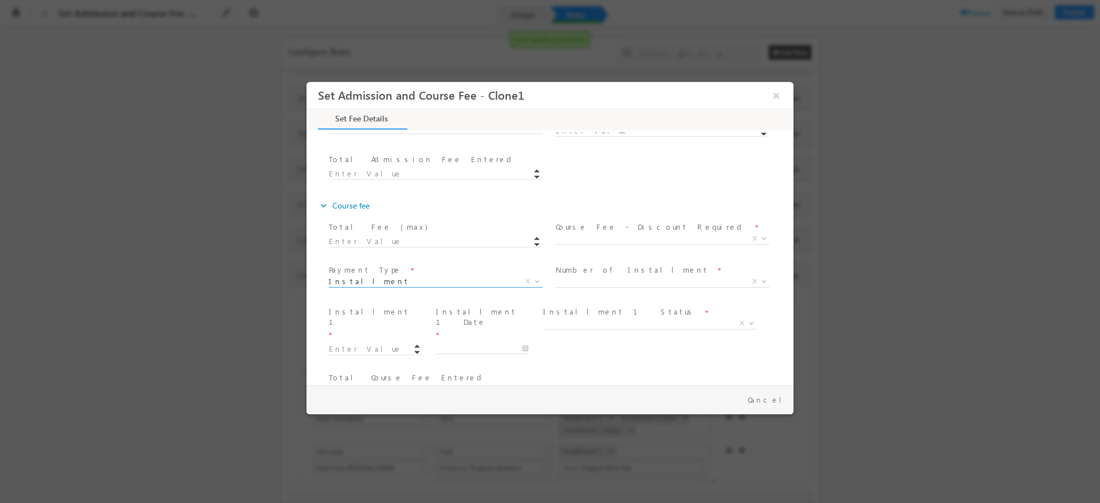
scroll to position [264, 0]
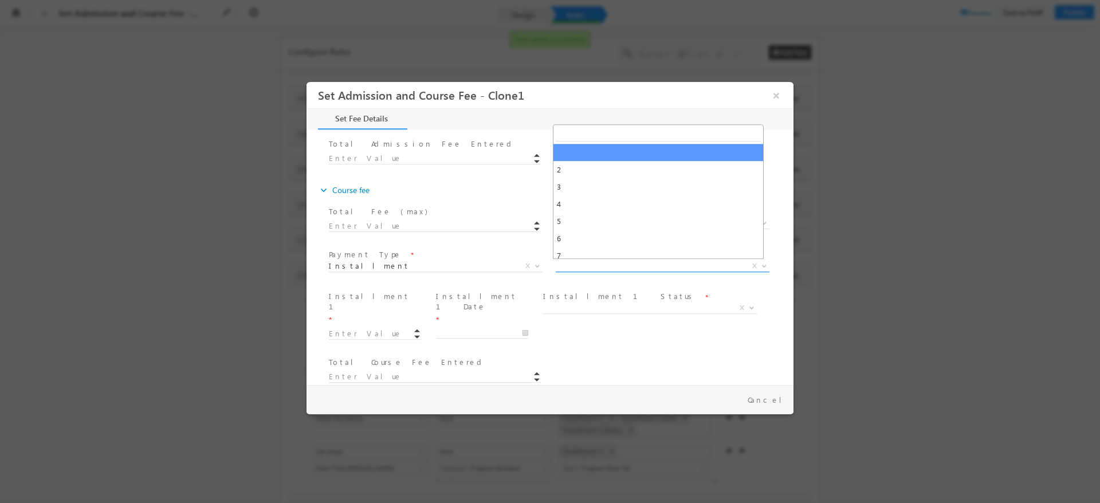
click at [601, 264] on span "X" at bounding box center [663, 266] width 214 height 11
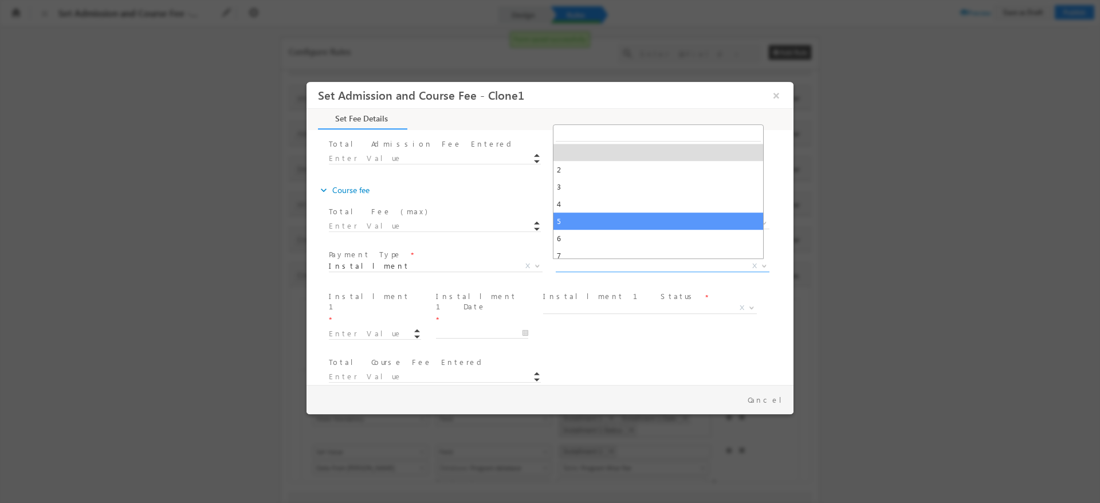
select select "5"
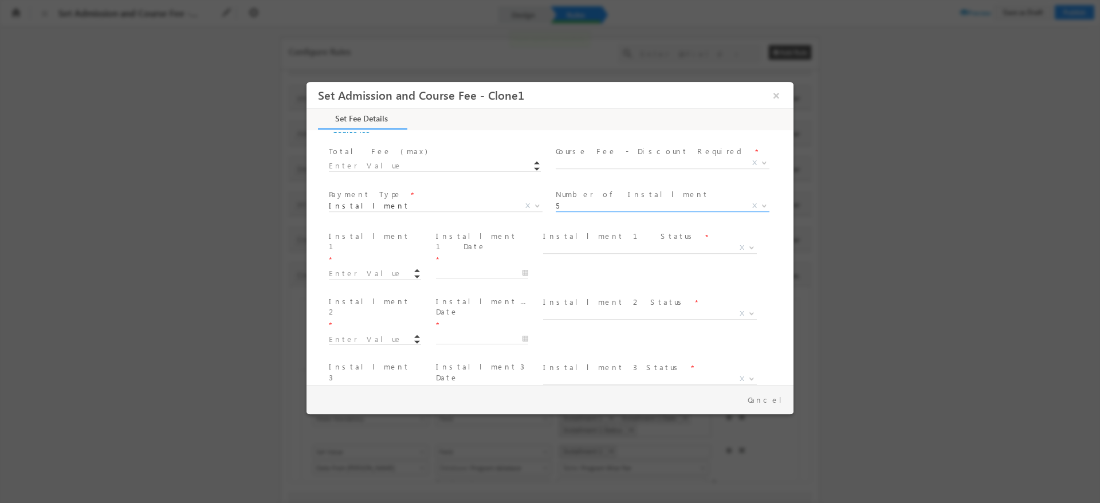
scroll to position [323, 0]
click at [382, 269] on input at bounding box center [375, 274] width 92 height 11
type input "10.00"
click at [338, 335] on input at bounding box center [375, 340] width 92 height 11
type input "10.00"
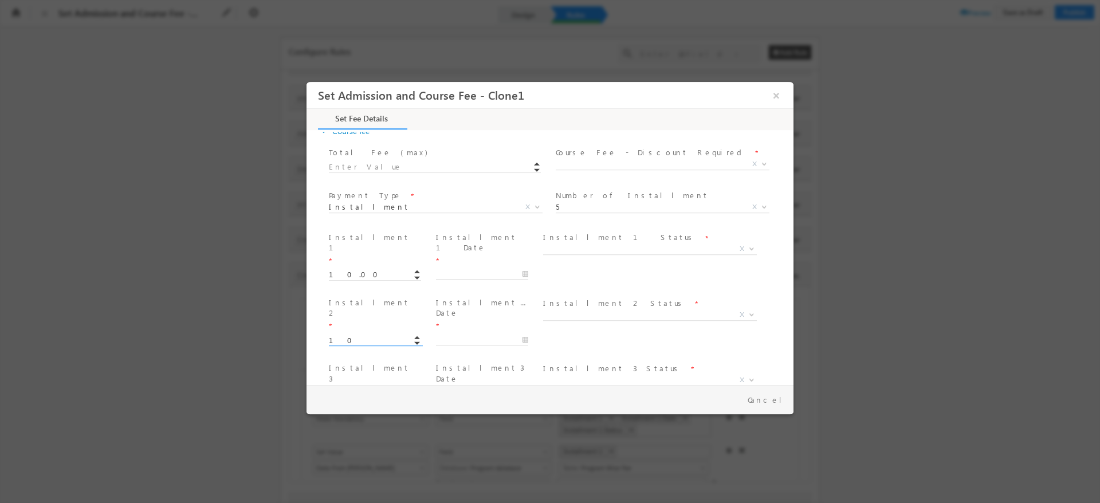
type input "20"
click at [358, 289] on input "1" at bounding box center [375, 294] width 92 height 11
type input "10.00"
type input "30"
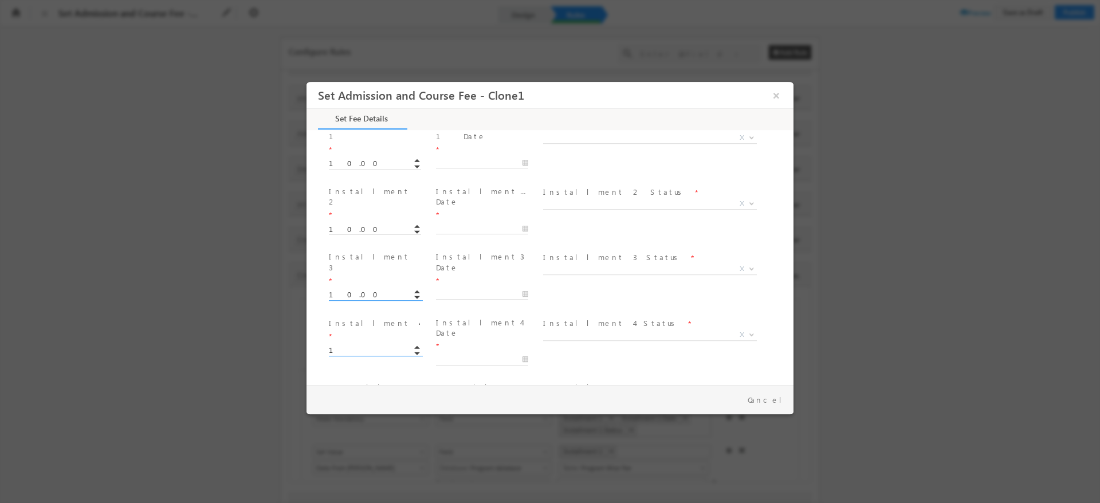
click at [336, 345] on input "1" at bounding box center [375, 350] width 92 height 11
type input "10.00"
type input "40"
click at [344, 420] on input "1" at bounding box center [375, 425] width 92 height 11
type input "10.00"
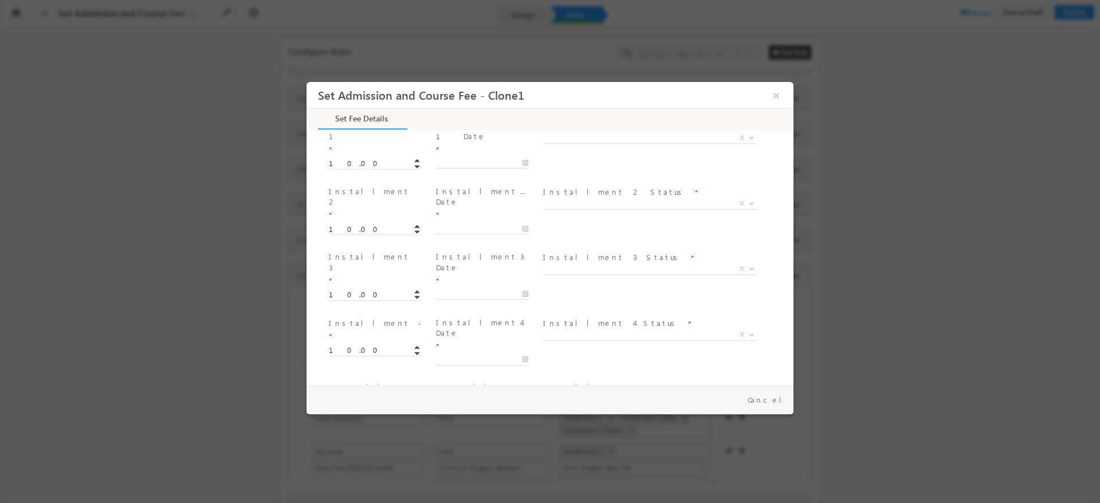
type input "40"
click at [455, 414] on span "40" at bounding box center [440, 420] width 222 height 13
click at [781, 91] on button "×" at bounding box center [776, 95] width 19 height 21
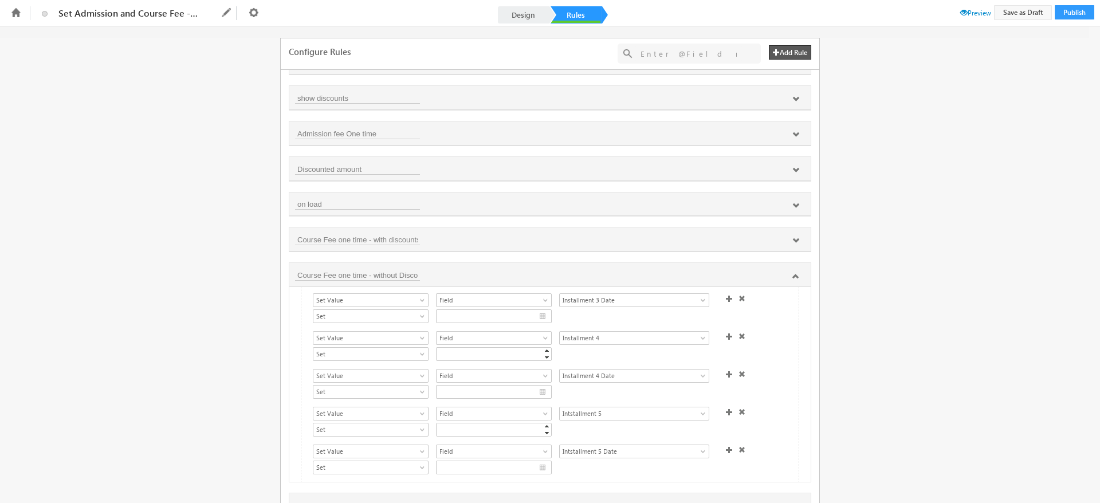
scroll to position [427, 0]
click at [739, 403] on span at bounding box center [742, 406] width 7 height 7
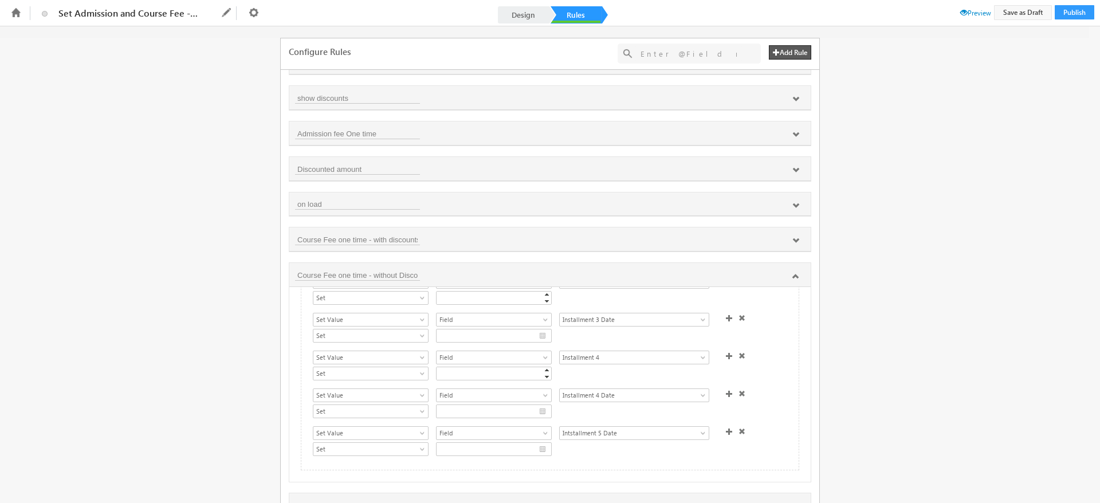
scroll to position [389, 0]
click at [739, 441] on span at bounding box center [742, 444] width 7 height 7
click at [794, 243] on icon at bounding box center [796, 240] width 7 height 7
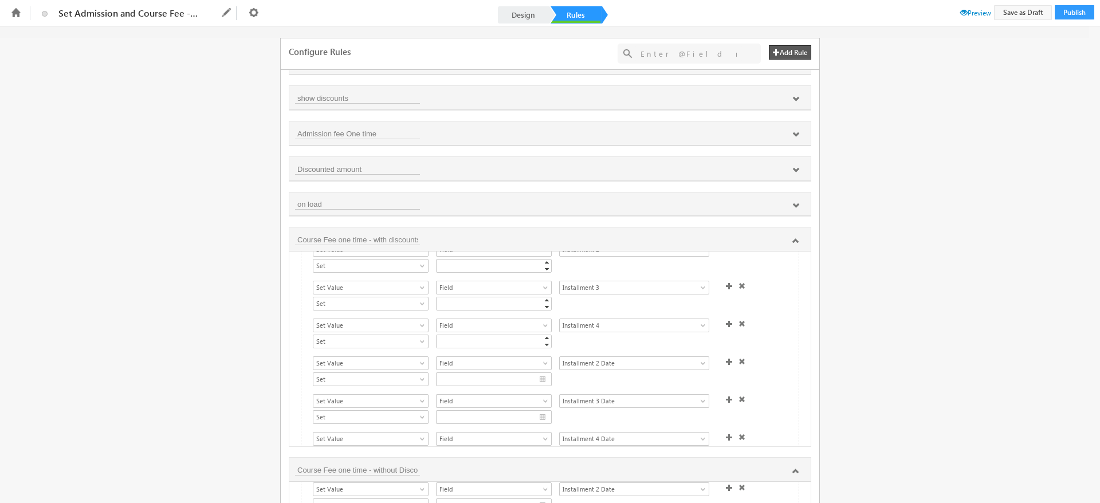
scroll to position [250, 0]
click at [796, 238] on icon at bounding box center [796, 240] width 7 height 7
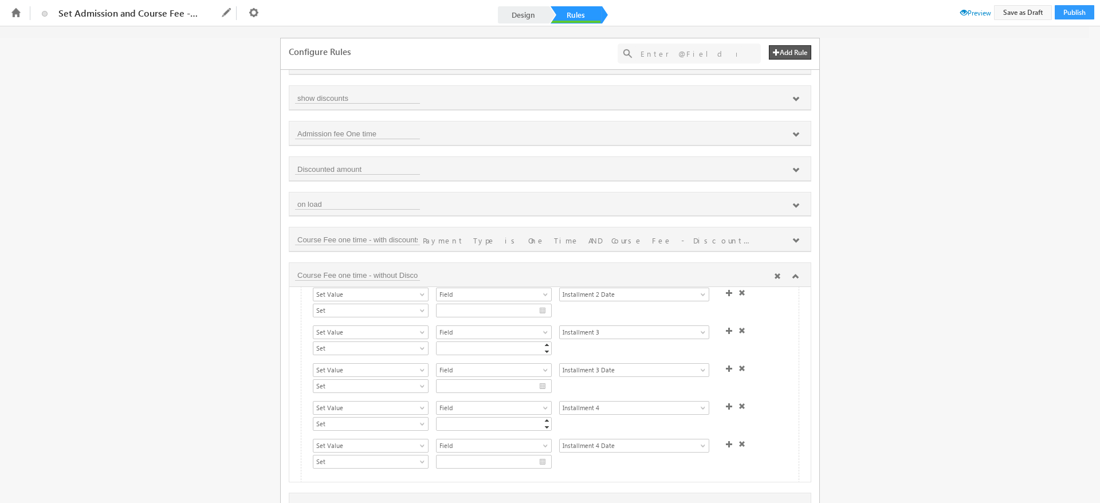
click at [797, 275] on icon at bounding box center [796, 276] width 7 height 7
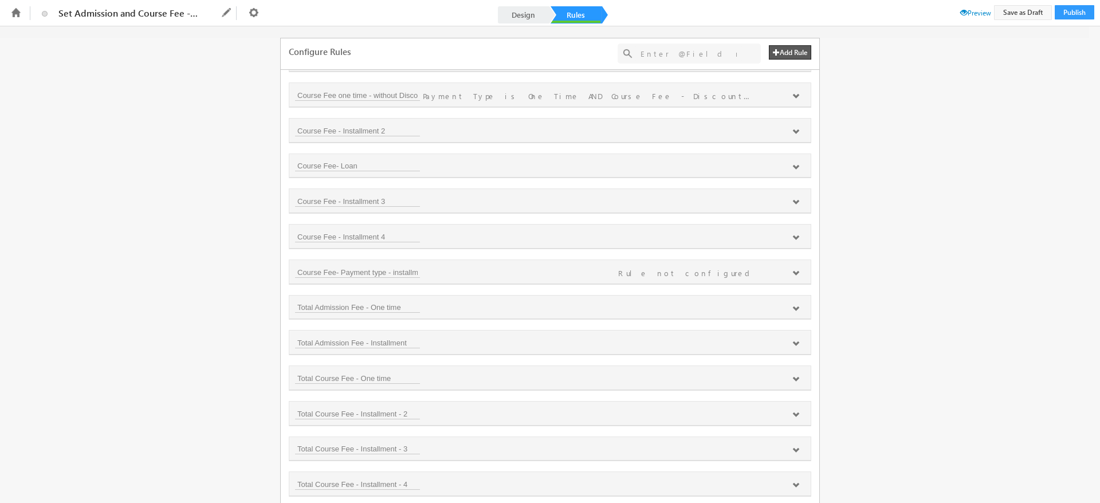
scroll to position [285, 0]
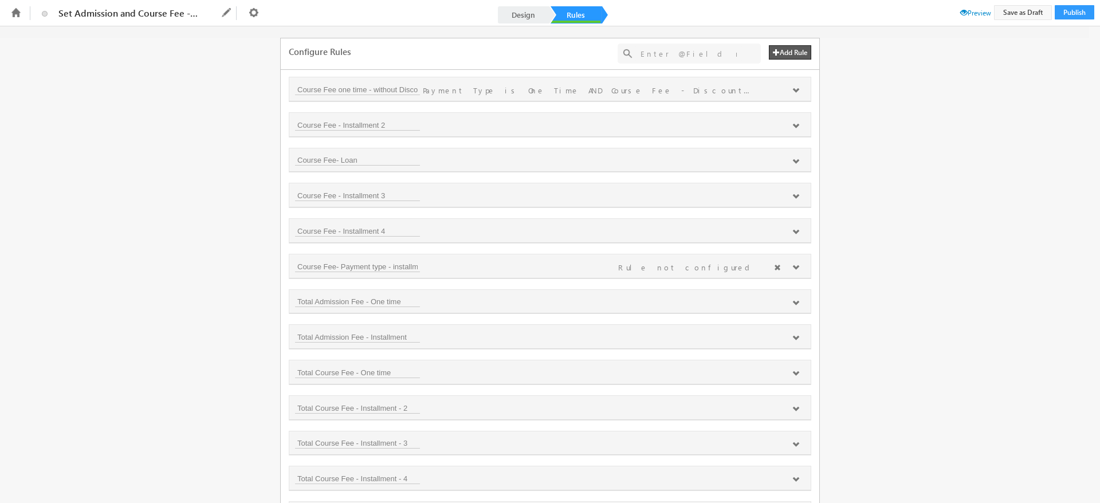
click at [794, 267] on icon at bounding box center [796, 267] width 7 height 7
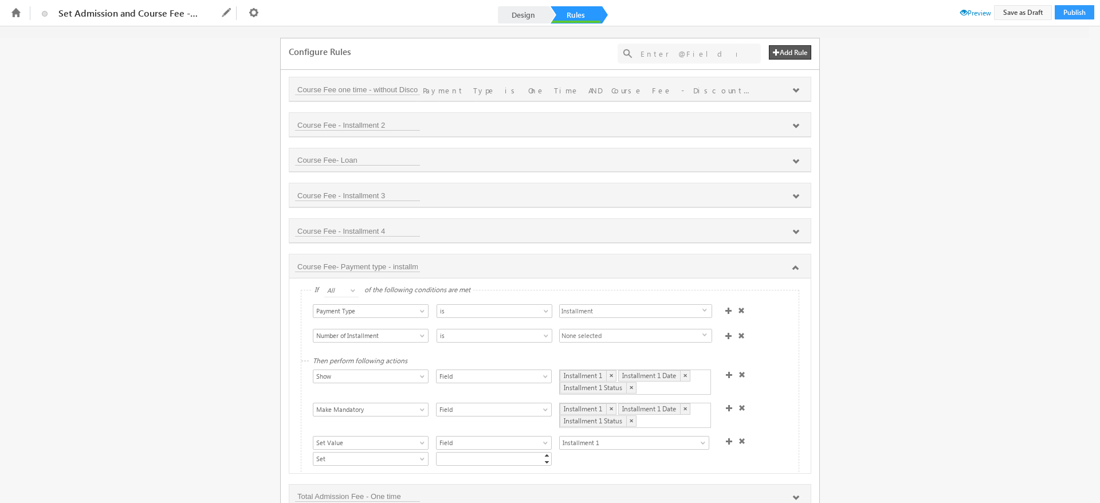
scroll to position [61, 0]
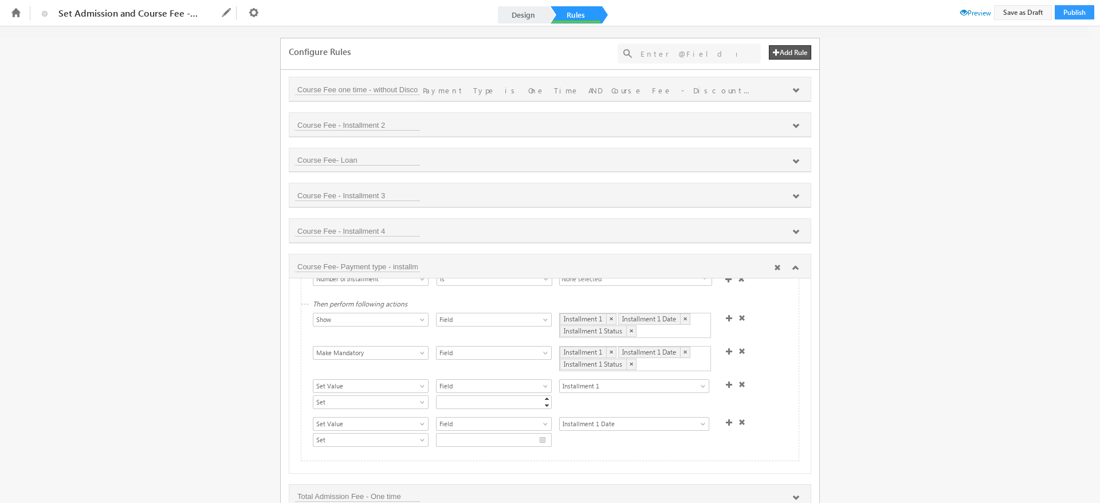
click at [793, 267] on icon at bounding box center [796, 267] width 7 height 7
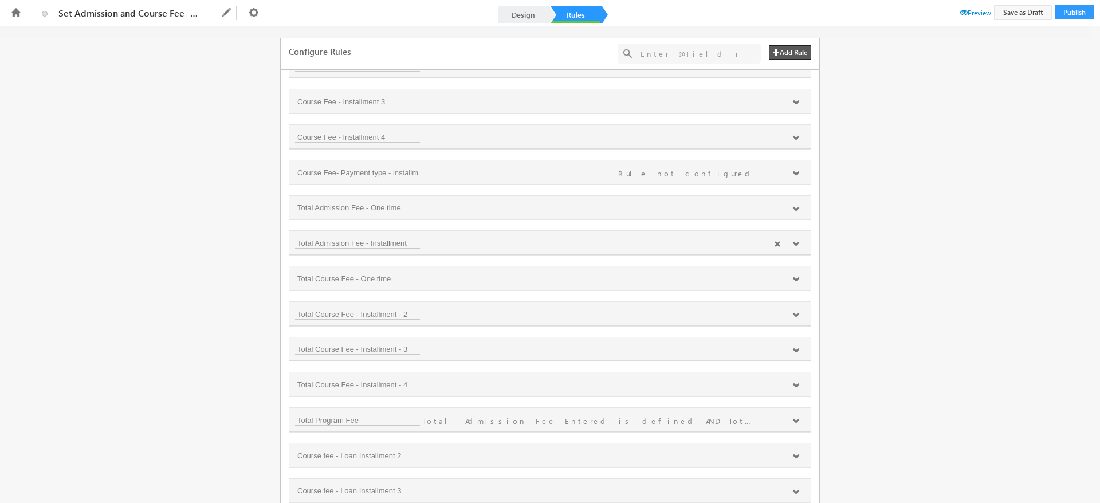
scroll to position [389, 0]
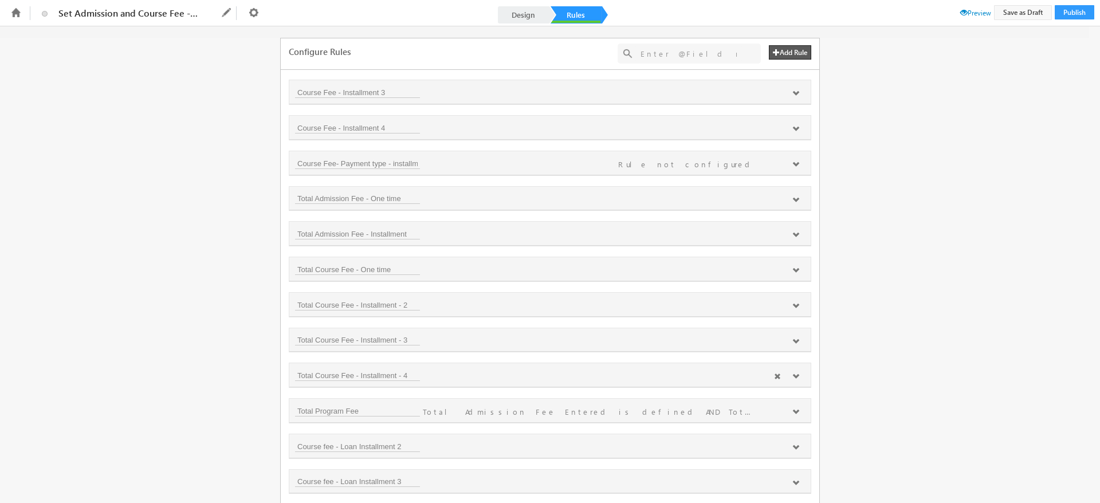
click at [796, 377] on icon at bounding box center [796, 376] width 7 height 7
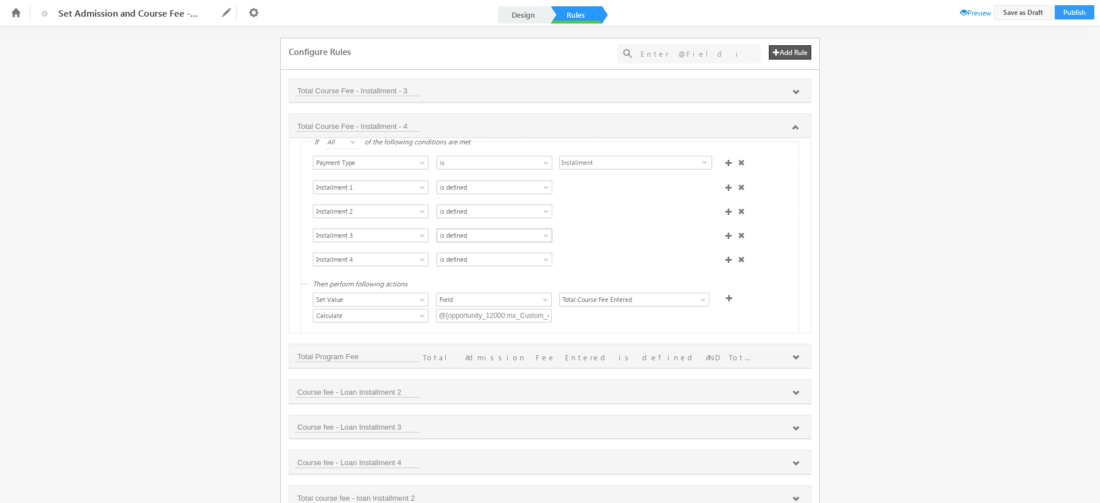
scroll to position [17, 0]
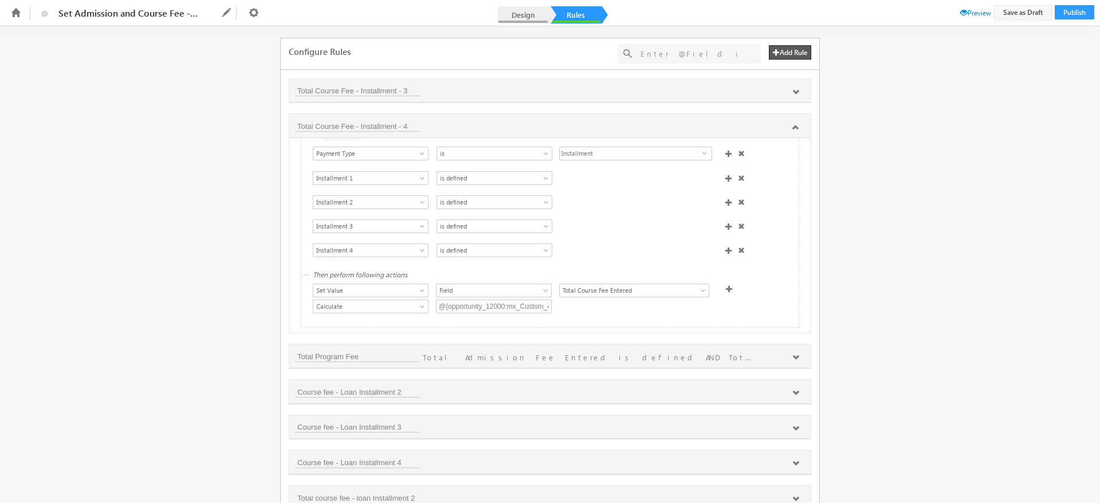
click at [521, 17] on link "Design" at bounding box center [523, 14] width 50 height 17
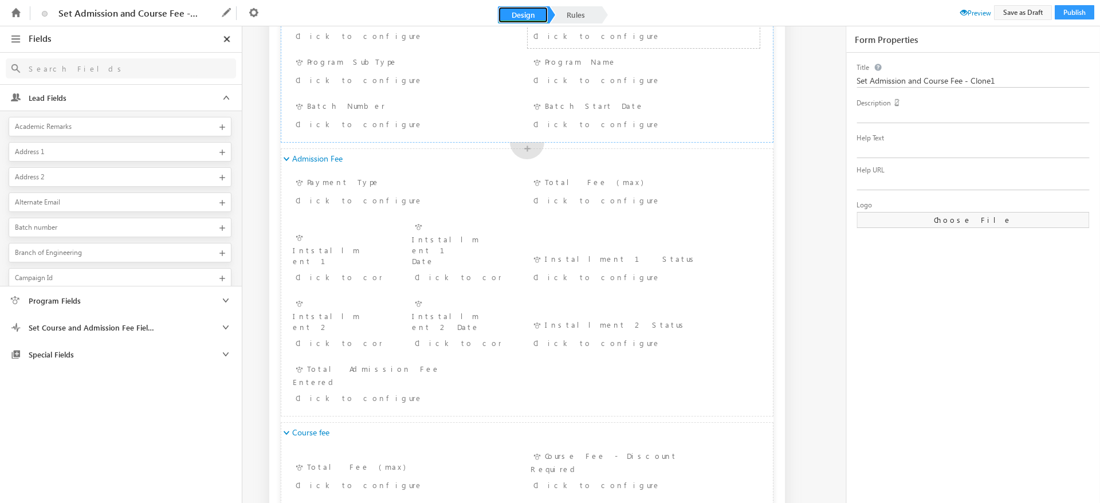
scroll to position [191, 0]
click at [617, 213] on ul "Admission Fee - Payment Type Payment Type Click to configure Admission Fee - To…" at bounding box center [527, 289] width 492 height 242
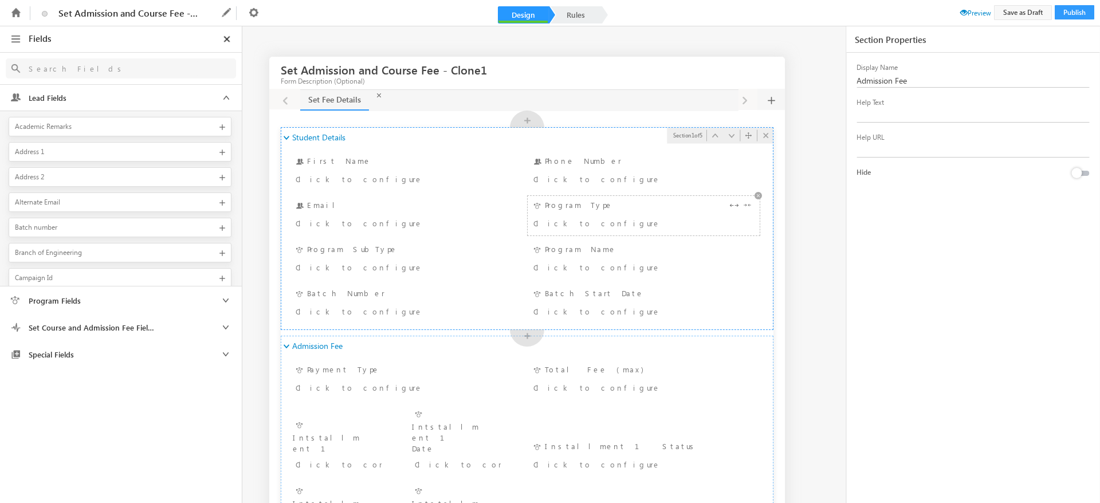
scroll to position [0, 0]
click at [570, 19] on link "Rules" at bounding box center [576, 14] width 50 height 17
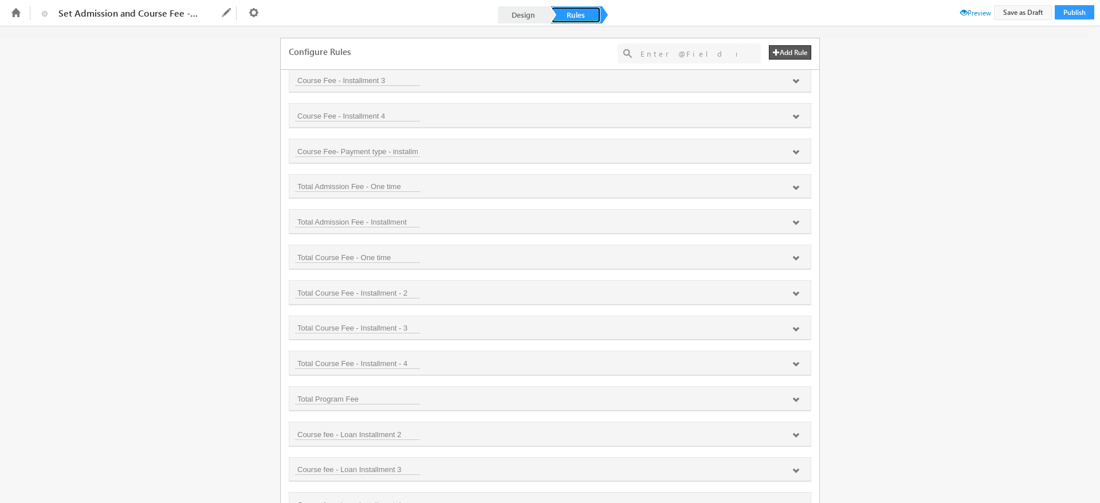
scroll to position [402, 0]
click at [793, 361] on icon at bounding box center [796, 363] width 7 height 7
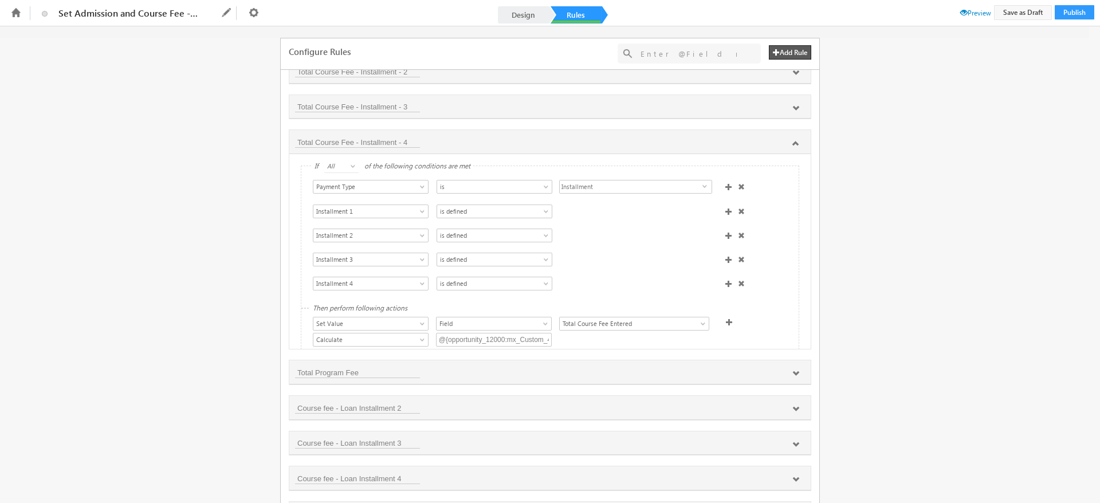
scroll to position [0, 0]
click at [1007, 18] on button "Save as Draft" at bounding box center [1023, 12] width 58 height 15
click at [961, 12] on span at bounding box center [964, 12] width 7 height 7
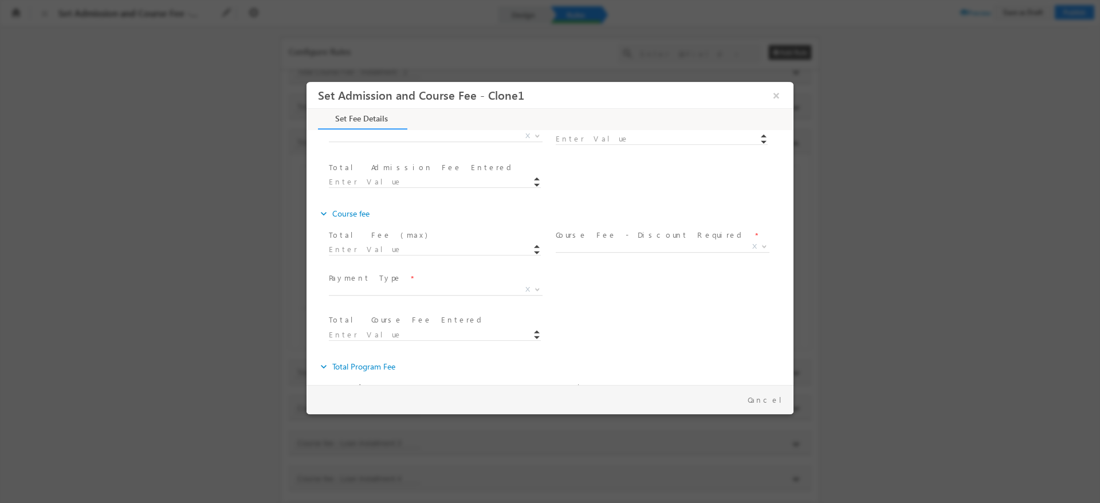
scroll to position [250, 0]
click at [537, 285] on span "One Time Installment Loan X" at bounding box center [440, 282] width 222 height 14
click at [456, 285] on span "One Time Installment Loan X" at bounding box center [440, 282] width 222 height 14
click at [453, 279] on span "X" at bounding box center [436, 280] width 214 height 11
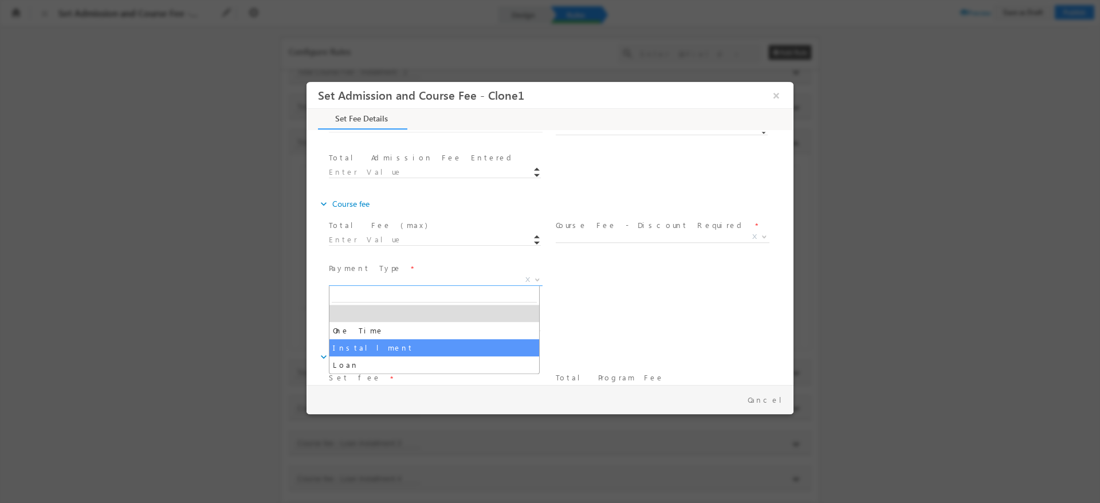
drag, startPoint x: 397, startPoint y: 304, endPoint x: 361, endPoint y: 351, distance: 59.2
select select "Installment"
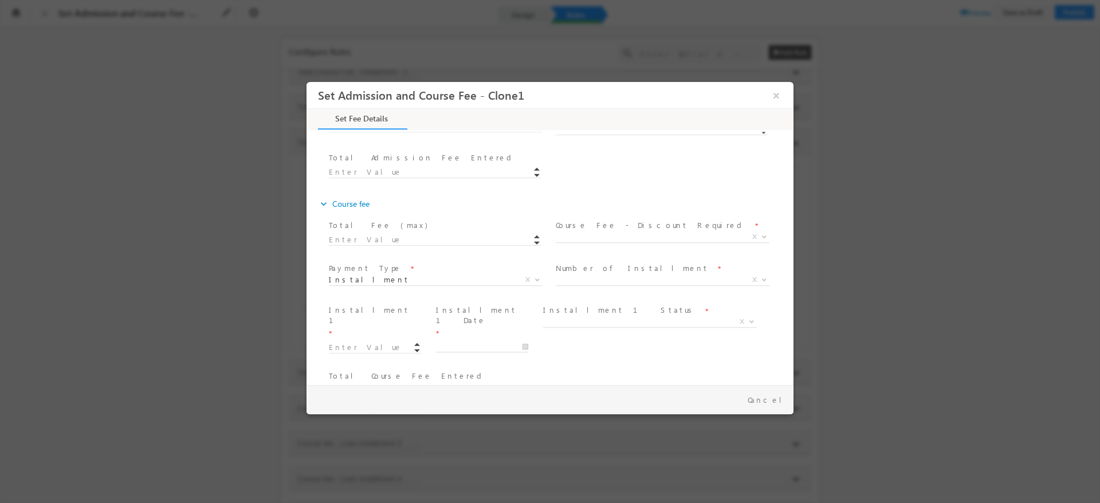
click at [361, 371] on label "Total Course Fee Entered" at bounding box center [407, 376] width 157 height 11
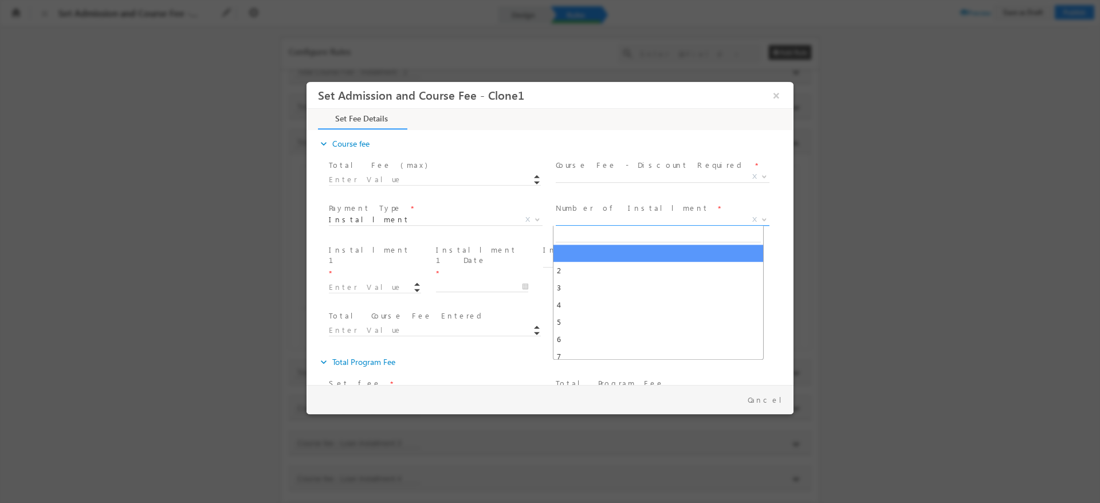
click at [681, 223] on span "X" at bounding box center [663, 219] width 214 height 11
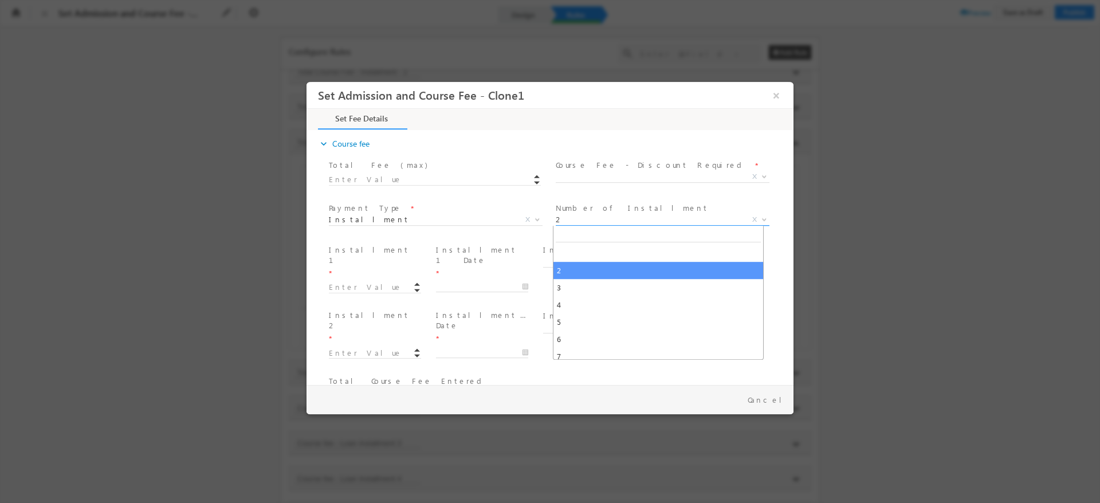
click at [585, 216] on span "2" at bounding box center [649, 219] width 186 height 10
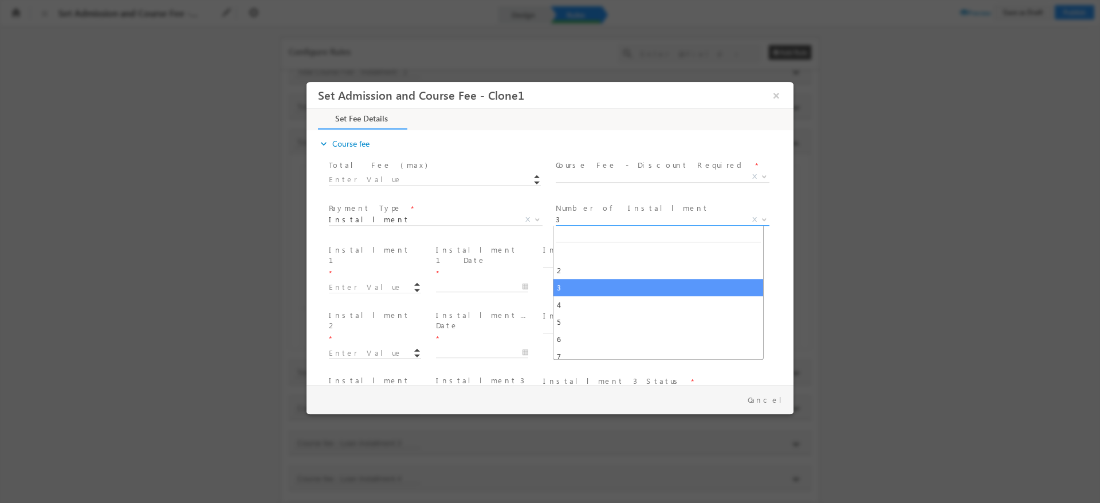
click at [578, 224] on span "3" at bounding box center [649, 219] width 186 height 10
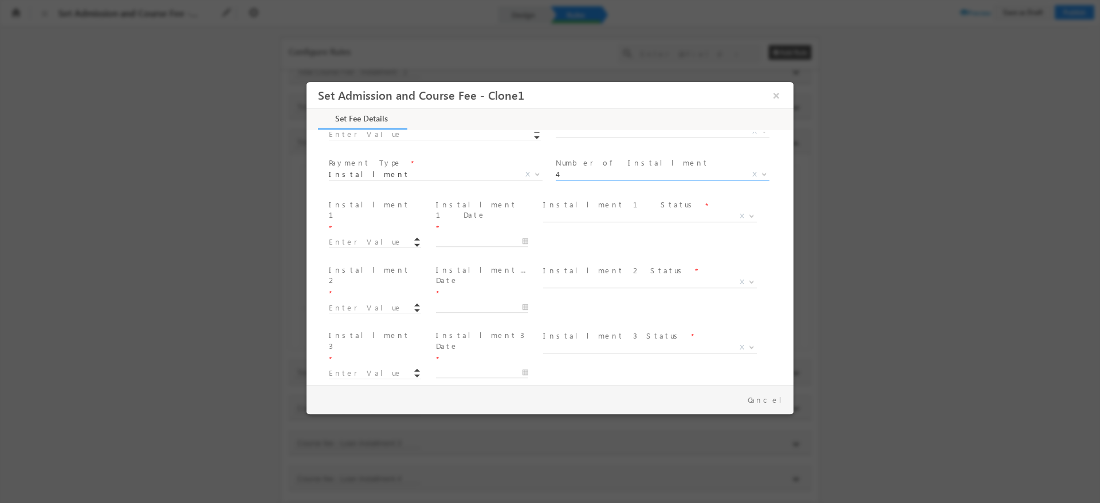
scroll to position [369, 0]
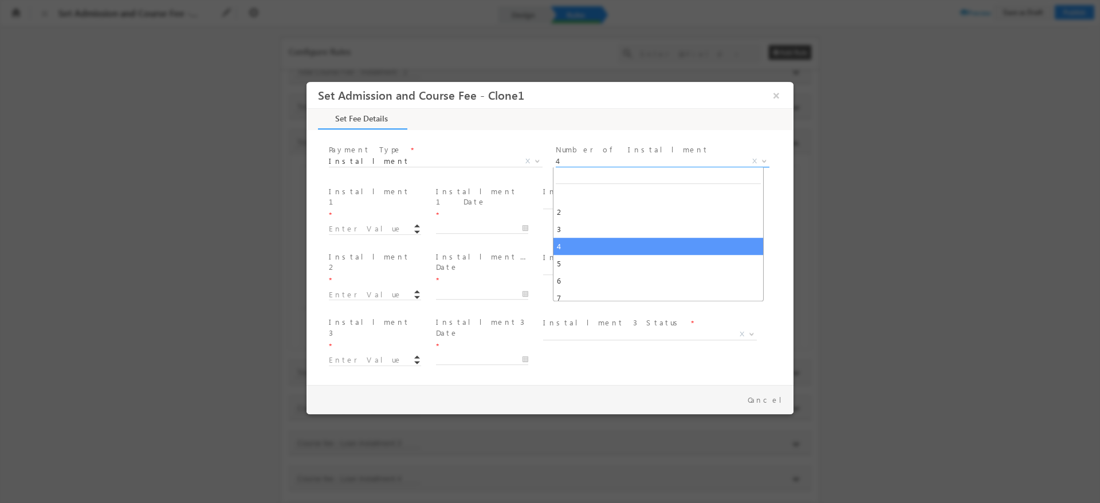
click at [617, 162] on span "4" at bounding box center [649, 161] width 186 height 10
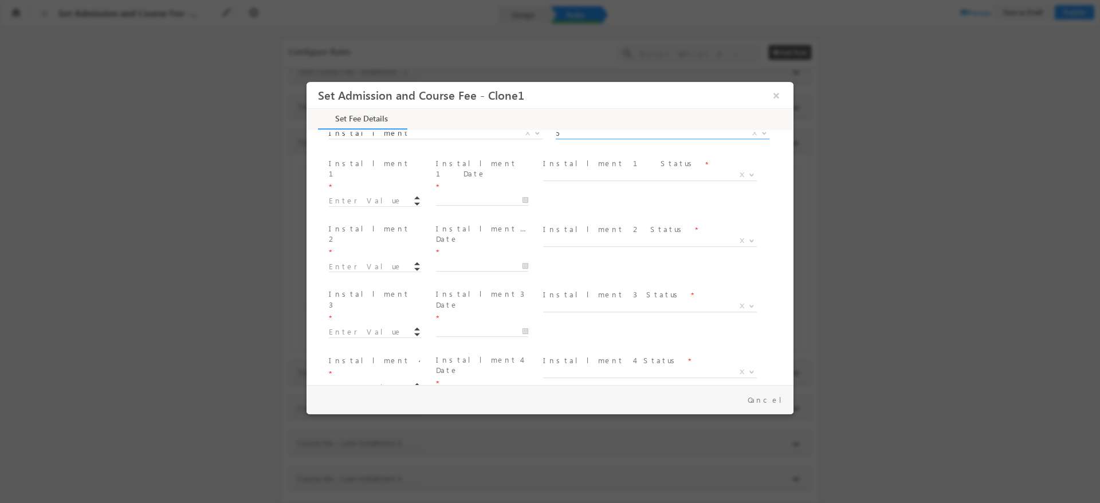
scroll to position [392, 0]
click at [586, 143] on span "5" at bounding box center [649, 138] width 186 height 10
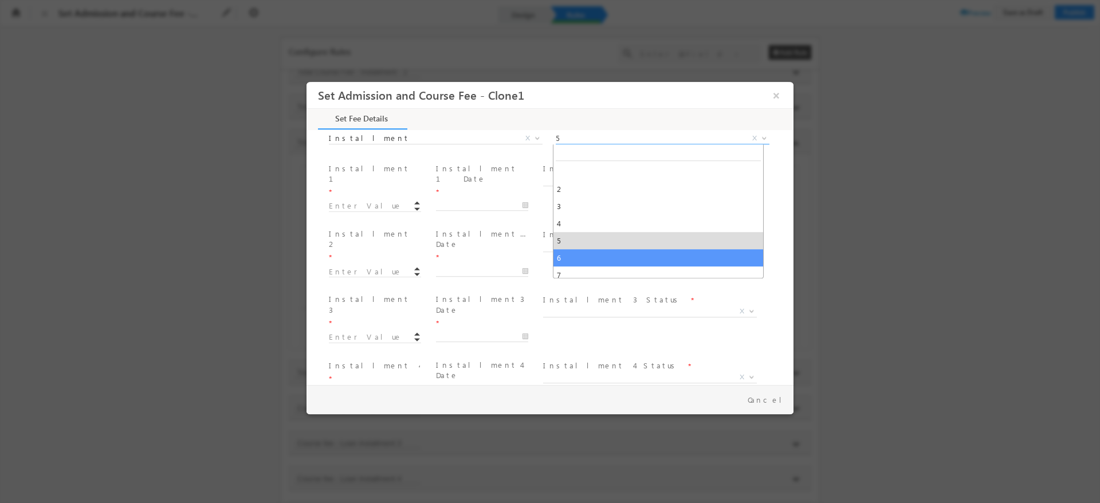
select select "6"
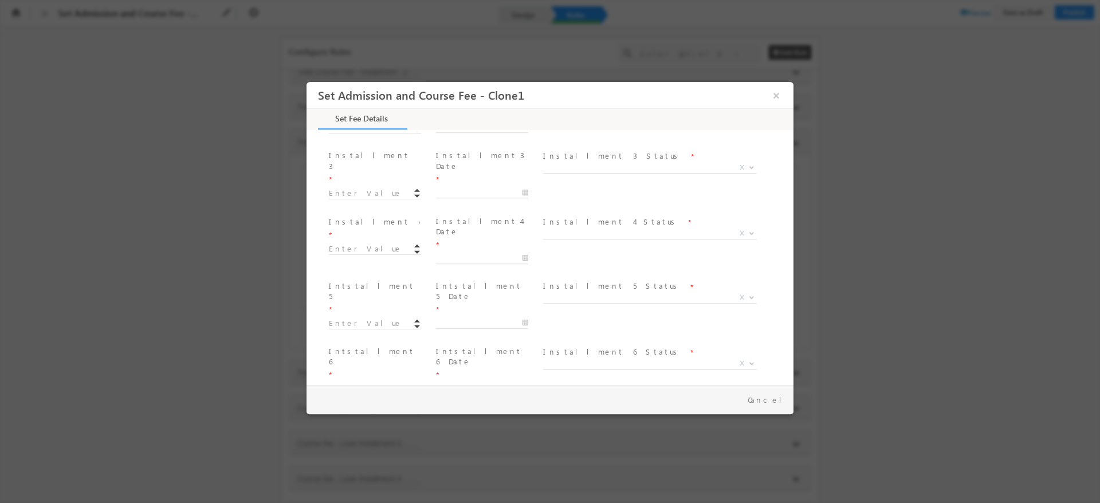
scroll to position [536, 0]
click at [774, 91] on button "×" at bounding box center [776, 95] width 19 height 21
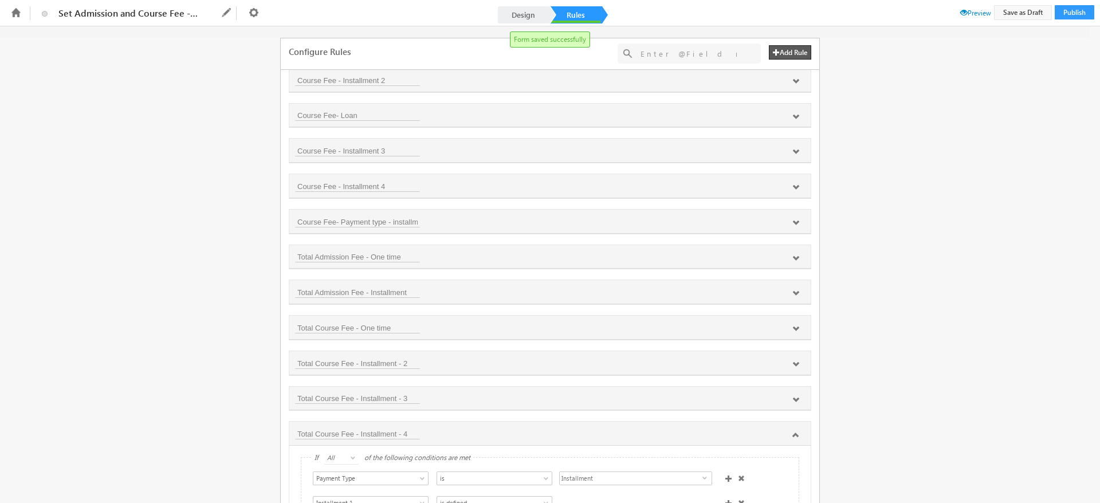
scroll to position [321, 0]
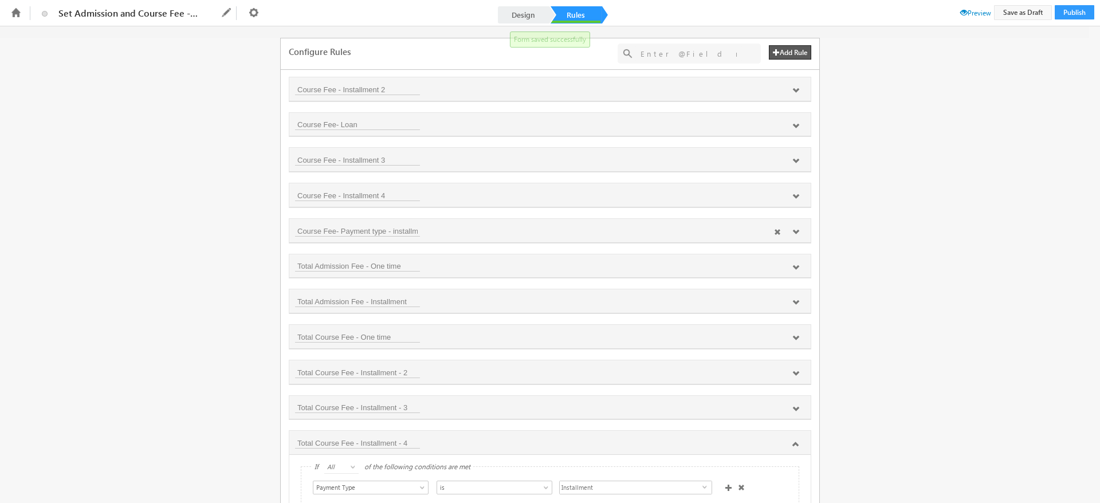
click at [793, 230] on icon at bounding box center [796, 232] width 7 height 7
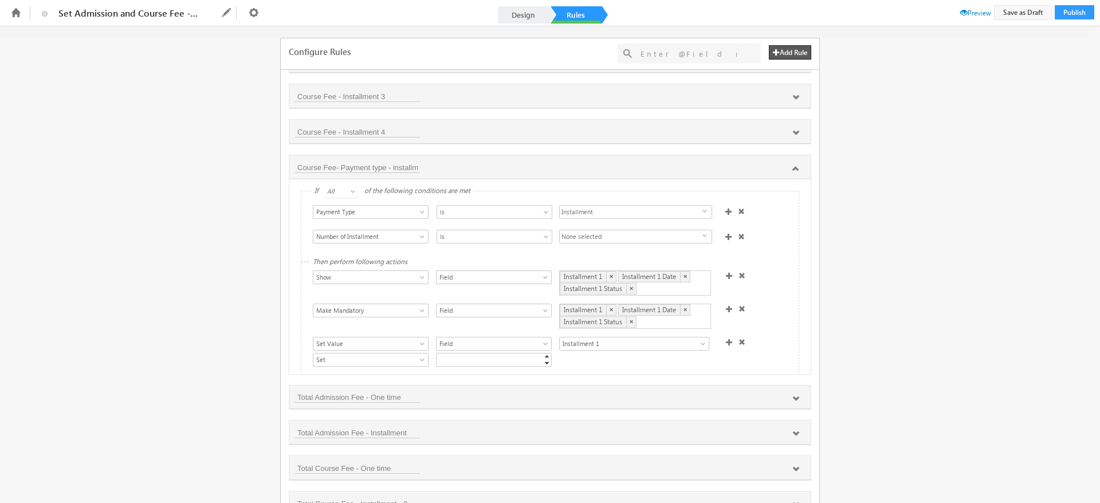
scroll to position [385, 0]
click at [738, 237] on span at bounding box center [741, 236] width 7 height 7
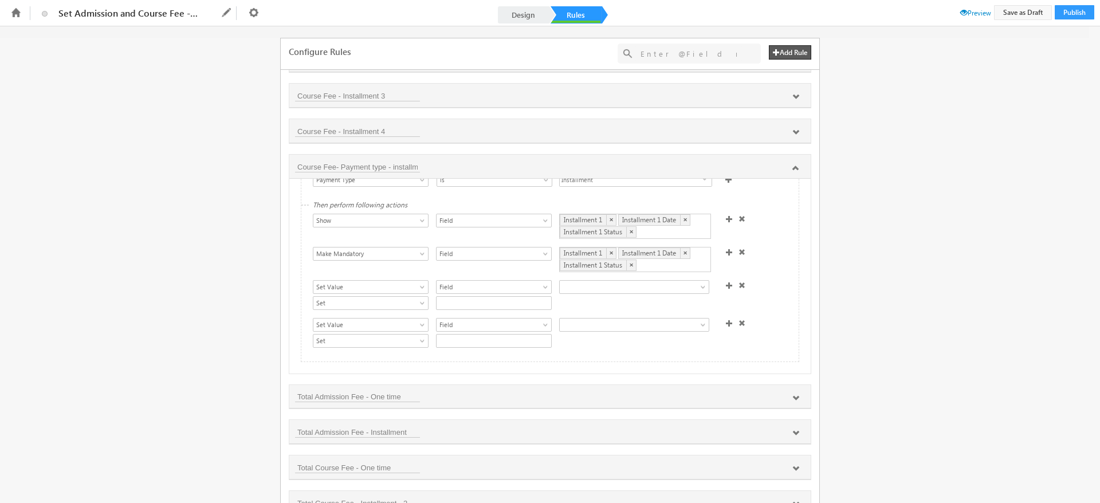
scroll to position [0, 0]
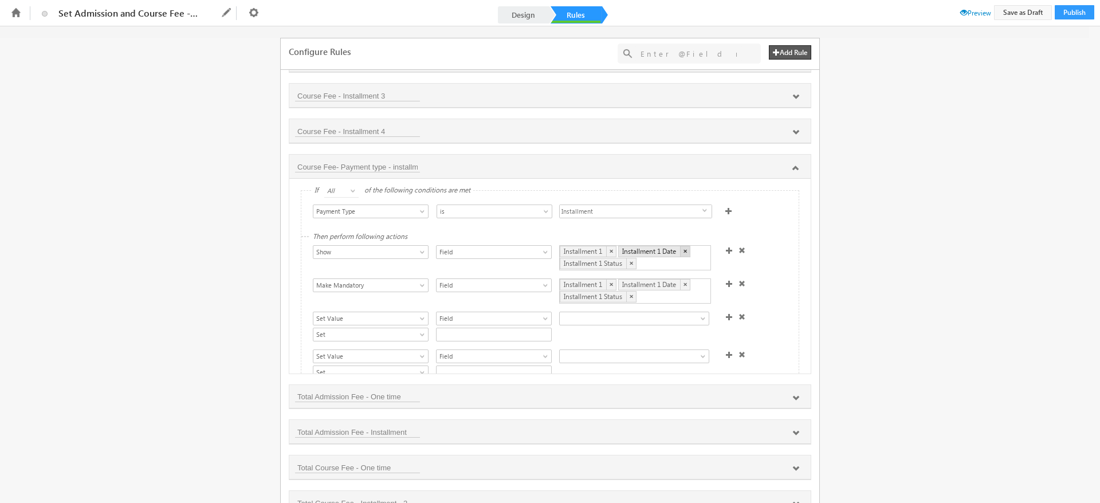
click at [683, 249] on link "×" at bounding box center [685, 251] width 10 height 11
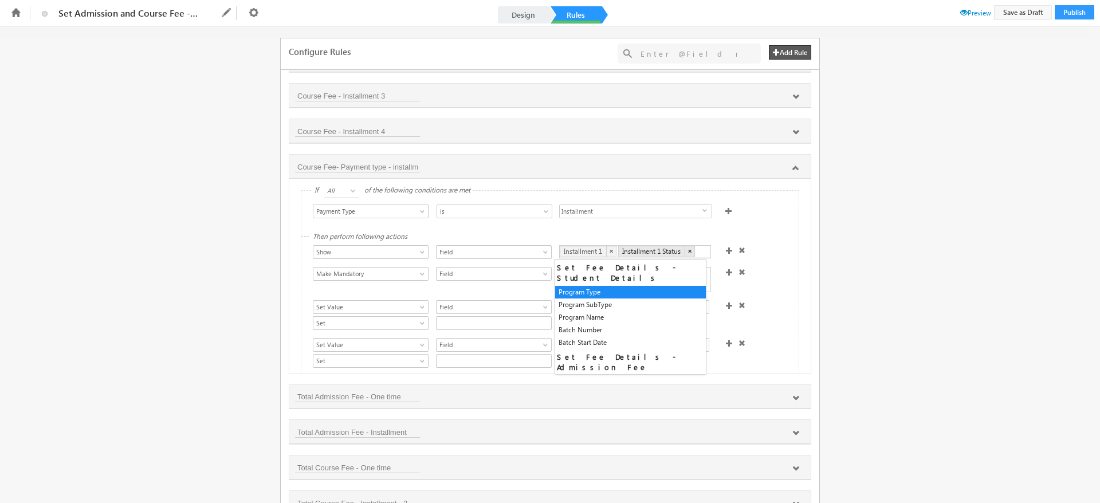
click at [685, 249] on link "×" at bounding box center [690, 251] width 10 height 11
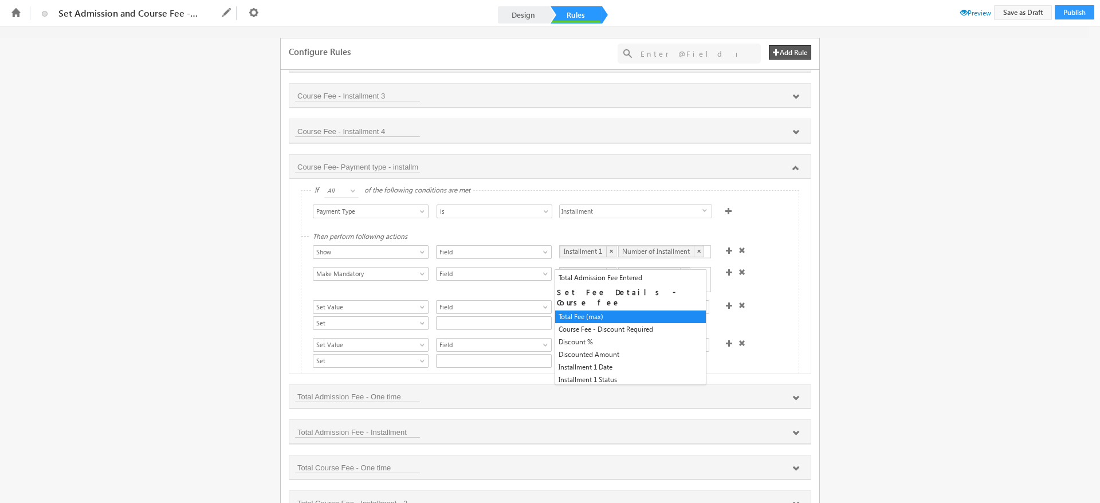
scroll to position [173, 0]
click at [610, 250] on link "×" at bounding box center [611, 251] width 10 height 11
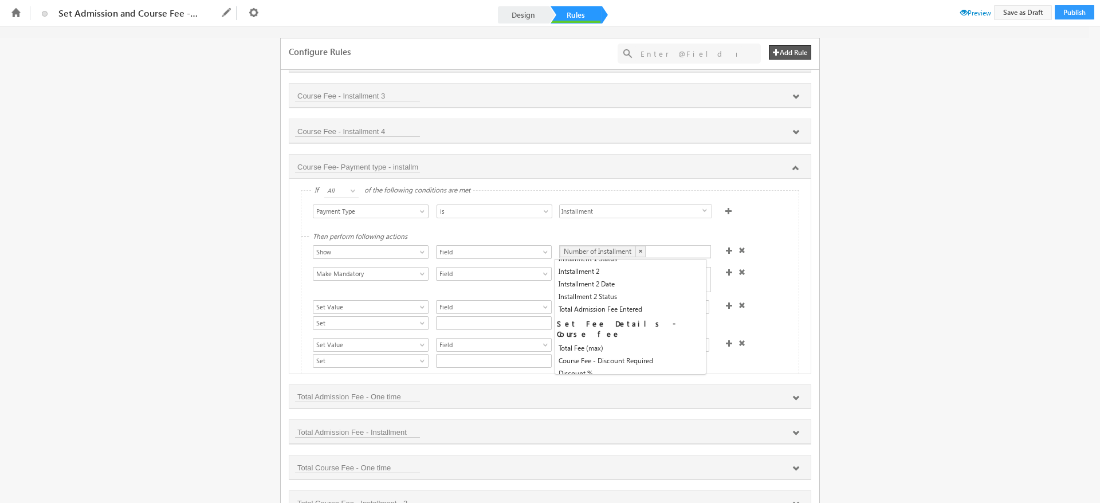
scroll to position [16, 0]
click at [771, 273] on div "Show Hide Set Value Make Read-Only Make Mandatory Disable Submission & Show Err…" at bounding box center [553, 281] width 480 height 28
click at [628, 282] on link "×" at bounding box center [631, 285] width 10 height 11
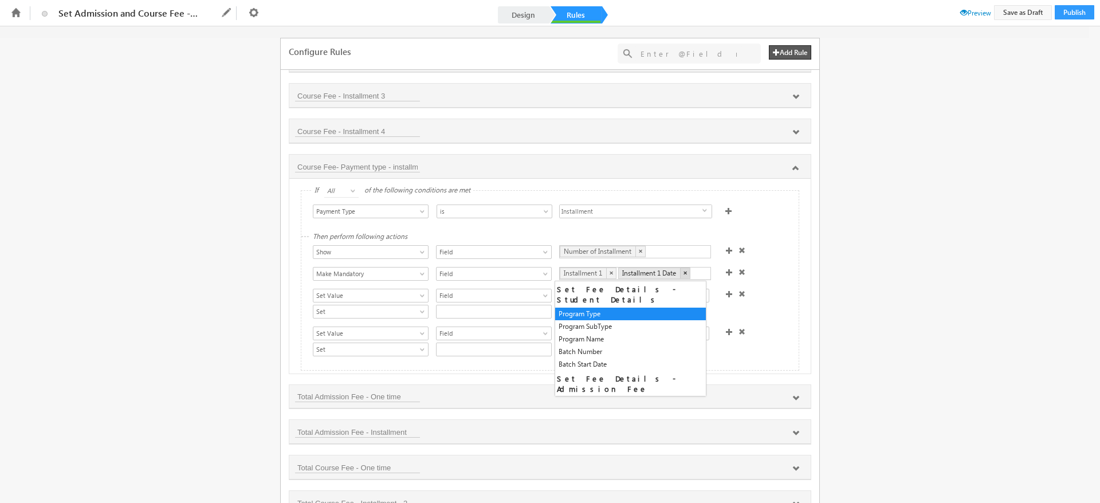
click at [682, 274] on link "×" at bounding box center [685, 273] width 10 height 11
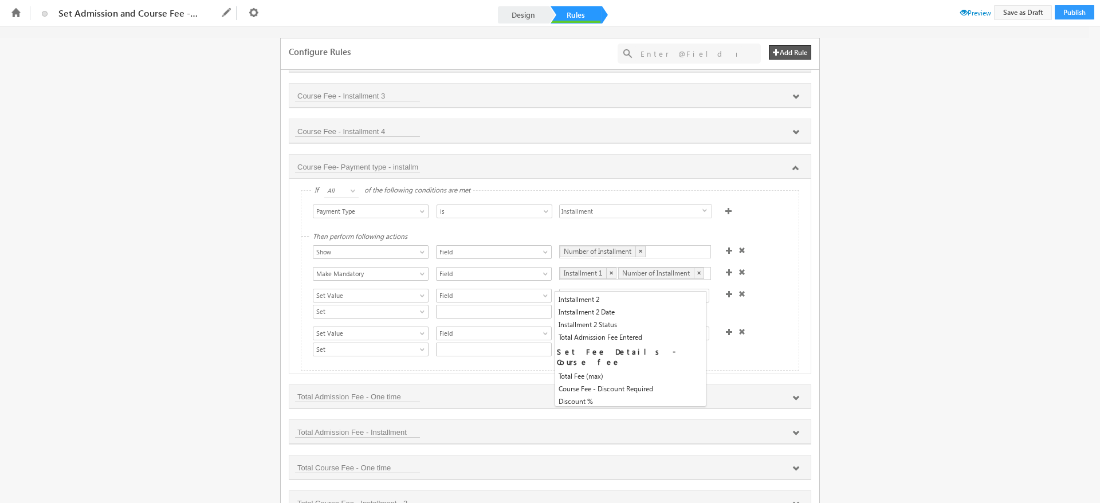
scroll to position [173, 0]
click at [608, 272] on link "×" at bounding box center [611, 273] width 10 height 11
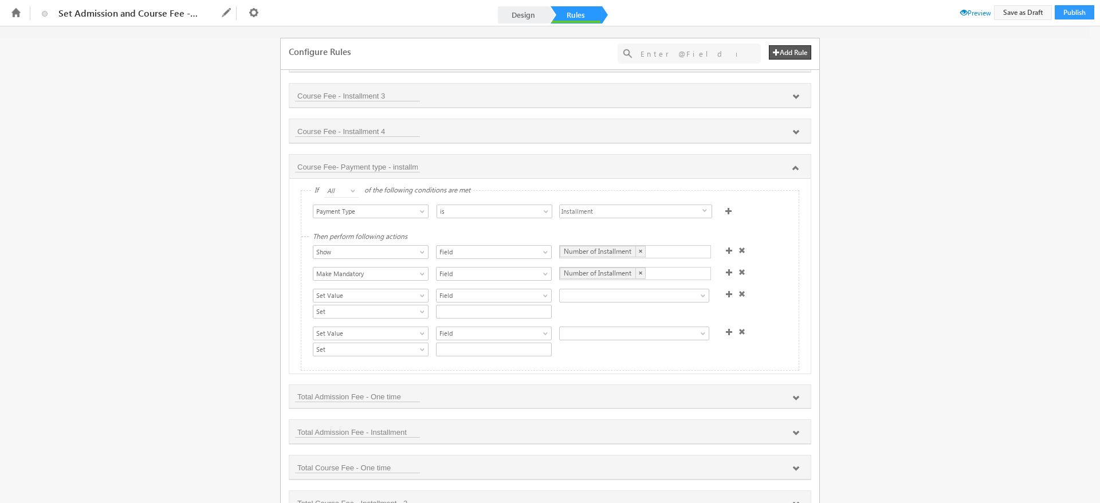
click at [765, 263] on div "Show Hide Set Value Make Read-Only Make Mandatory Disable Submission & Show Err…" at bounding box center [553, 301] width 480 height 113
click at [638, 300] on span at bounding box center [626, 296] width 132 height 10
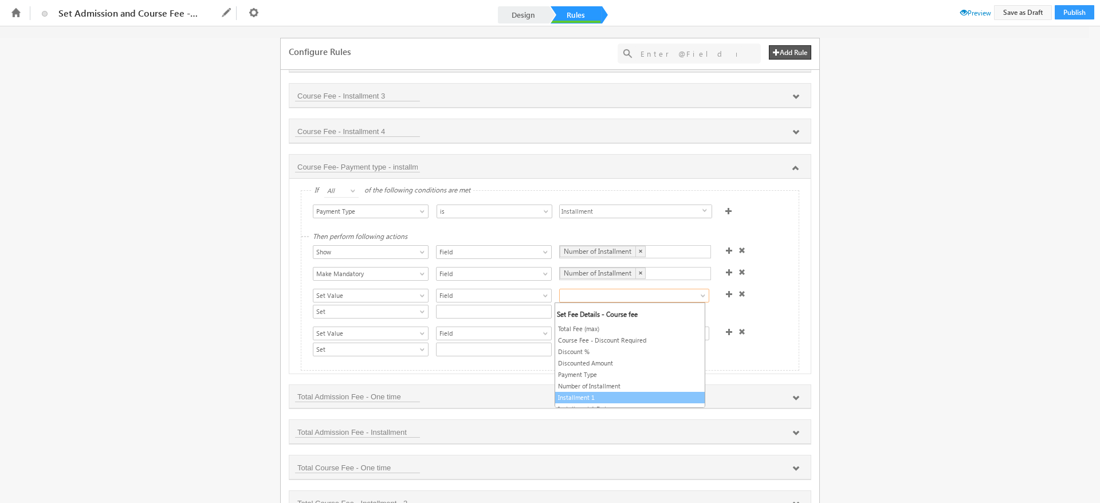
click at [605, 397] on link "Installment 1" at bounding box center [630, 398] width 150 height 10
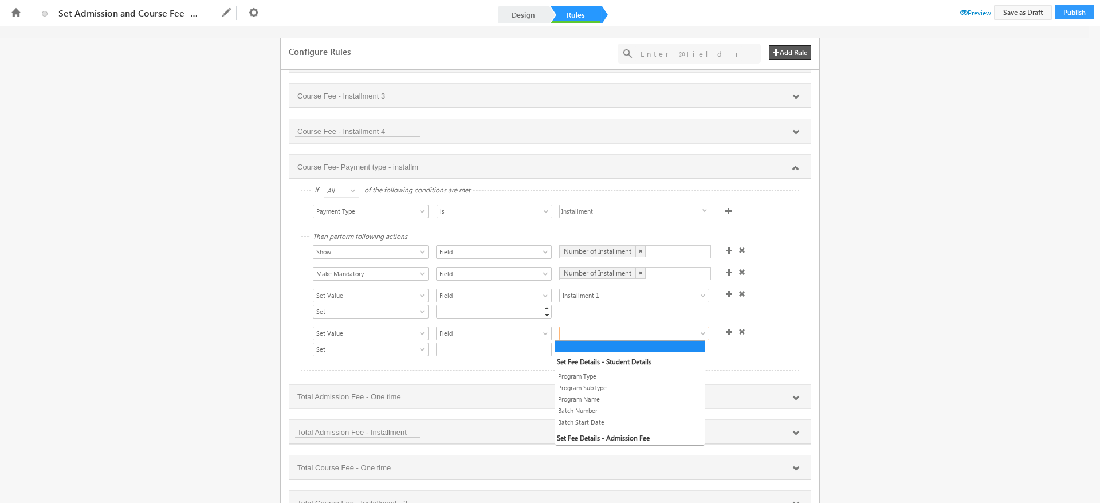
click at [609, 336] on span at bounding box center [626, 333] width 132 height 10
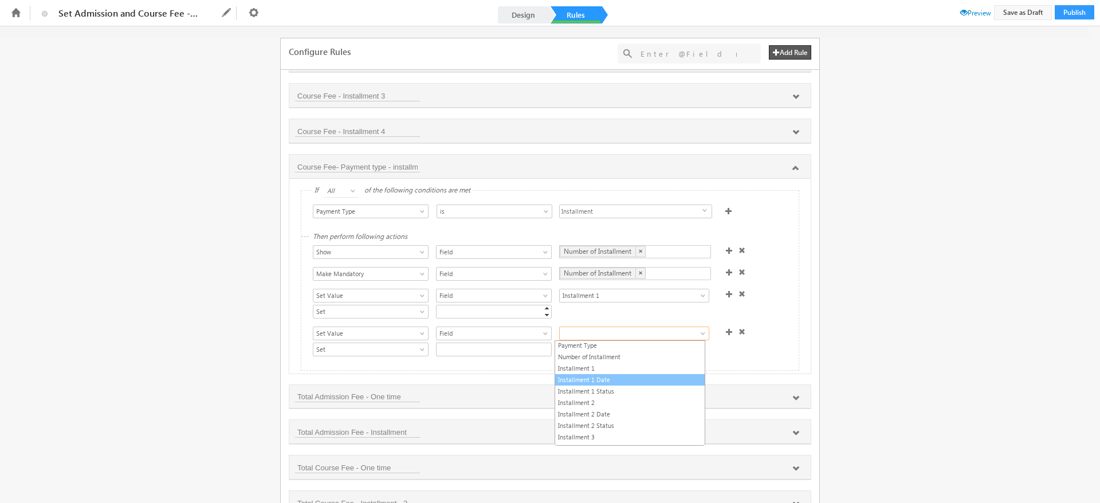
click at [596, 379] on link "Installment 1 Date" at bounding box center [630, 380] width 150 height 10
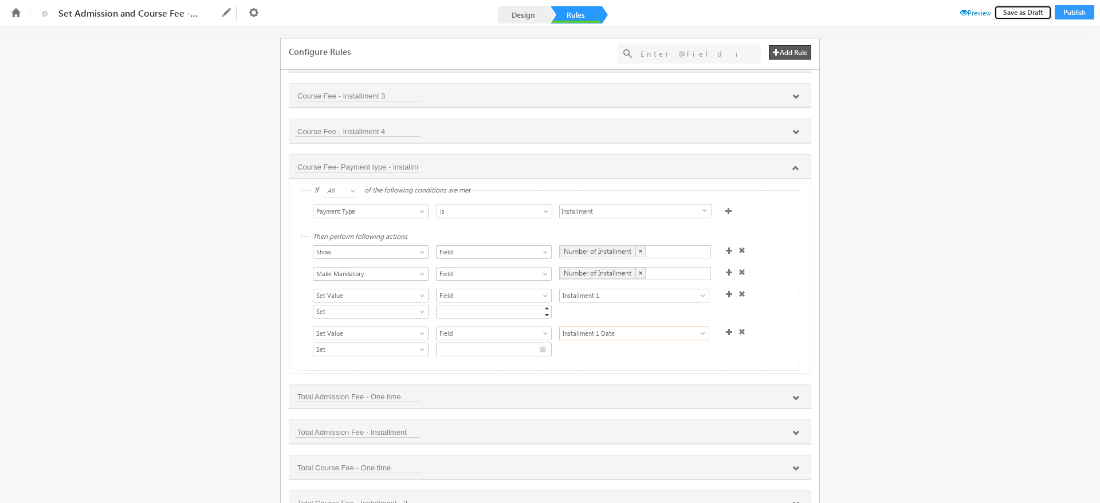
click at [1002, 14] on button "Save as Draft" at bounding box center [1023, 12] width 58 height 15
click at [982, 13] on span "Preview" at bounding box center [976, 13] width 31 height 9
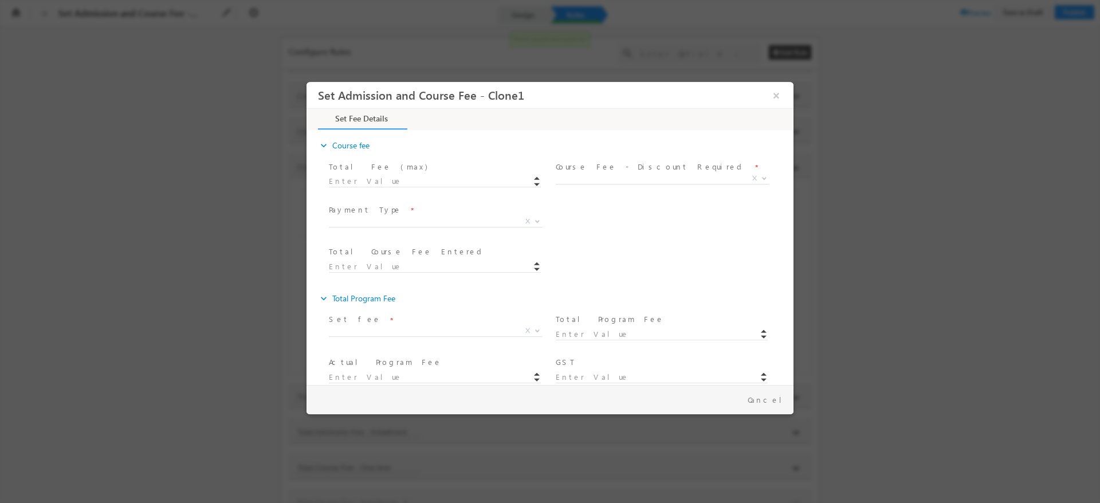
scroll to position [311, 0]
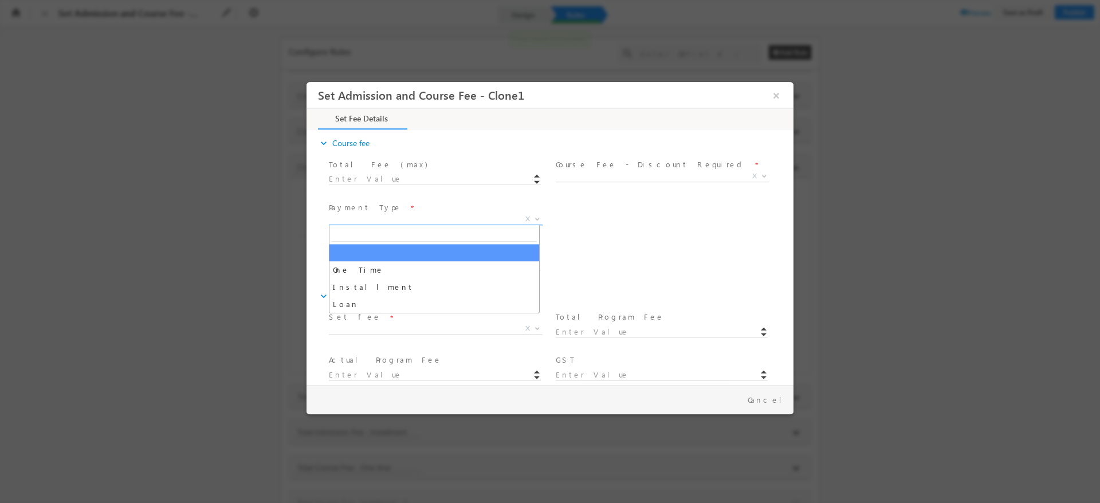
click at [500, 216] on span "X" at bounding box center [436, 219] width 214 height 11
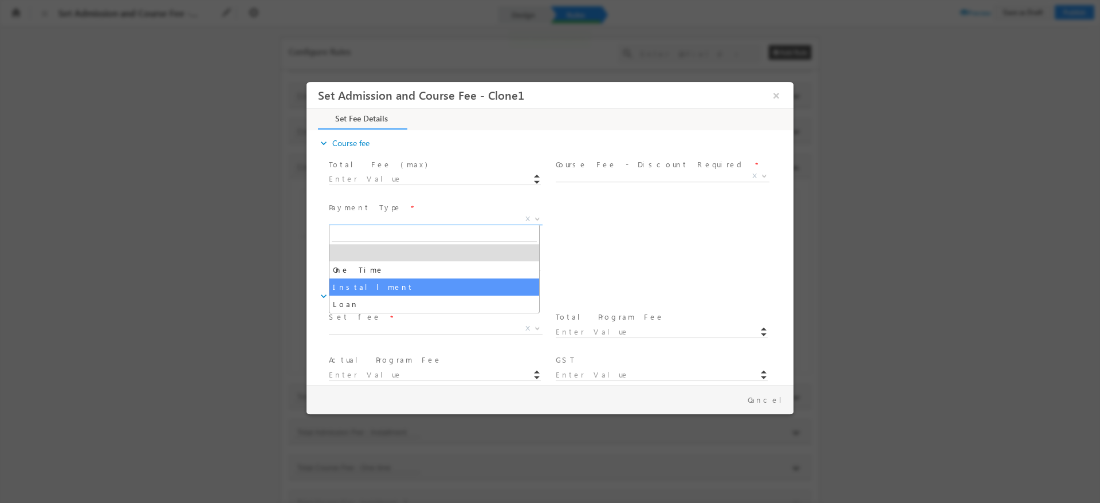
select select "Installment"
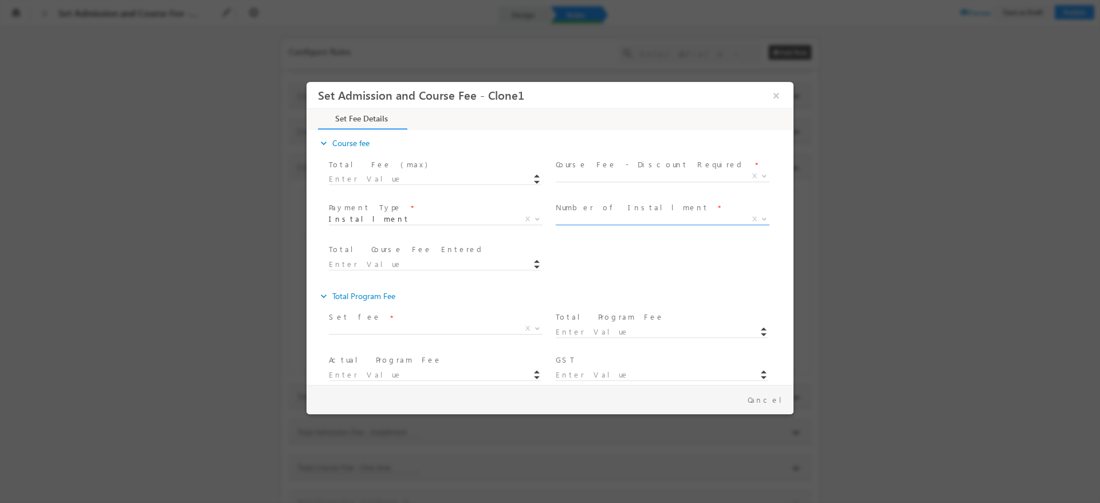
click at [613, 226] on span "X" at bounding box center [663, 221] width 214 height 11
click at [612, 223] on span "X" at bounding box center [663, 219] width 214 height 11
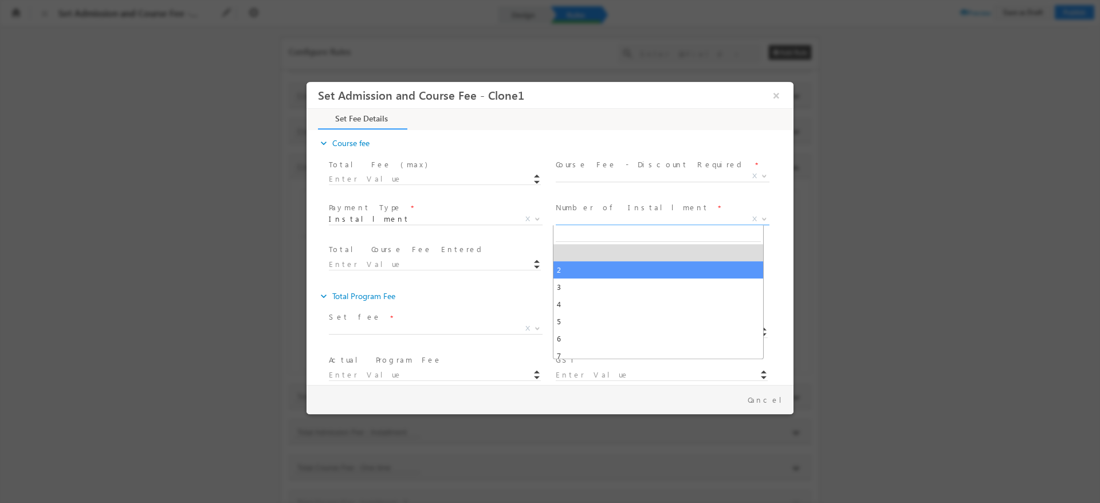
select select "2"
click at [641, 217] on span "2" at bounding box center [649, 219] width 186 height 10
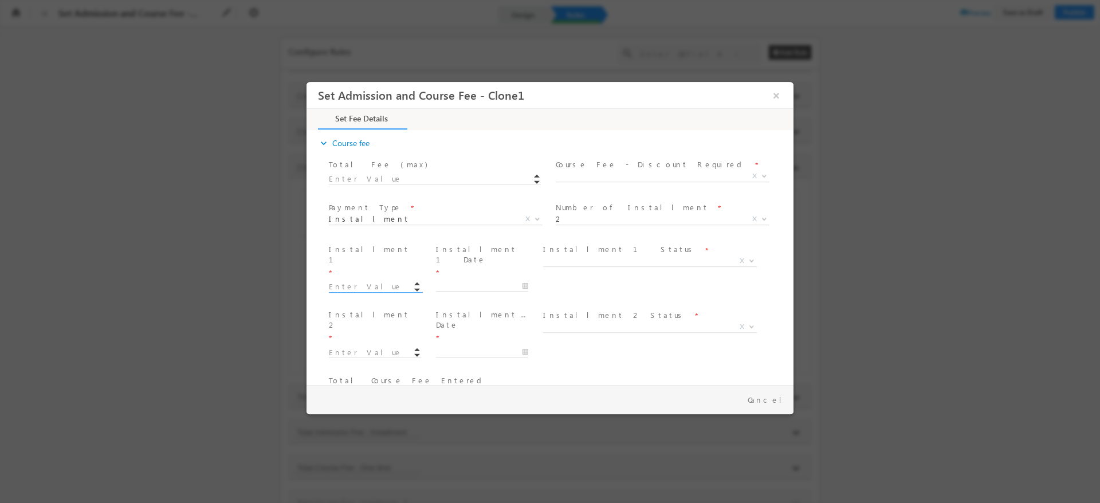
click at [390, 281] on input at bounding box center [375, 286] width 92 height 11
type input "1.00"
click at [623, 213] on label "Number of Installment" at bounding box center [632, 207] width 153 height 11
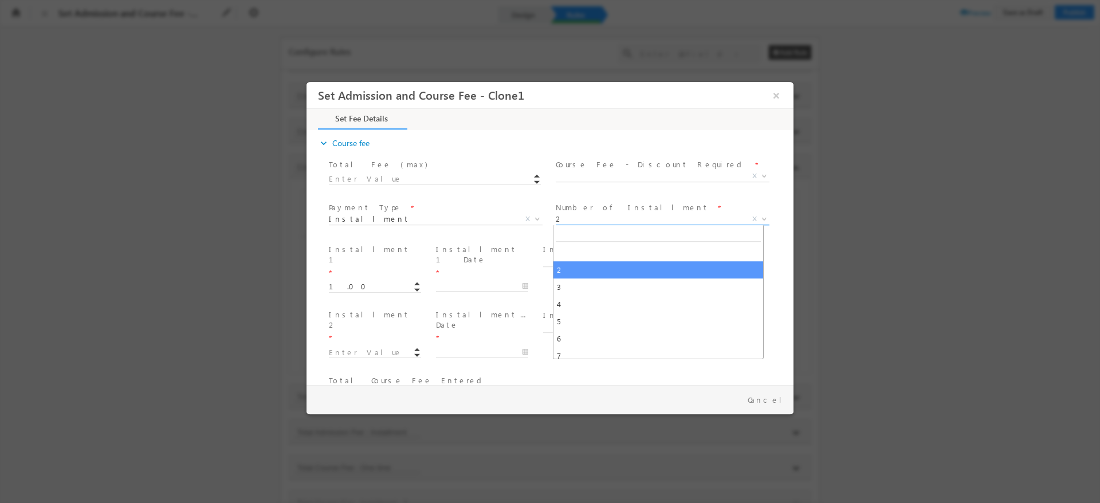
click at [623, 216] on span "2" at bounding box center [649, 219] width 186 height 10
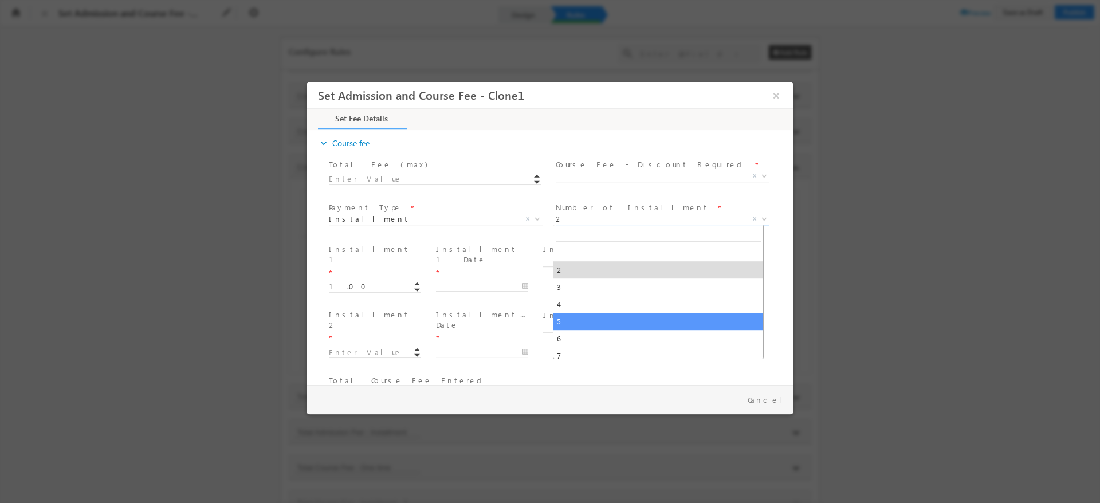
select select "5"
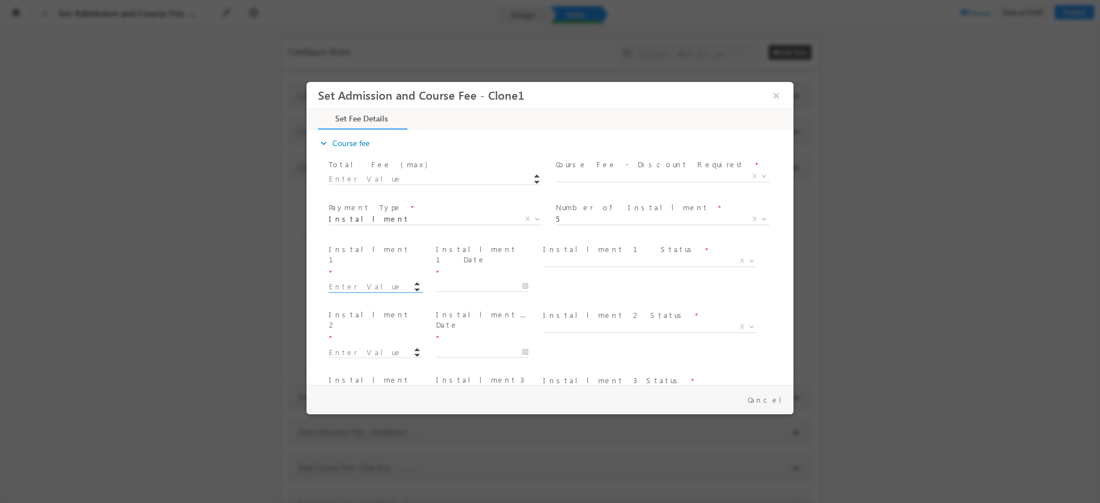
click at [358, 281] on input at bounding box center [375, 286] width 92 height 11
type input "10.00"
click at [338, 347] on input "1" at bounding box center [375, 352] width 92 height 11
type input "10.00"
type input "20"
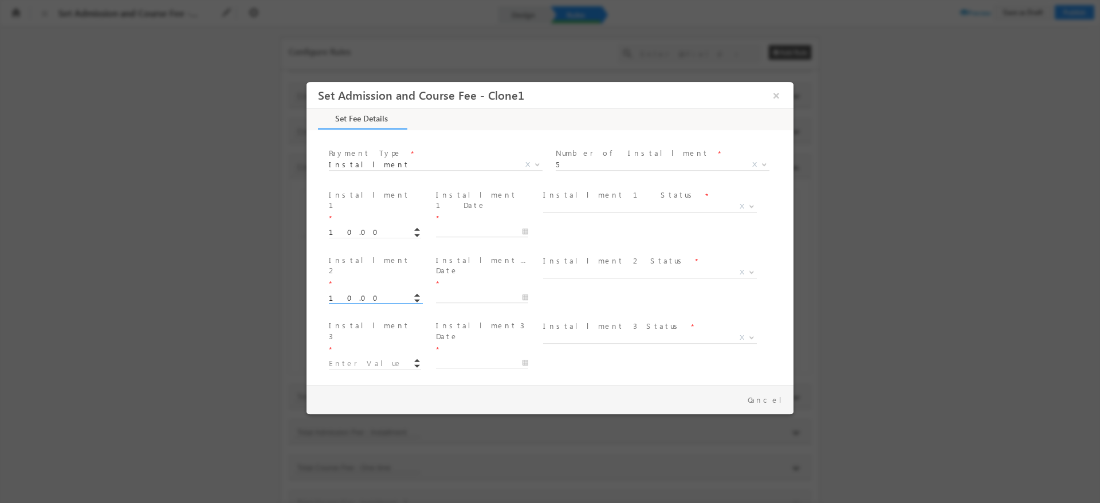
scroll to position [366, 0]
click at [335, 358] on input "1" at bounding box center [375, 363] width 92 height 11
type input "10.00"
type input "30"
click at [341, 413] on input "1" at bounding box center [375, 418] width 92 height 11
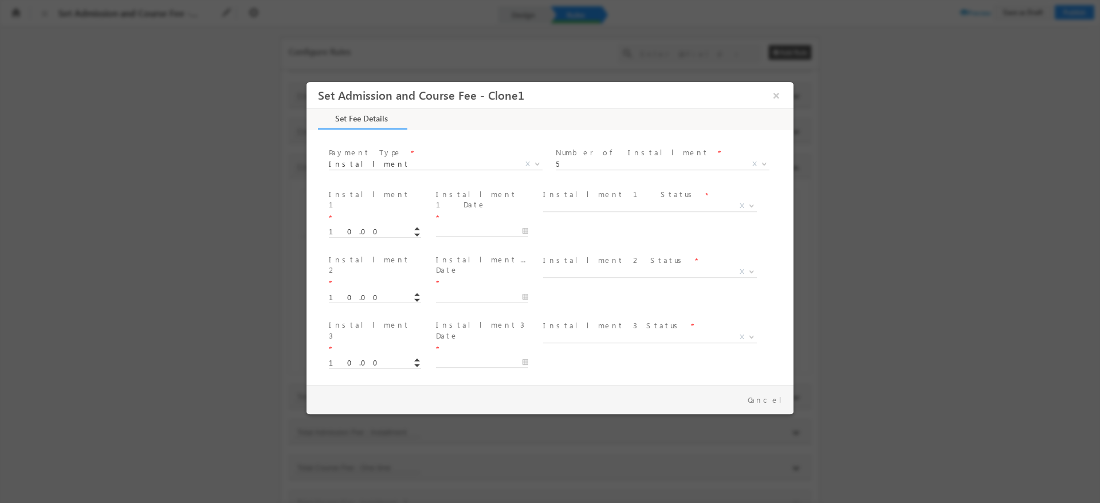
type input "10.00"
type input "40"
click at [358, 347] on input "1" at bounding box center [375, 352] width 92 height 11
type input "10.00"
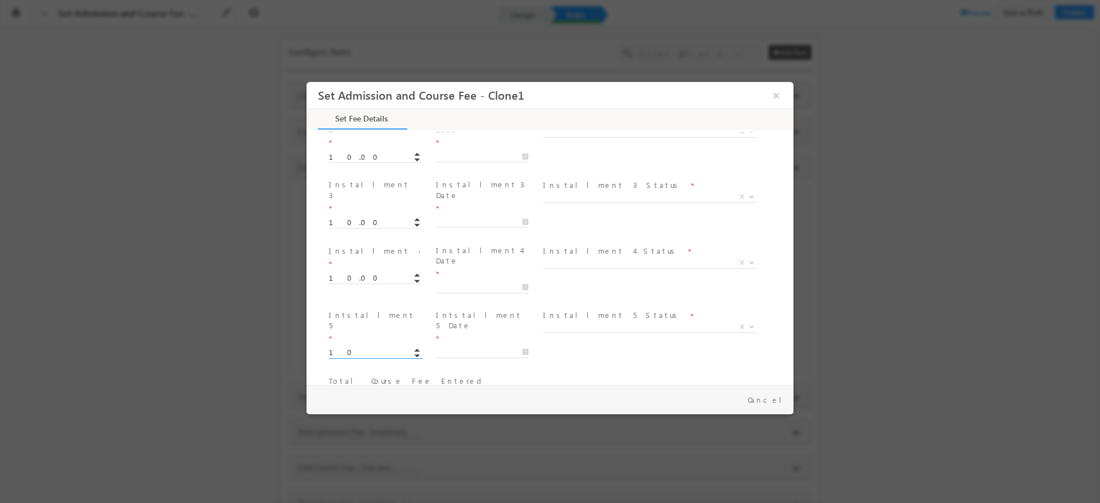
type input "40"
click at [649, 373] on div "Loan ID * Total Course Fee Entered * 40" at bounding box center [560, 394] width 467 height 43
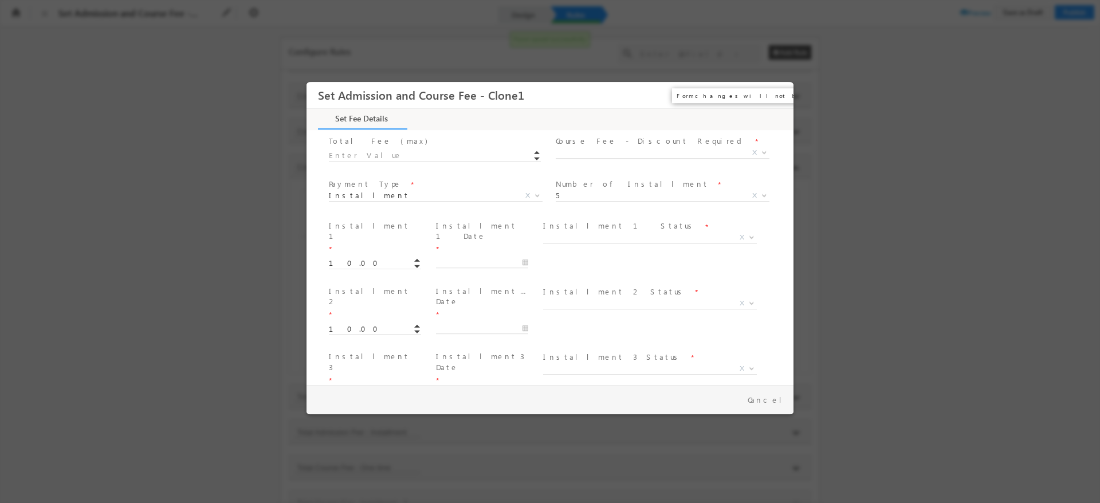
click at [776, 95] on button "×" at bounding box center [776, 95] width 19 height 21
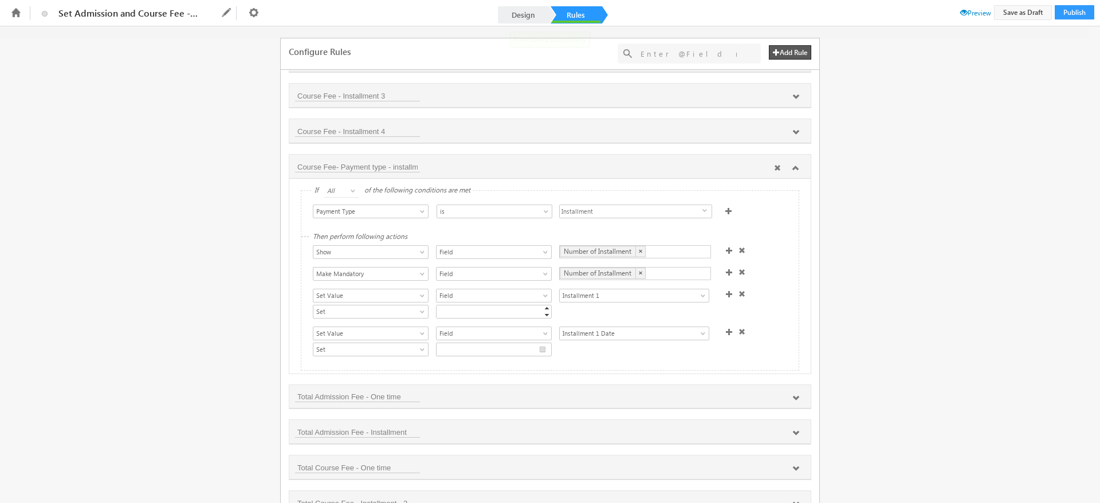
click at [796, 169] on icon at bounding box center [796, 167] width 7 height 7
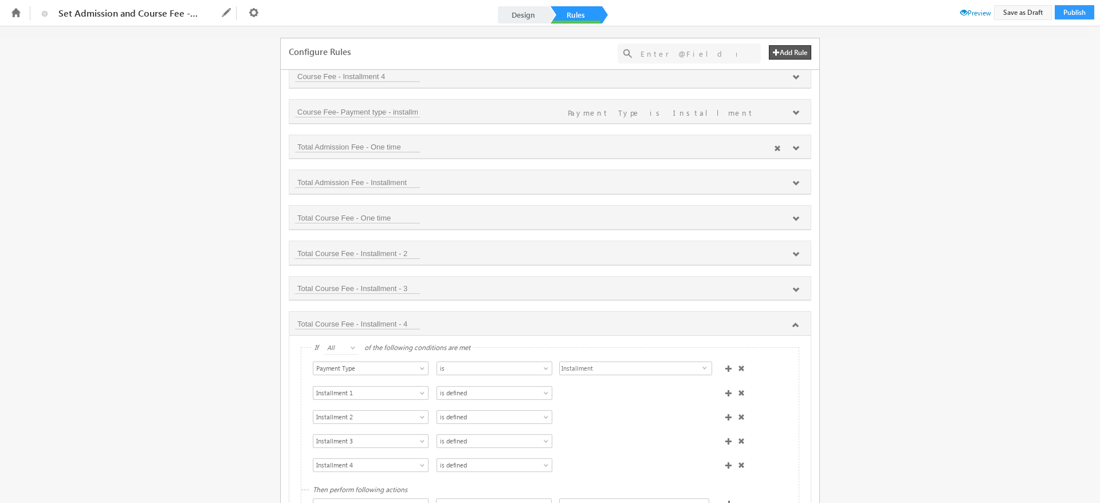
scroll to position [443, 0]
click at [794, 322] on icon at bounding box center [796, 322] width 7 height 7
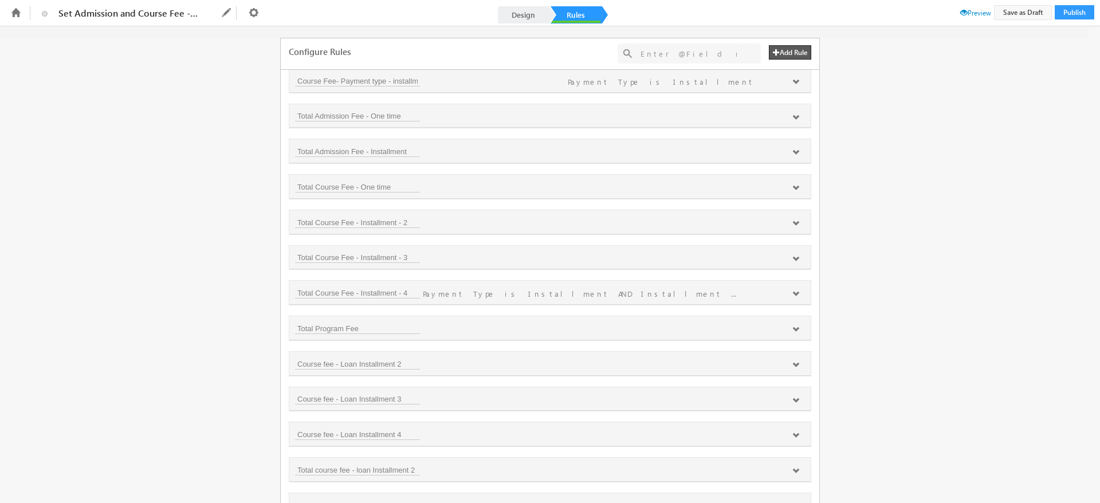
scroll to position [0, 0]
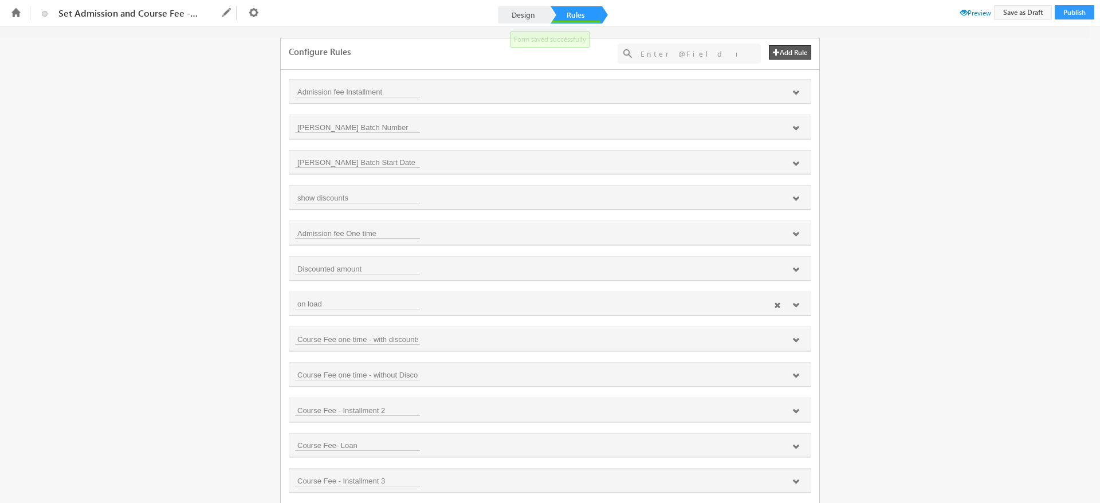
click at [796, 304] on icon at bounding box center [796, 305] width 7 height 7
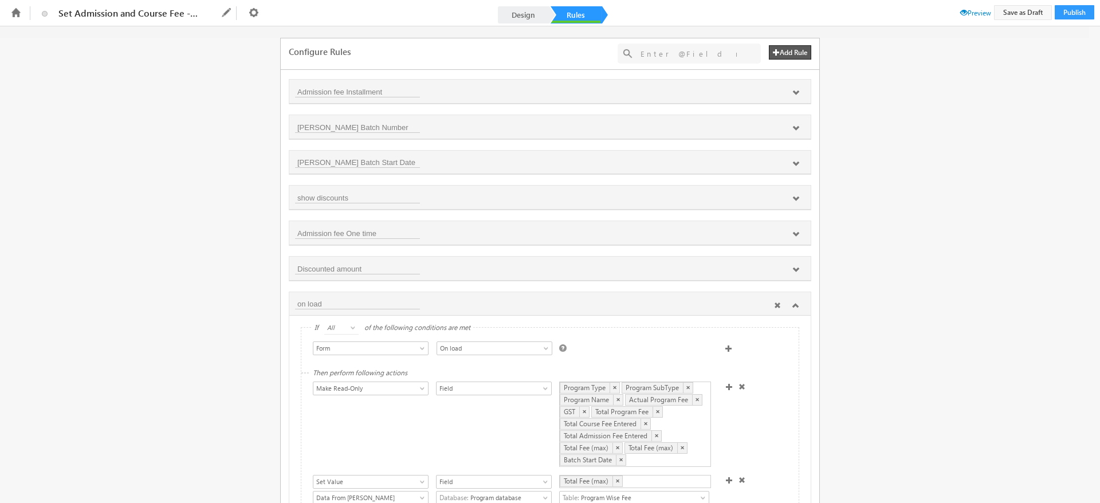
click at [794, 304] on icon at bounding box center [796, 305] width 7 height 7
